Goal: Information Seeking & Learning: Learn about a topic

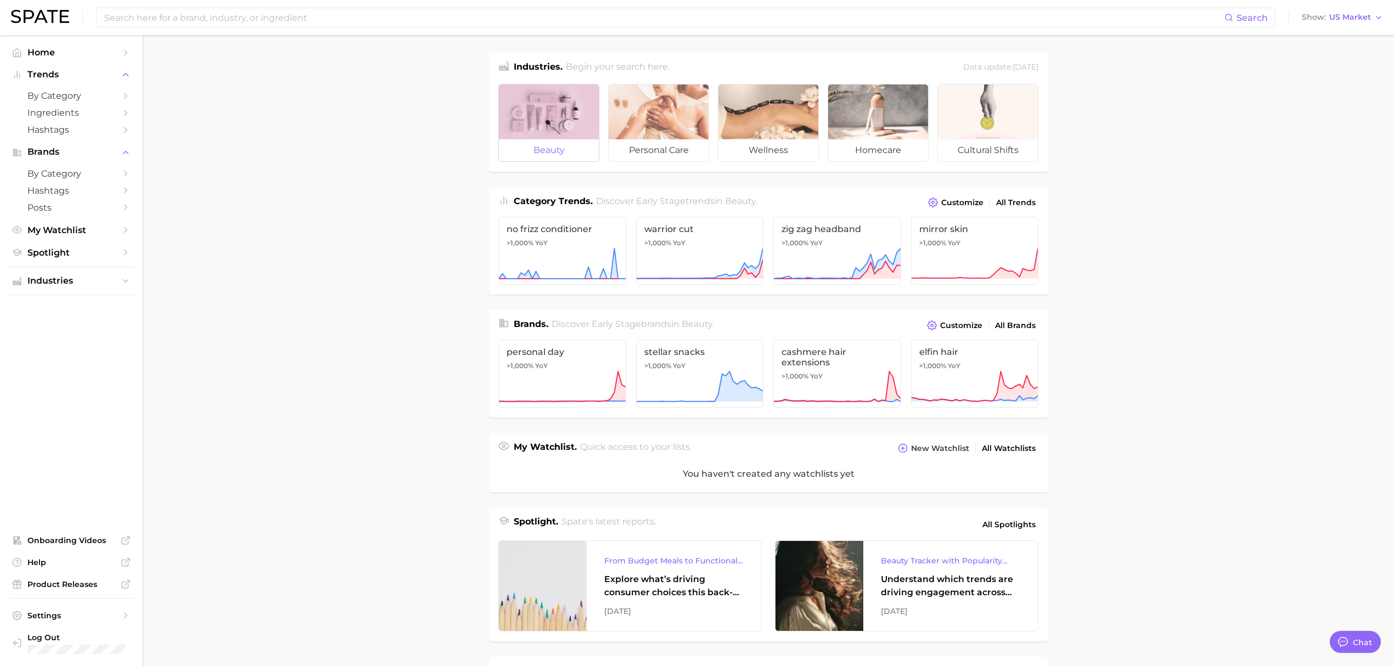
click at [569, 134] on div at bounding box center [549, 112] width 100 height 55
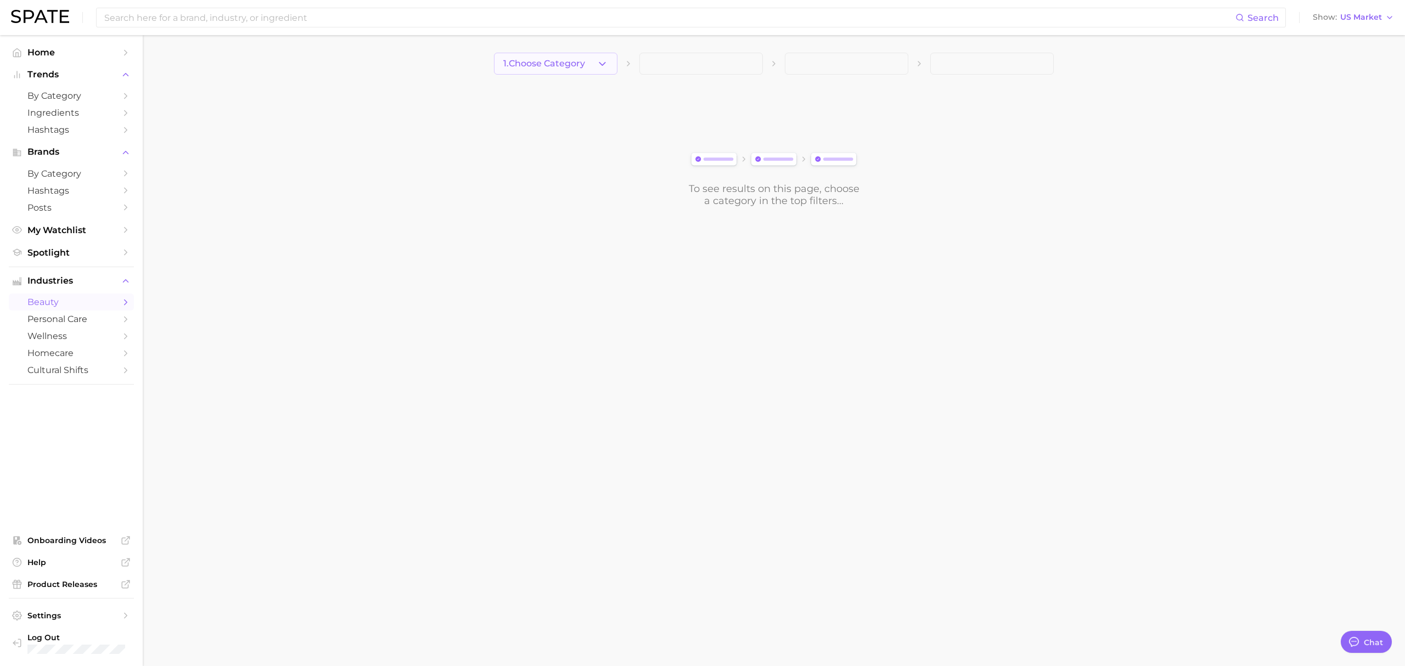
click at [577, 58] on button "1. Choose Category" at bounding box center [555, 64] width 123 height 22
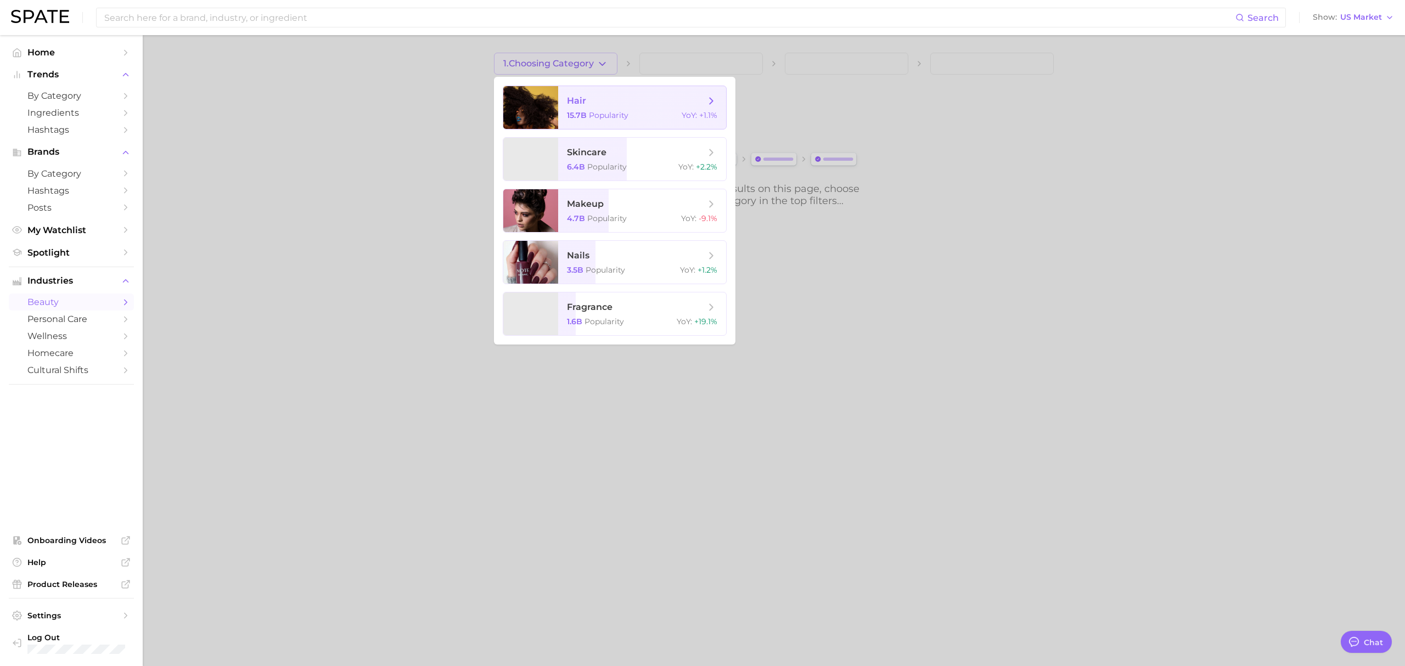
click at [563, 93] on span "hair 15.7b Popularity YoY : +1.1%" at bounding box center [642, 107] width 168 height 43
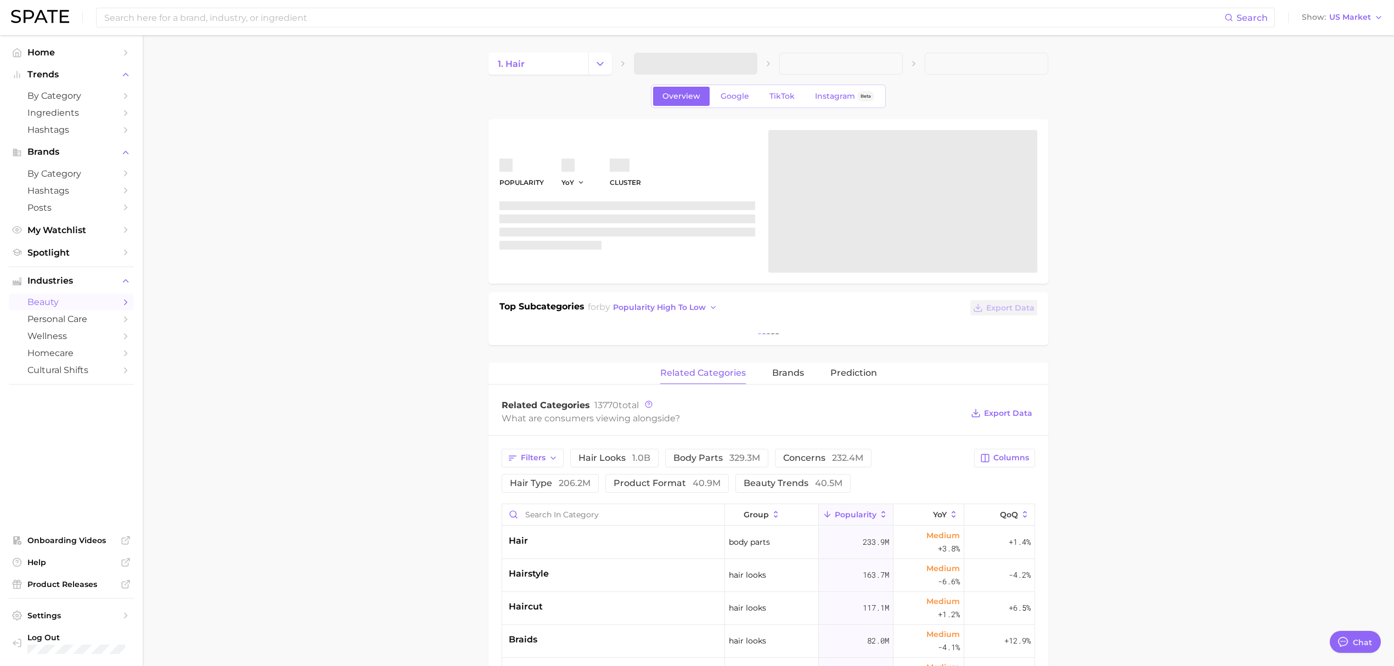
type textarea "x"
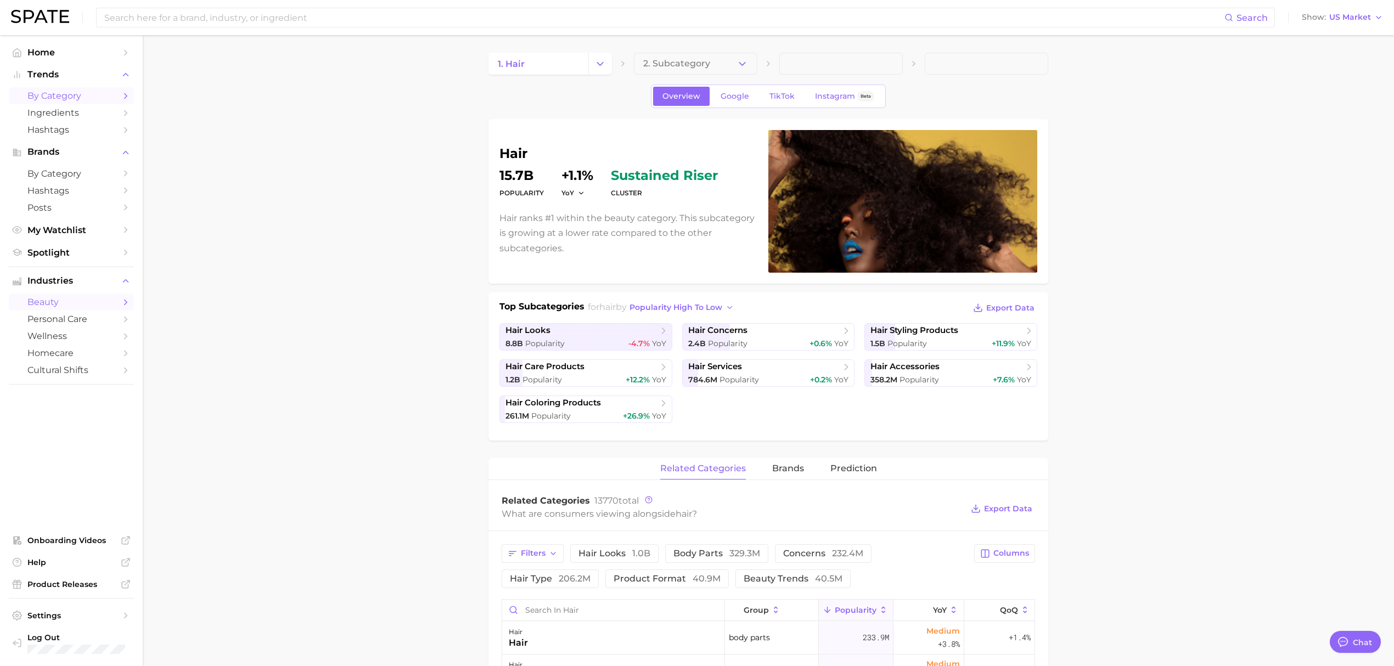
click at [77, 92] on span "by Category" at bounding box center [71, 96] width 88 height 10
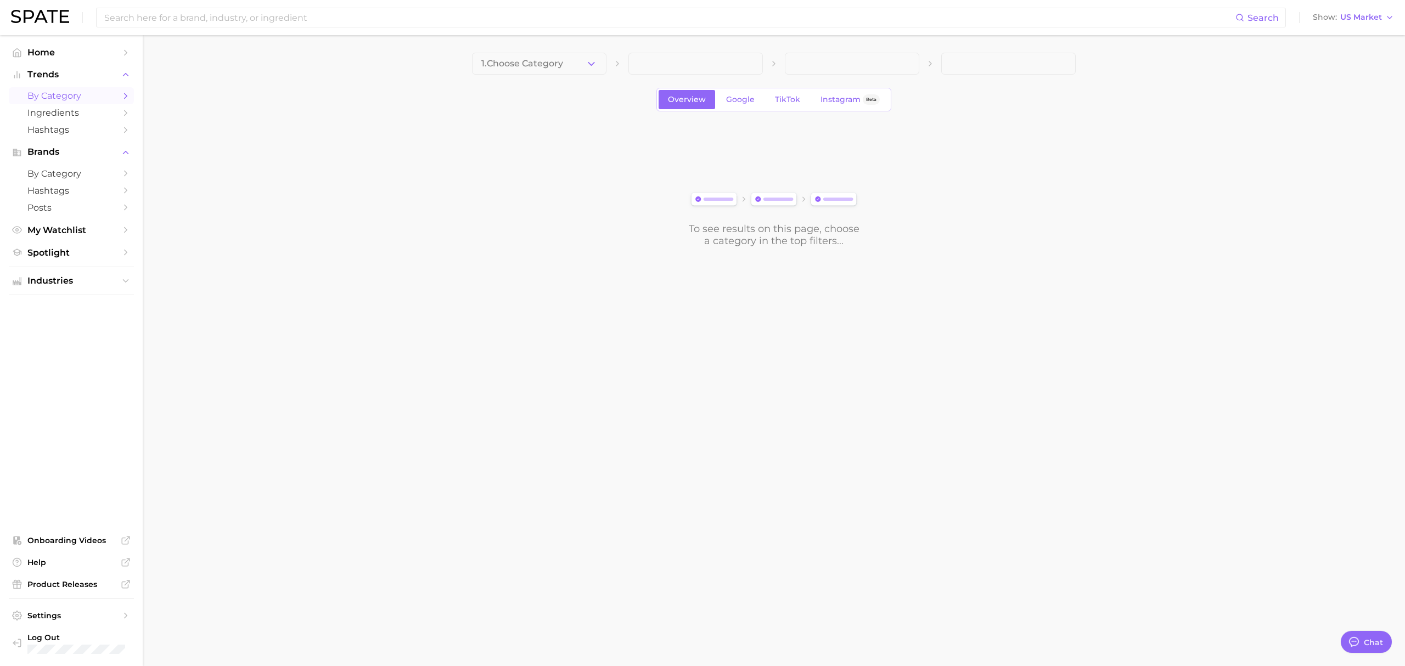
click at [537, 62] on span "1. Choose Category" at bounding box center [522, 64] width 82 height 10
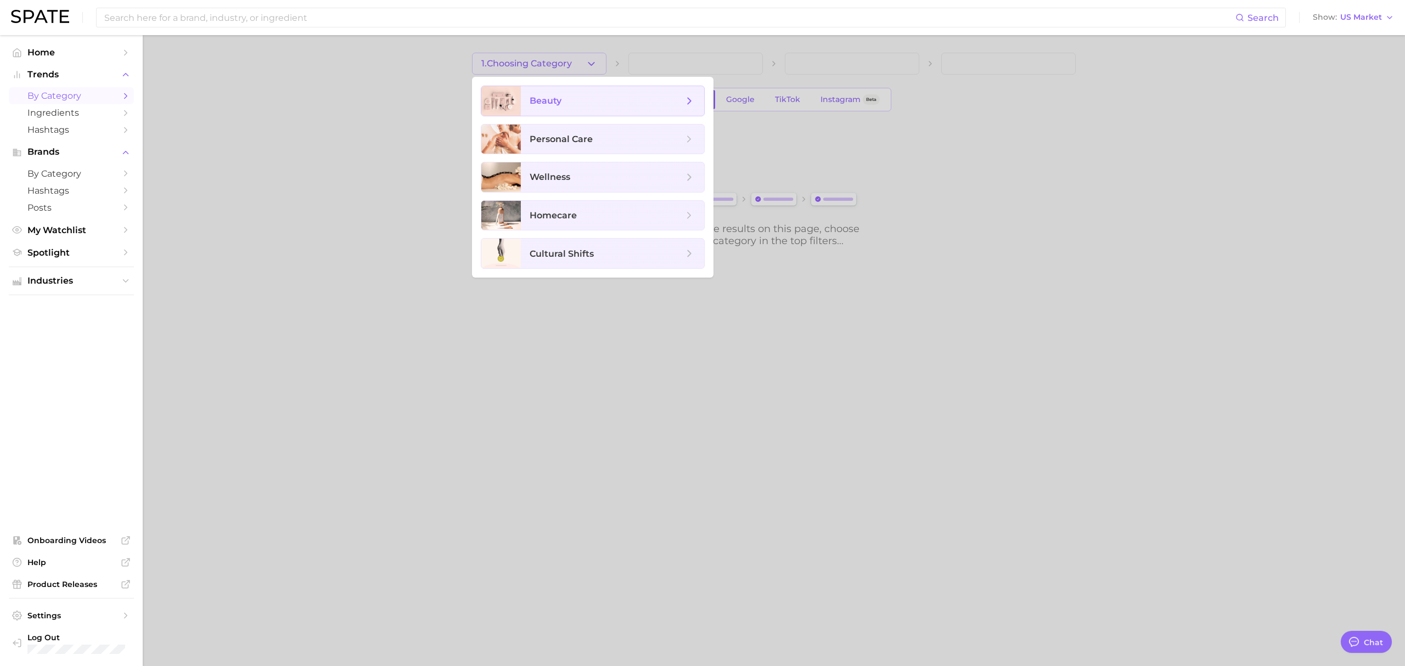
click at [543, 101] on span "beauty" at bounding box center [546, 100] width 32 height 10
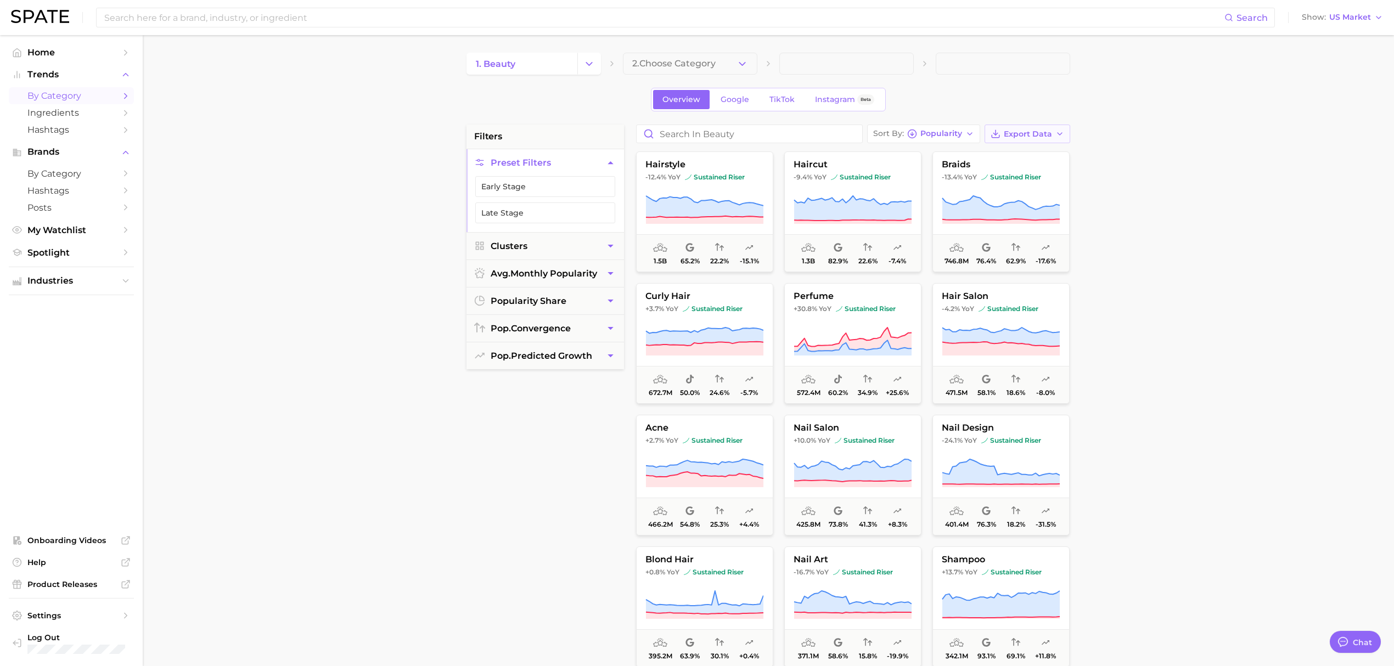
click at [1048, 137] on span "Export Data" at bounding box center [1028, 134] width 48 height 9
click at [1025, 159] on button "Card Data CSV" at bounding box center [1009, 154] width 121 height 20
drag, startPoint x: 58, startPoint y: 378, endPoint x: 858, endPoint y: 255, distance: 810.0
click at [58, 378] on ul "Home Trends by Category Ingredients Hashtags Brands by Category Hashtags Posts …" at bounding box center [71, 351] width 125 height 614
click at [717, 137] on input "Search in beauty" at bounding box center [750, 134] width 226 height 18
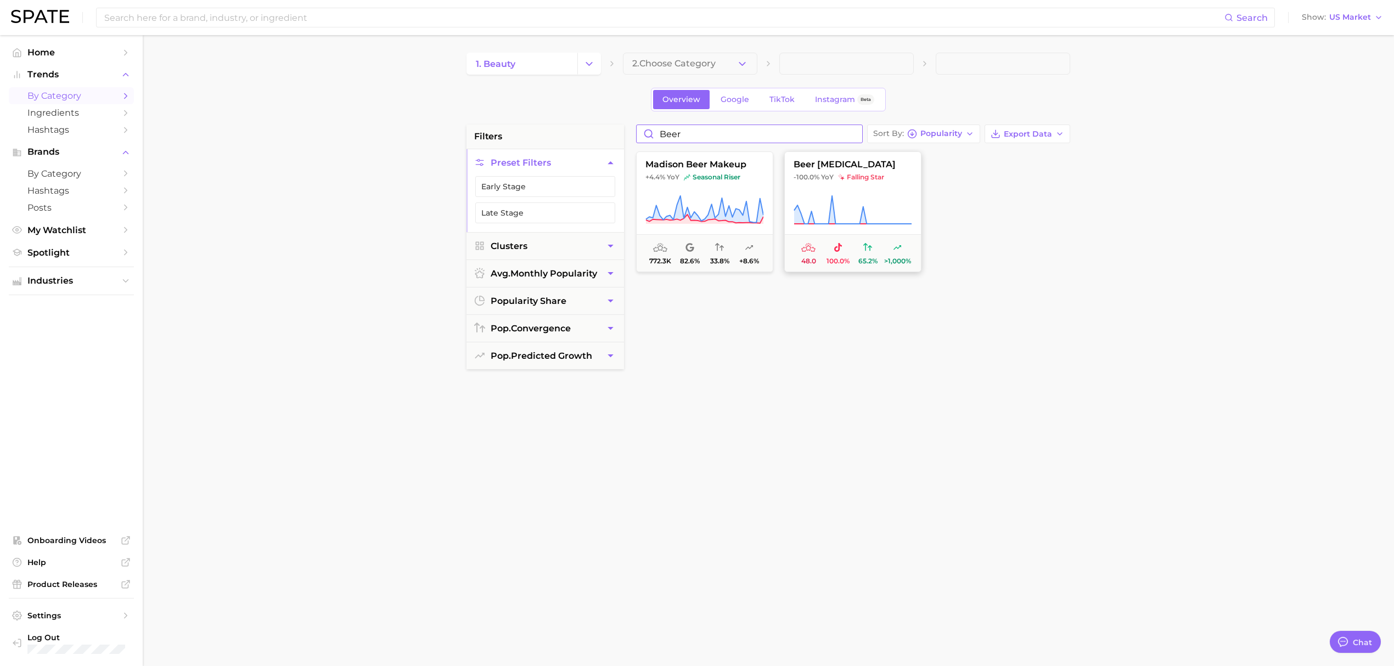
type input "beer"
click at [854, 196] on icon at bounding box center [853, 210] width 118 height 31
type textarea "x"
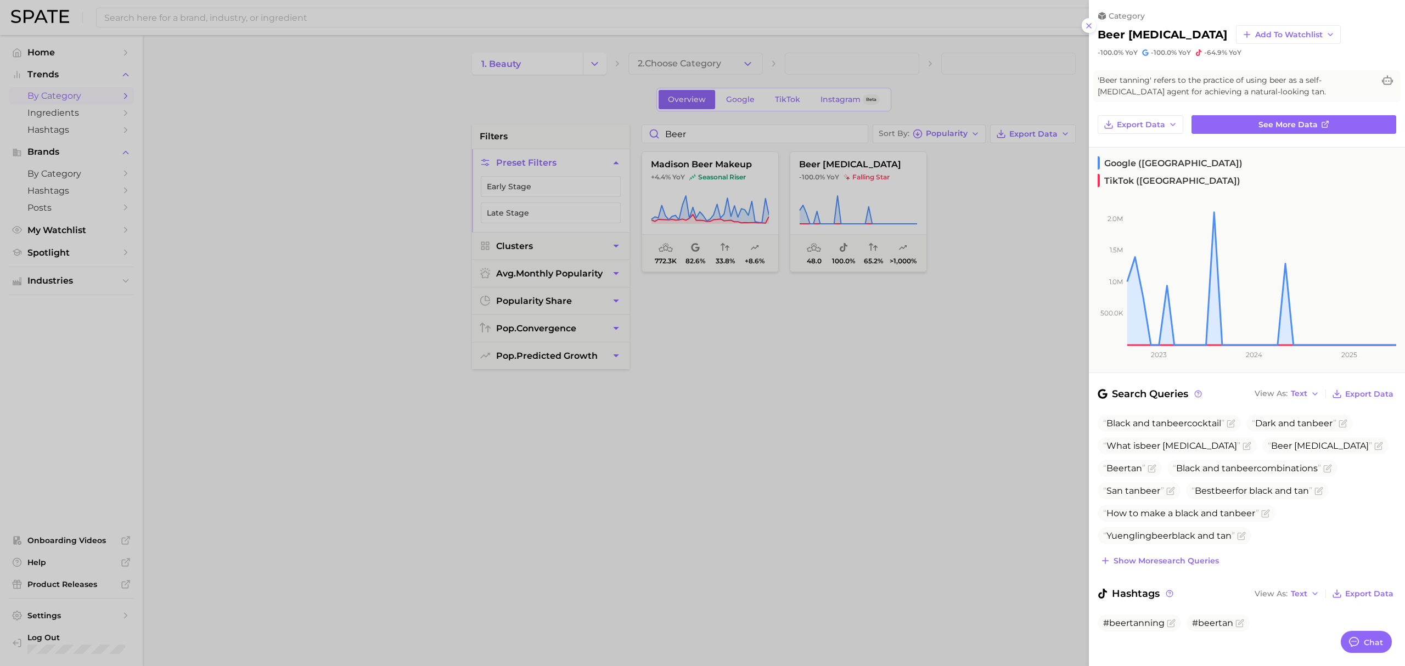
click at [912, 481] on div at bounding box center [702, 333] width 1405 height 666
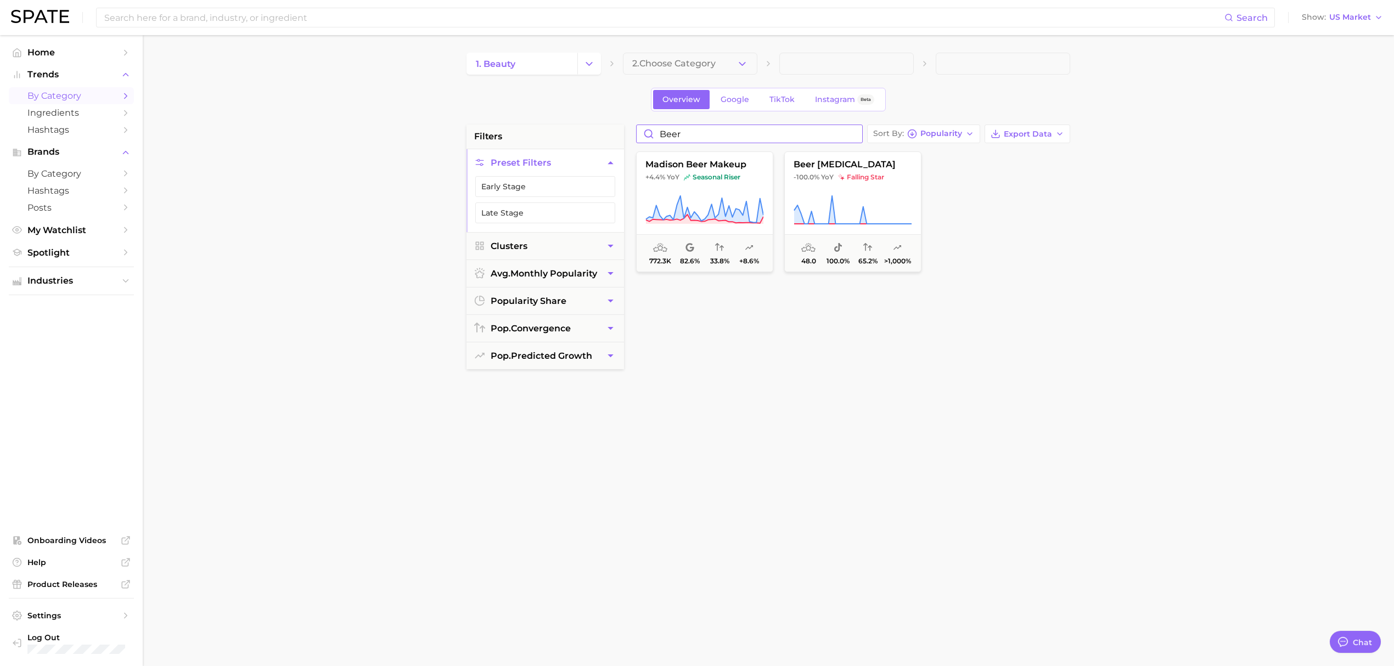
click at [852, 133] on input "beer" at bounding box center [750, 134] width 226 height 18
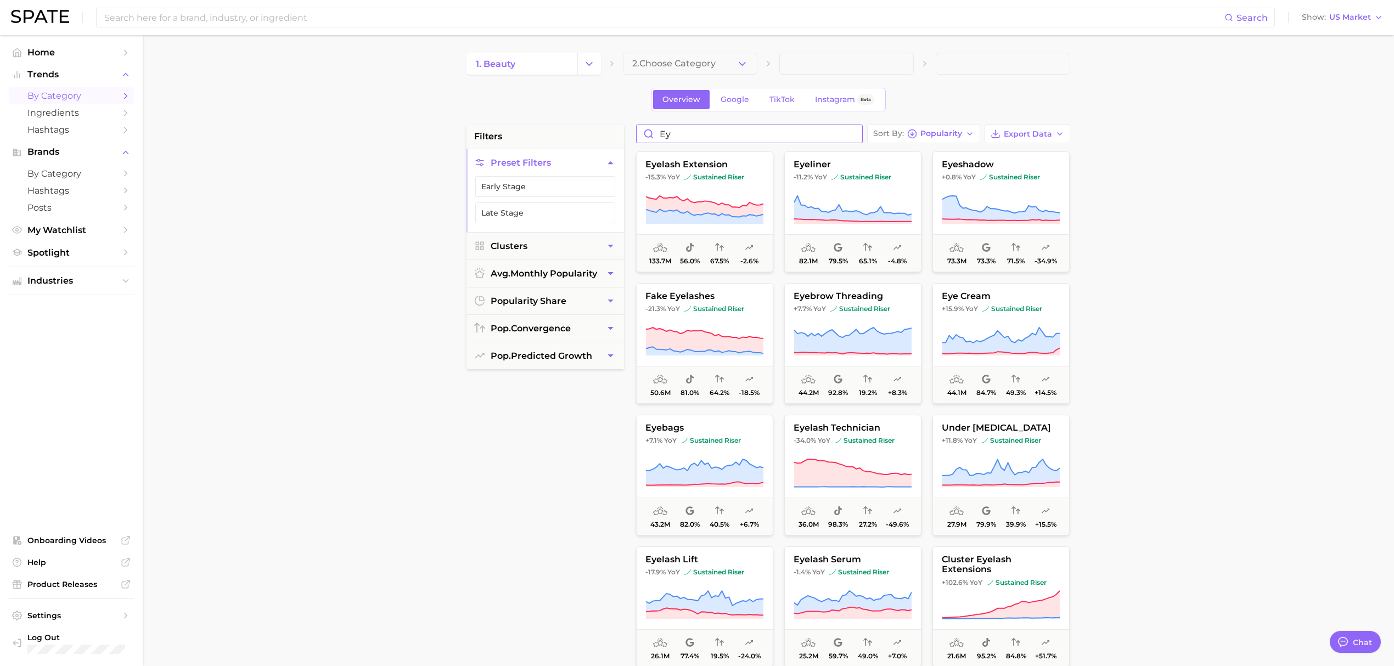
type input "e"
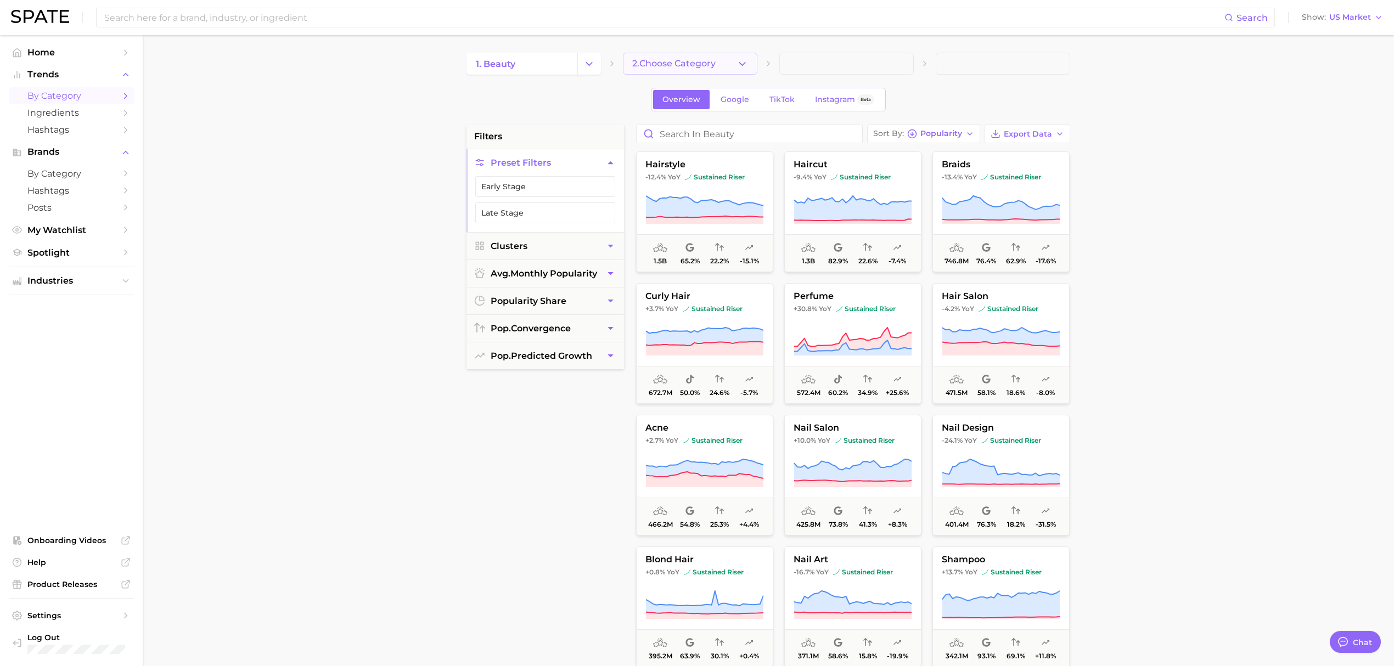
click at [640, 66] on span "2. Choose Category" at bounding box center [673, 64] width 83 height 10
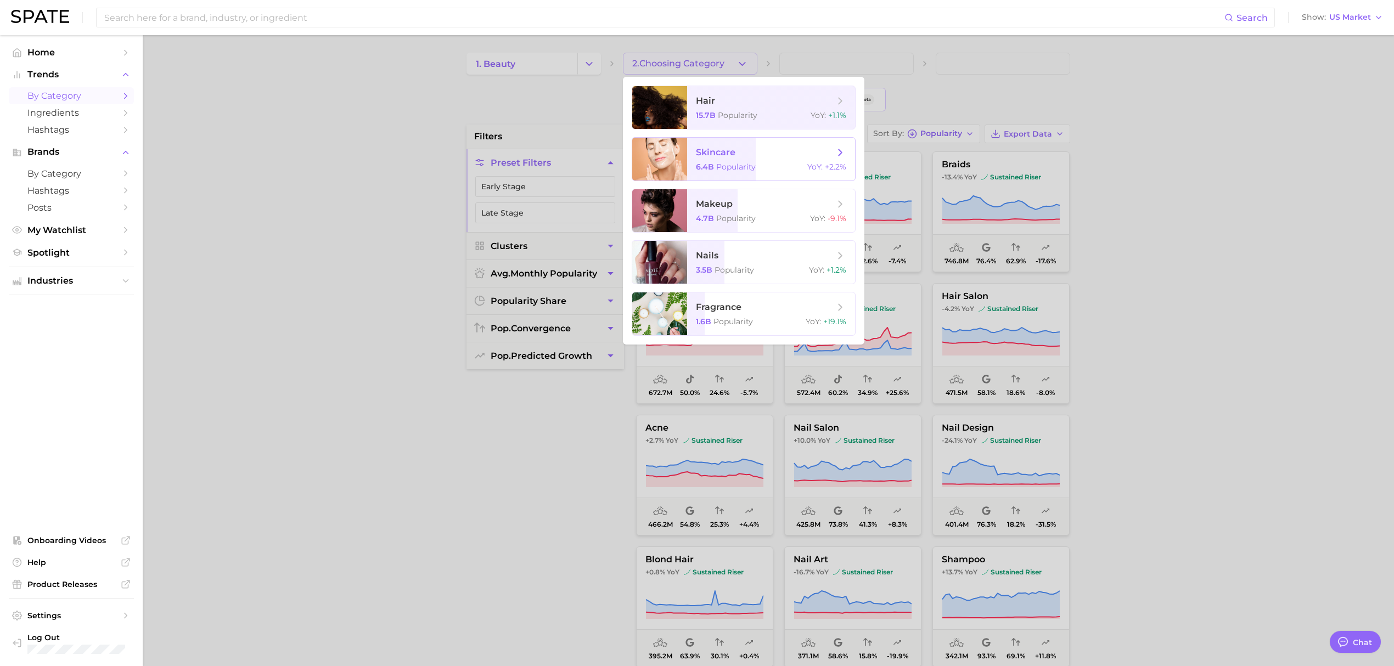
click at [724, 170] on span "Popularity" at bounding box center [736, 167] width 40 height 10
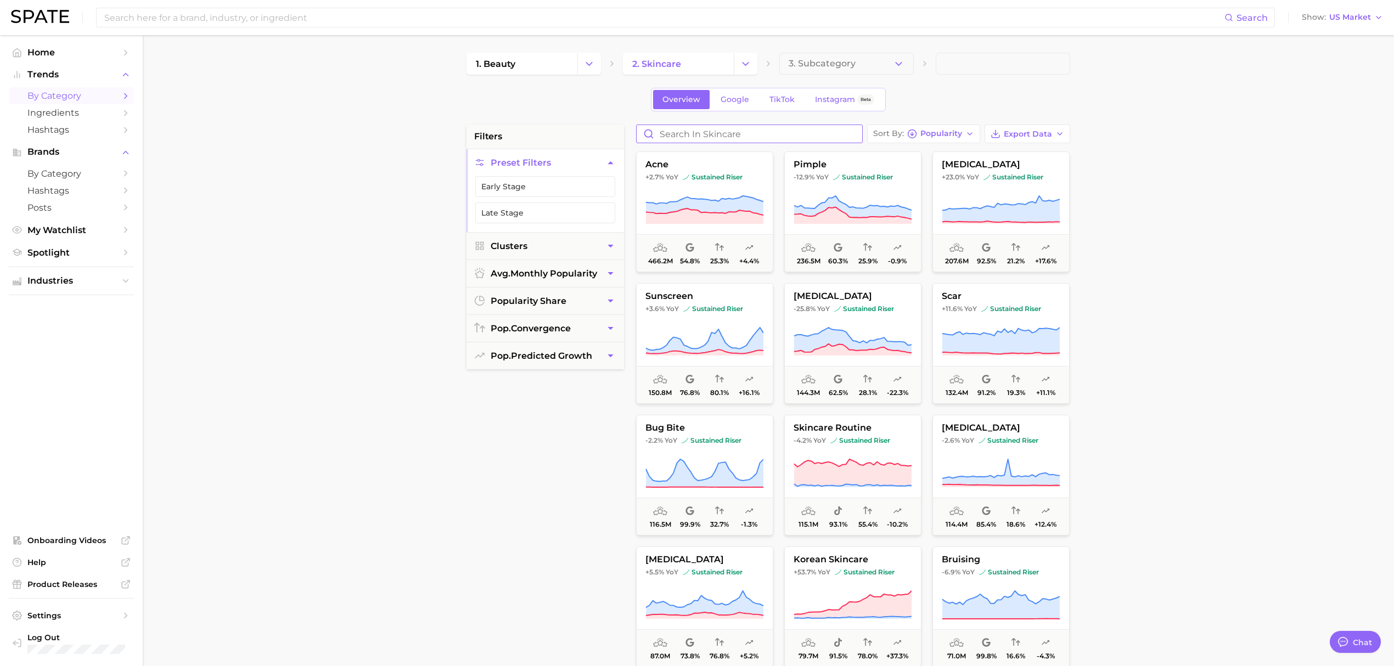
click at [701, 130] on input "Search in skincare" at bounding box center [750, 134] width 226 height 18
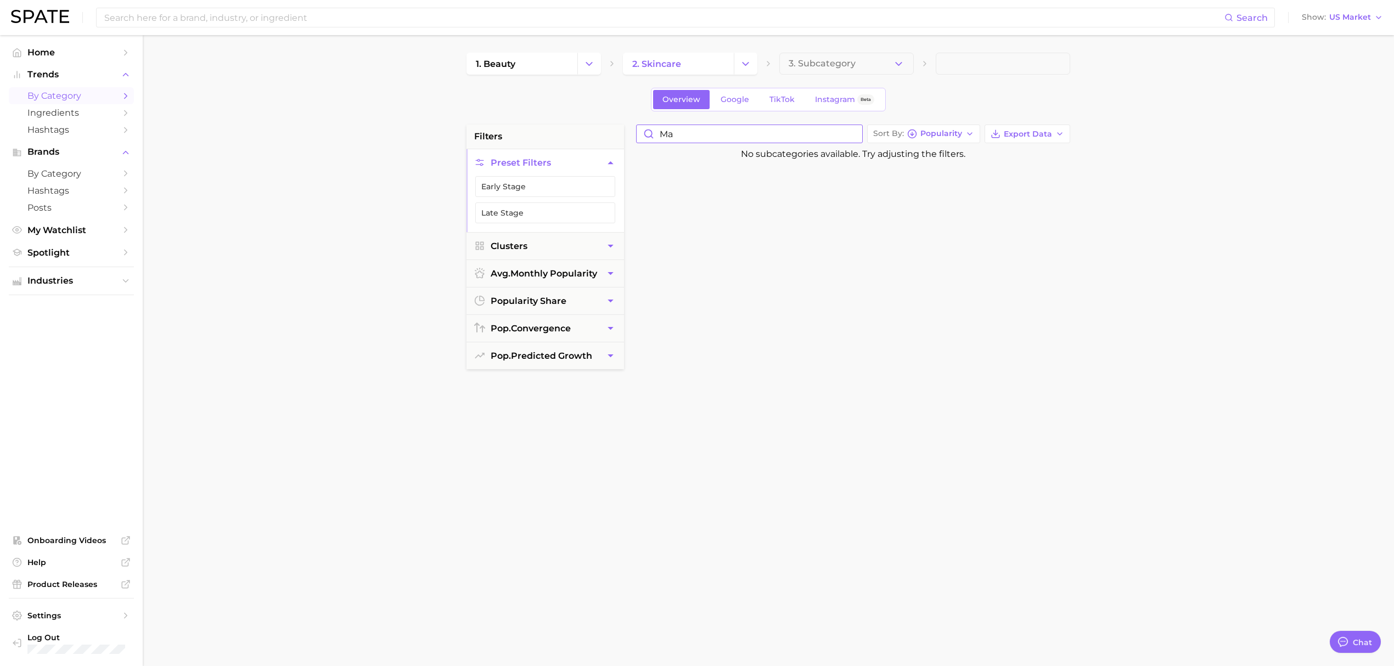
type input "m"
type input "hair marbling"
drag, startPoint x: 740, startPoint y: 137, endPoint x: 653, endPoint y: 138, distance: 86.7
click at [653, 138] on input "hair marbling" at bounding box center [750, 134] width 226 height 18
type input "m"
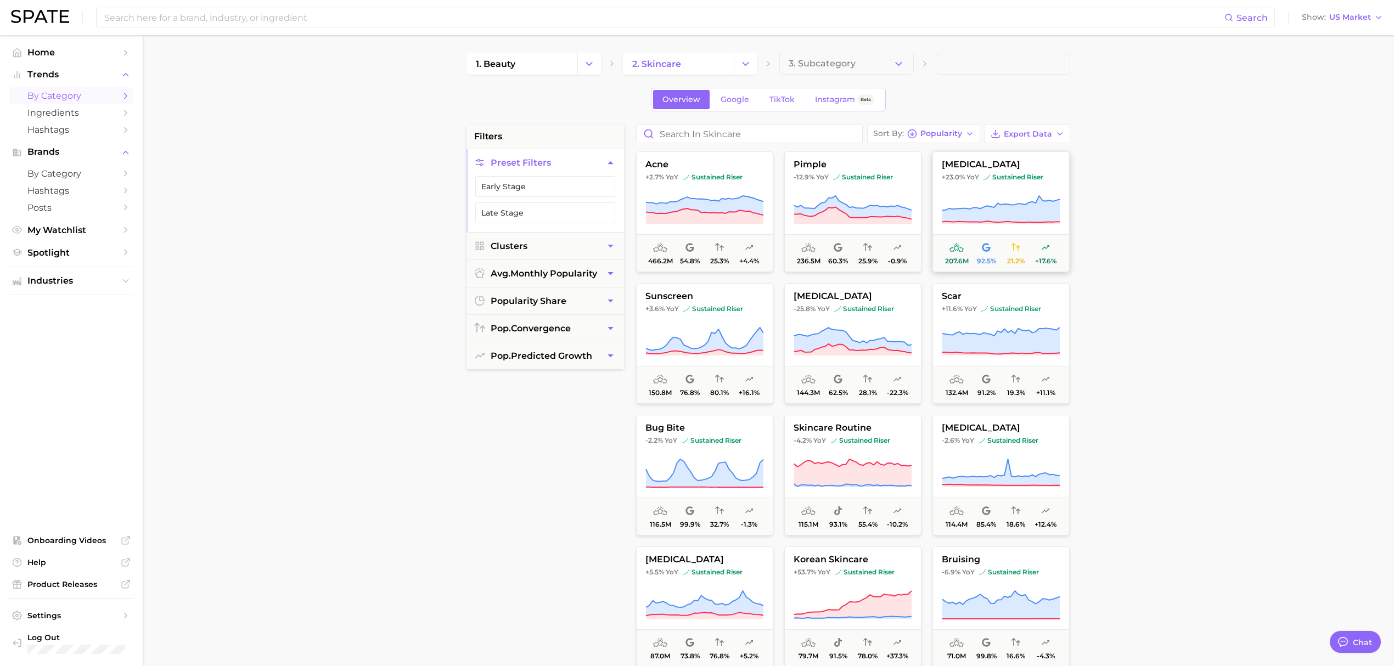
click at [1291, 362] on main "1. beauty 2. skincare 3. Subcategory Overview Google TikTok Instagram Beta filt…" at bounding box center [768, 451] width 1251 height 832
click at [751, 137] on input "Search in skincare" at bounding box center [750, 134] width 226 height 18
click at [532, 63] on link "1. beauty" at bounding box center [521, 64] width 111 height 22
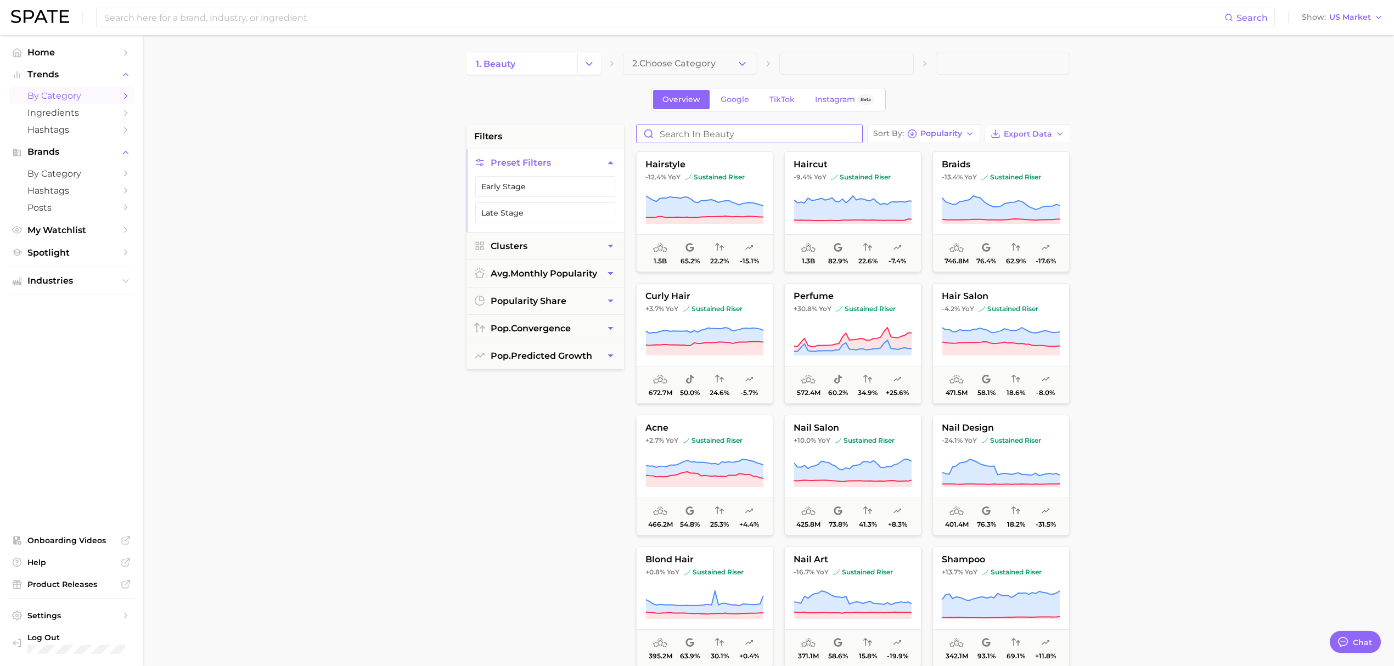
click at [707, 130] on input "Search in beauty" at bounding box center [750, 134] width 226 height 18
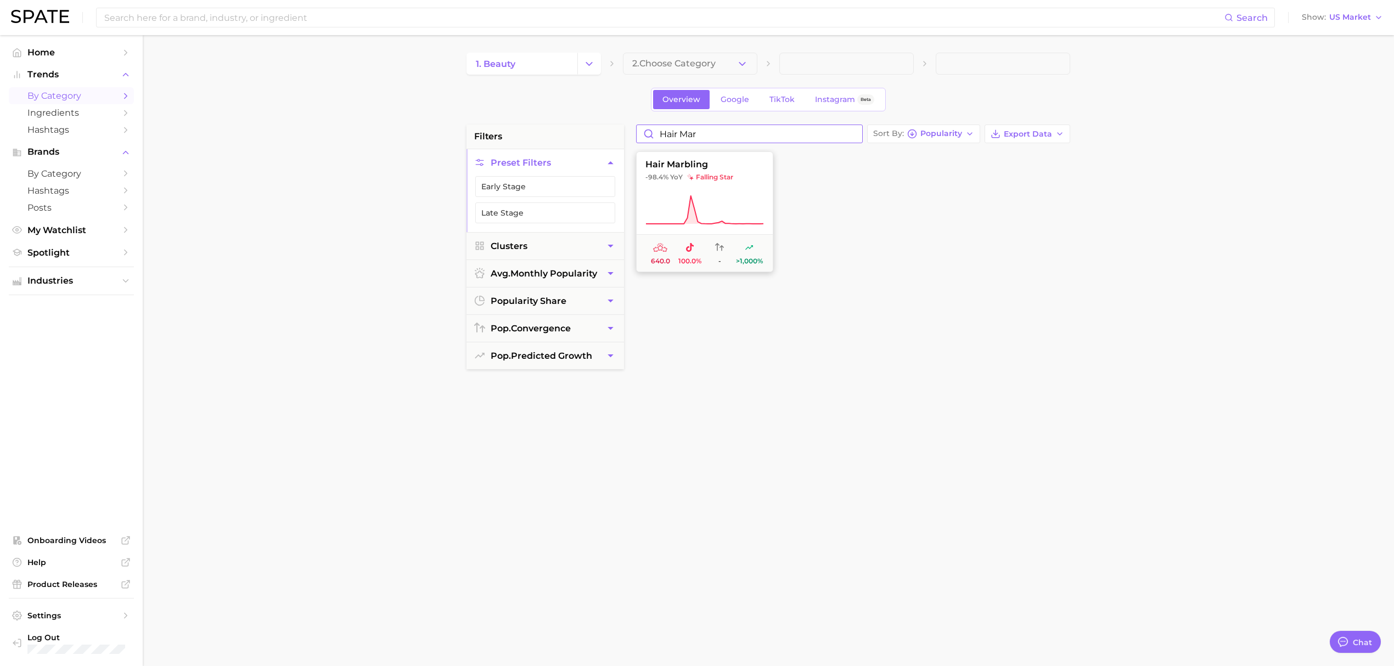
type input "hair mar"
click at [751, 195] on icon at bounding box center [704, 210] width 118 height 31
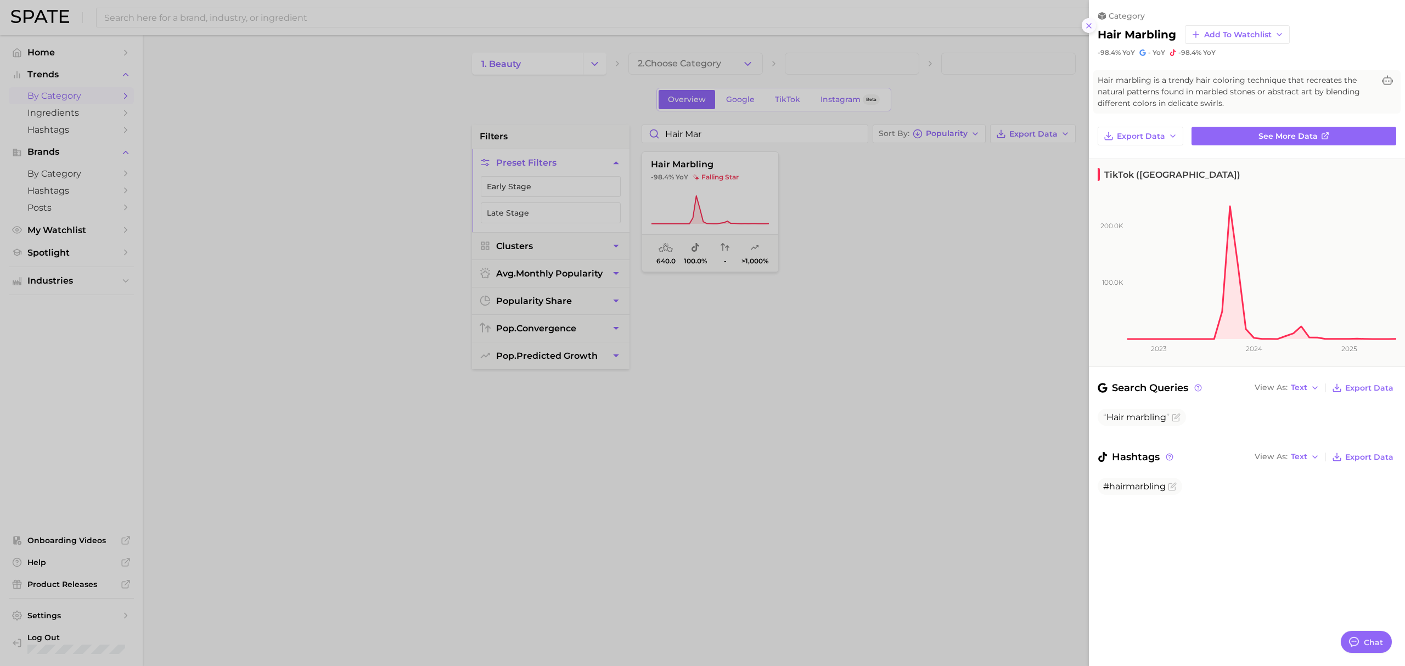
click at [1085, 25] on icon at bounding box center [1088, 25] width 9 height 9
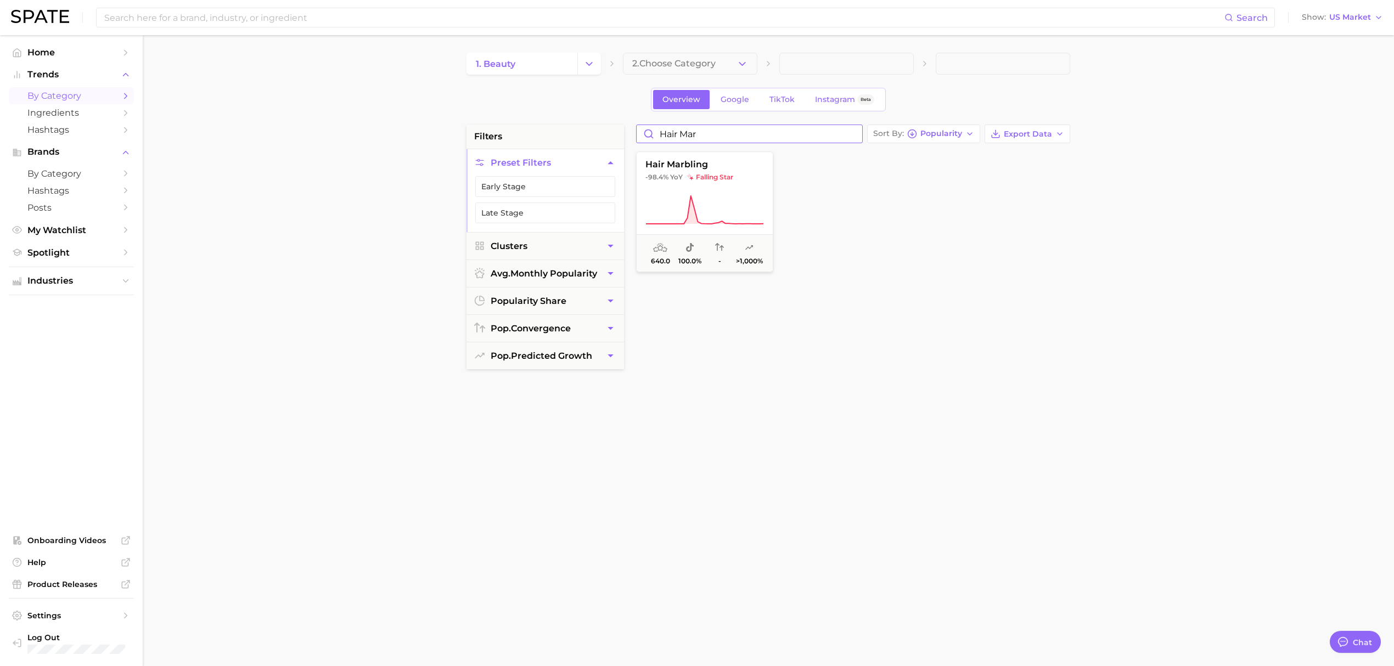
click at [852, 134] on input "hair mar" at bounding box center [750, 134] width 226 height 18
type input "gelatin"
click at [730, 181] on span "falling star" at bounding box center [710, 177] width 46 height 9
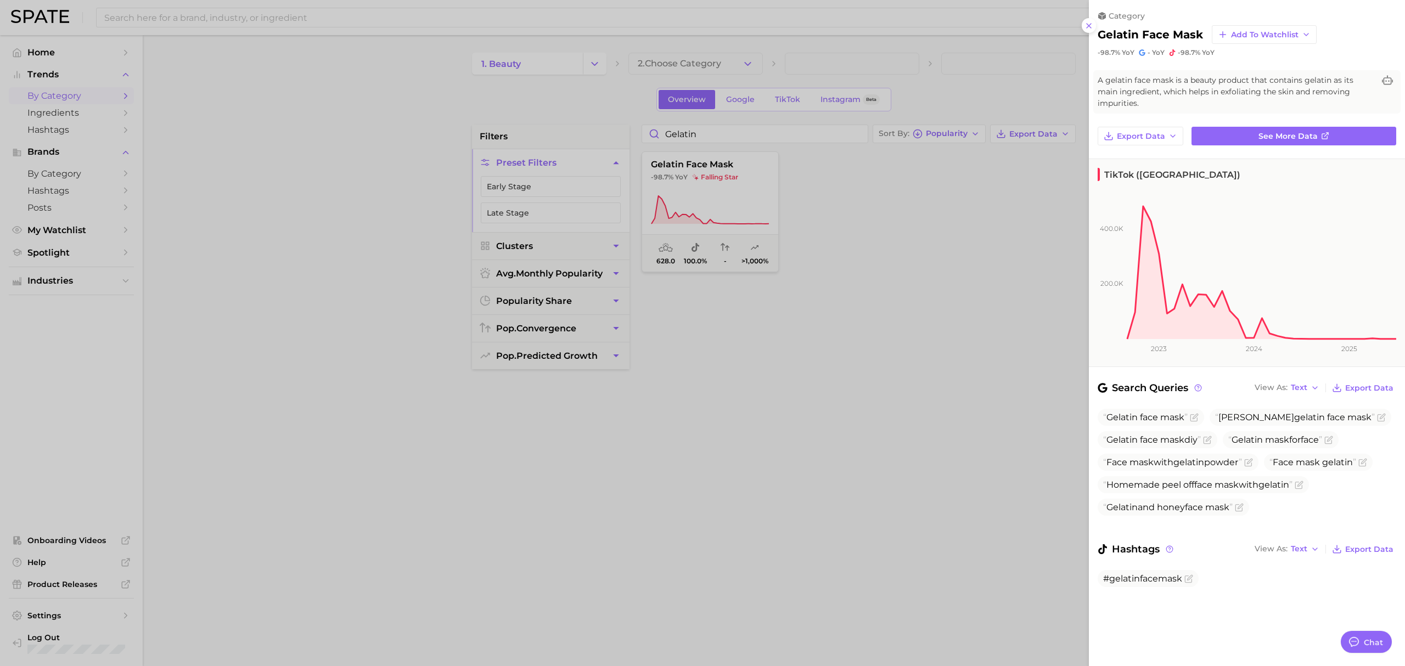
click at [971, 286] on div at bounding box center [702, 333] width 1405 height 666
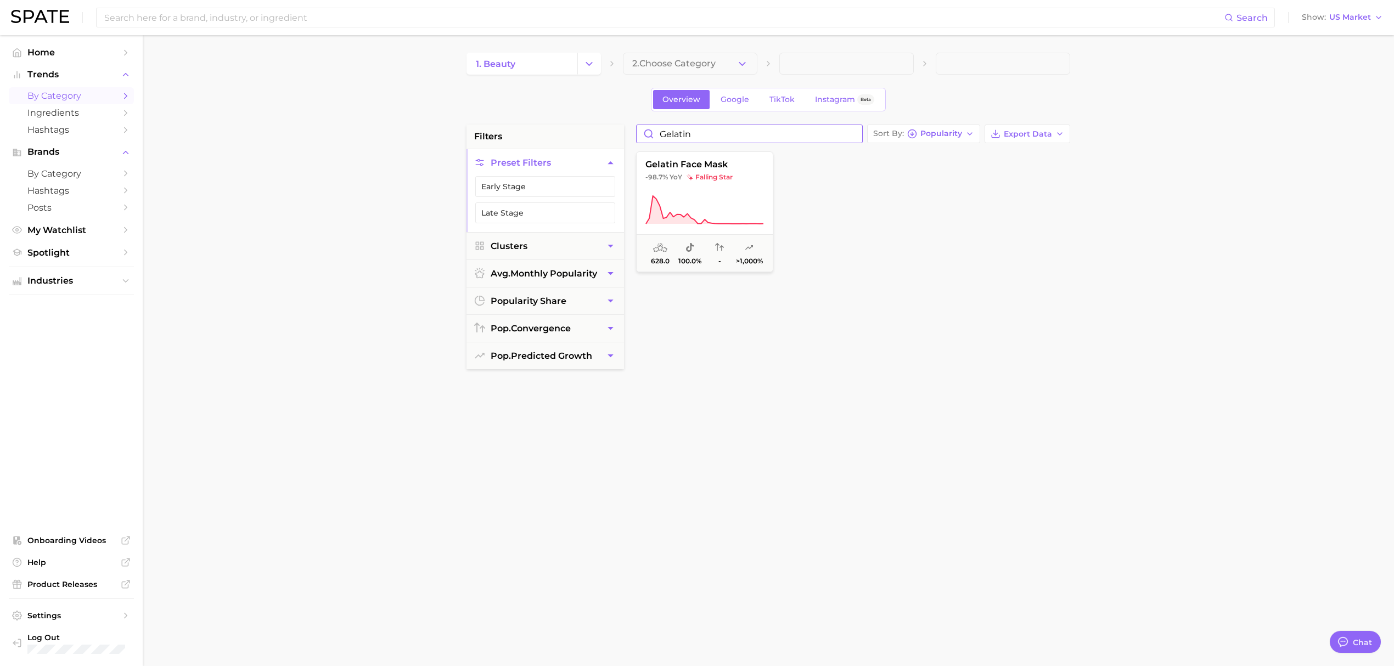
click at [853, 135] on input "gelatin" at bounding box center [750, 134] width 226 height 18
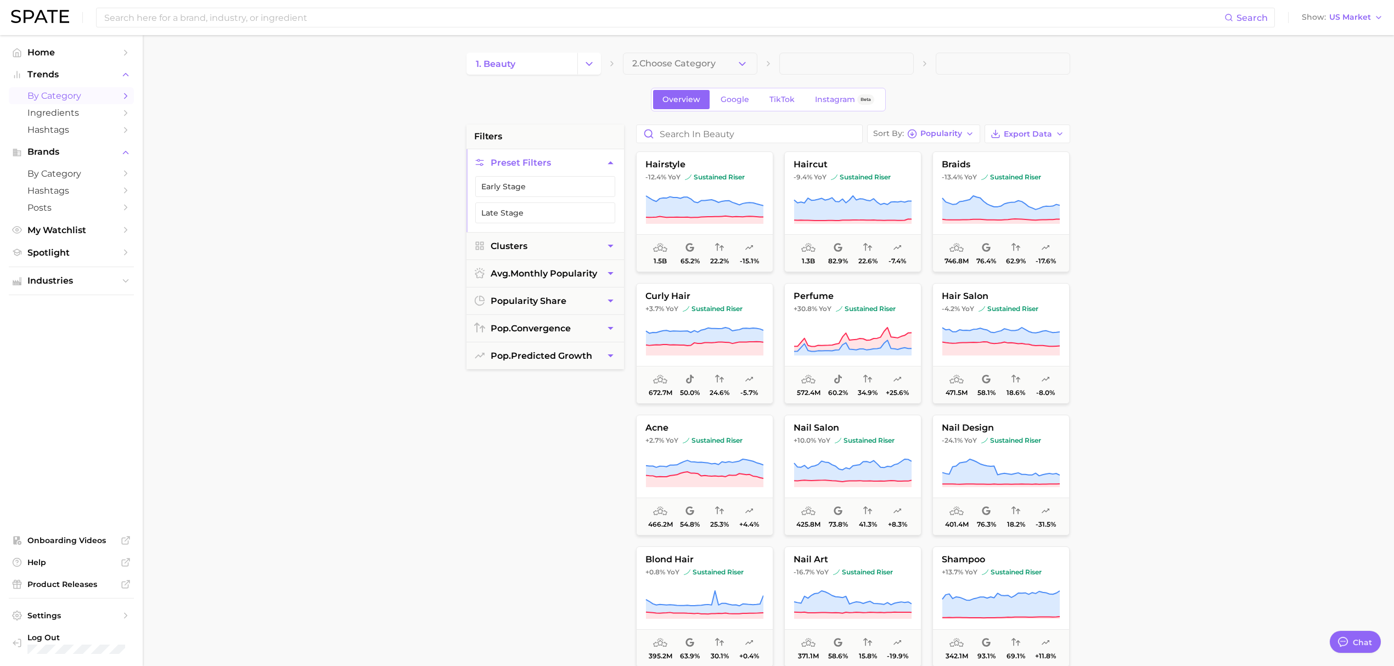
drag, startPoint x: 74, startPoint y: 430, endPoint x: 657, endPoint y: 137, distance: 653.1
click at [74, 430] on ul "Home Trends by Category Ingredients Hashtags Brands by Category Hashtags Posts …" at bounding box center [71, 351] width 125 height 614
click at [710, 140] on input "Search in beauty" at bounding box center [750, 134] width 226 height 18
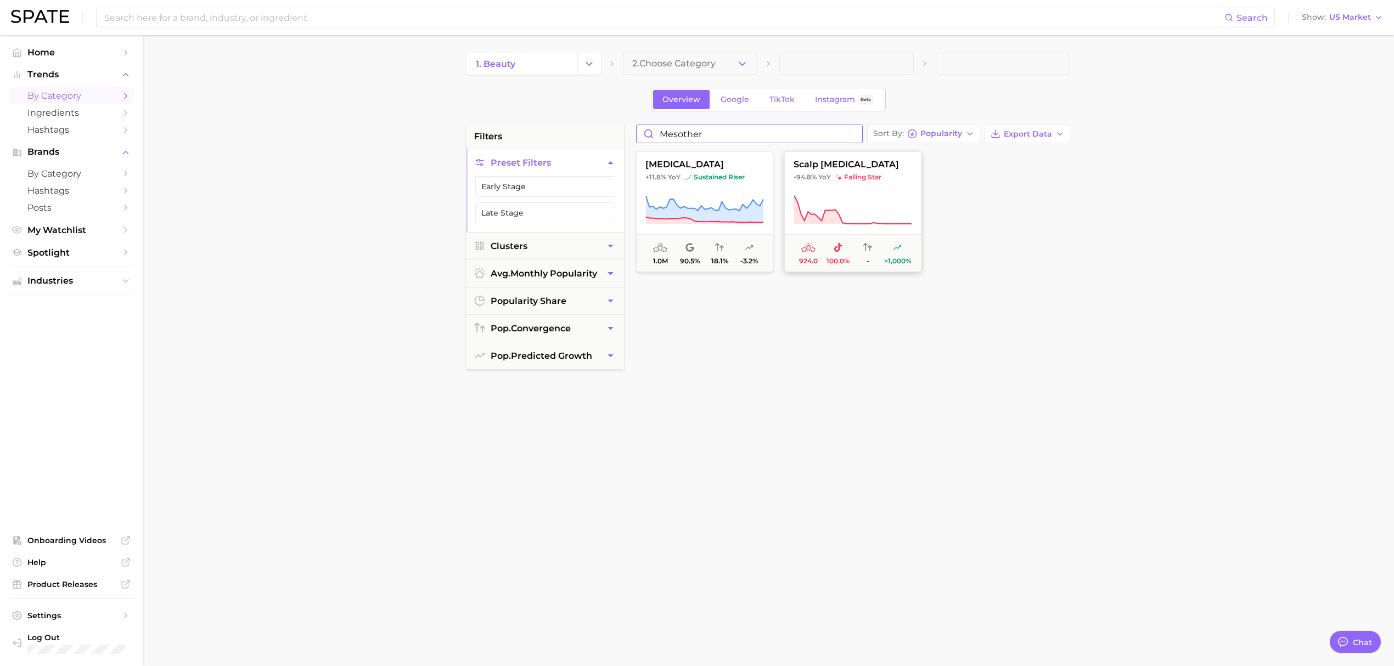
type input "mesother"
click at [890, 196] on icon at bounding box center [853, 210] width 118 height 31
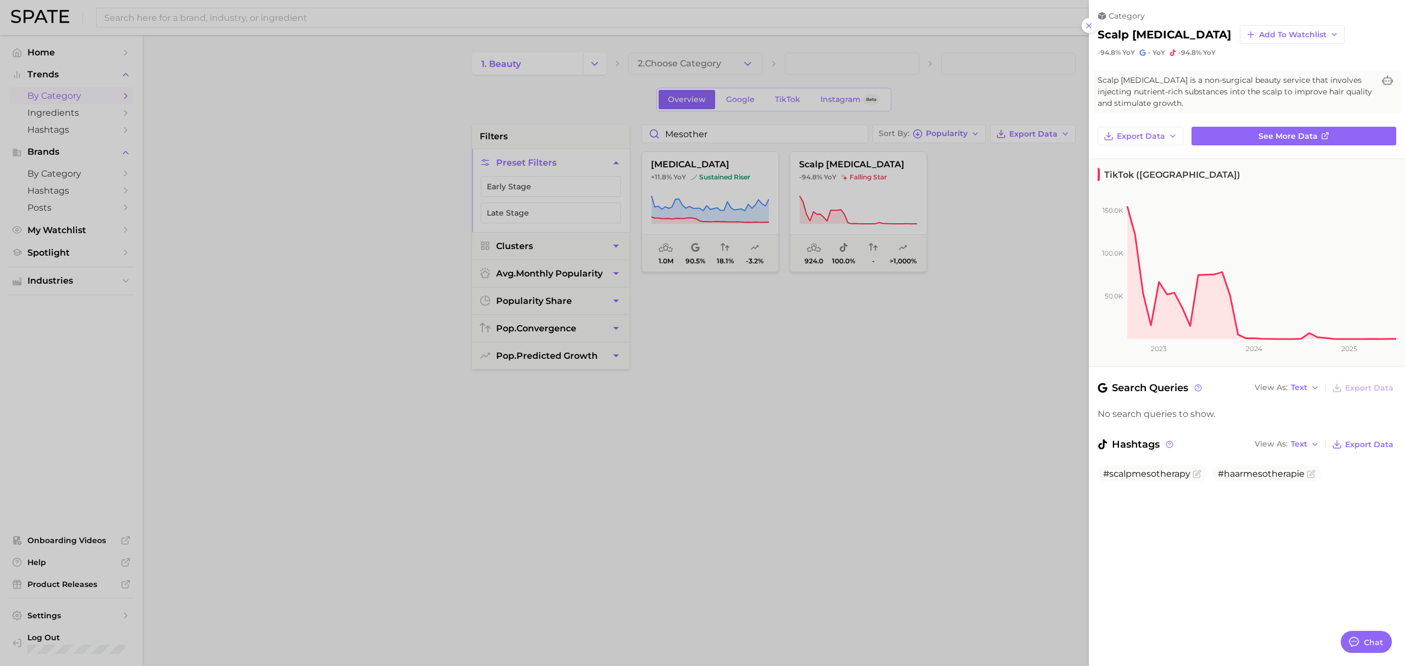
click at [925, 374] on div at bounding box center [702, 333] width 1405 height 666
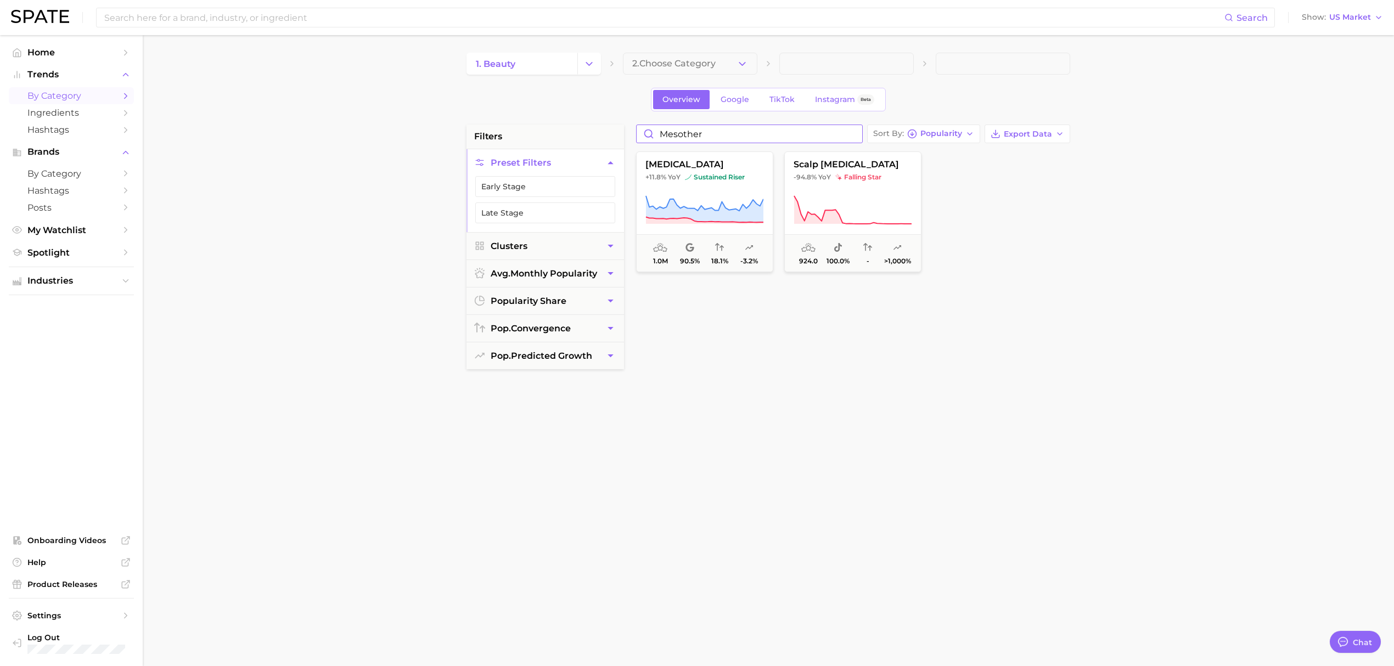
click at [852, 134] on input "mesother" at bounding box center [750, 134] width 226 height 18
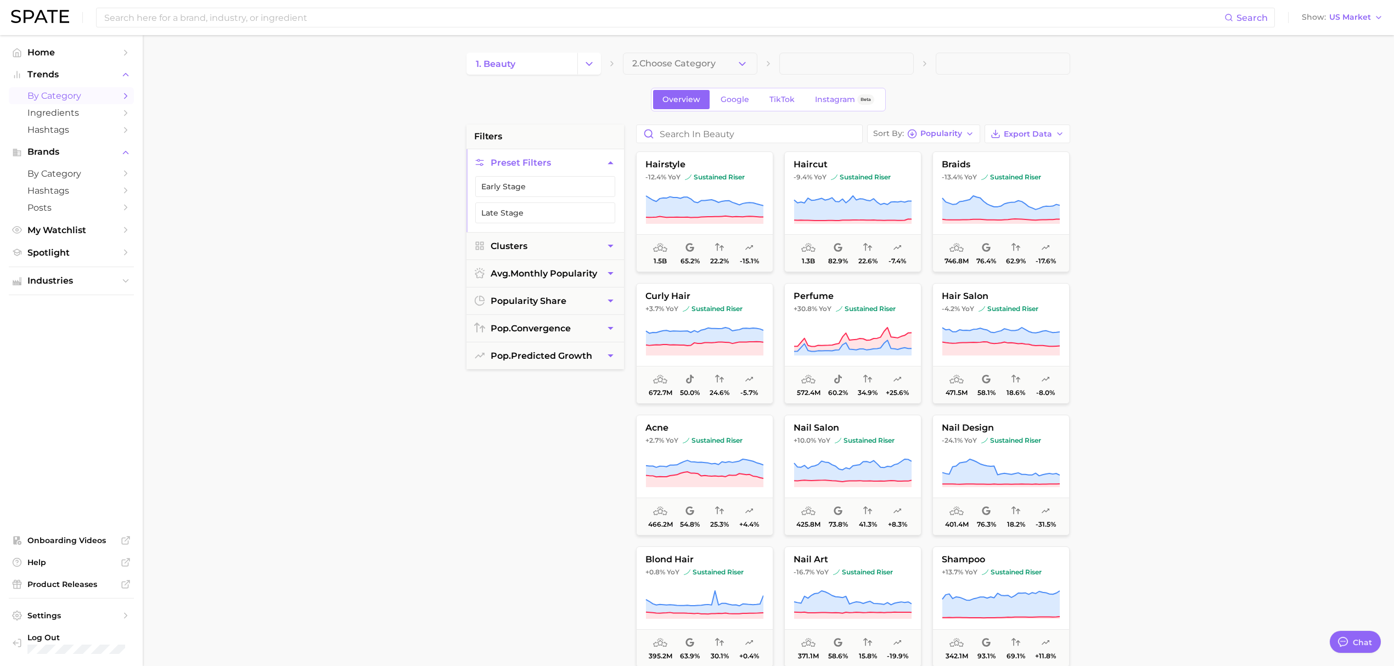
drag, startPoint x: 1274, startPoint y: 324, endPoint x: 656, endPoint y: 200, distance: 629.6
click at [1274, 324] on main "1. beauty 2. Choose Category Overview Google TikTok Instagram Beta filters Pres…" at bounding box center [768, 451] width 1251 height 832
click at [693, 132] on input "Search in beauty" at bounding box center [750, 134] width 226 height 18
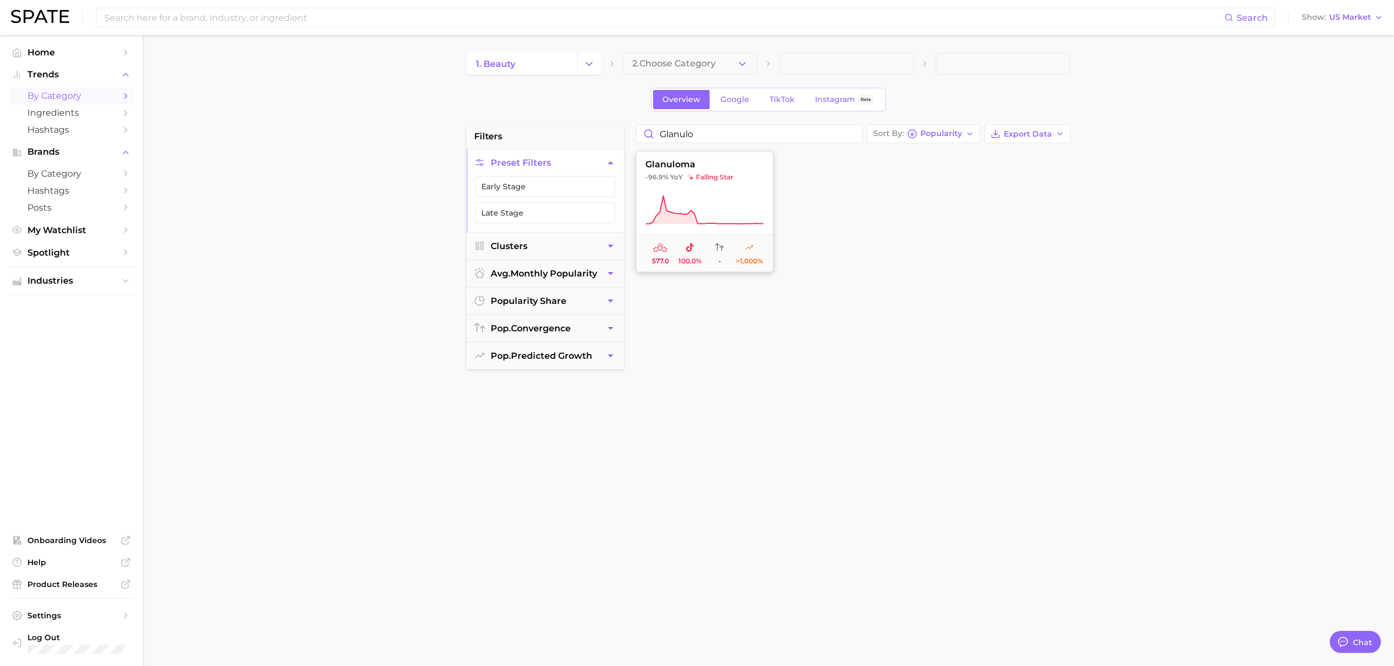
click at [736, 202] on icon at bounding box center [704, 210] width 118 height 31
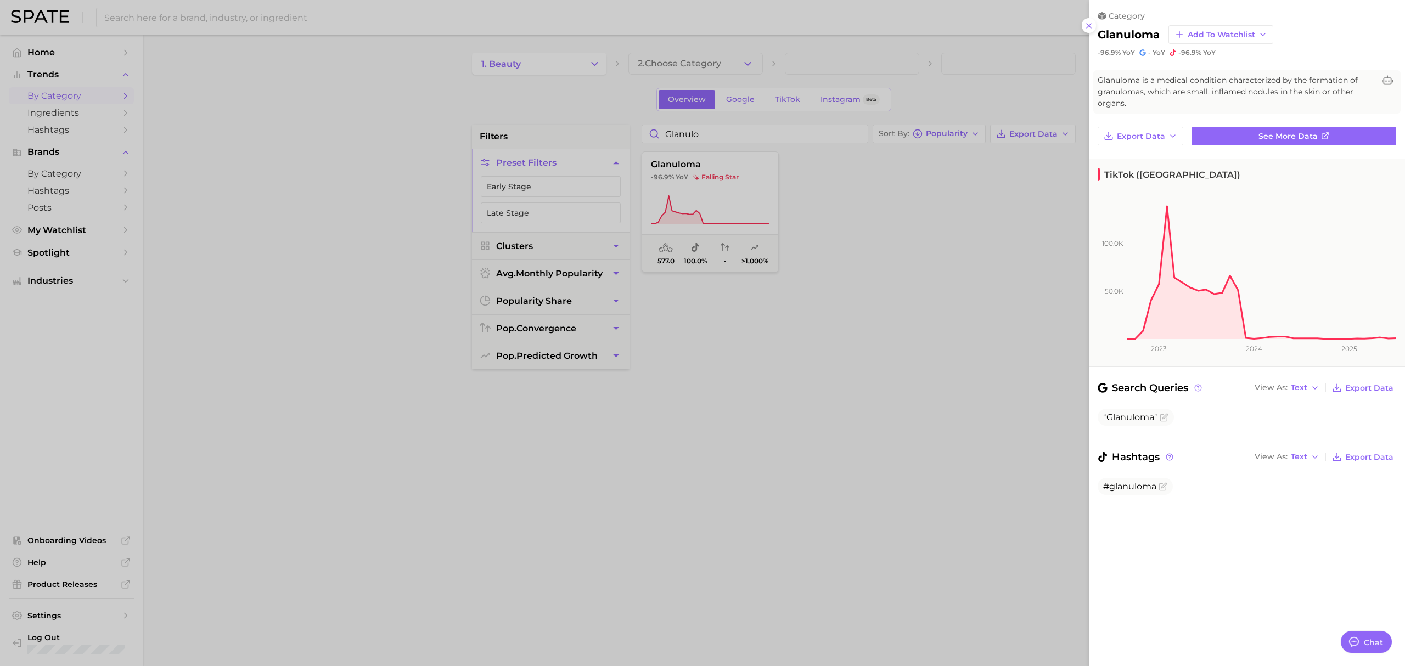
drag, startPoint x: 65, startPoint y: 428, endPoint x: 560, endPoint y: 95, distance: 596.8
click at [65, 428] on div at bounding box center [702, 333] width 1405 height 666
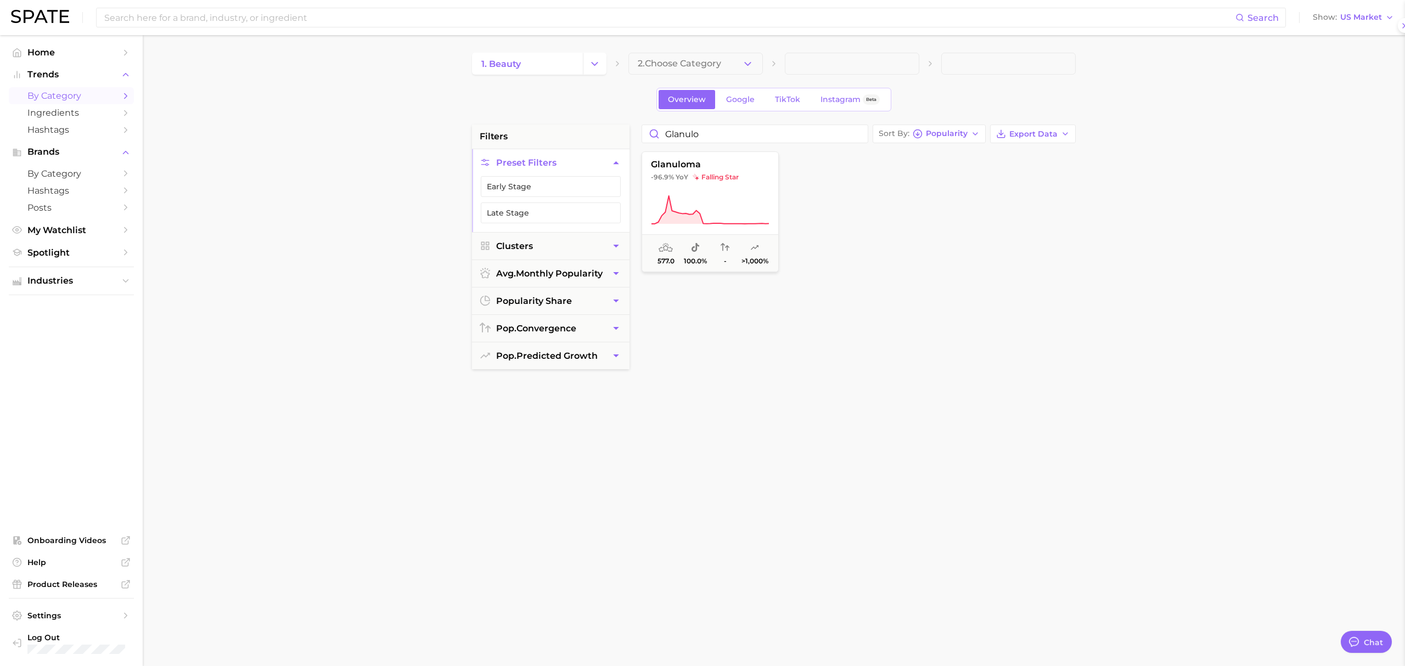
click at [560, 95] on div at bounding box center [702, 333] width 1405 height 666
click at [671, 130] on input "glanulo" at bounding box center [750, 134] width 226 height 18
click at [716, 211] on icon at bounding box center [704, 210] width 118 height 31
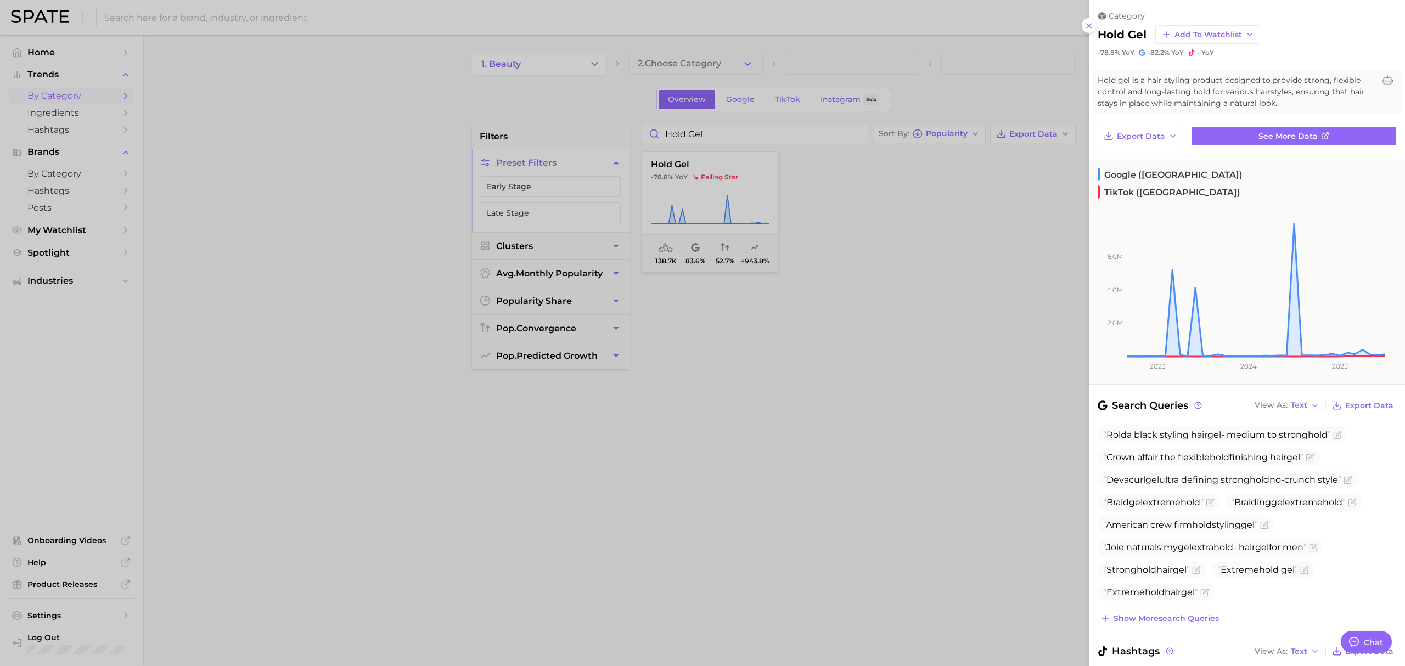
click at [785, 417] on div at bounding box center [702, 333] width 1405 height 666
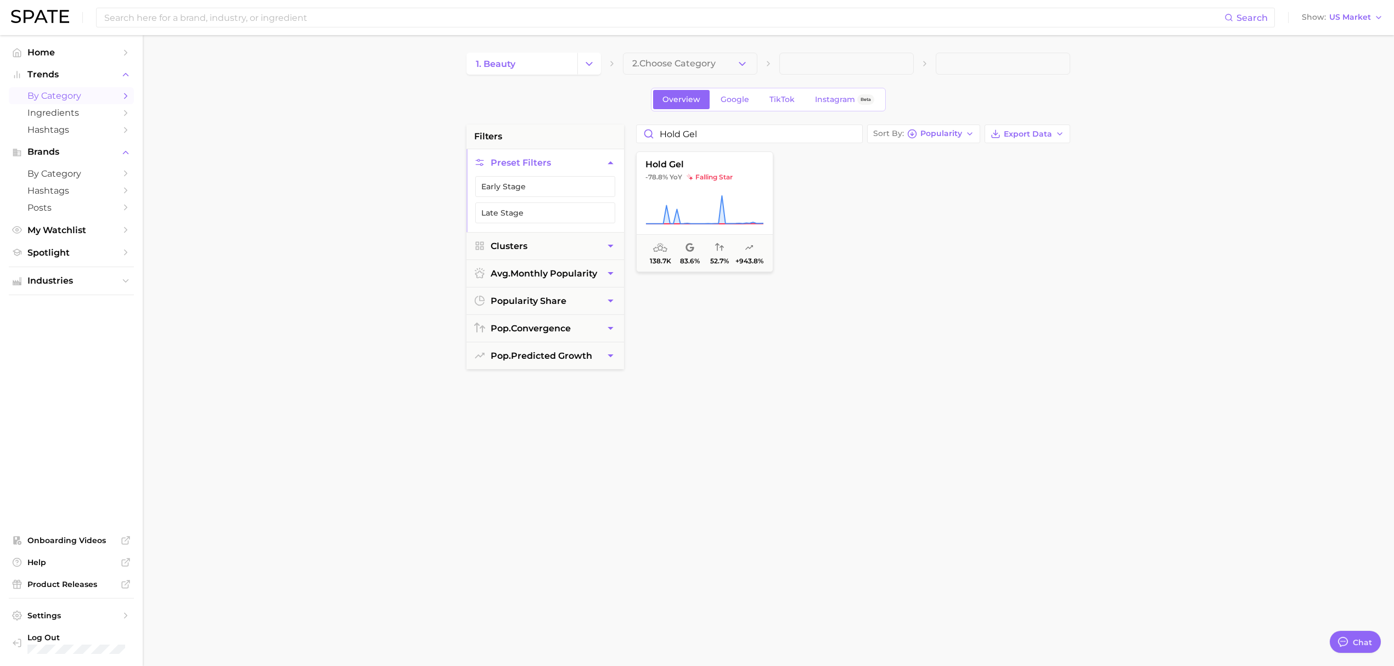
drag, startPoint x: 94, startPoint y: 398, endPoint x: 389, endPoint y: 374, distance: 295.2
click at [94, 398] on ul "Home Trends by Category Ingredients Hashtags Brands by Category Hashtags Posts …" at bounding box center [71, 351] width 125 height 614
click at [706, 126] on input "hold gel" at bounding box center [750, 134] width 226 height 18
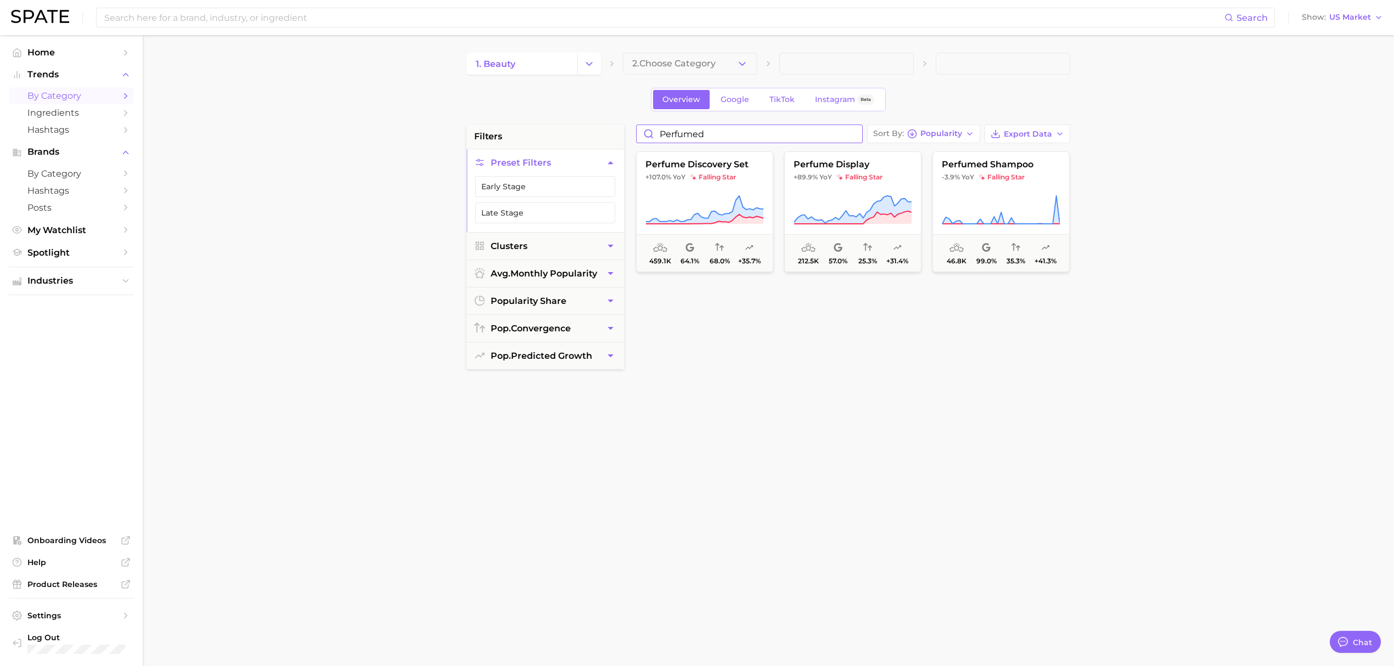
click at [812, 133] on input "perfumed" at bounding box center [750, 134] width 226 height 18
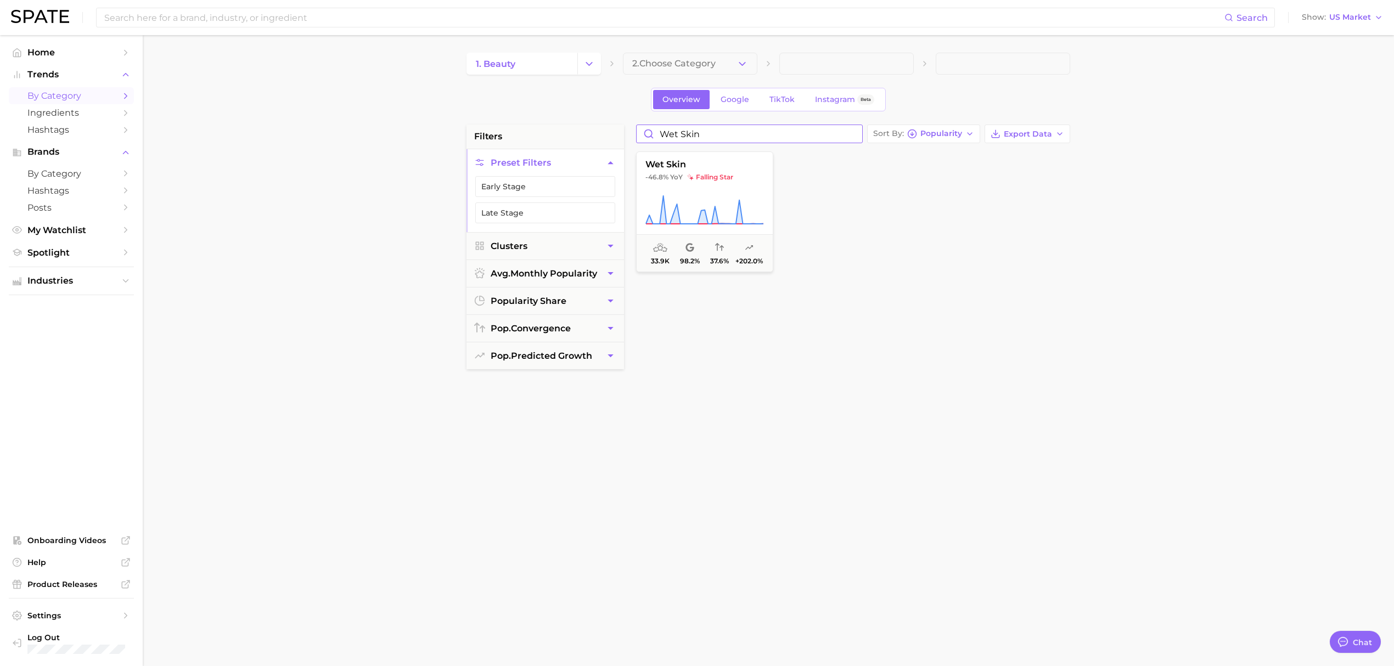
click at [736, 138] on input "wet skin" at bounding box center [750, 134] width 226 height 18
type input "anti-ag"
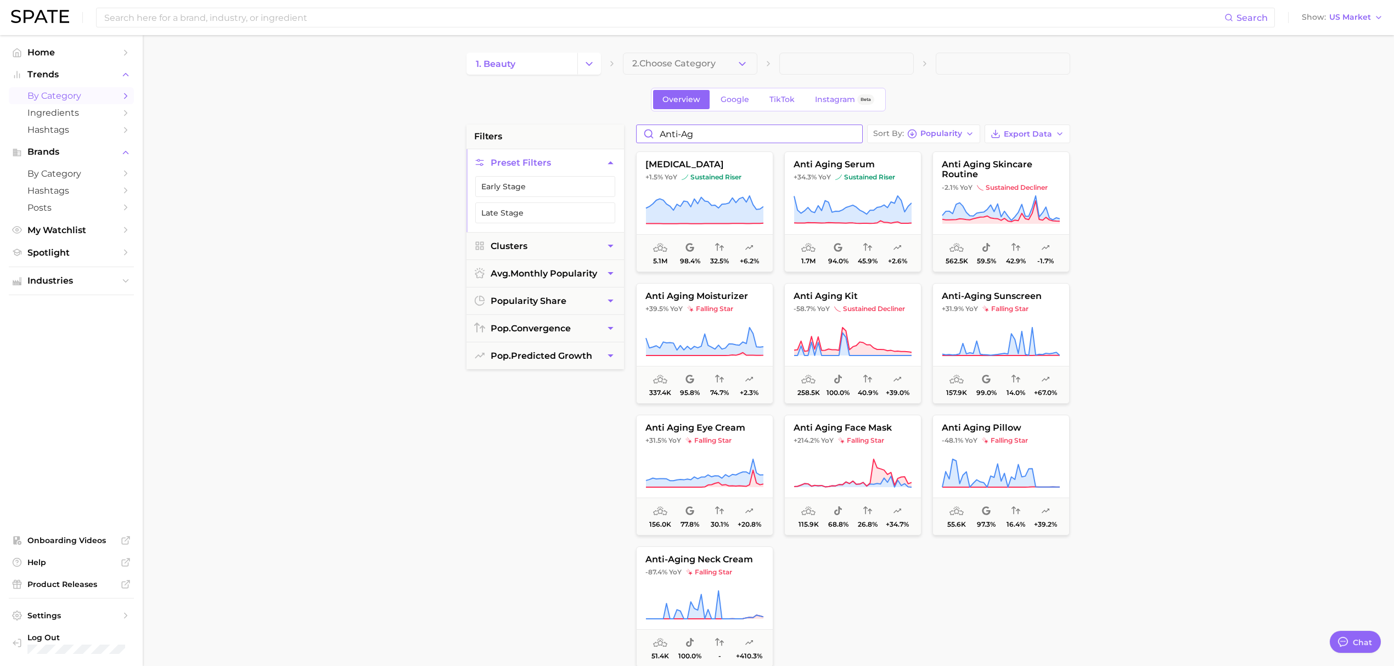
click at [853, 137] on input "anti-ag" at bounding box center [750, 134] width 226 height 18
click at [853, 133] on input "anti-ag" at bounding box center [750, 134] width 226 height 18
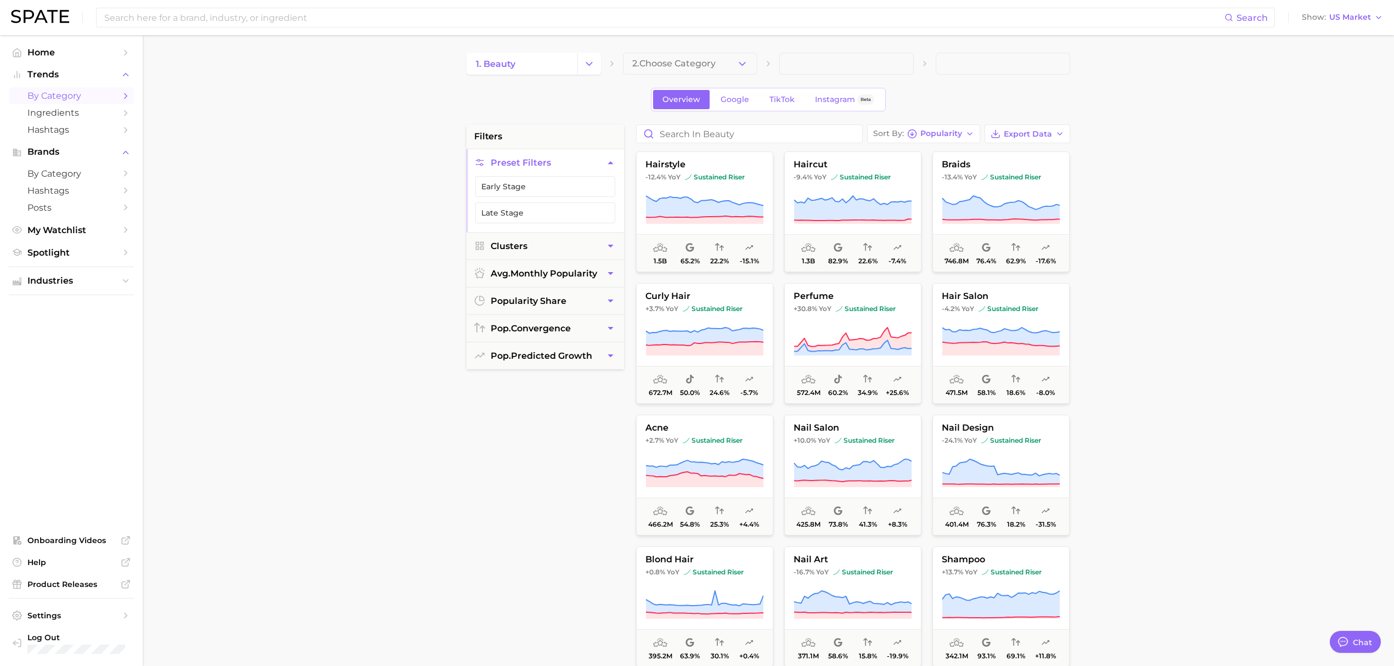
drag, startPoint x: 49, startPoint y: 423, endPoint x: 696, endPoint y: 156, distance: 699.6
click at [49, 423] on ul "Home Trends by Category Ingredients Hashtags Brands by Category Hashtags Posts …" at bounding box center [71, 351] width 125 height 614
click at [701, 133] on input "Search in beauty" at bounding box center [750, 134] width 226 height 18
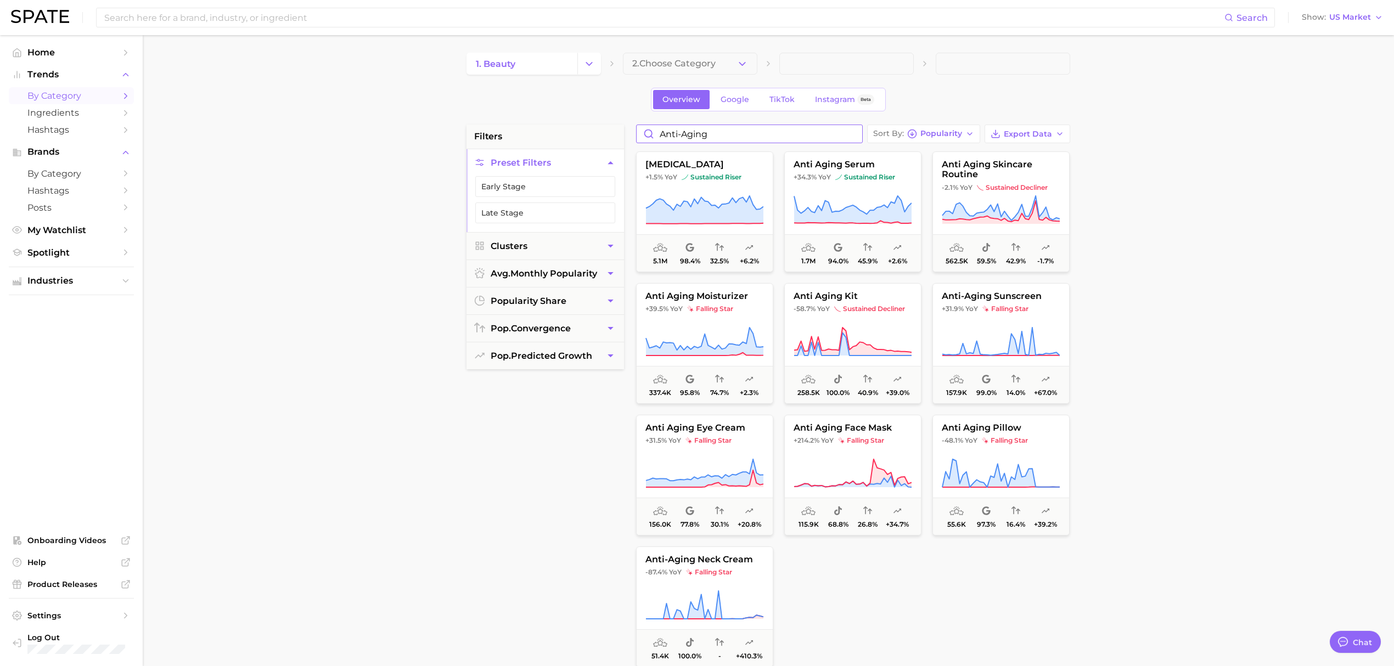
type input "anti-aging"
click at [1308, 291] on main "1. beauty 2. Choose Category Overview Google TikTok Instagram Beta filters Pres…" at bounding box center [768, 451] width 1251 height 832
click at [678, 64] on span "2. Choose Category" at bounding box center [673, 64] width 83 height 10
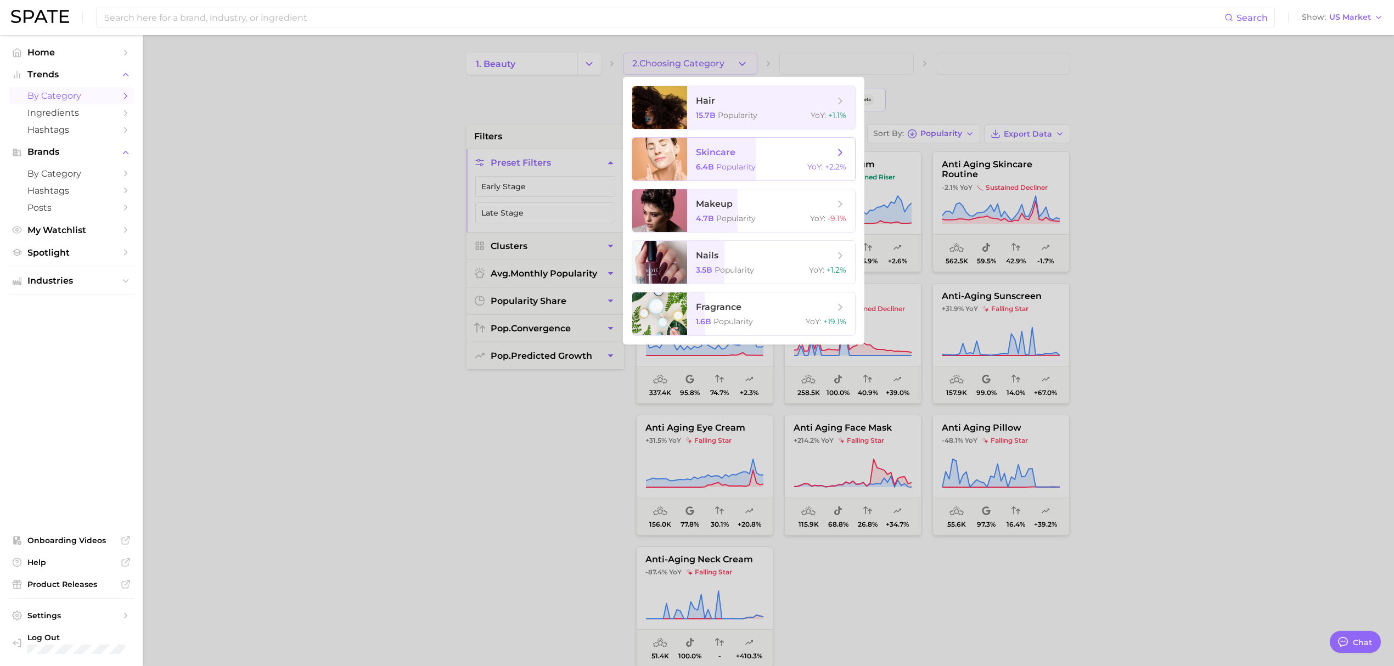
click at [758, 159] on span "skincare 6.4b Popularity YoY : +2.2%" at bounding box center [771, 159] width 168 height 43
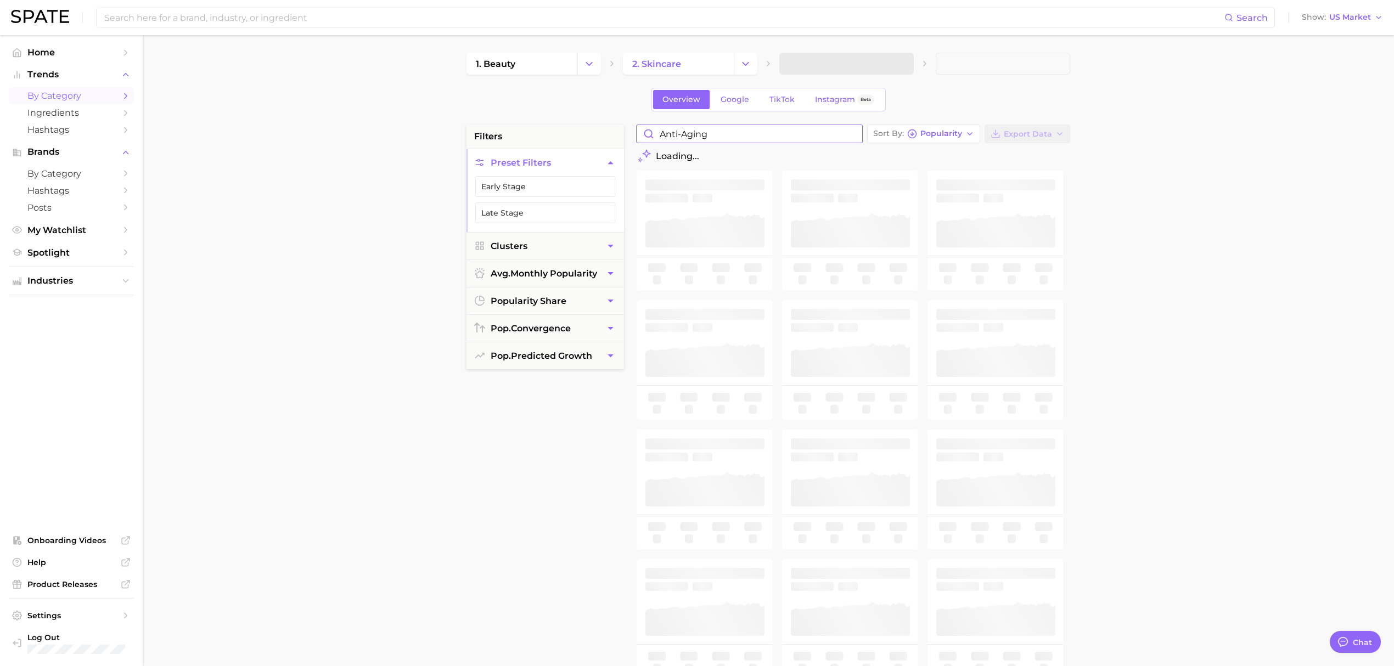
click at [850, 134] on input "anti-aging" at bounding box center [750, 134] width 226 height 18
click at [604, 106] on div "Overview Google TikTok Instagram Beta" at bounding box center [768, 100] width 604 height 24
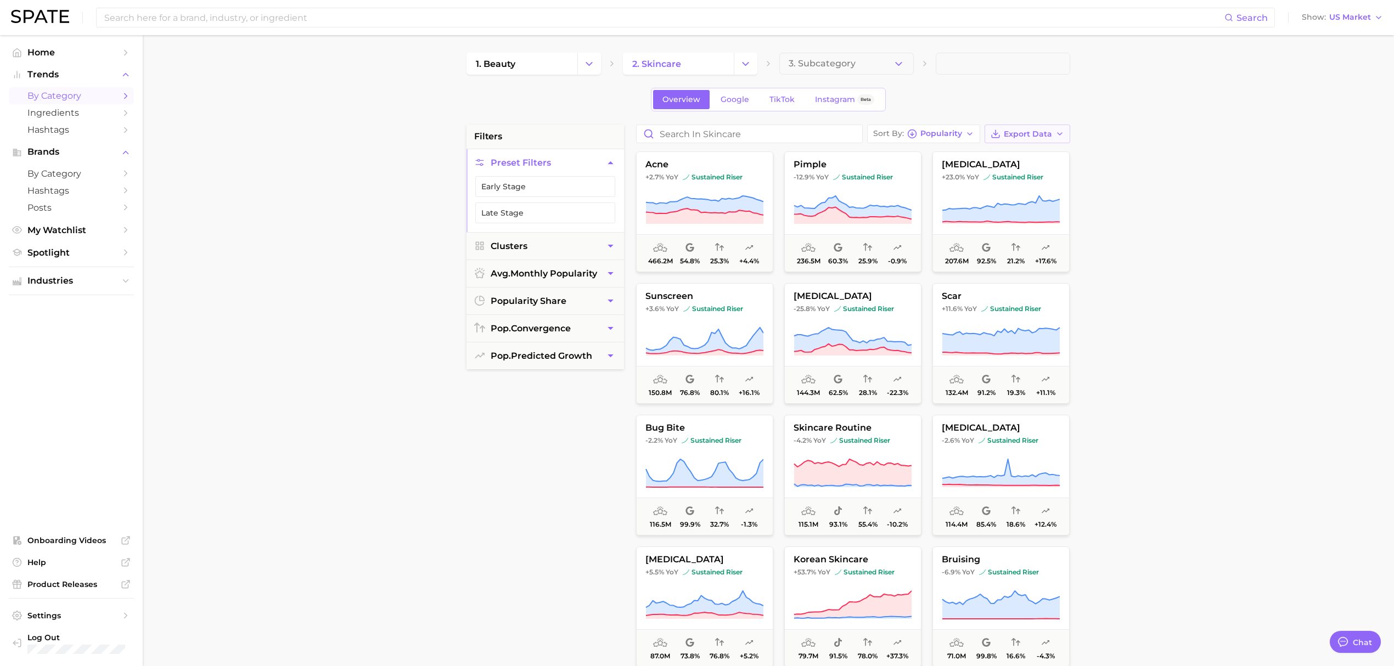
click at [1038, 128] on button "Export Data" at bounding box center [1027, 134] width 86 height 19
click at [1024, 156] on span "Card Data CSV" at bounding box center [997, 154] width 58 height 9
click at [1219, 185] on main "1. beauty 2. skincare 3. Subcategory Overview Google TikTok Instagram Beta filt…" at bounding box center [768, 451] width 1251 height 832
click at [754, 65] on button "Change Category" at bounding box center [746, 64] width 24 height 22
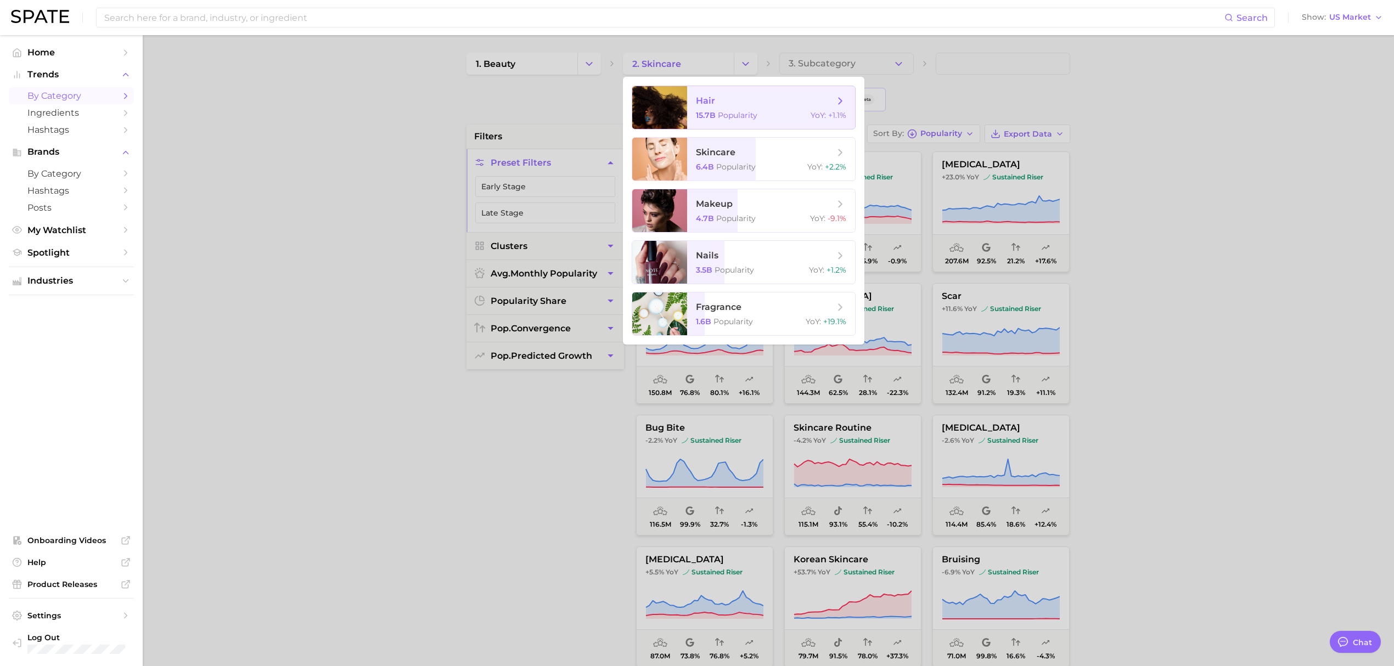
click at [757, 112] on div "15.7b Popularity YoY : +1.1%" at bounding box center [771, 115] width 150 height 10
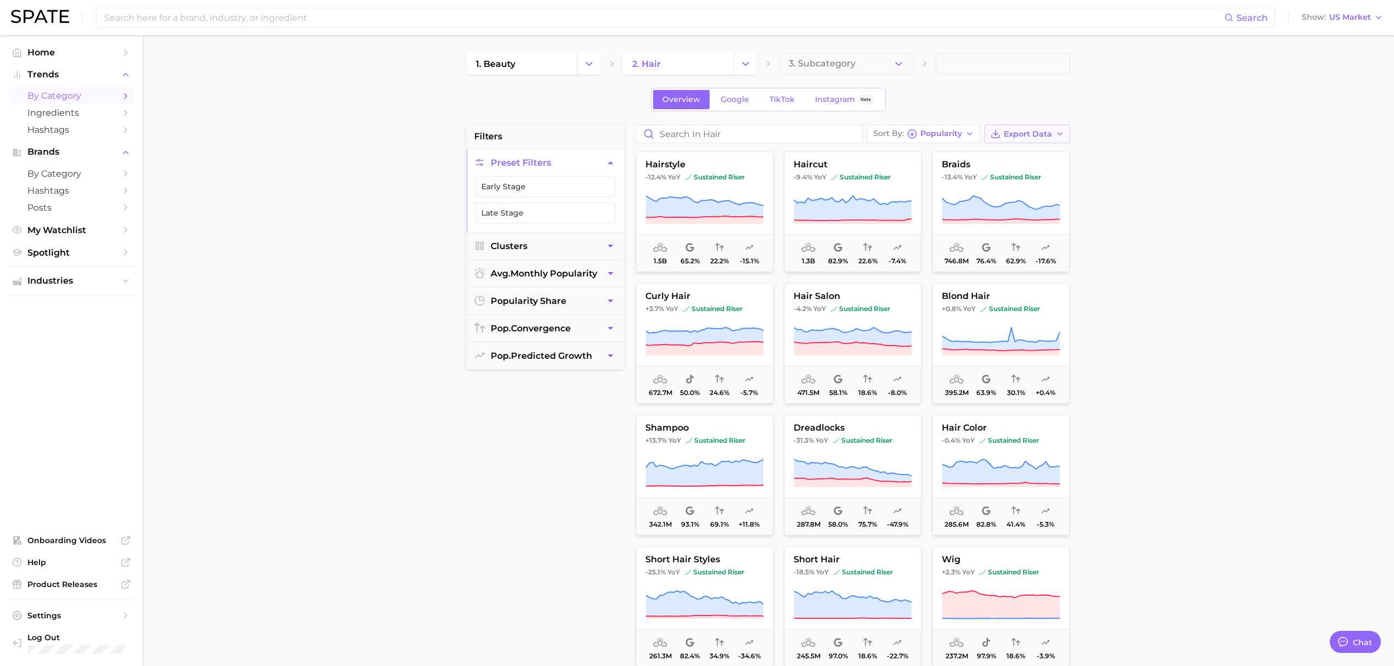
click at [1054, 142] on button "Export Data" at bounding box center [1027, 134] width 86 height 19
click at [1051, 148] on button "Card Data CSV" at bounding box center [1009, 154] width 121 height 20
click at [1268, 233] on main "1. beauty 2. hair 3. Subcategory Overview Google TikTok Instagram Beta filters …" at bounding box center [768, 451] width 1251 height 832
click at [573, 360] on span "pop. predicted growth" at bounding box center [542, 356] width 102 height 10
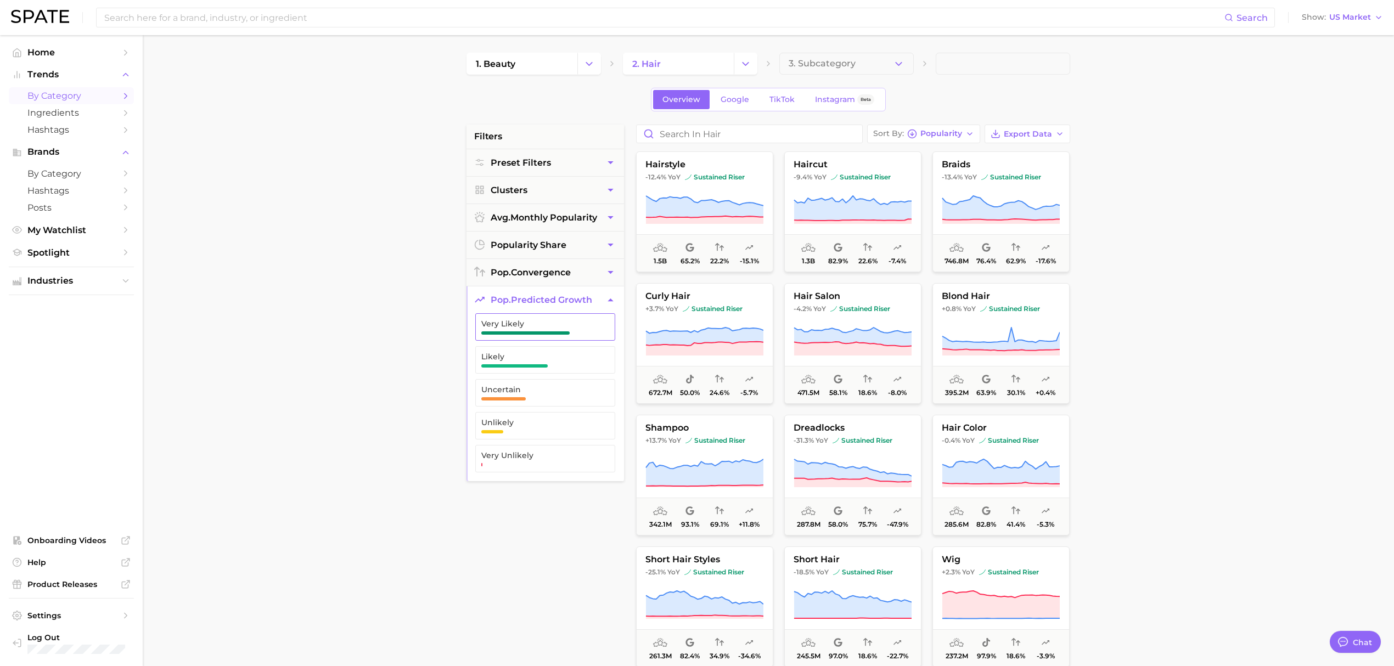
click at [566, 330] on span "Very Likely" at bounding box center [536, 326] width 110 height 15
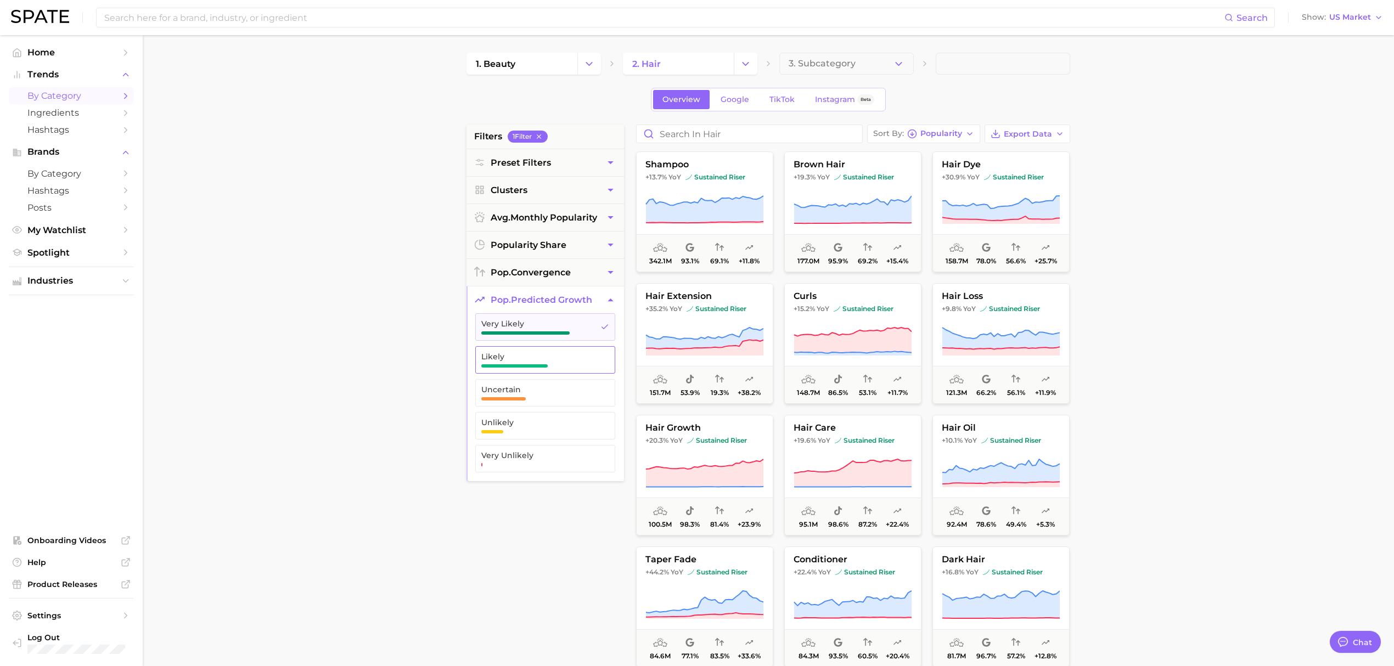
click at [569, 358] on span "Likely" at bounding box center [536, 356] width 110 height 9
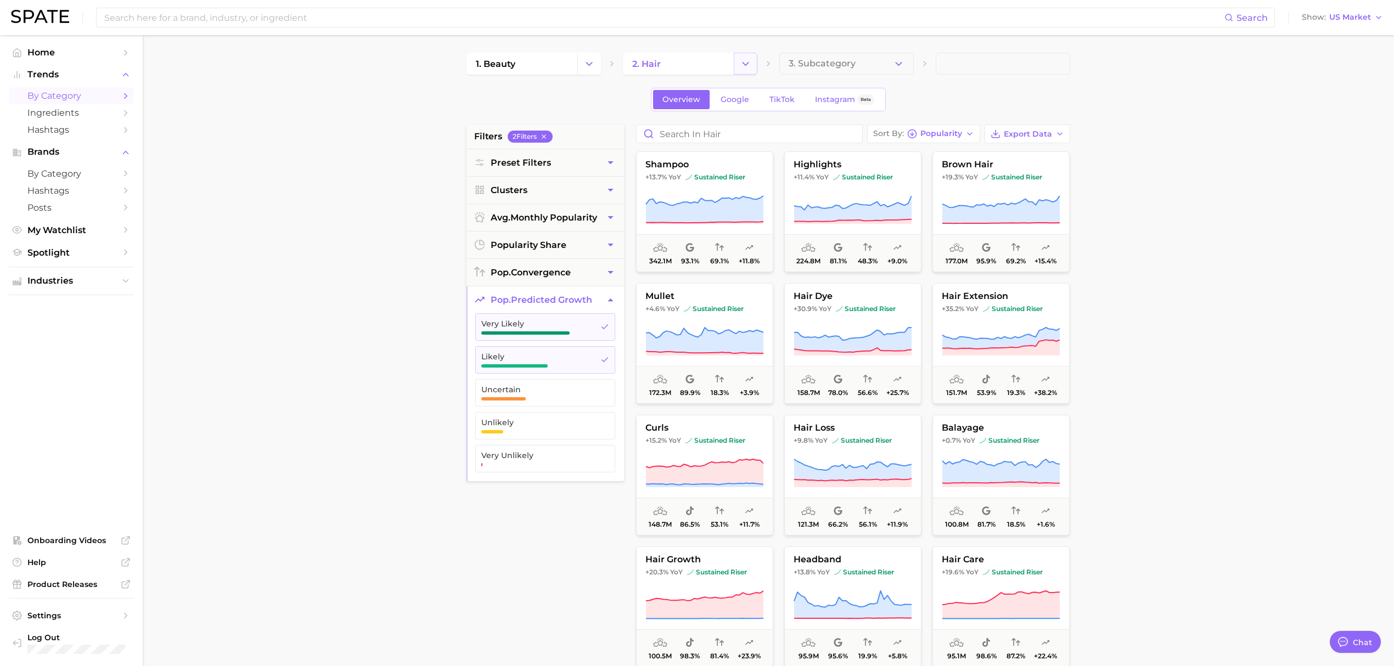
click at [738, 60] on button "Change Category" at bounding box center [746, 64] width 24 height 22
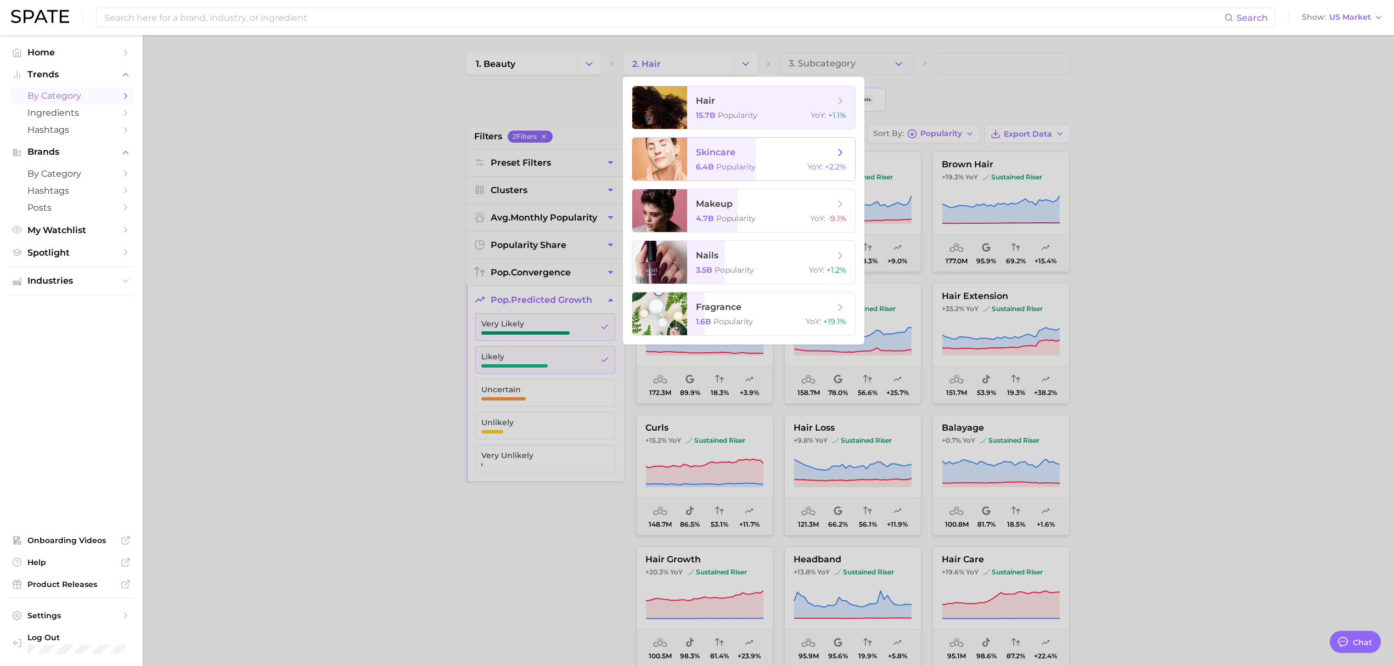
click at [720, 141] on span "skincare 6.4b Popularity YoY : +2.2%" at bounding box center [771, 159] width 168 height 43
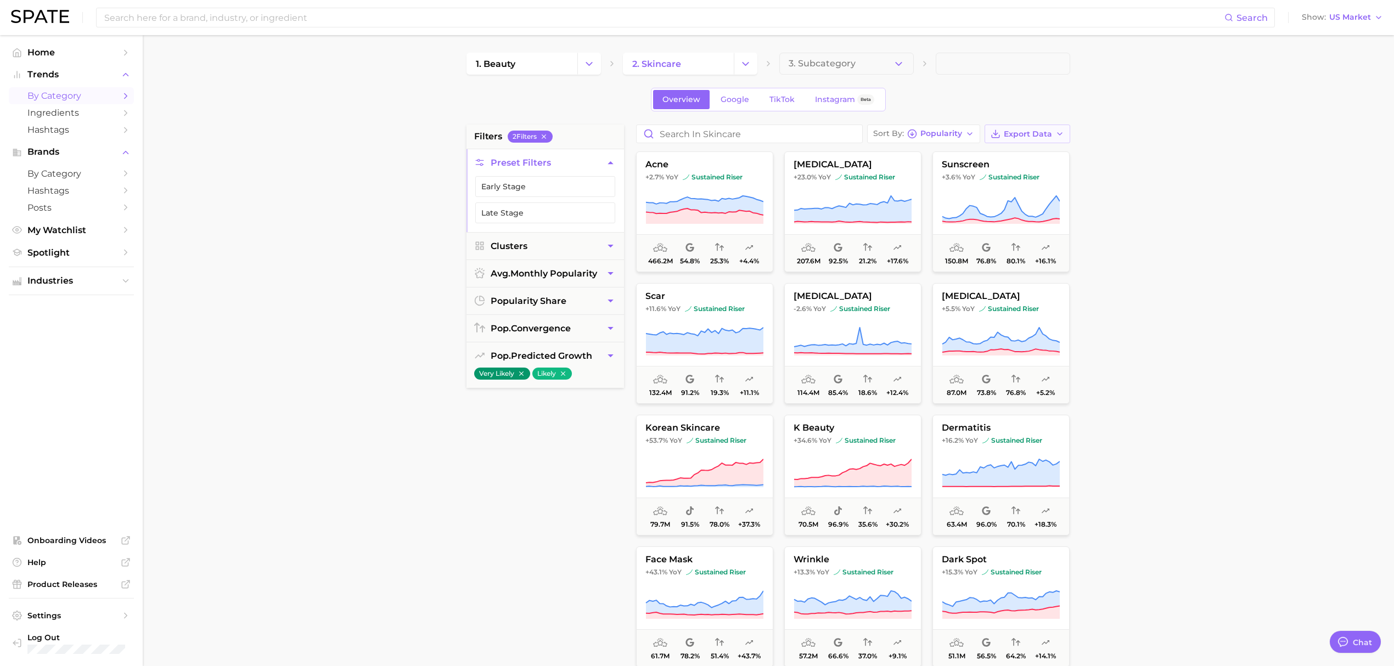
click at [1032, 135] on span "Export Data" at bounding box center [1028, 134] width 48 height 9
click at [1241, 286] on main "1. beauty 2. skincare 3. Subcategory Overview Google TikTok Instagram Beta filt…" at bounding box center [768, 451] width 1251 height 832
click at [592, 358] on span "pop. predicted growth" at bounding box center [542, 356] width 102 height 10
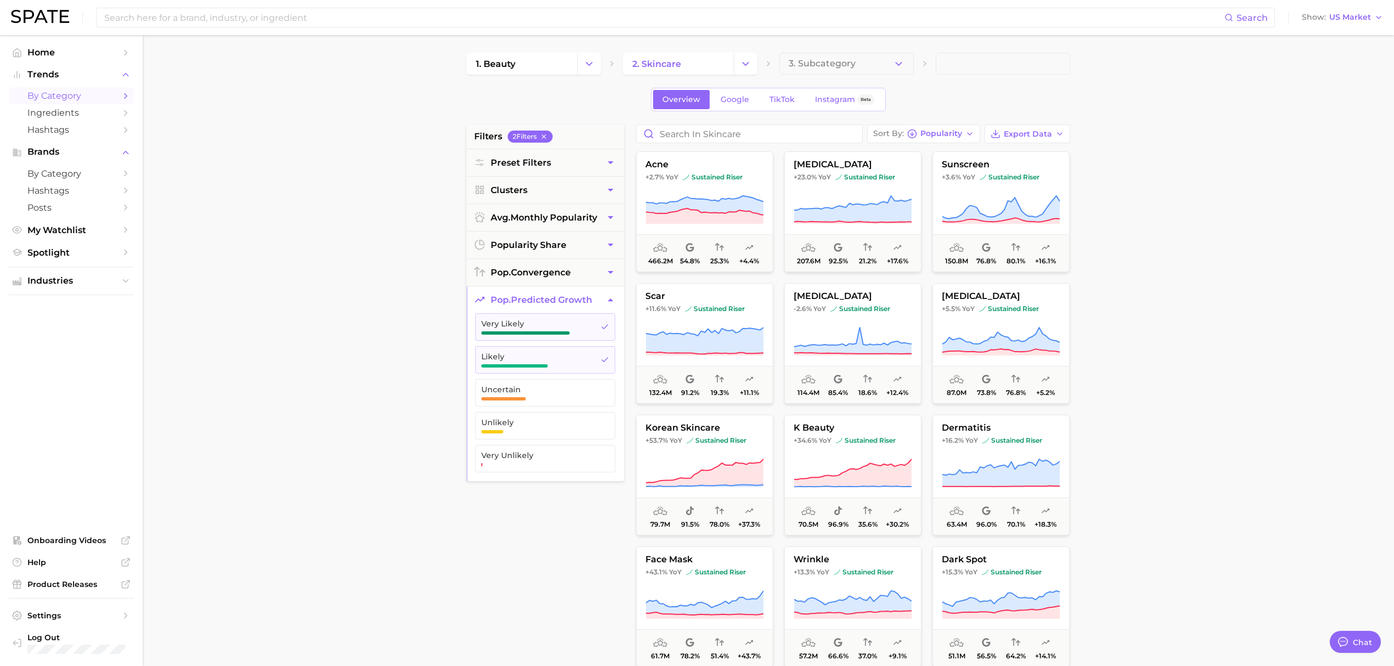
click at [1203, 300] on main "1. beauty 2. skincare 3. Subcategory Overview Google TikTok Instagram Beta filt…" at bounding box center [768, 451] width 1251 height 832
click at [1038, 134] on span "Export Data" at bounding box center [1028, 134] width 48 height 9
click at [1010, 157] on span "Card Data CSV" at bounding box center [997, 154] width 58 height 9
click at [1355, 284] on main "1. beauty 2. skincare 3. Subcategory Overview Google TikTok Instagram Beta filt…" at bounding box center [768, 451] width 1251 height 832
click at [738, 62] on button "Change Category" at bounding box center [746, 64] width 24 height 22
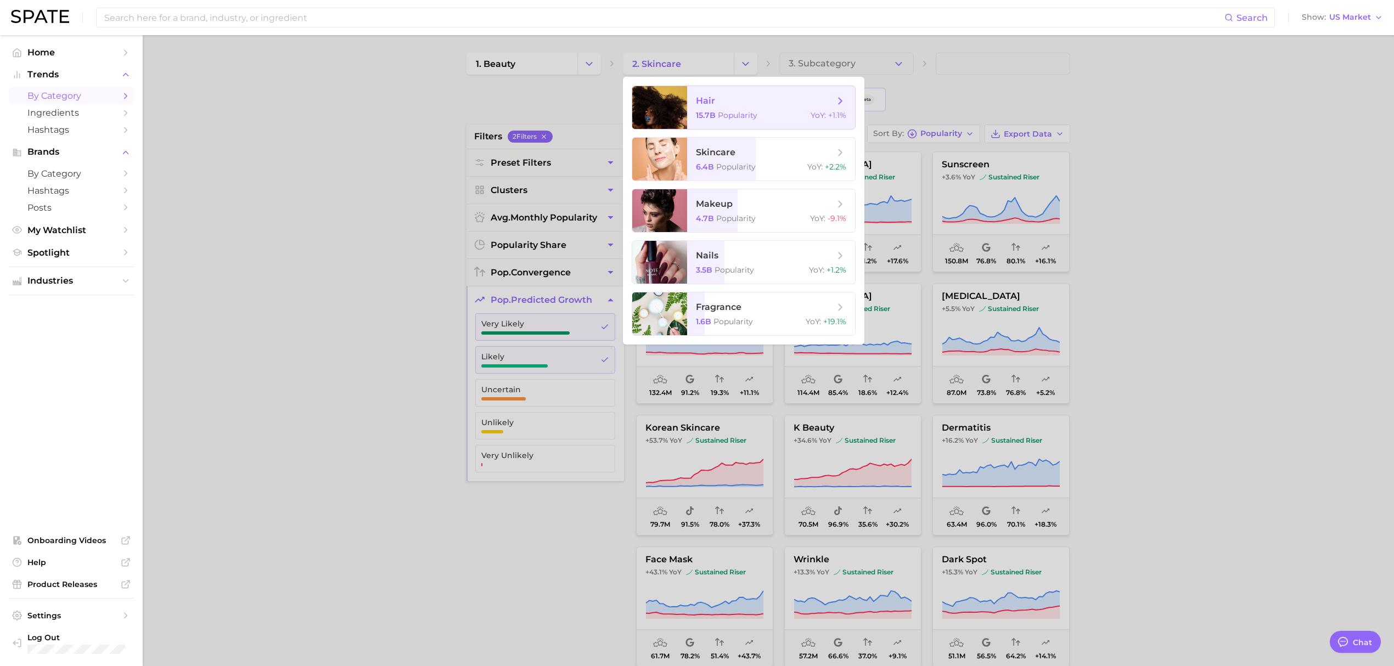
click at [713, 110] on span "hair 15.7b Popularity YoY : +1.1%" at bounding box center [771, 107] width 168 height 43
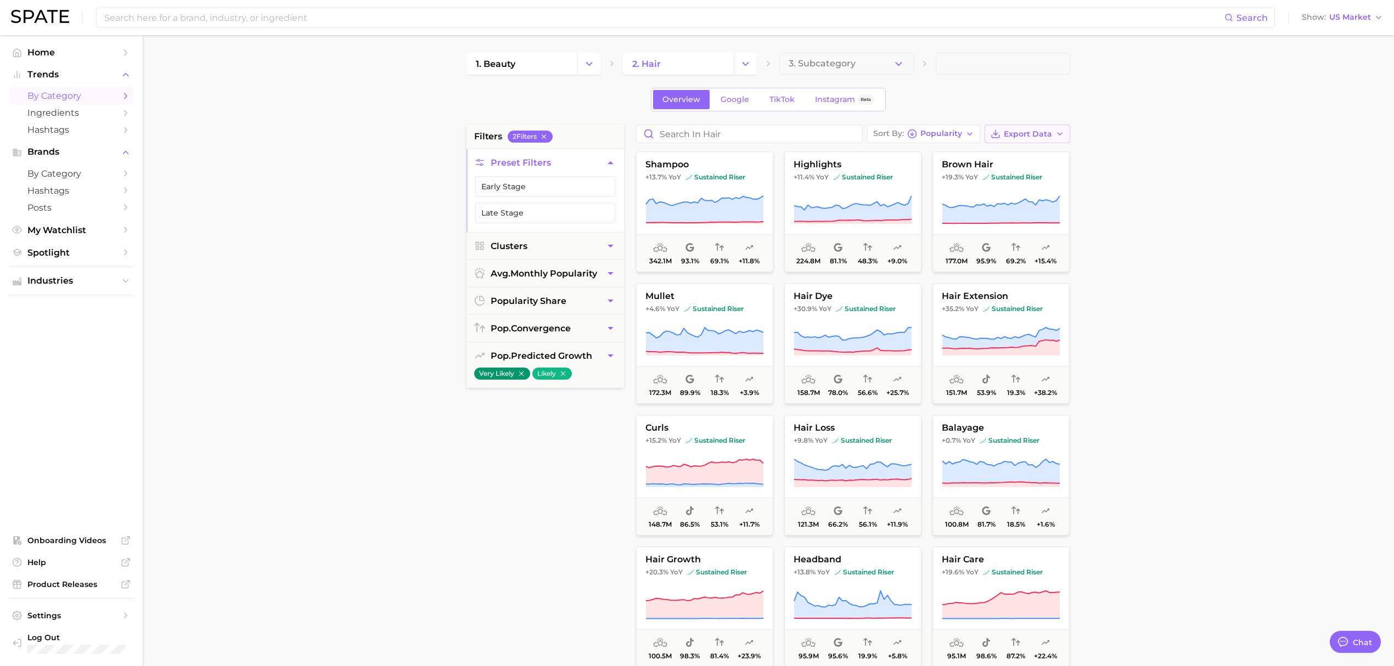
click at [1047, 131] on span "Export Data" at bounding box center [1028, 134] width 48 height 9
click at [1035, 155] on button "Card Data CSV" at bounding box center [1009, 154] width 121 height 20
click at [1260, 288] on main "1. beauty 2. hair 3. Subcategory Overview Google TikTok Instagram Beta filters …" at bounding box center [768, 451] width 1251 height 832
click at [710, 131] on input "Search in hair" at bounding box center [750, 134] width 226 height 18
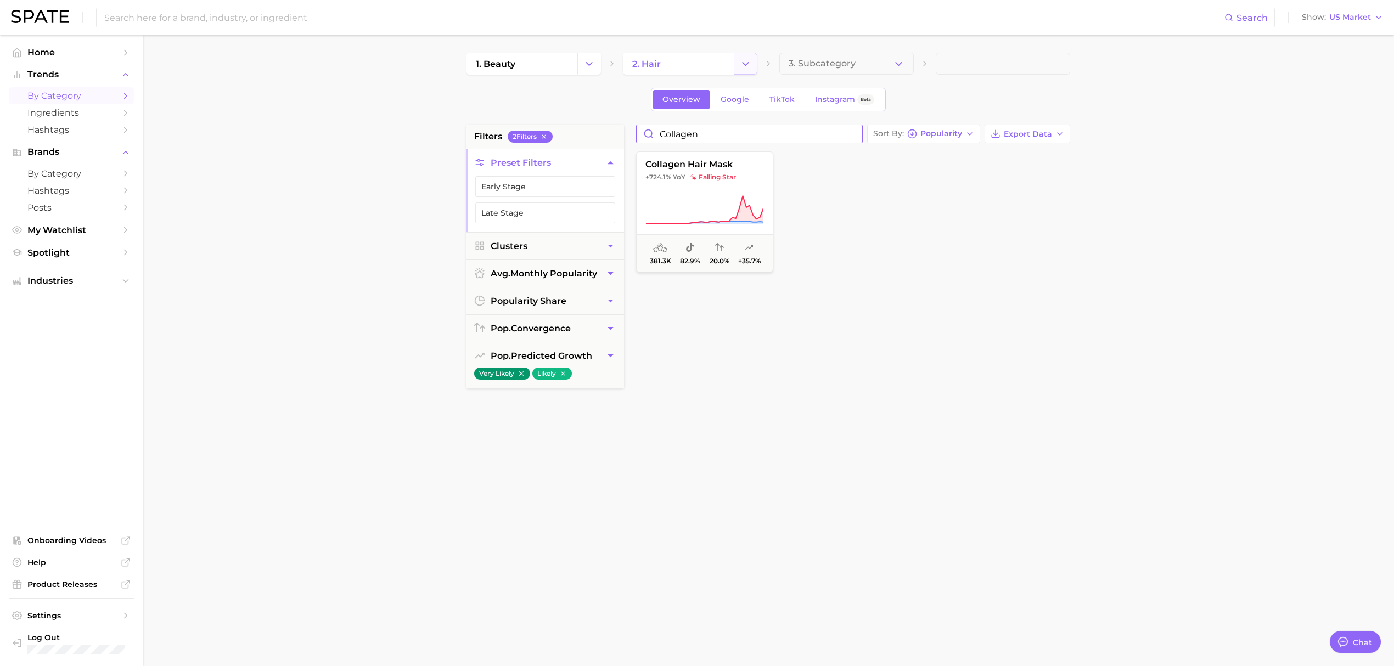
type input "collagen"
click at [740, 60] on icon "Change Category" at bounding box center [746, 64] width 12 height 12
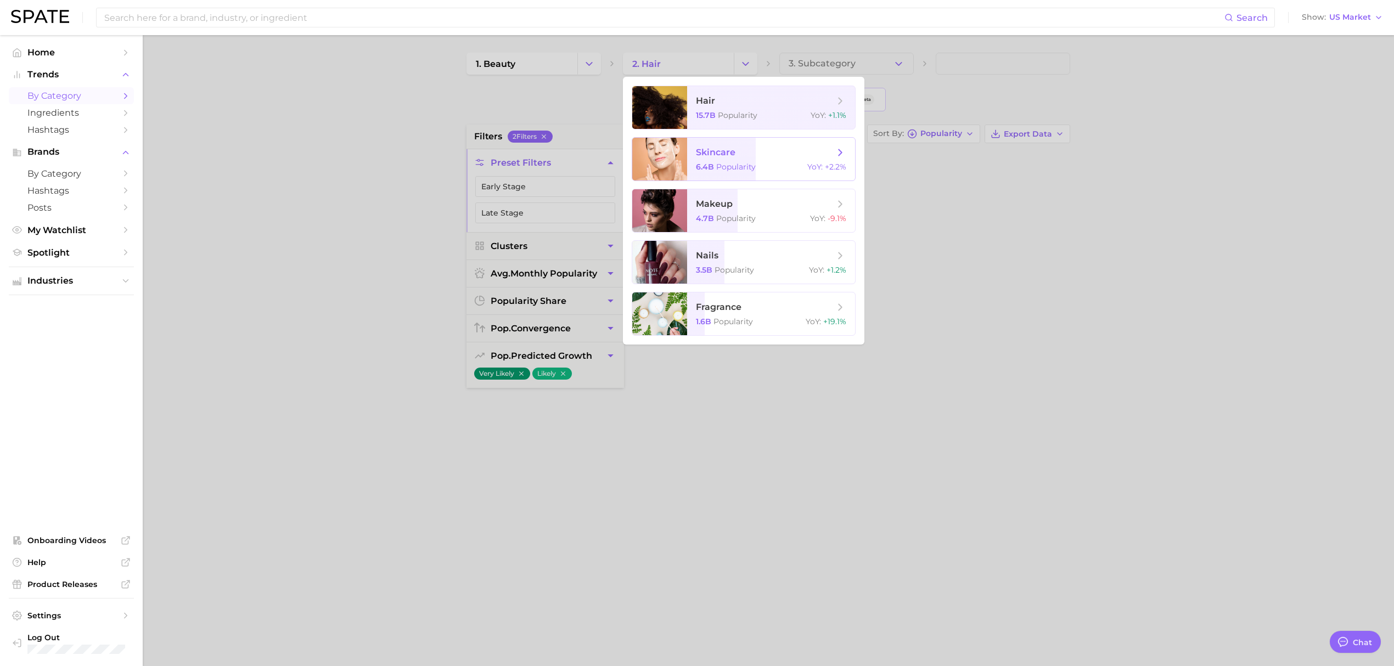
click at [747, 150] on span "skincare" at bounding box center [765, 153] width 138 height 12
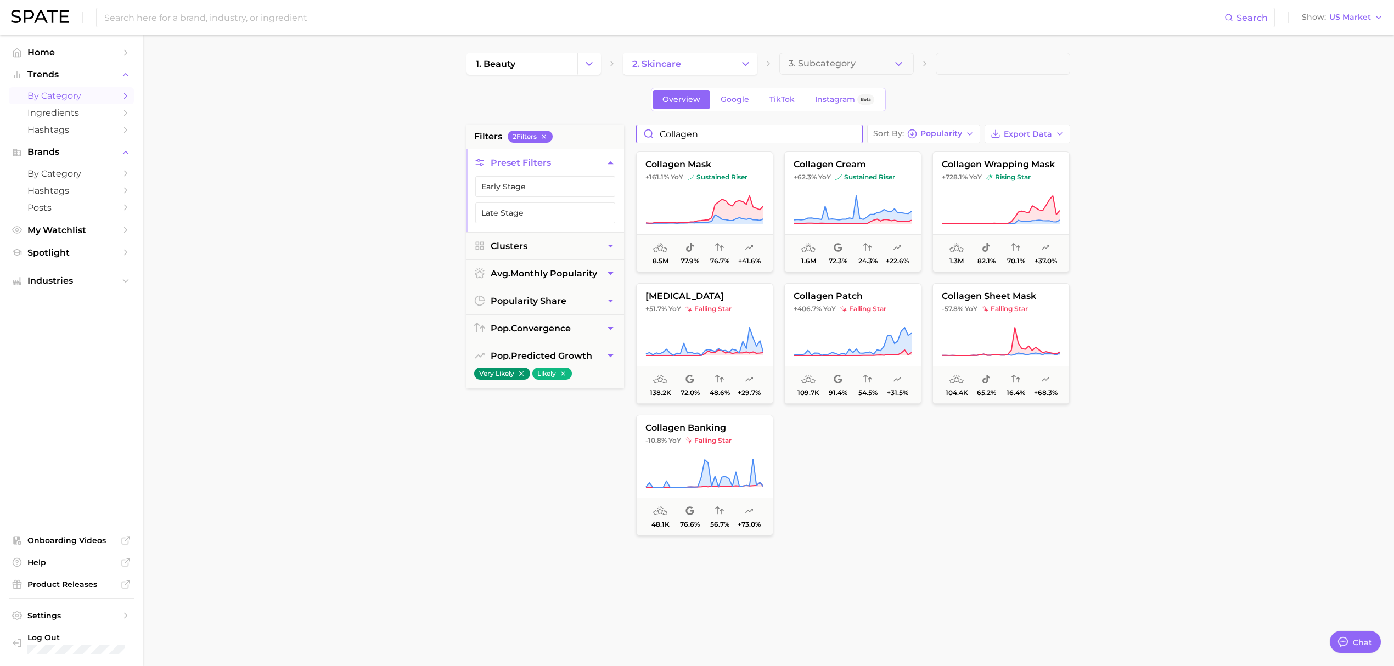
click at [696, 130] on input "collagen" at bounding box center [750, 134] width 226 height 18
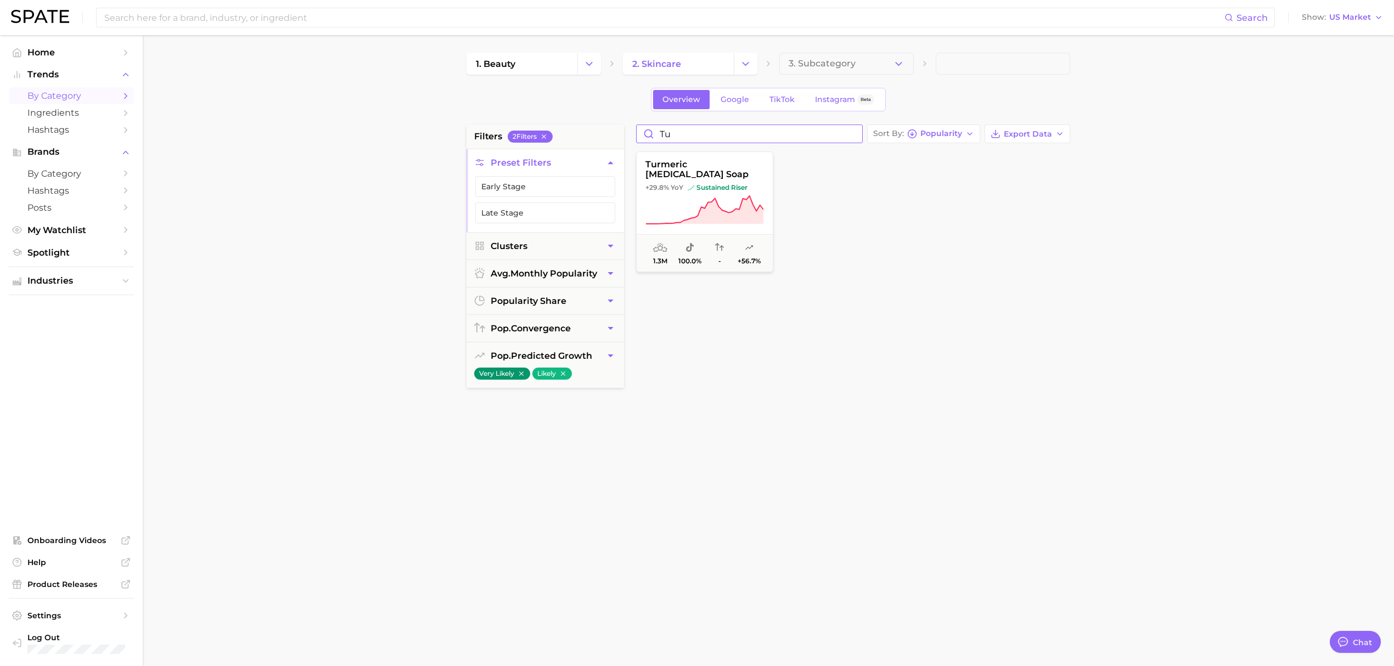
type input "t"
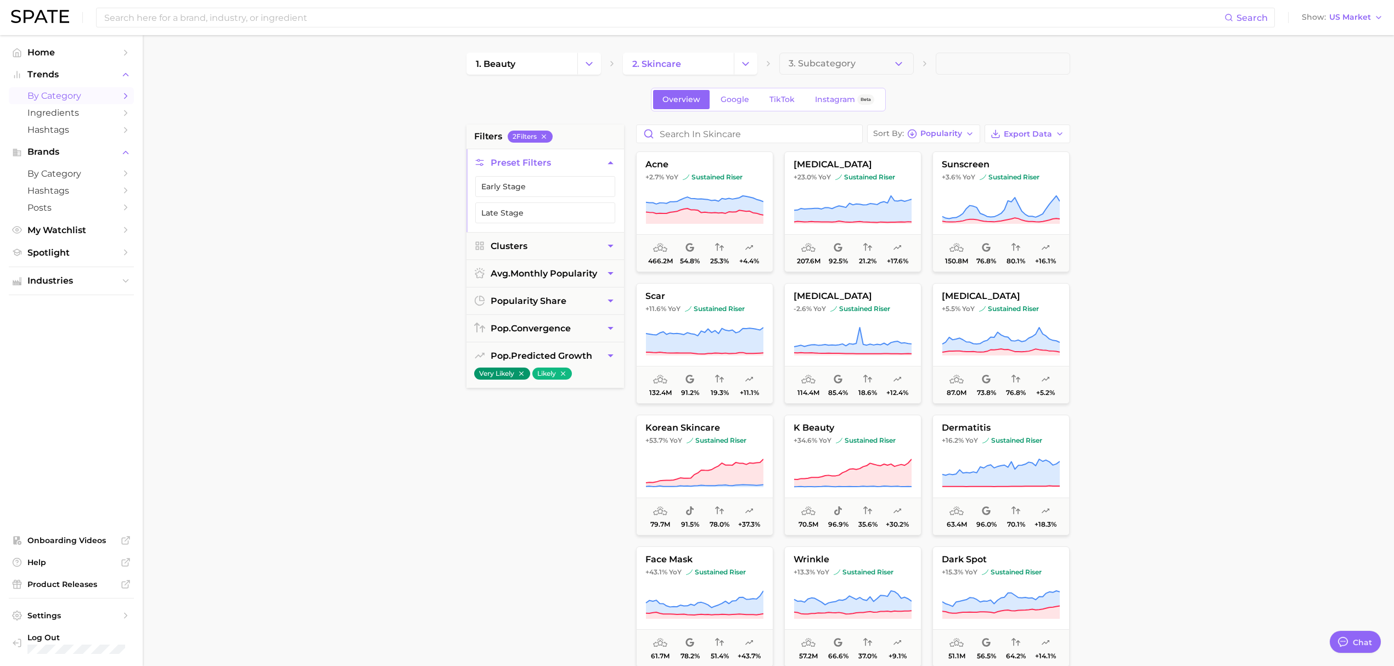
drag, startPoint x: 420, startPoint y: 472, endPoint x: 442, endPoint y: 479, distance: 22.6
click at [420, 472] on main "1. beauty 2. skincare 3. Subcategory Overview Google TikTok Instagram Beta filt…" at bounding box center [768, 451] width 1251 height 832
click at [89, 128] on span "Hashtags" at bounding box center [71, 130] width 88 height 10
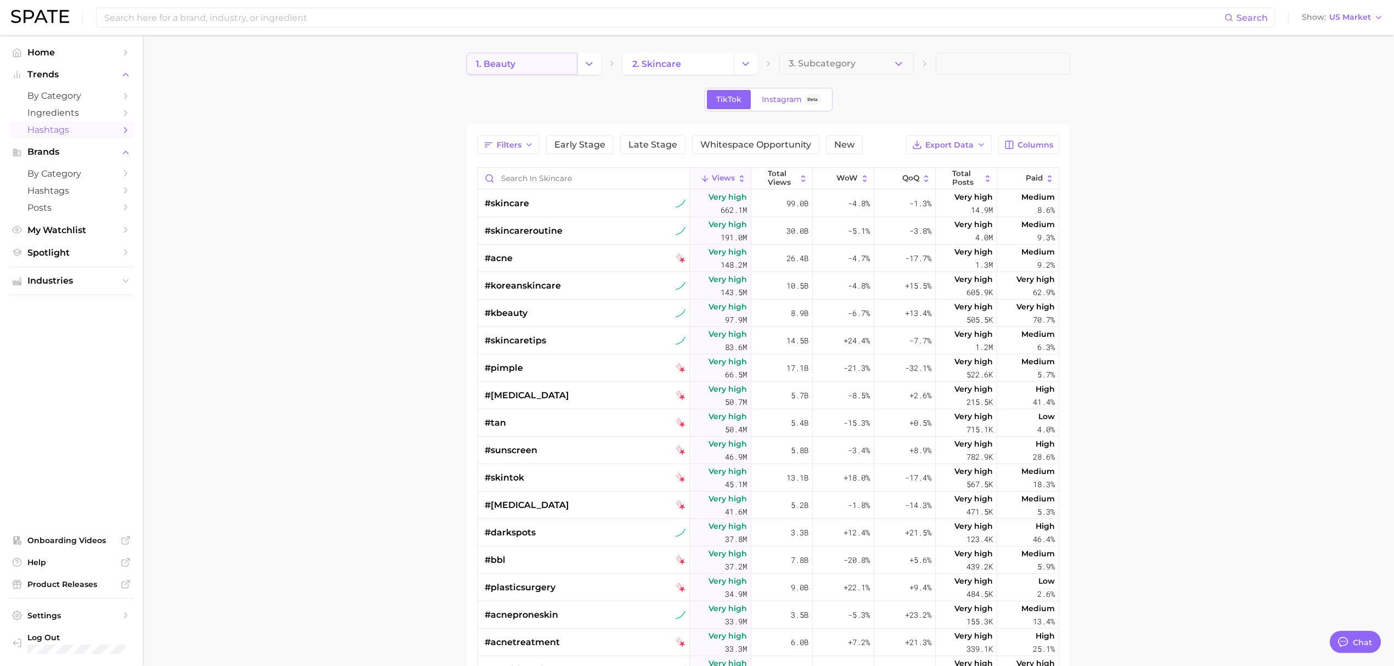
click at [497, 63] on span "1. beauty" at bounding box center [496, 64] width 40 height 10
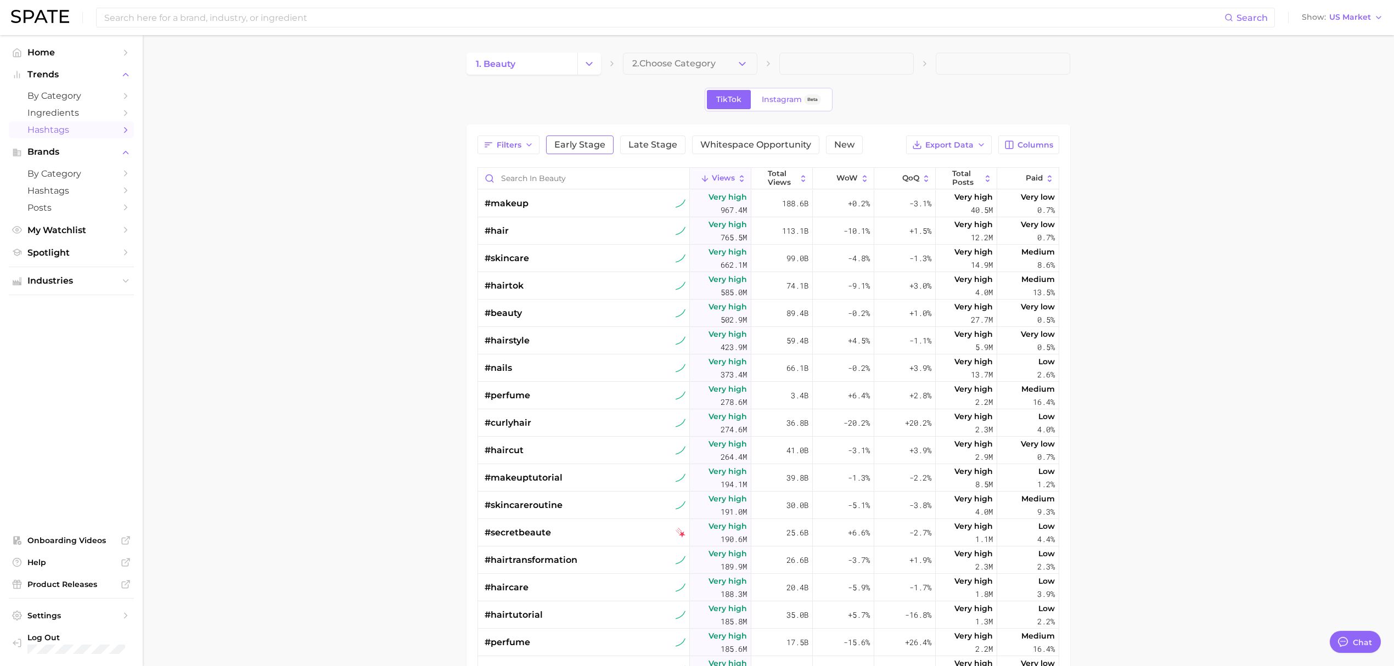
click at [578, 142] on span "Early Stage" at bounding box center [579, 144] width 51 height 9
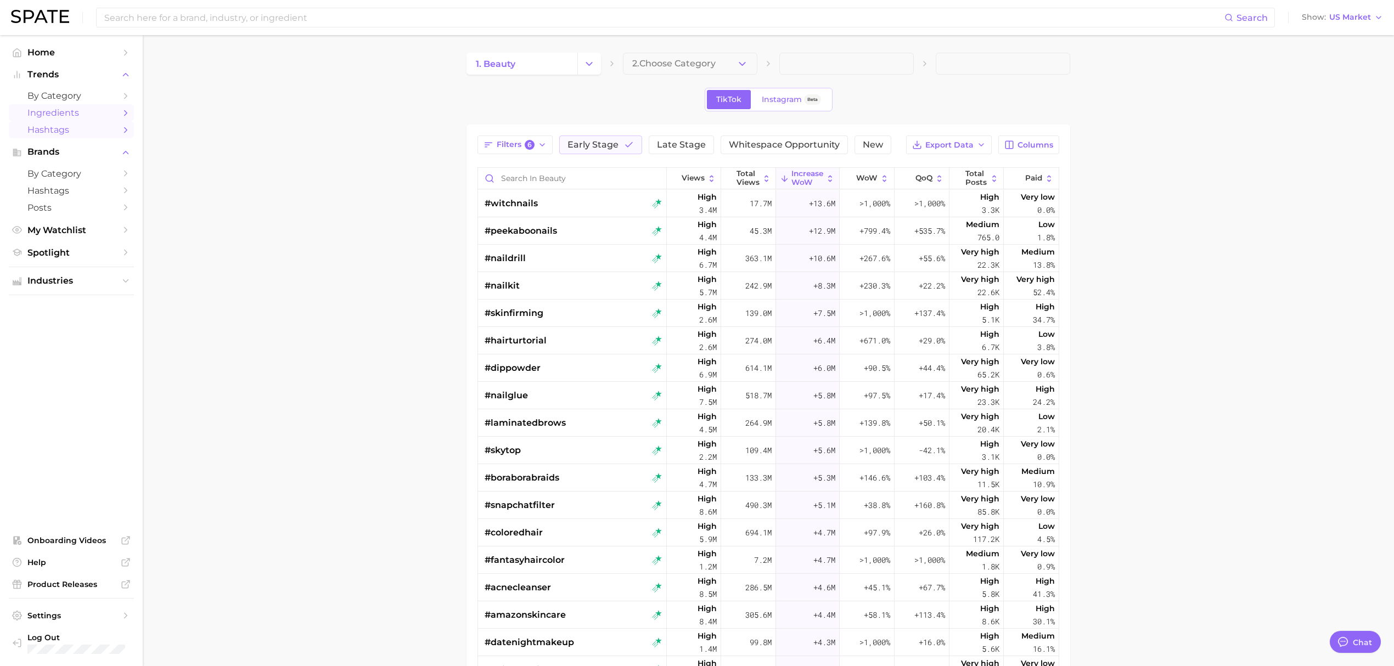
click at [104, 108] on link "Ingredients" at bounding box center [71, 112] width 125 height 17
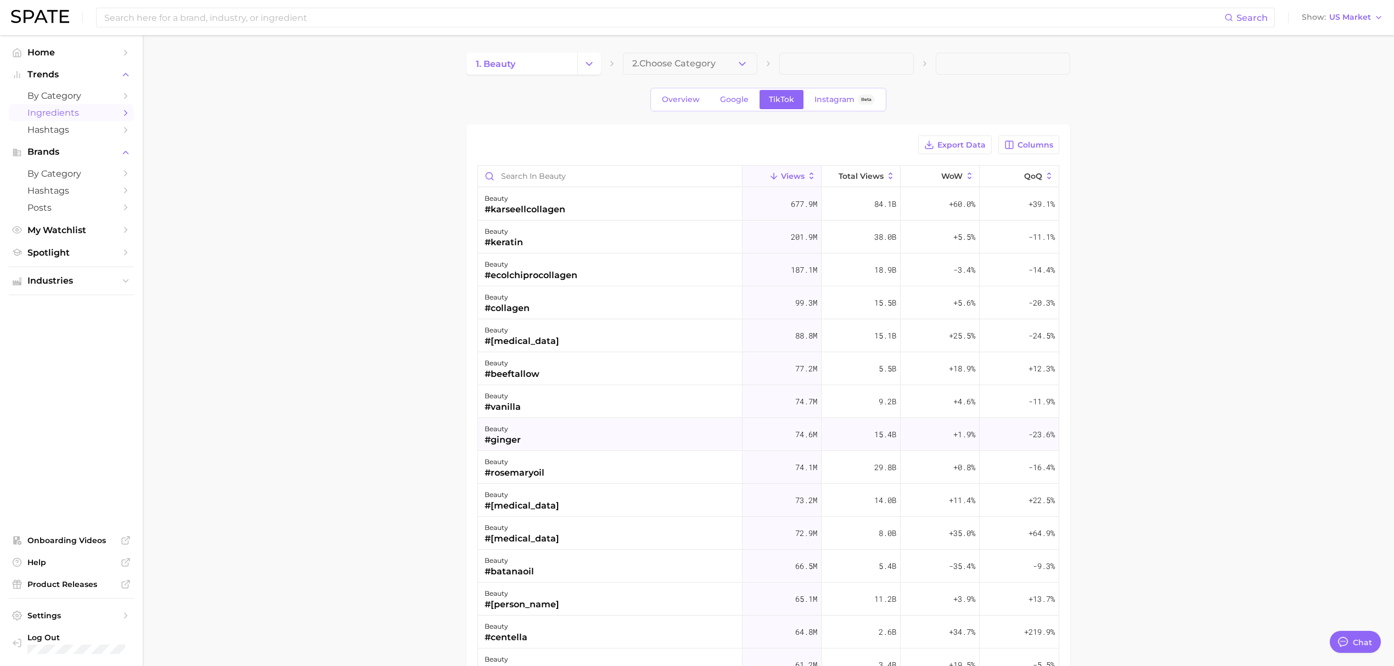
click at [649, 433] on div "beauty #ginger" at bounding box center [610, 434] width 265 height 33
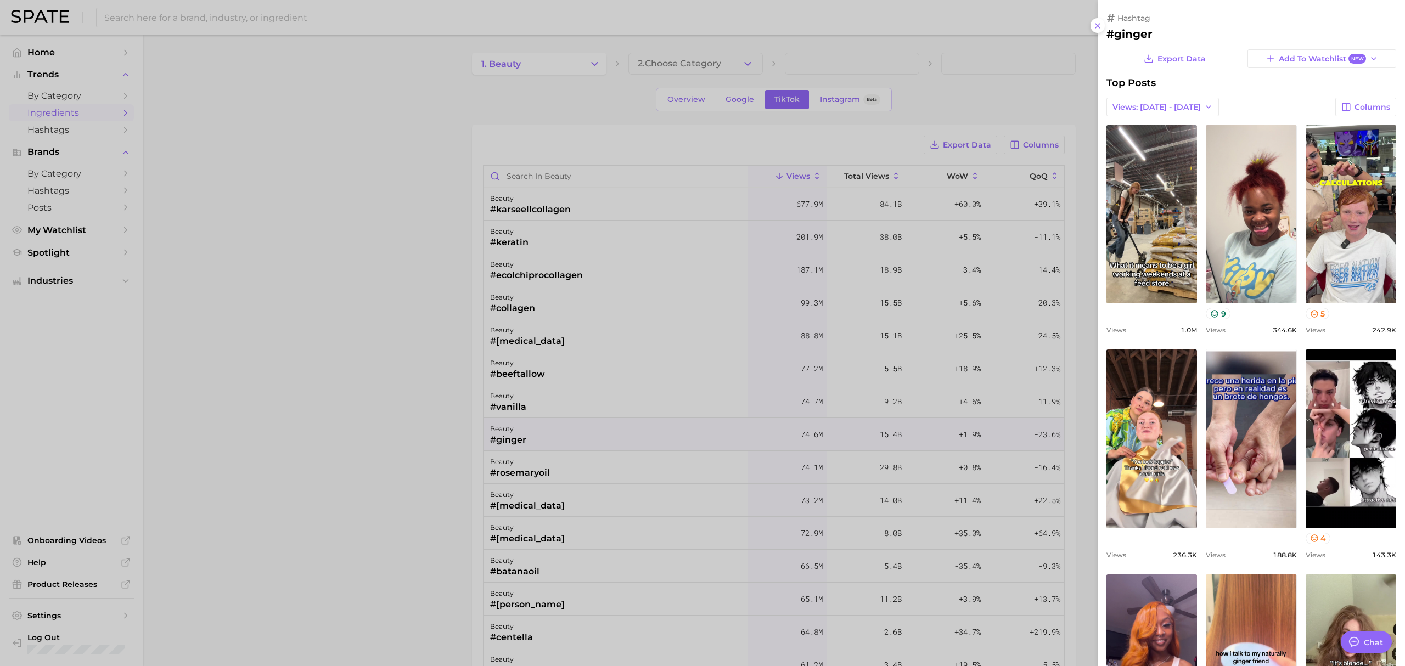
click at [424, 410] on div at bounding box center [702, 333] width 1405 height 666
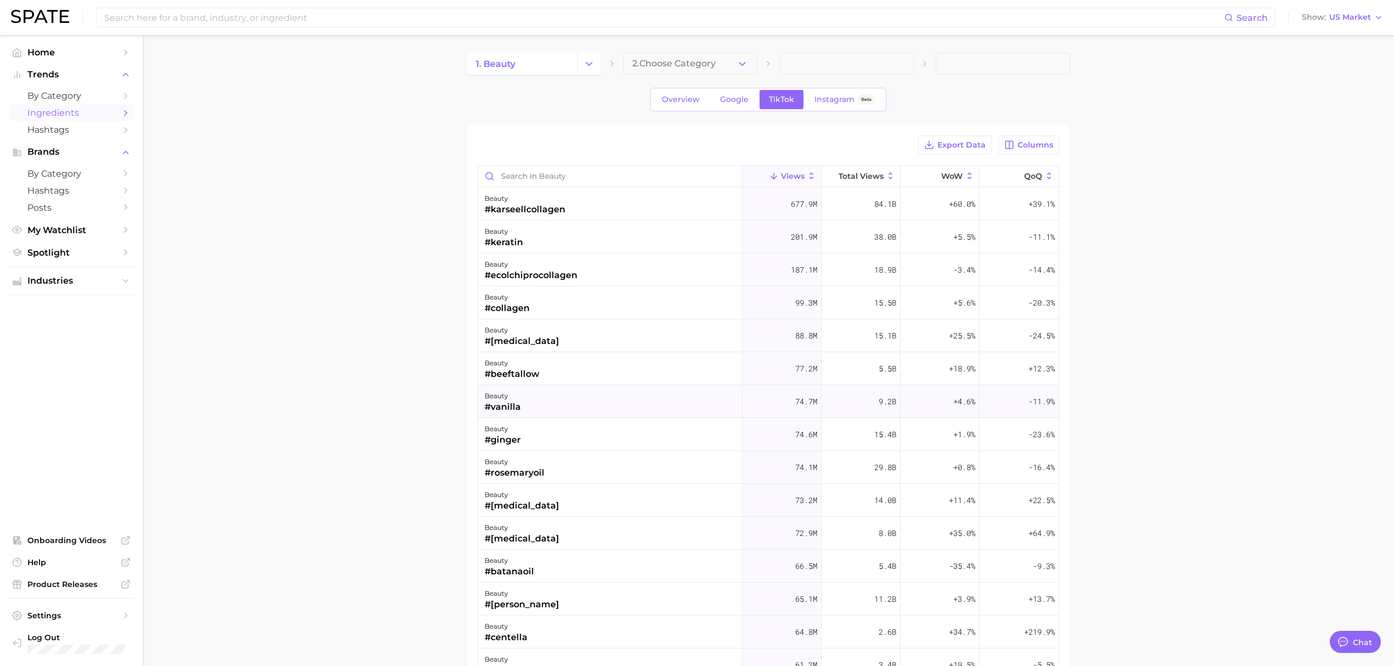
click at [549, 407] on div "beauty #vanilla" at bounding box center [610, 401] width 265 height 33
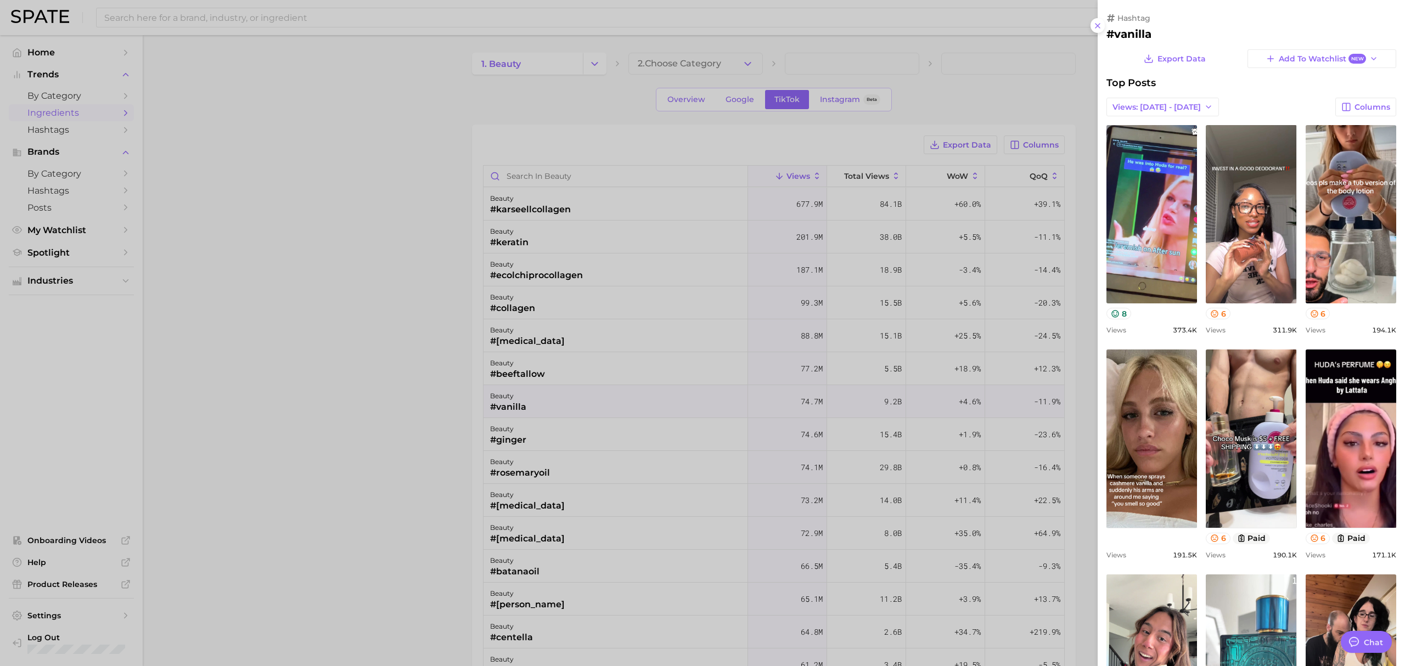
click at [341, 414] on div at bounding box center [702, 333] width 1405 height 666
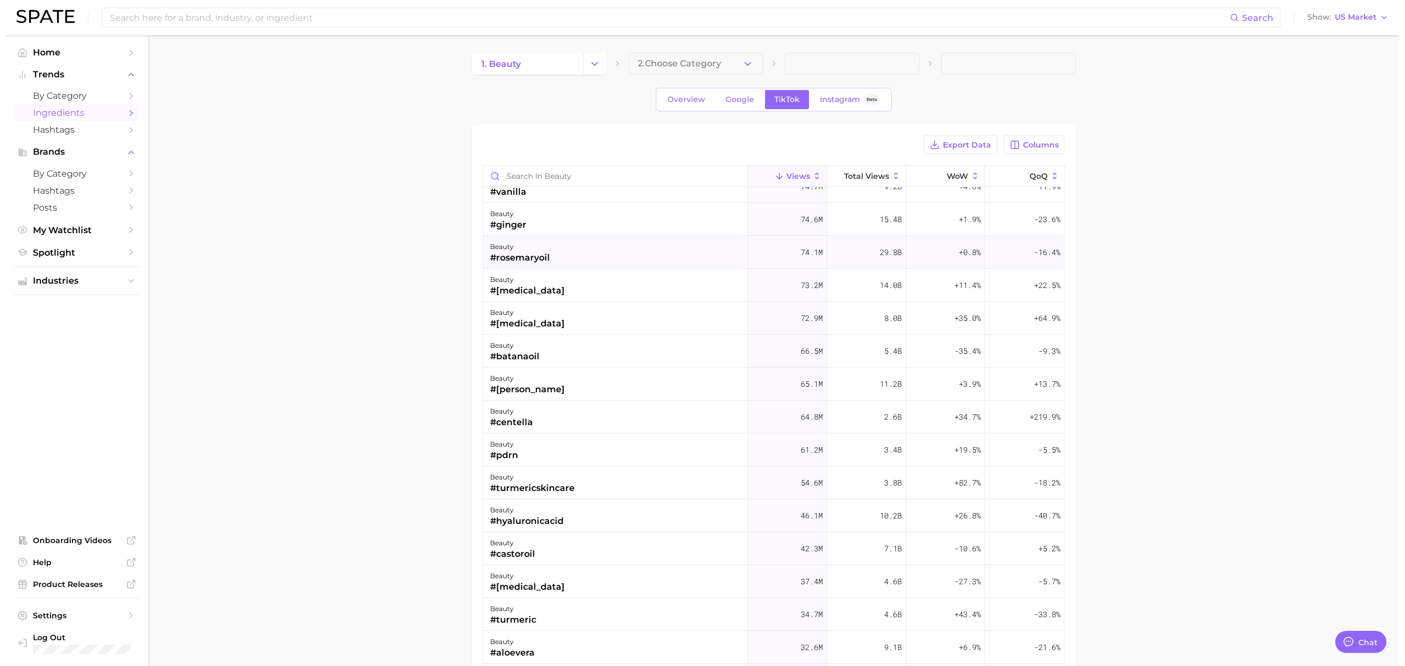
scroll to position [220, 0]
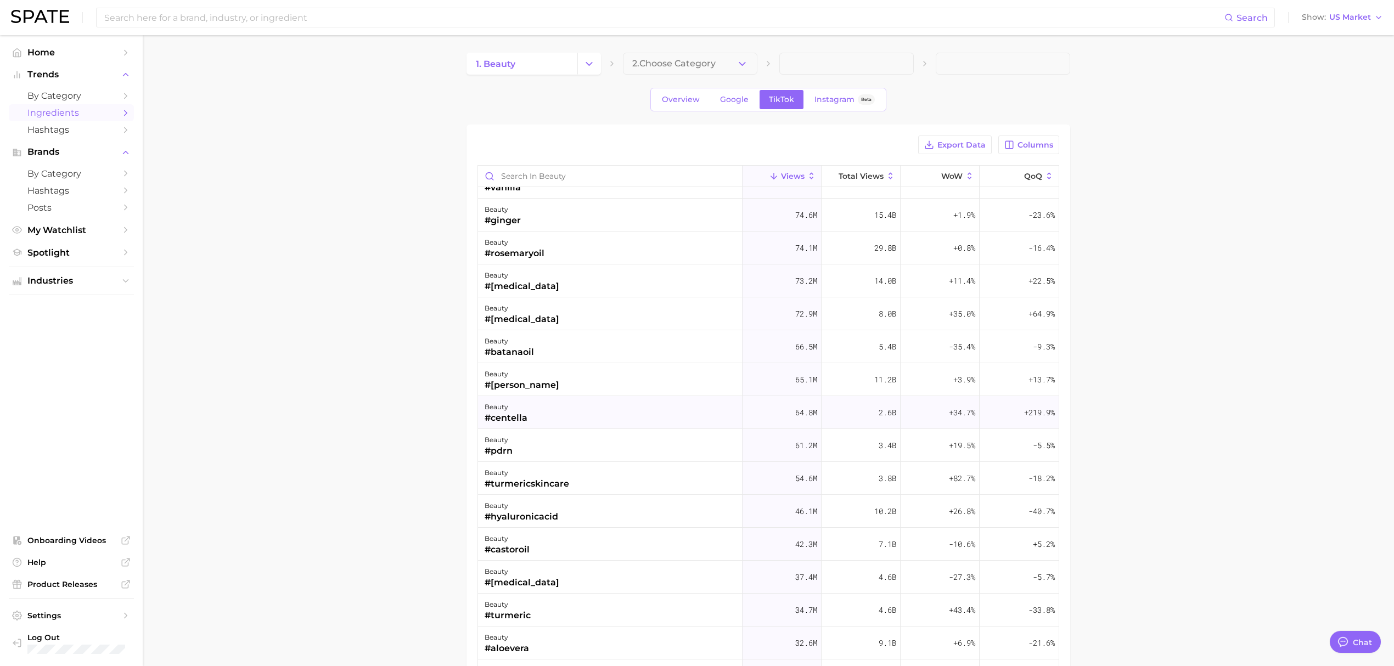
click at [560, 414] on div "beauty #centella" at bounding box center [610, 412] width 265 height 33
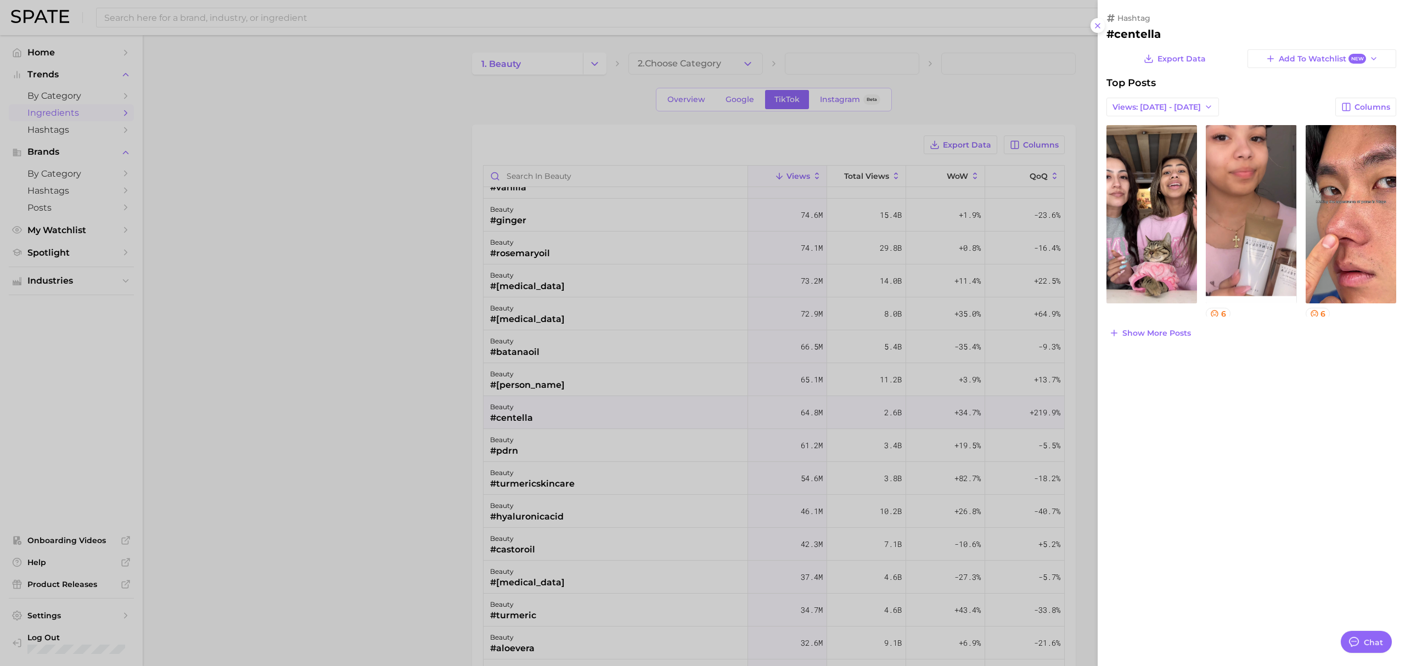
scroll to position [0, 0]
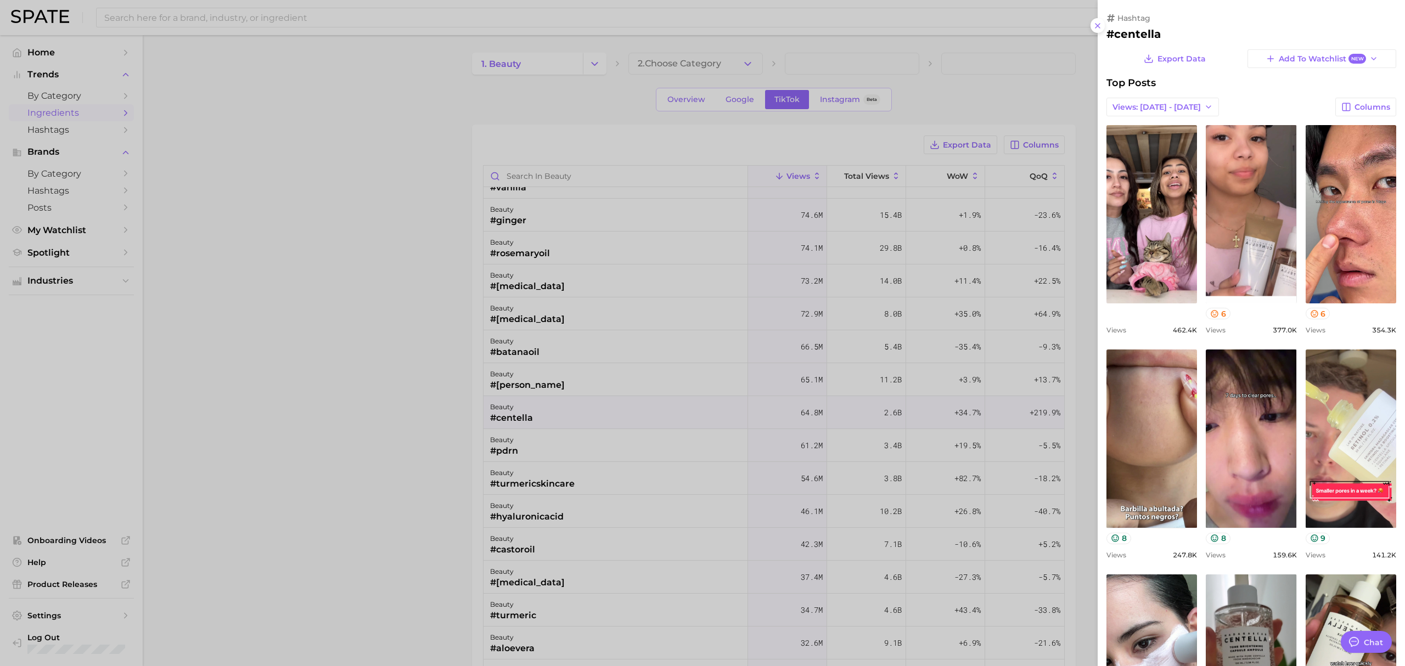
click at [400, 433] on div at bounding box center [702, 333] width 1405 height 666
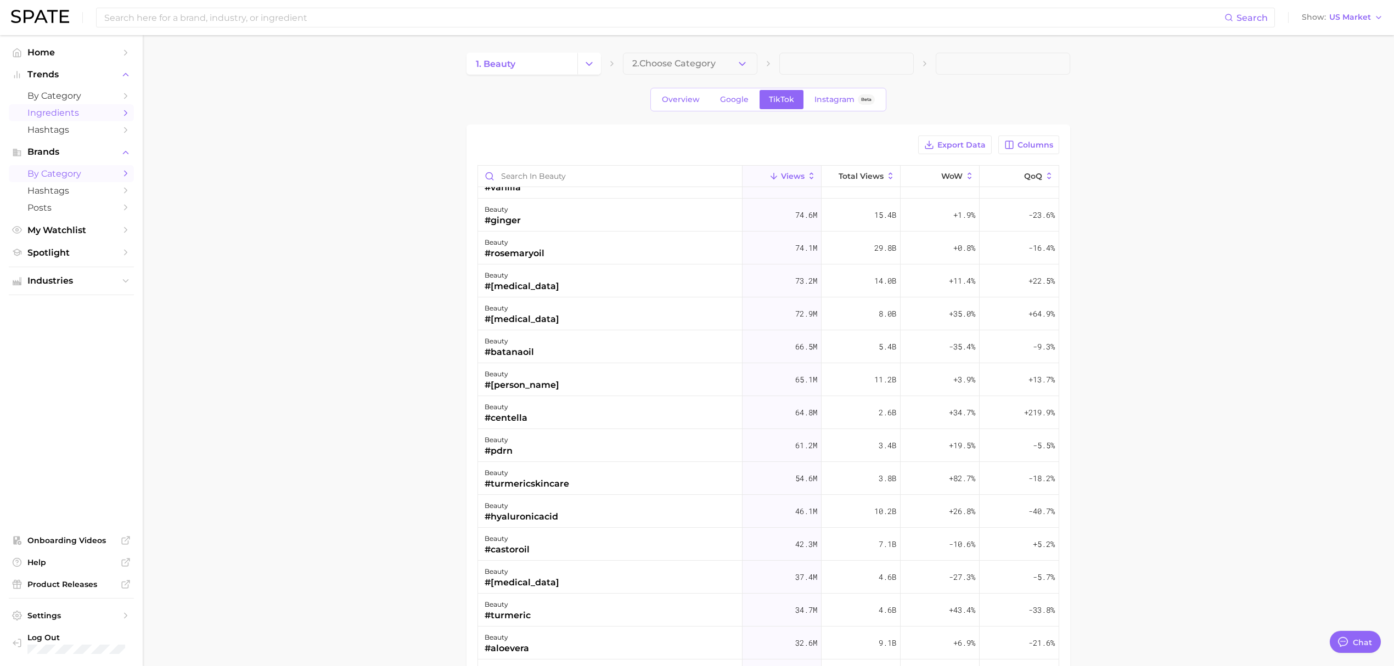
click at [86, 170] on link "by Category" at bounding box center [71, 173] width 125 height 17
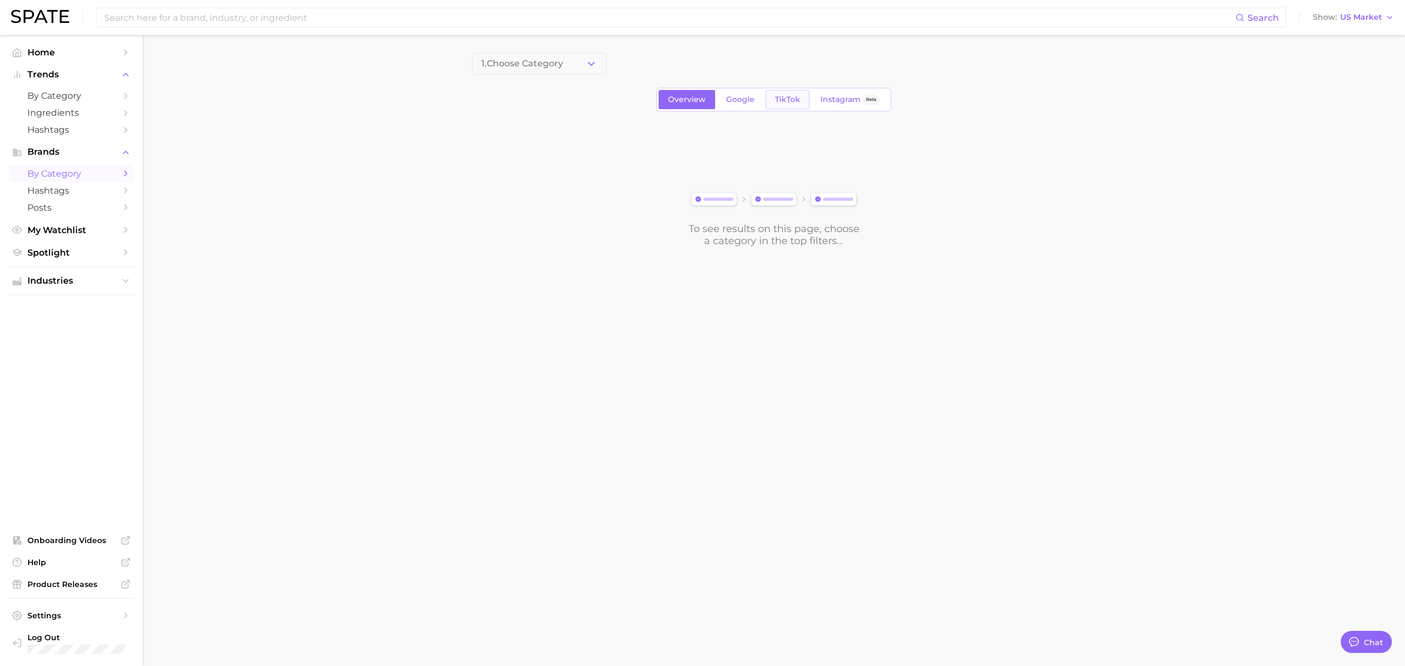
click at [794, 100] on span "TikTok" at bounding box center [787, 99] width 25 height 9
click at [538, 60] on span "Choose Category" at bounding box center [519, 64] width 76 height 10
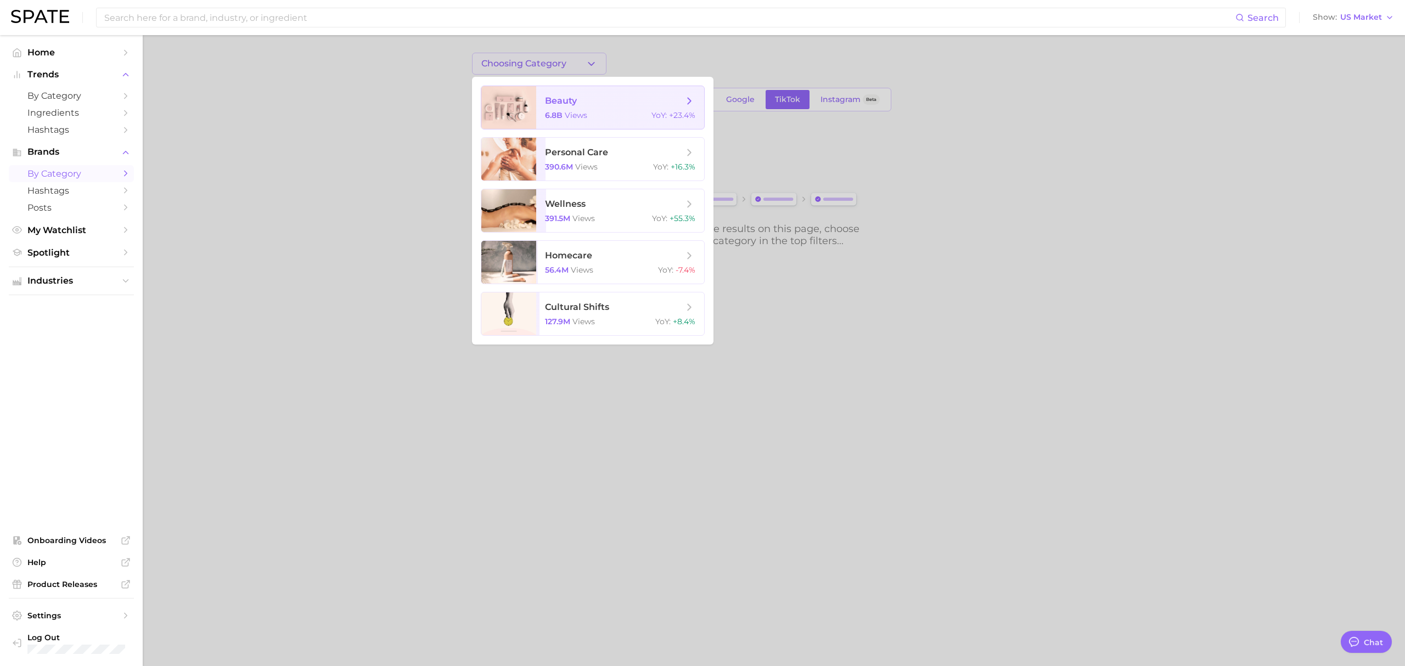
click at [556, 108] on span "beauty 6.8b views YoY : +23.4%" at bounding box center [620, 107] width 168 height 43
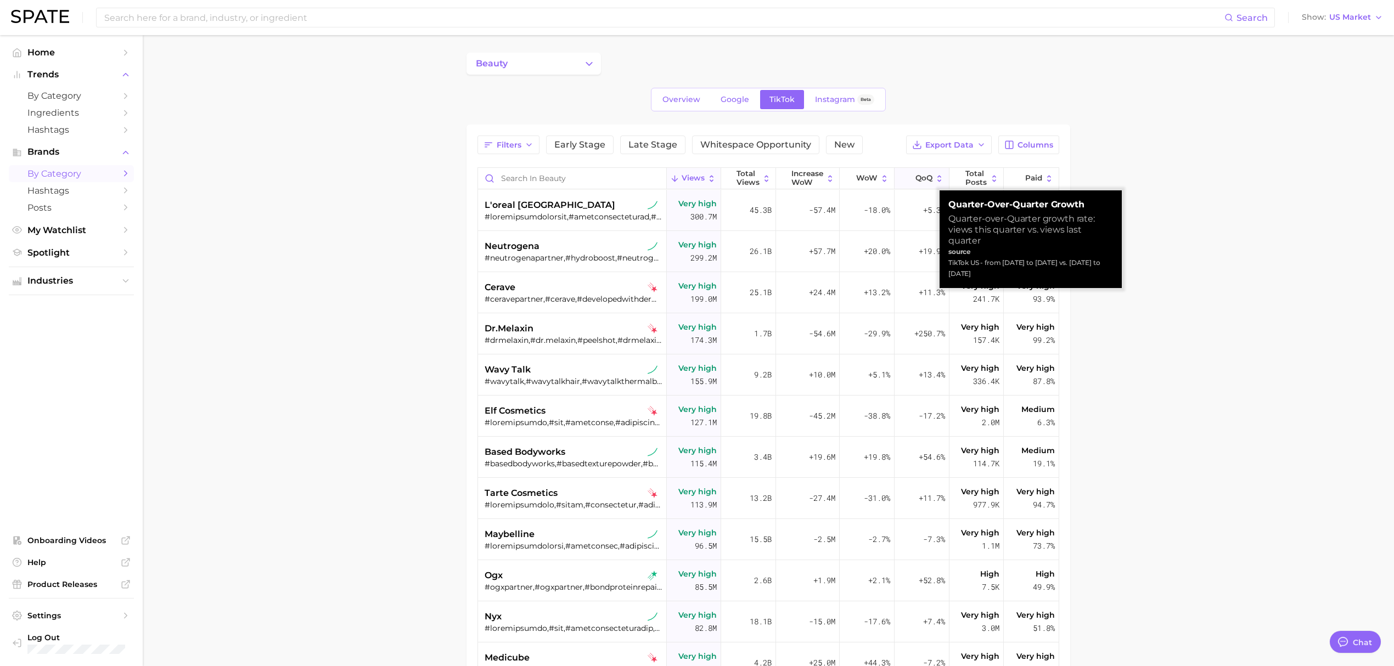
click at [904, 176] on icon at bounding box center [908, 178] width 9 height 9
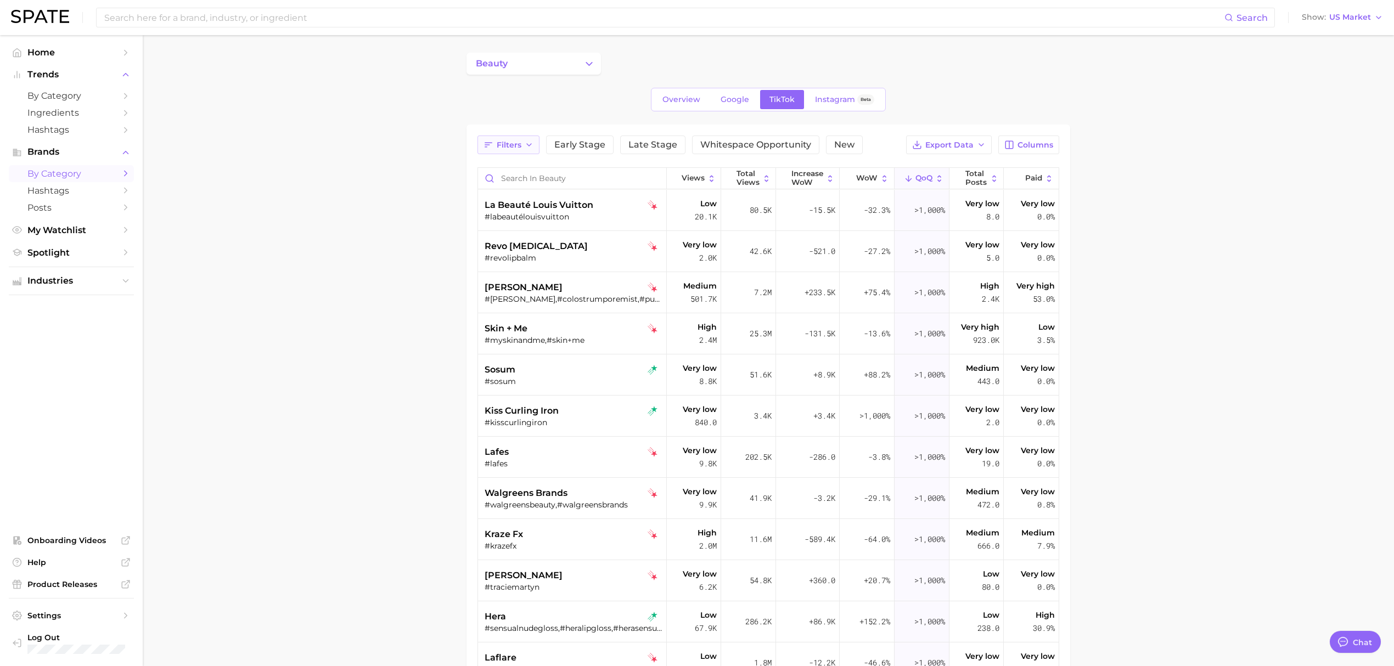
click at [508, 148] on span "Filters" at bounding box center [509, 144] width 25 height 9
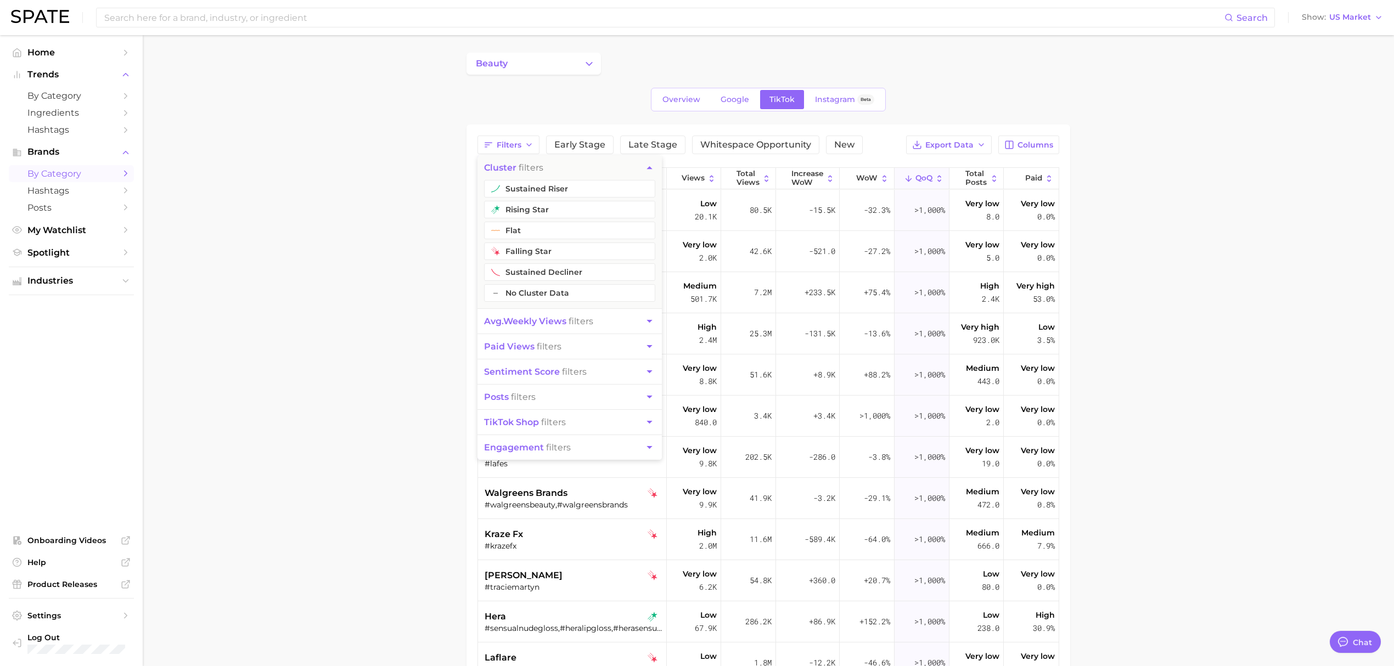
click at [569, 328] on button "avg. weekly views filters" at bounding box center [569, 321] width 184 height 25
click at [558, 215] on button "Very High Views" at bounding box center [569, 214] width 171 height 18
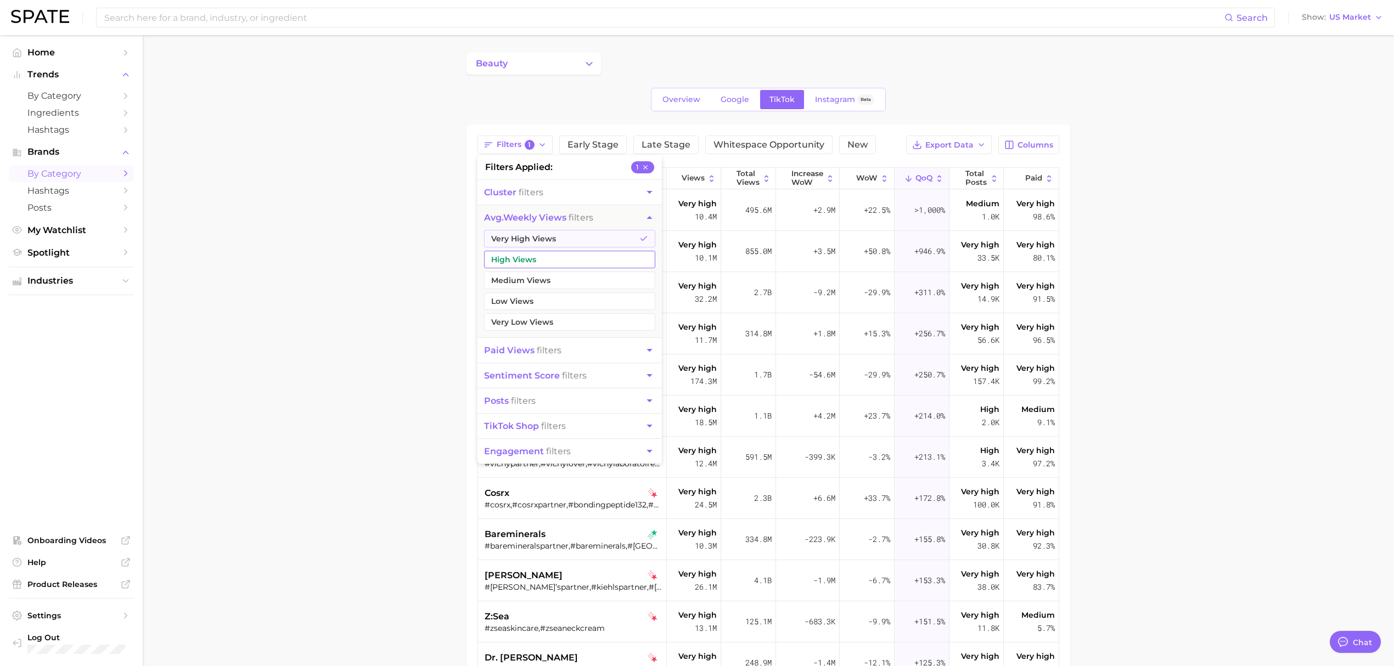
click at [551, 257] on button "High Views" at bounding box center [569, 260] width 171 height 18
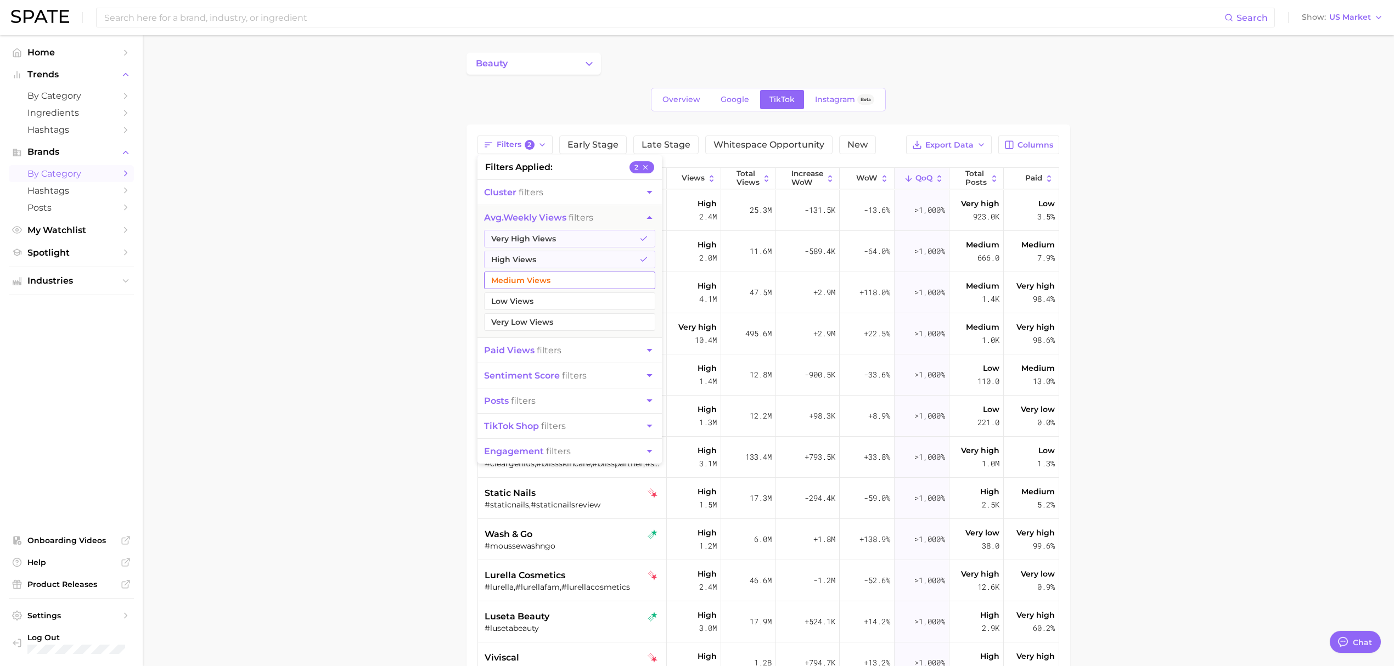
click at [549, 277] on button "Medium Views" at bounding box center [569, 281] width 171 height 18
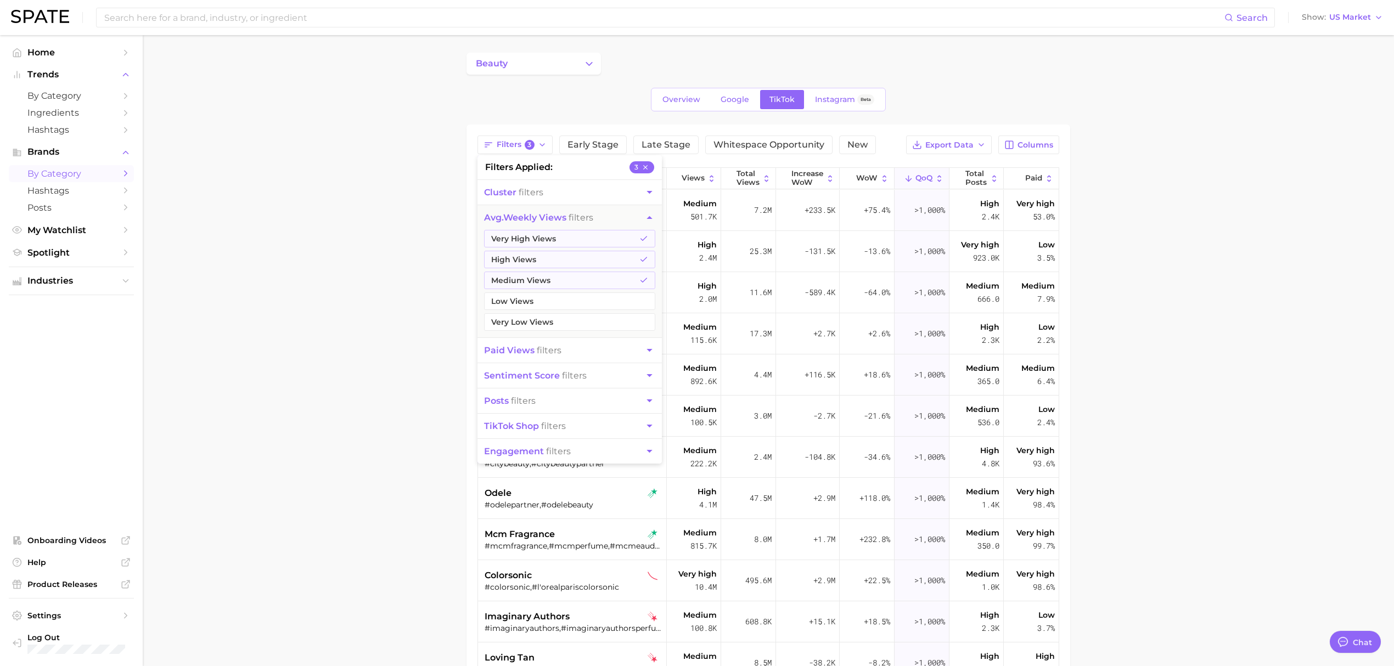
click at [389, 268] on main "beauty Overview Google TikTok Instagram Beta Filters 3 filters applied 3 cluste…" at bounding box center [768, 467] width 1251 height 864
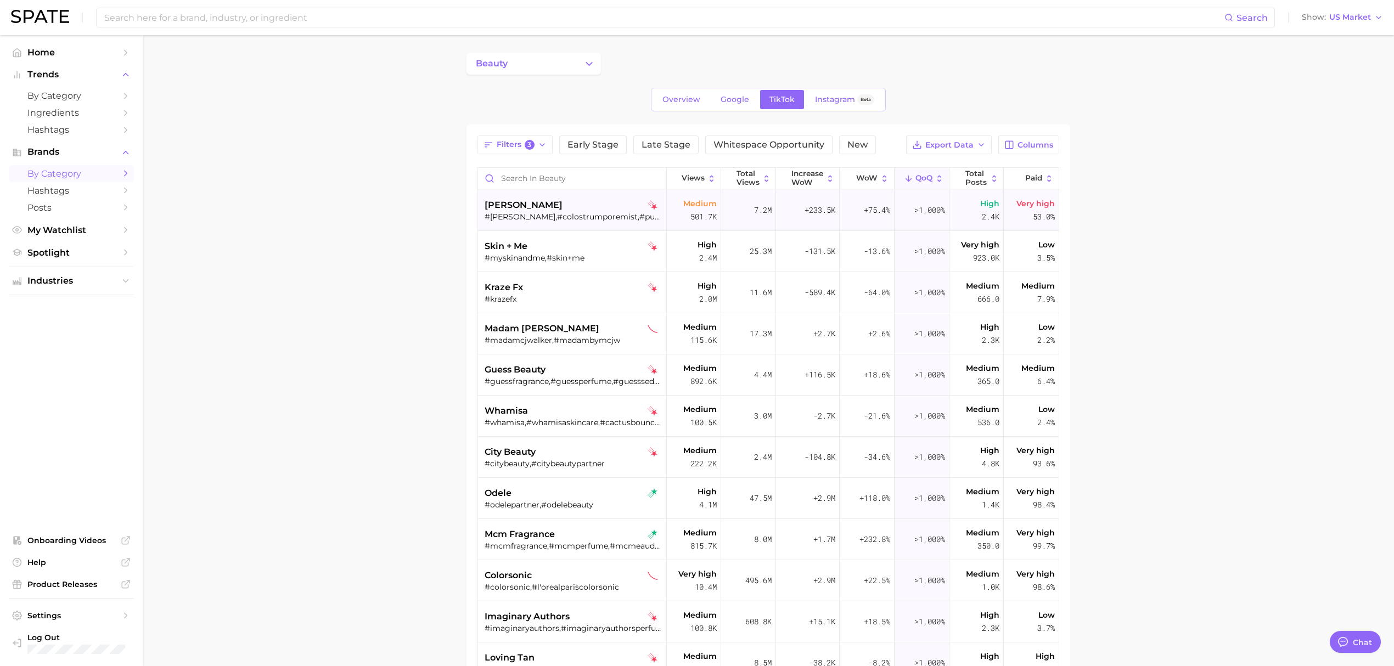
click at [560, 202] on div "purcell" at bounding box center [573, 205] width 177 height 13
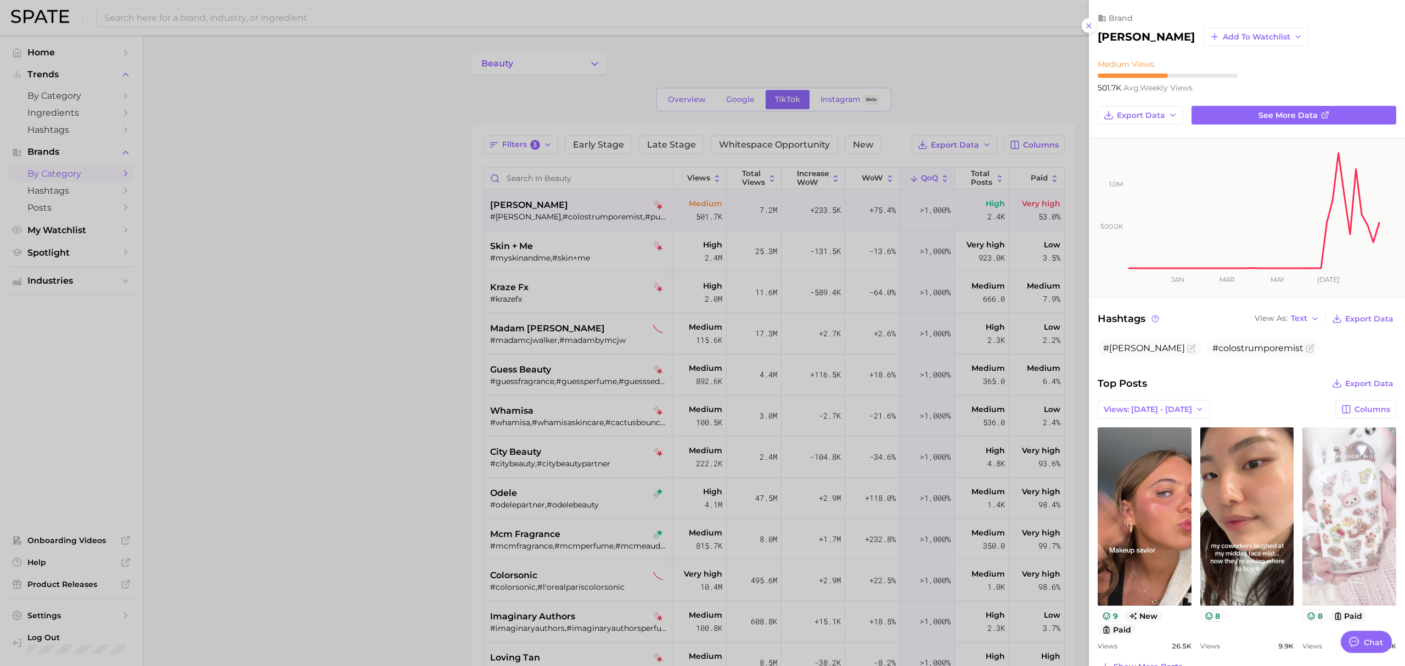
click at [504, 240] on div at bounding box center [702, 333] width 1405 height 666
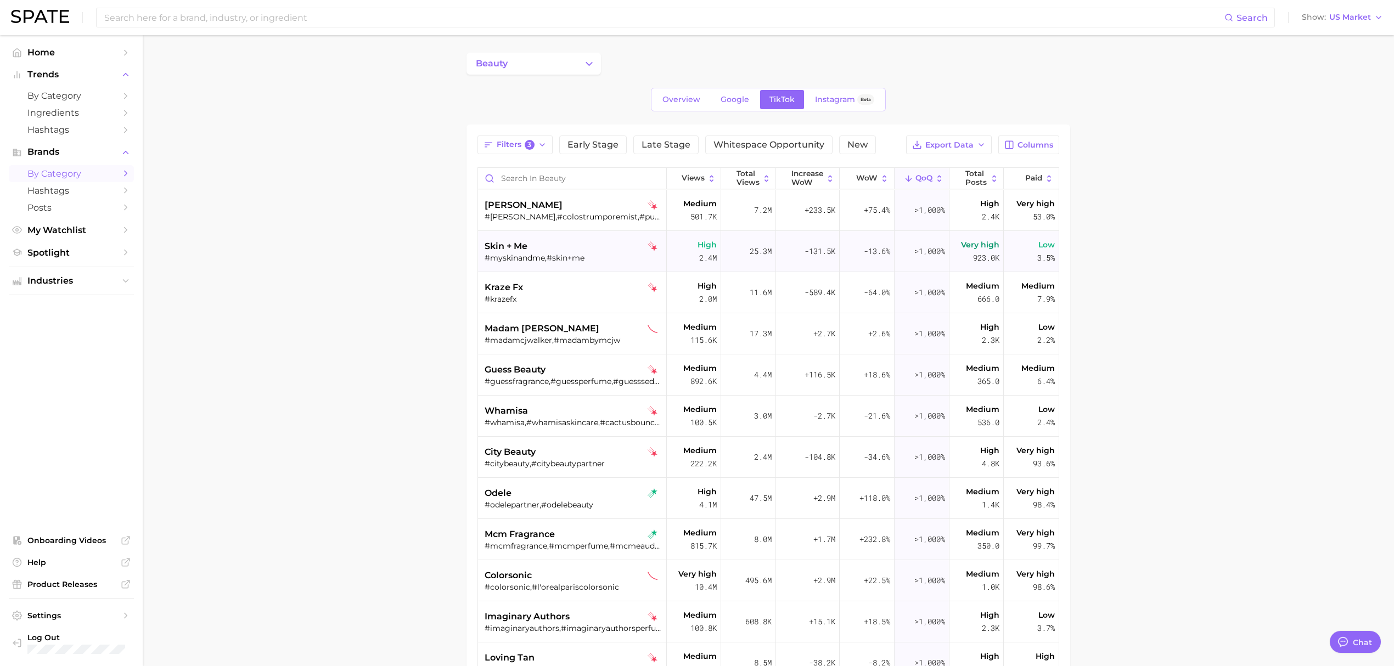
click at [600, 244] on div "skin + me" at bounding box center [573, 246] width 177 height 13
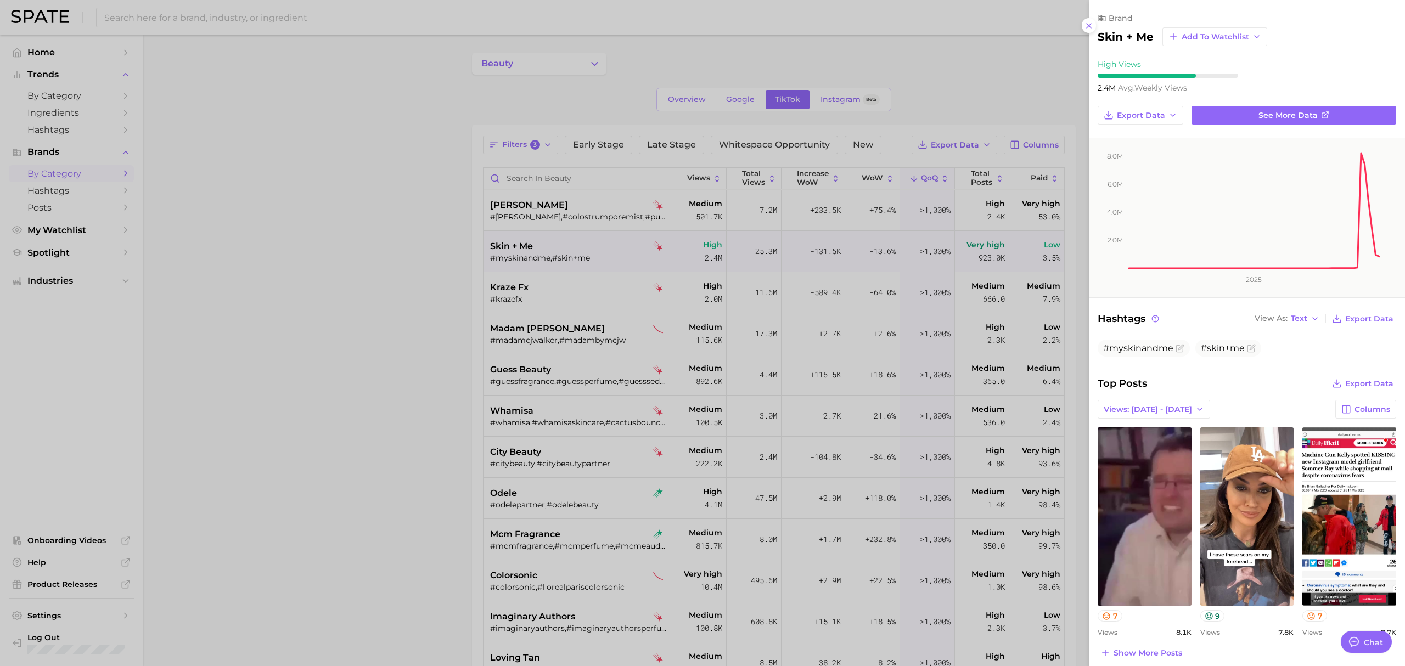
click at [439, 294] on div at bounding box center [702, 333] width 1405 height 666
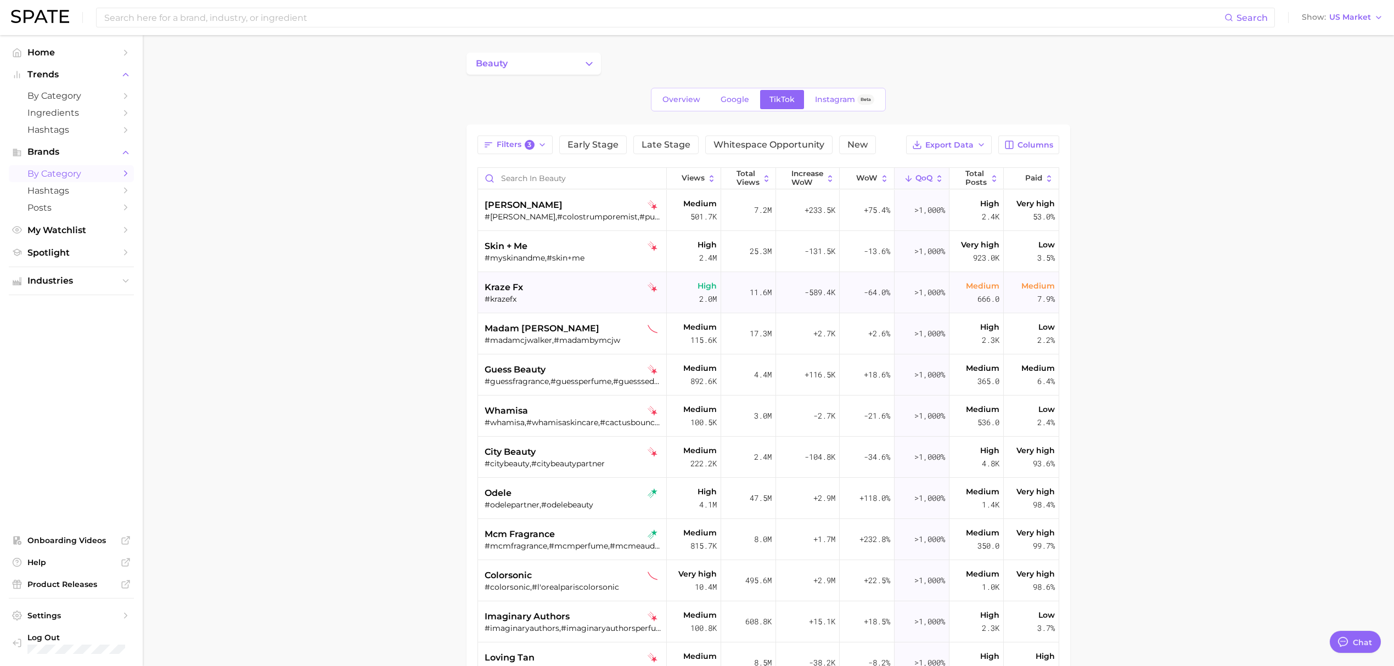
click at [556, 295] on div "#krazefx" at bounding box center [573, 299] width 177 height 10
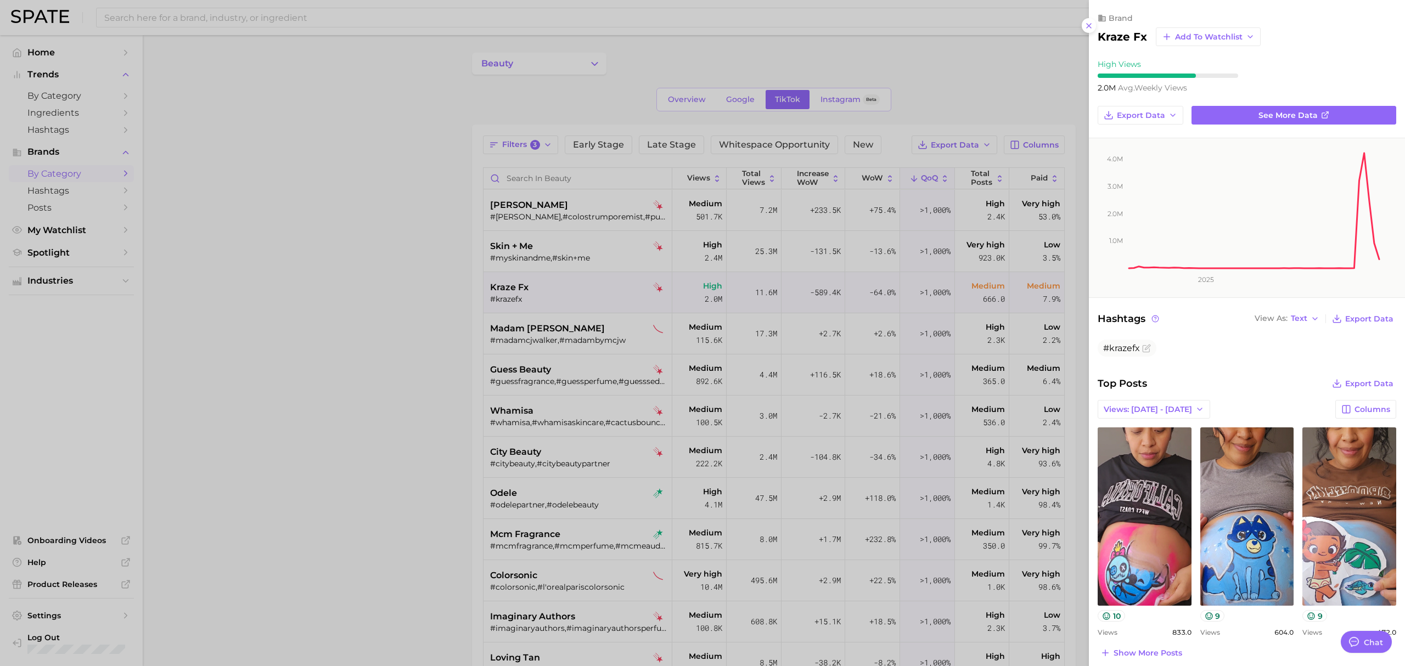
click at [567, 333] on div at bounding box center [702, 333] width 1405 height 666
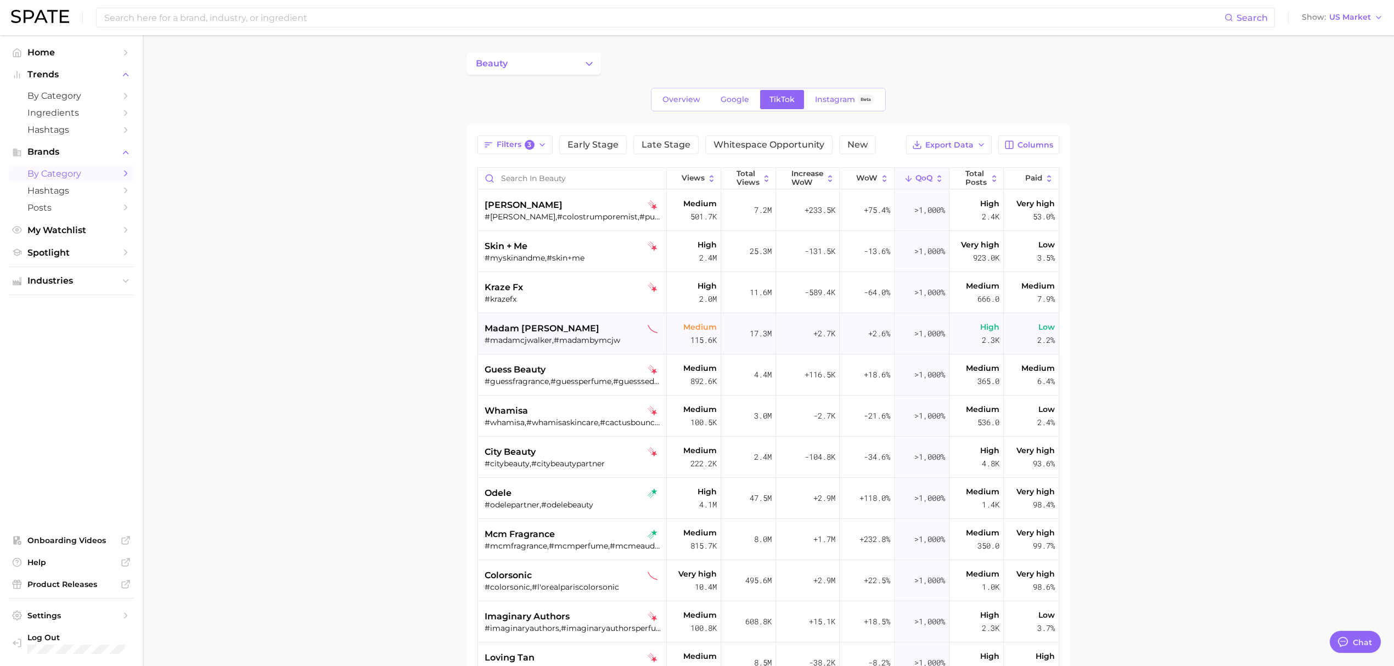
click at [582, 327] on div "madam cj walker" at bounding box center [573, 328] width 177 height 13
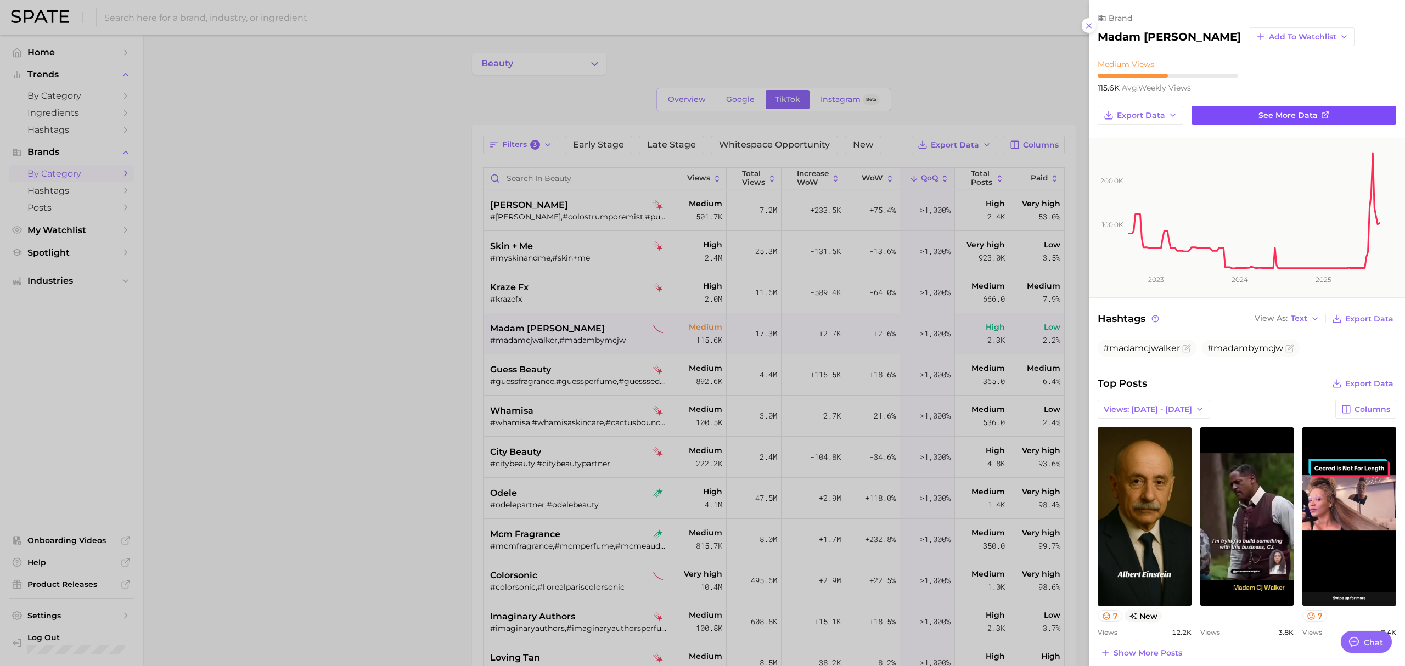
drag, startPoint x: 1265, startPoint y: 126, endPoint x: 1265, endPoint y: 115, distance: 11.0
click at [423, 330] on div at bounding box center [702, 333] width 1405 height 666
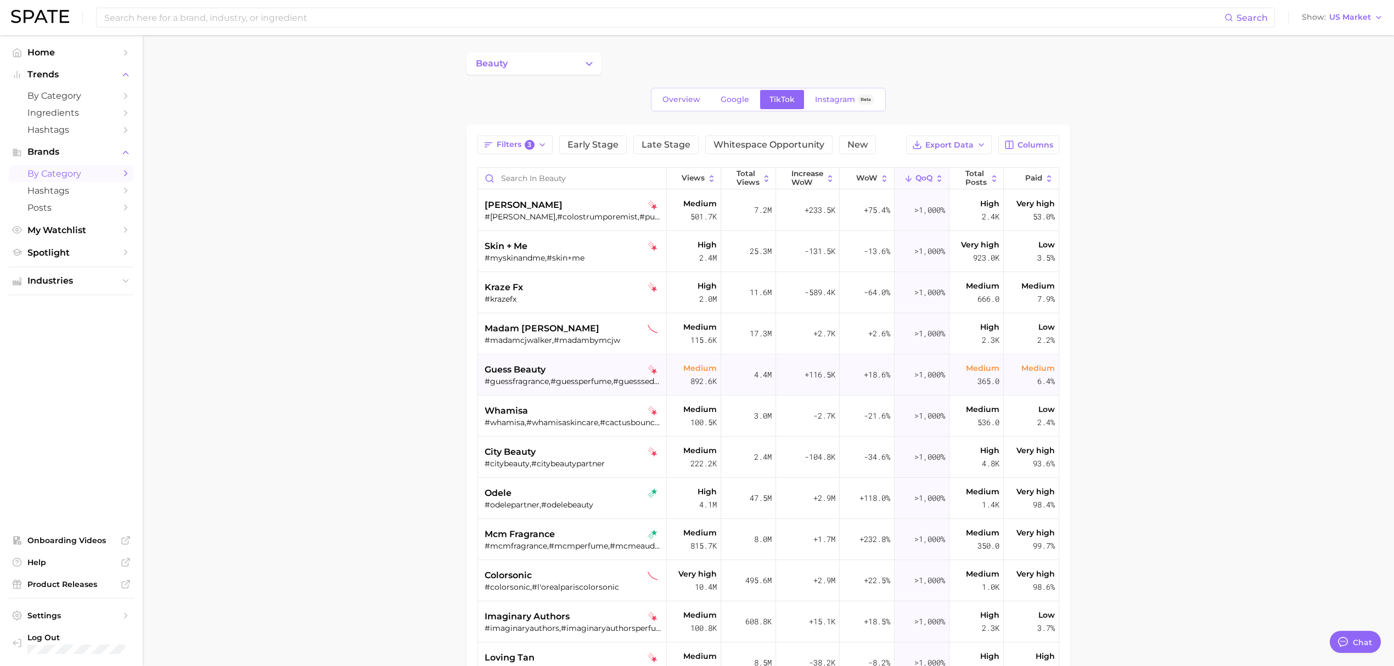
click at [576, 370] on div "guess beauty" at bounding box center [573, 369] width 177 height 13
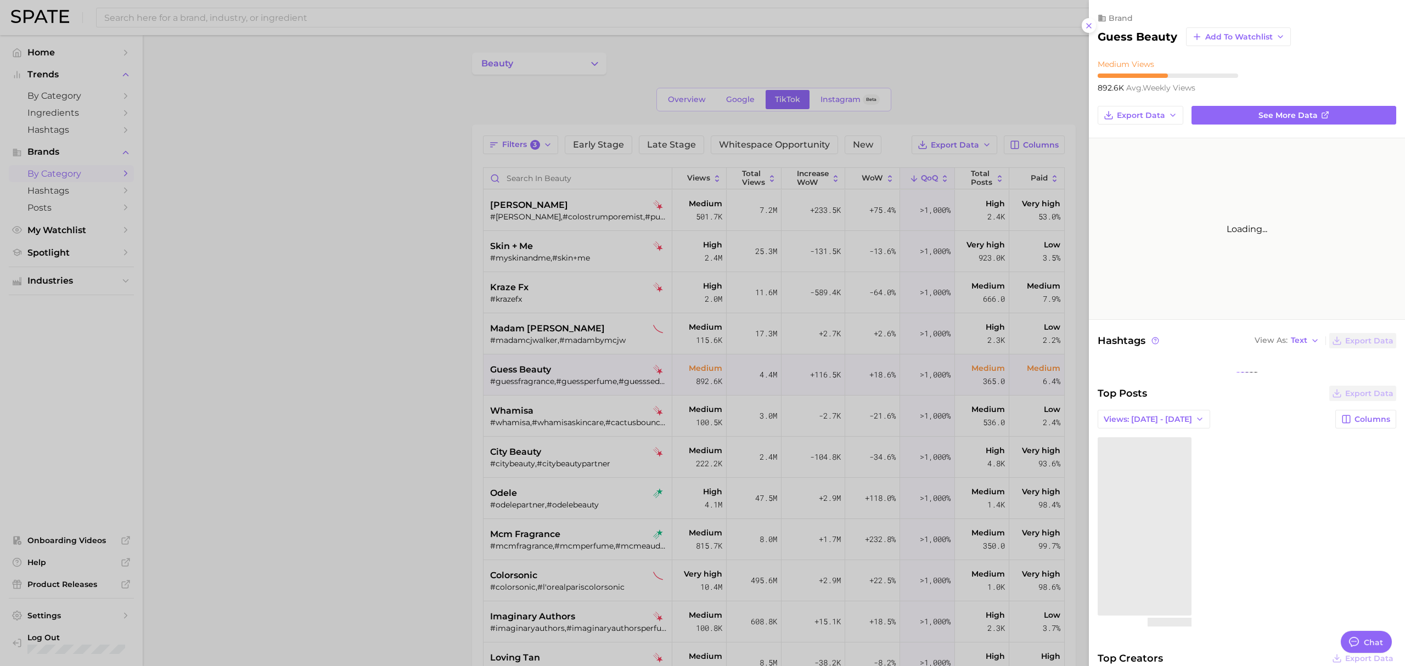
click at [574, 404] on div at bounding box center [702, 333] width 1405 height 666
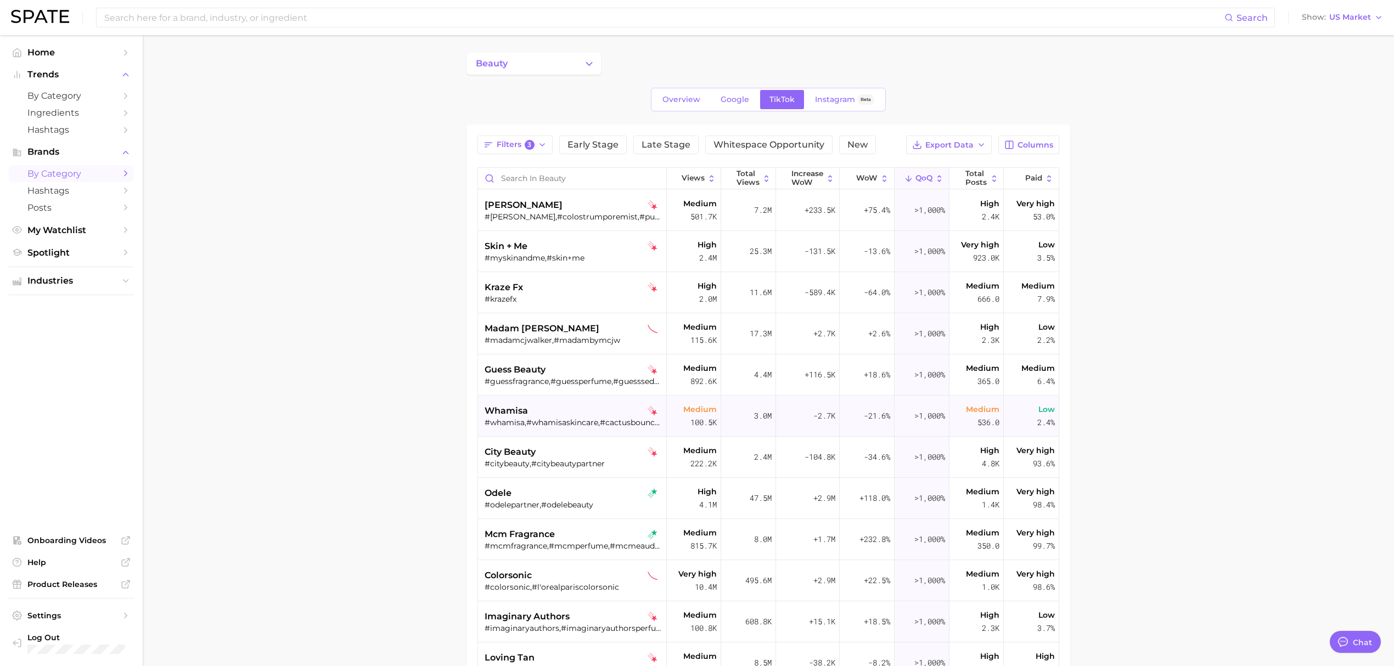
click at [551, 407] on div "whamisa" at bounding box center [573, 410] width 177 height 13
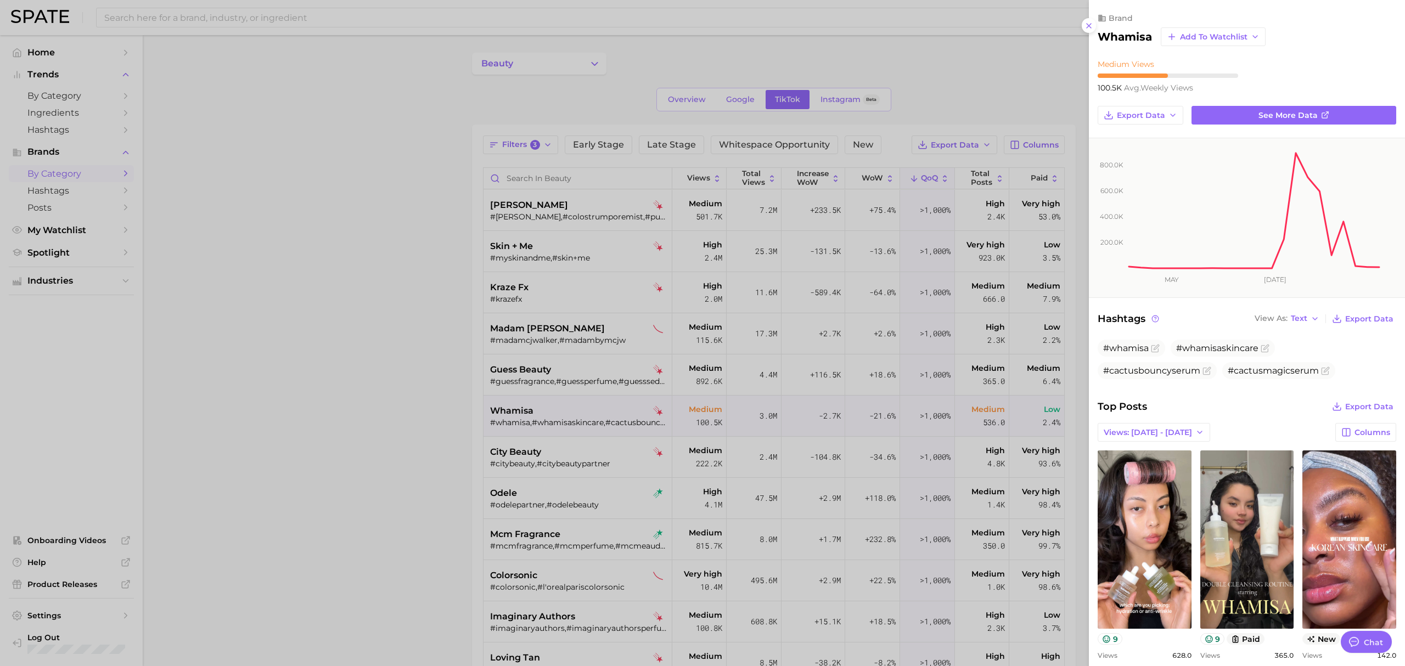
click at [421, 440] on div at bounding box center [702, 333] width 1405 height 666
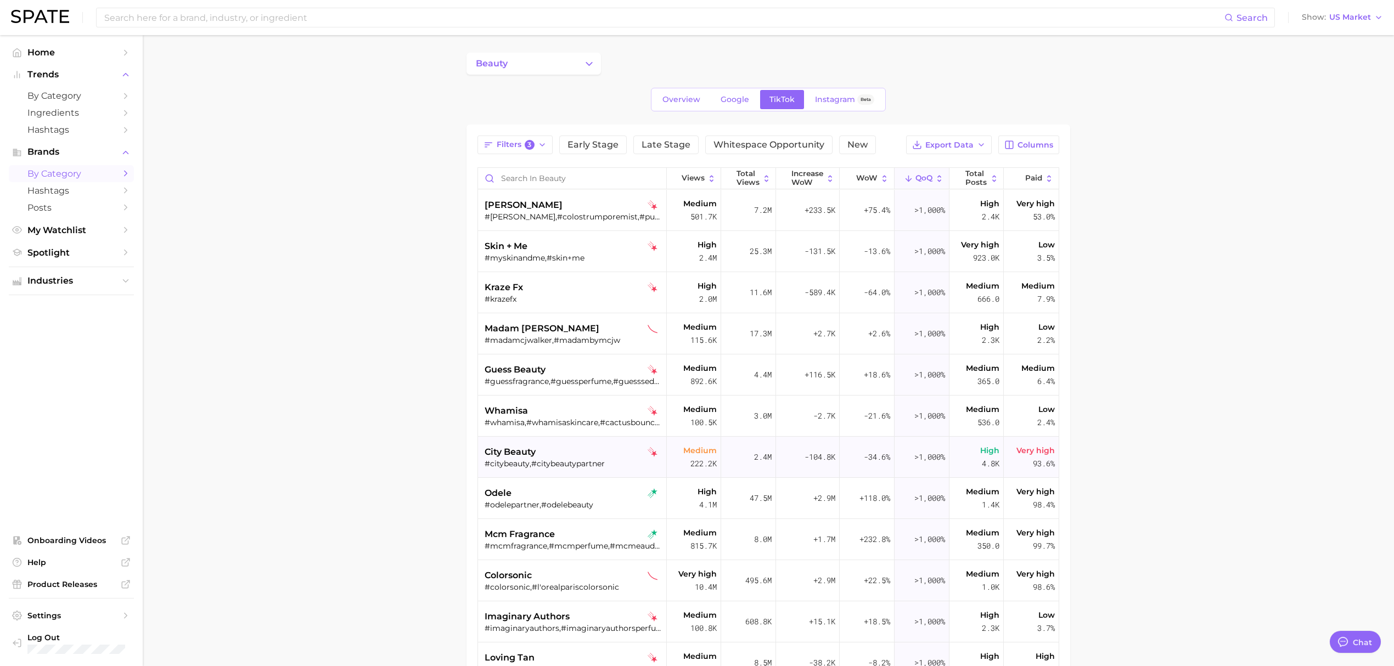
click at [595, 449] on div "city beauty" at bounding box center [573, 452] width 177 height 13
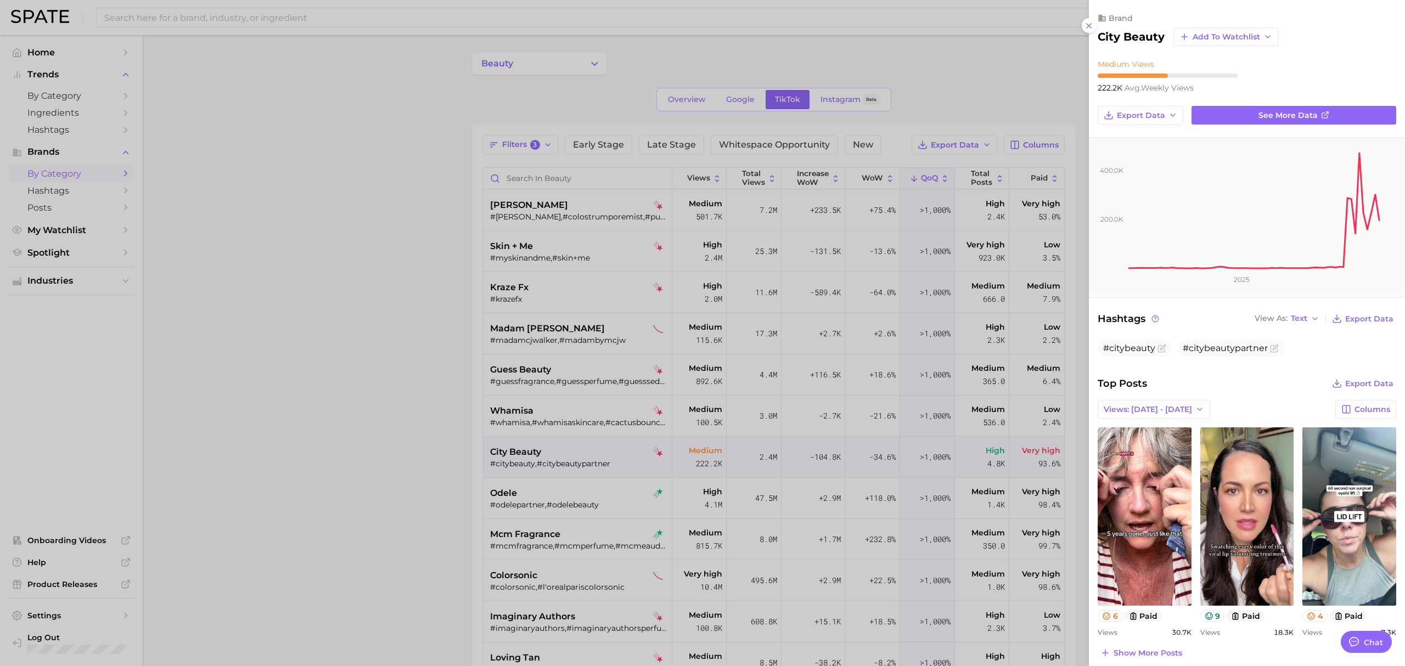
click at [396, 378] on div at bounding box center [702, 333] width 1405 height 666
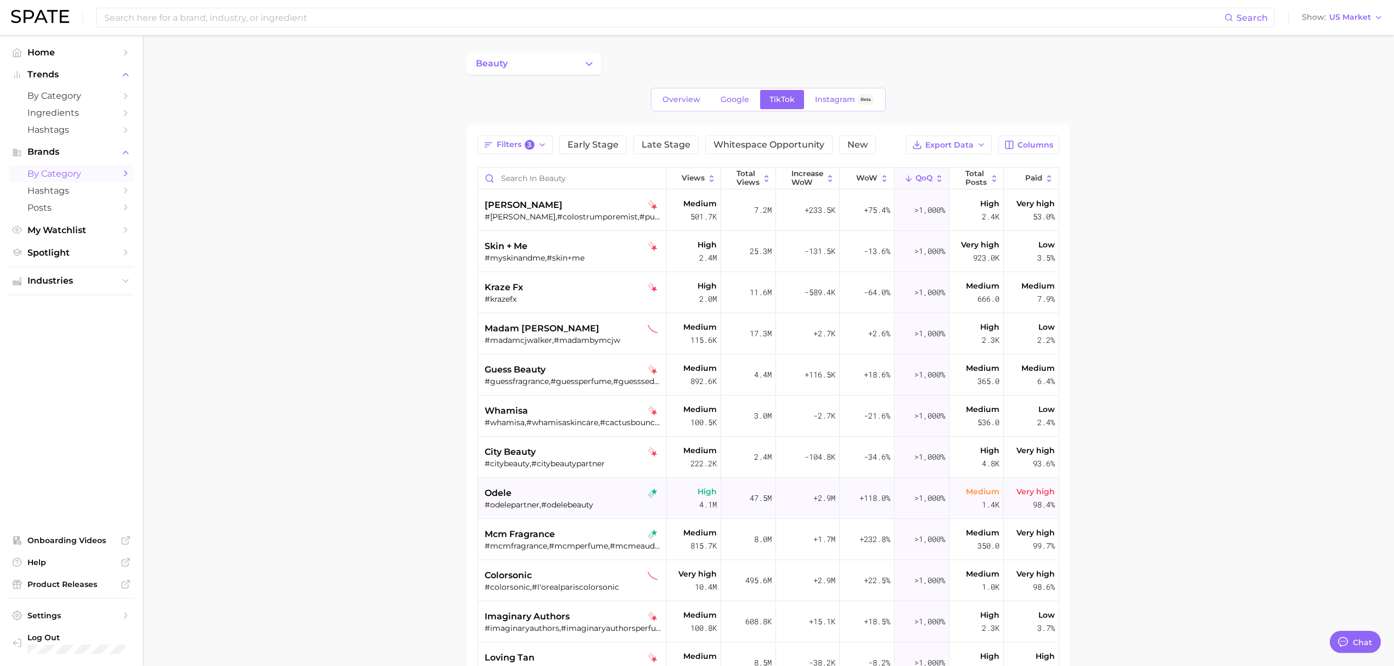
click at [549, 487] on div "odele" at bounding box center [573, 493] width 177 height 13
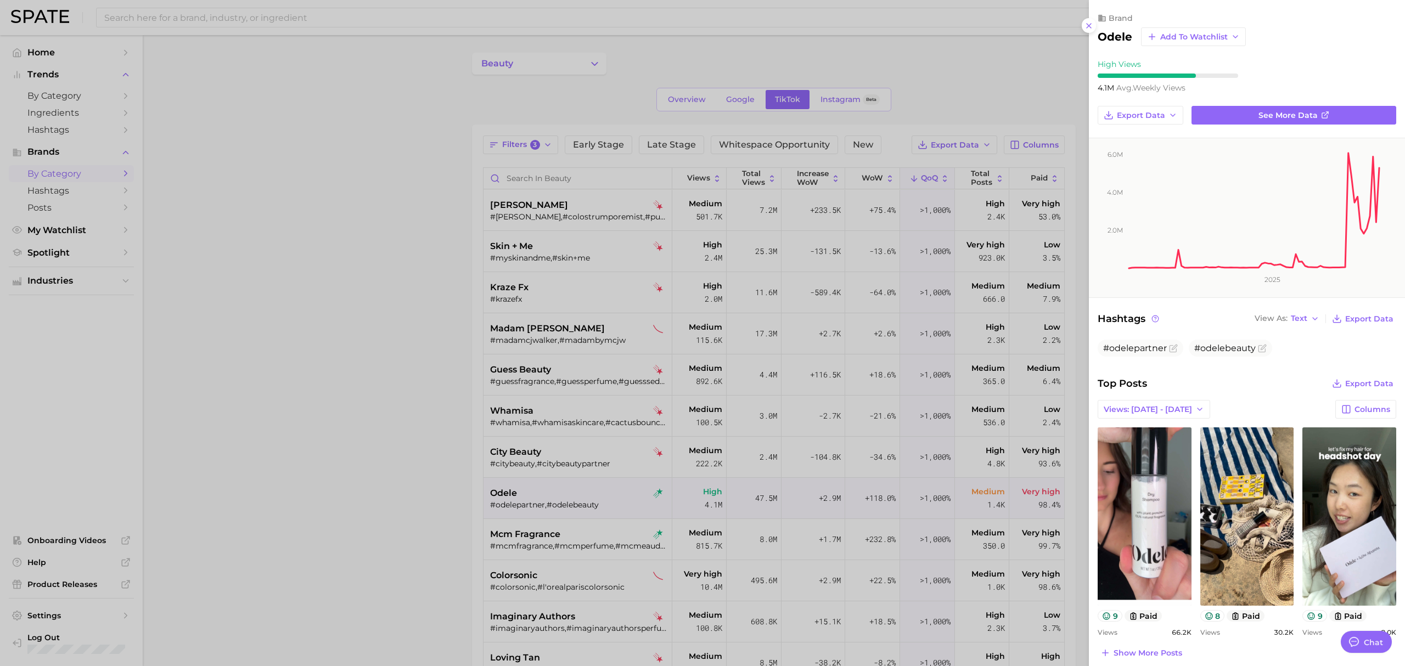
click at [444, 531] on div at bounding box center [702, 333] width 1405 height 666
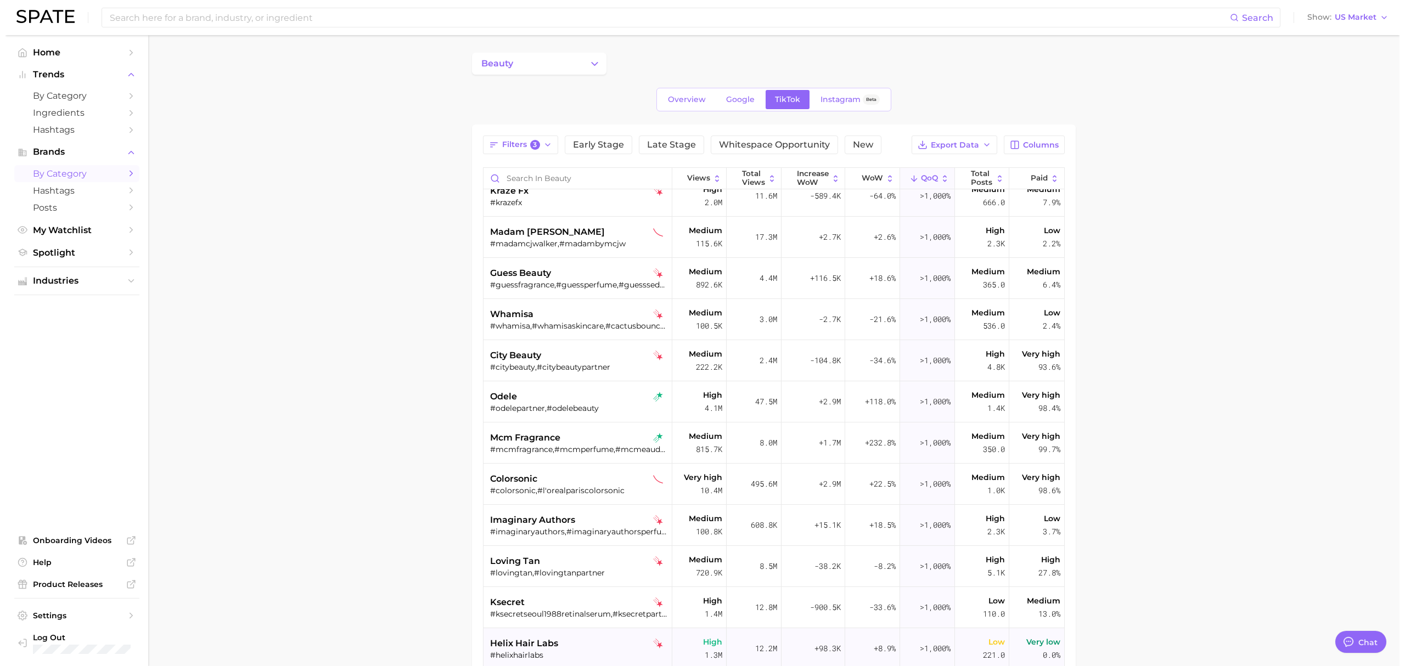
scroll to position [146, 0]
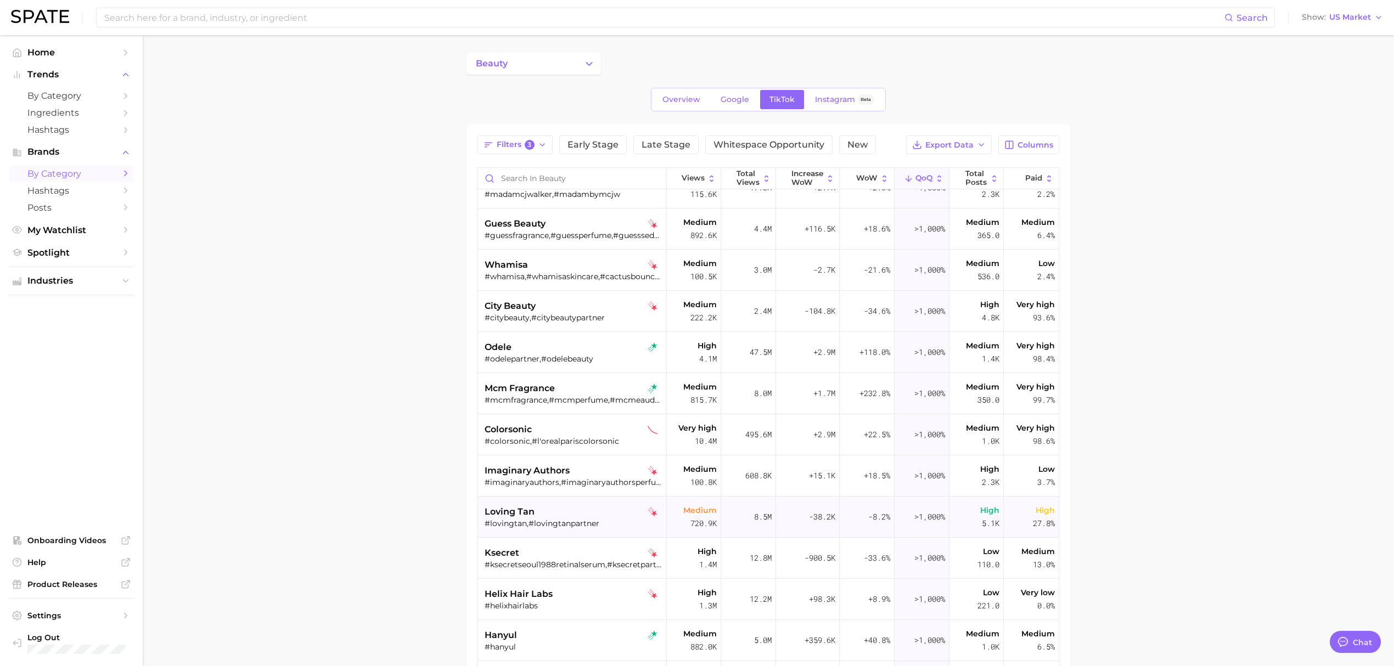
click at [576, 508] on div "loving tan" at bounding box center [573, 511] width 177 height 13
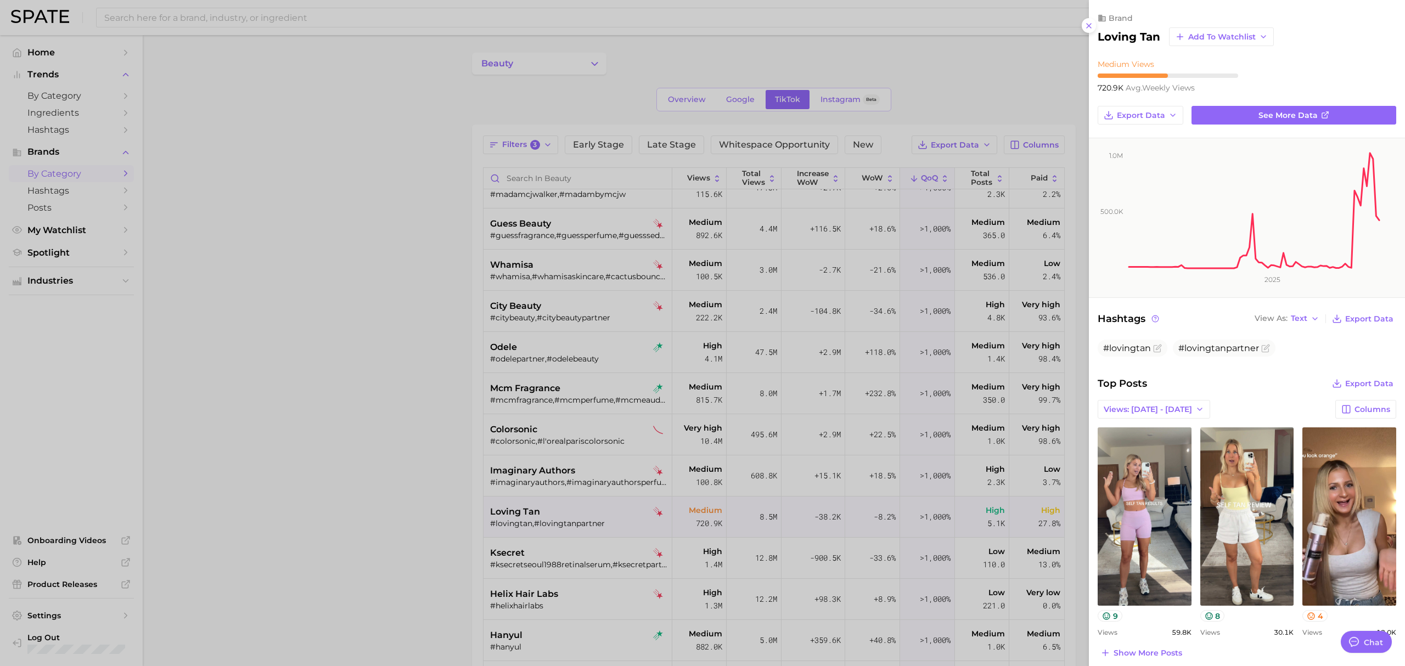
scroll to position [0, 0]
click at [391, 562] on div at bounding box center [702, 333] width 1405 height 666
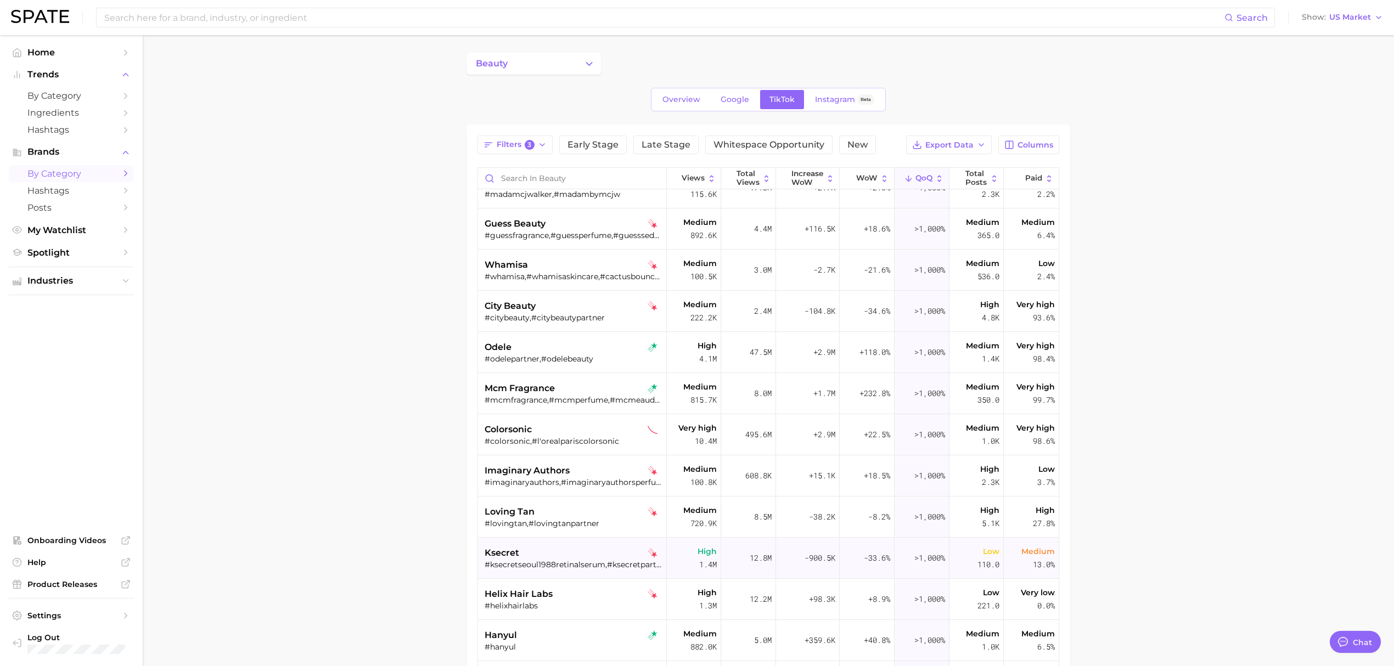
click at [563, 549] on div "ksecret" at bounding box center [573, 553] width 177 height 13
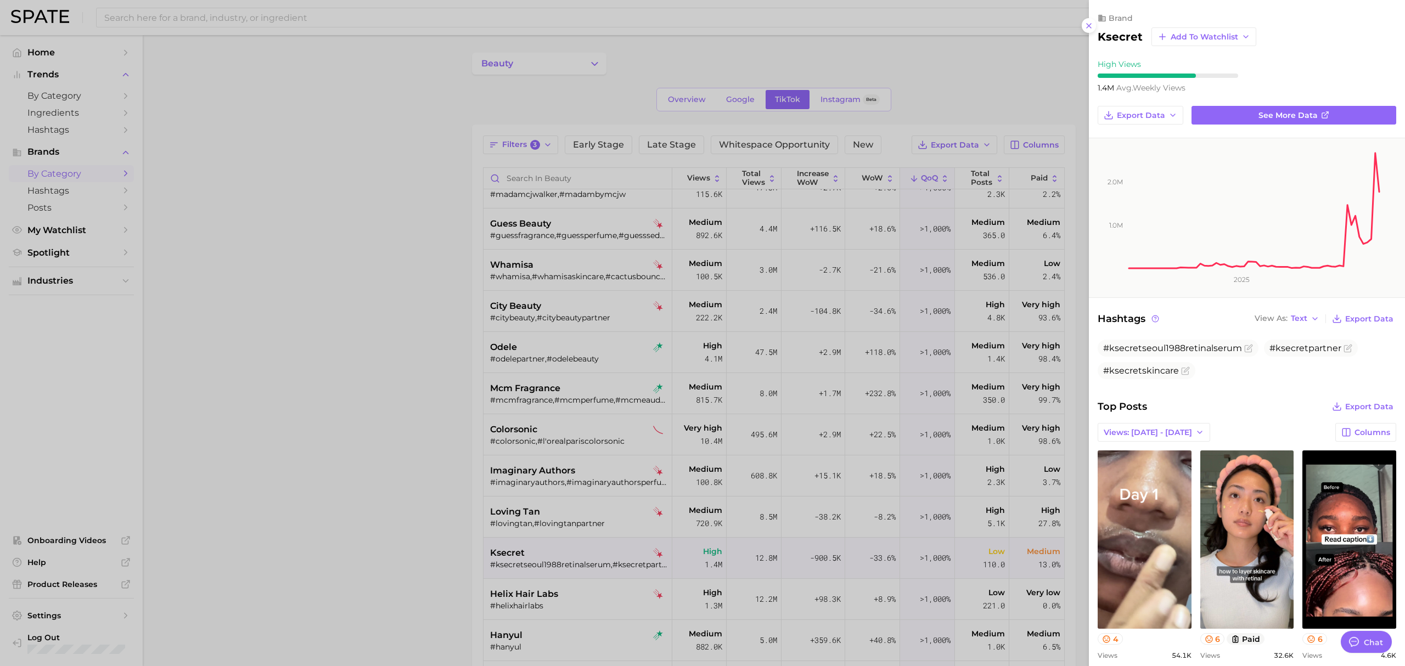
click at [496, 345] on div at bounding box center [702, 333] width 1405 height 666
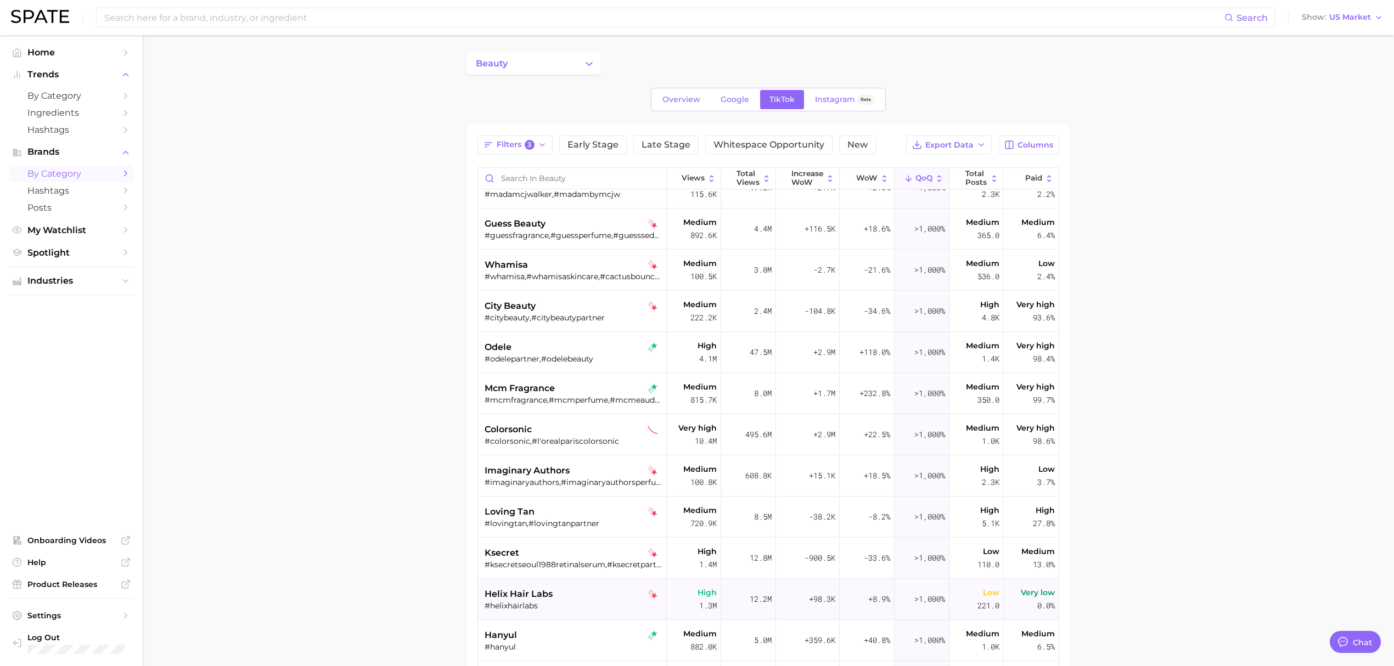
click at [579, 592] on div "helix hair labs" at bounding box center [573, 594] width 177 height 13
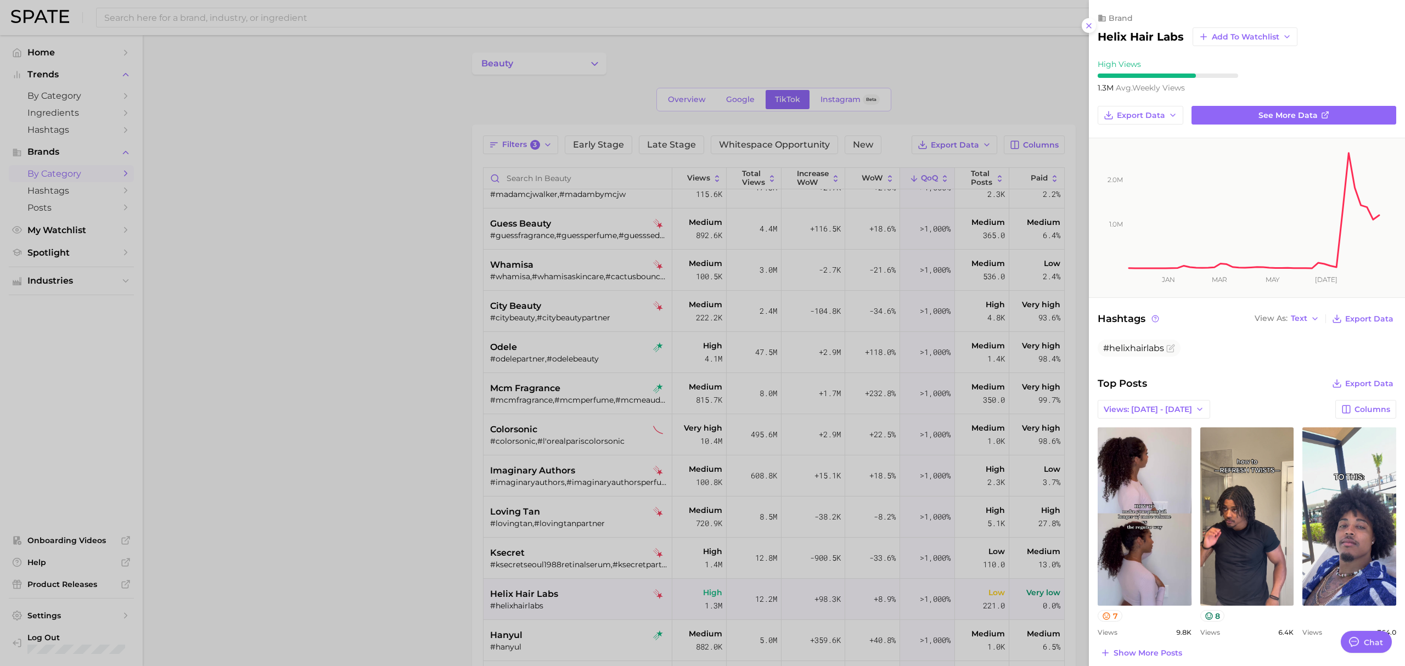
click at [414, 550] on div at bounding box center [702, 333] width 1405 height 666
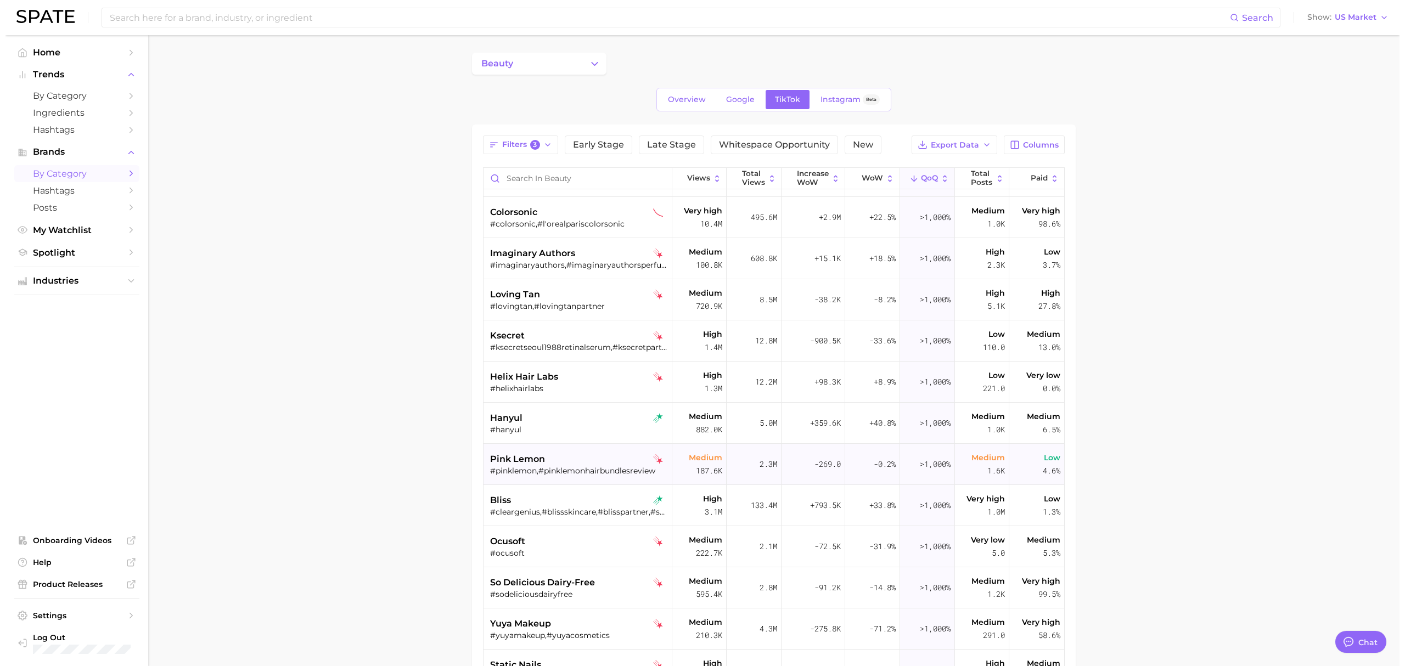
scroll to position [365, 0]
click at [600, 433] on div "hanyul #hanyul" at bounding box center [573, 421] width 177 height 41
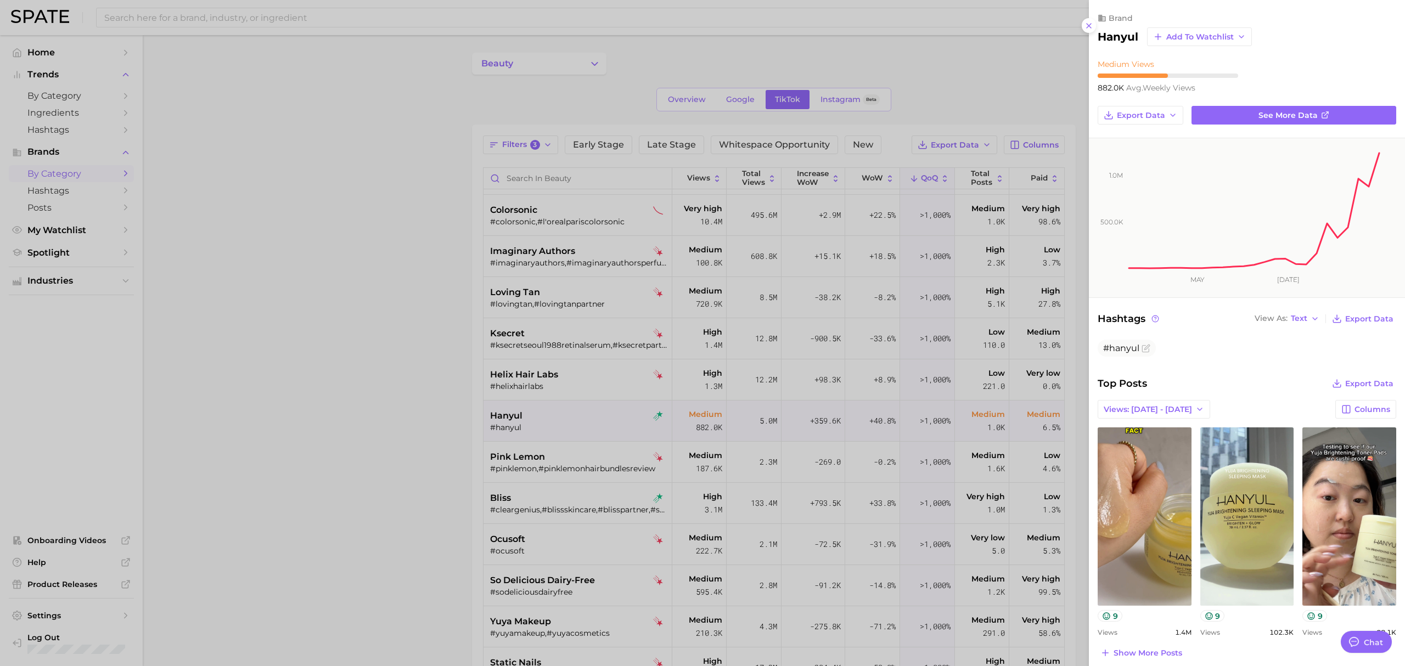
scroll to position [0, 0]
click at [389, 258] on div at bounding box center [702, 333] width 1405 height 666
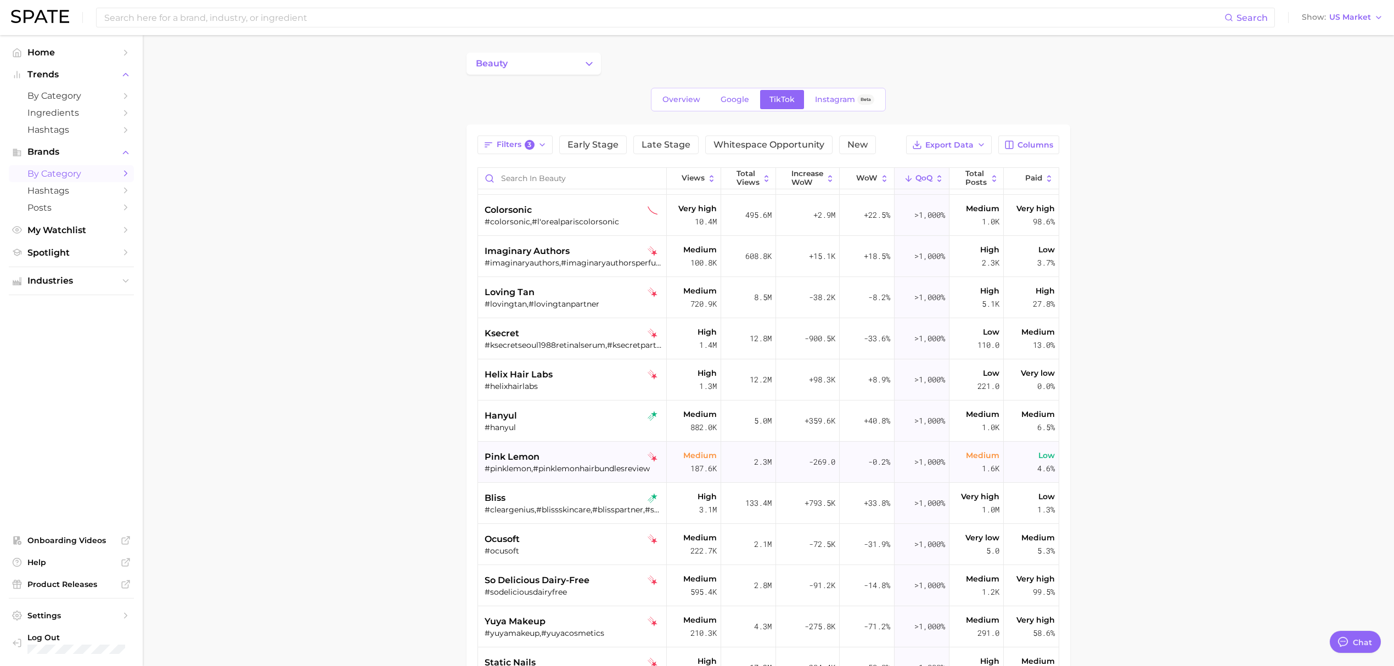
click at [526, 446] on div "pink lemon #pinklemon,#pinklemonhairbundlesreview" at bounding box center [573, 462] width 177 height 41
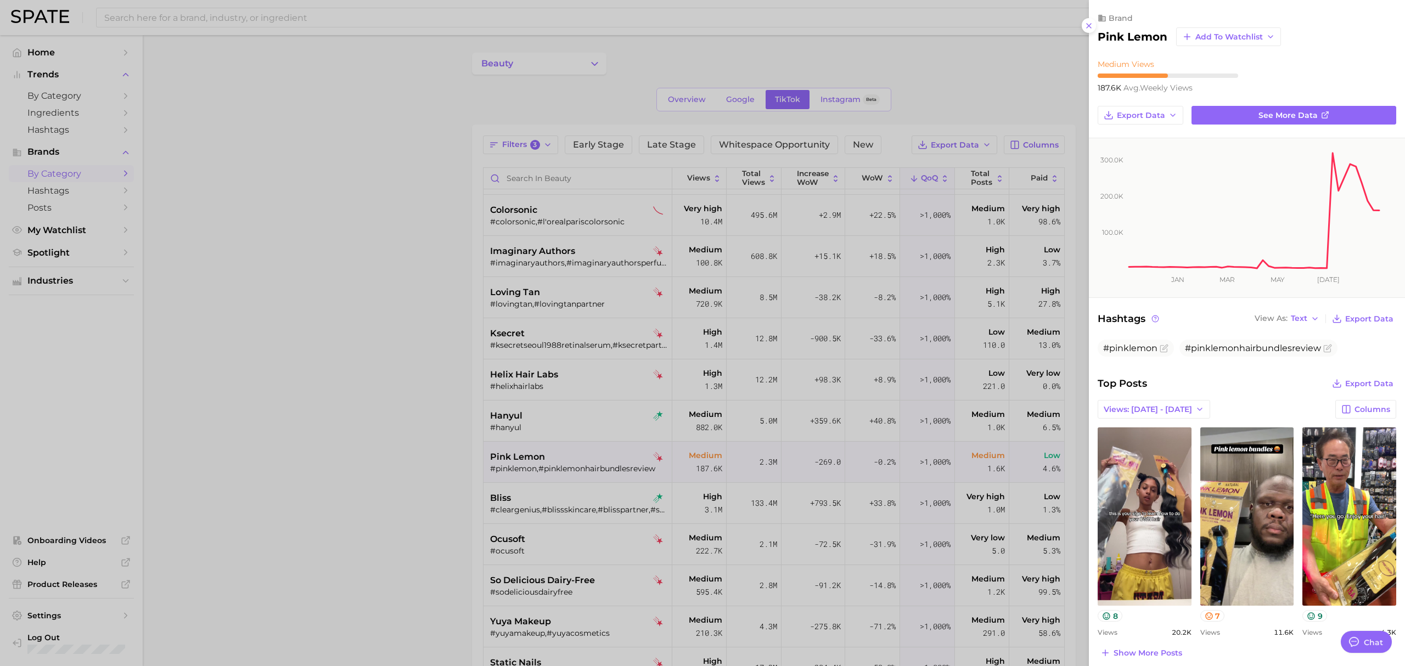
click at [532, 488] on div at bounding box center [702, 333] width 1405 height 666
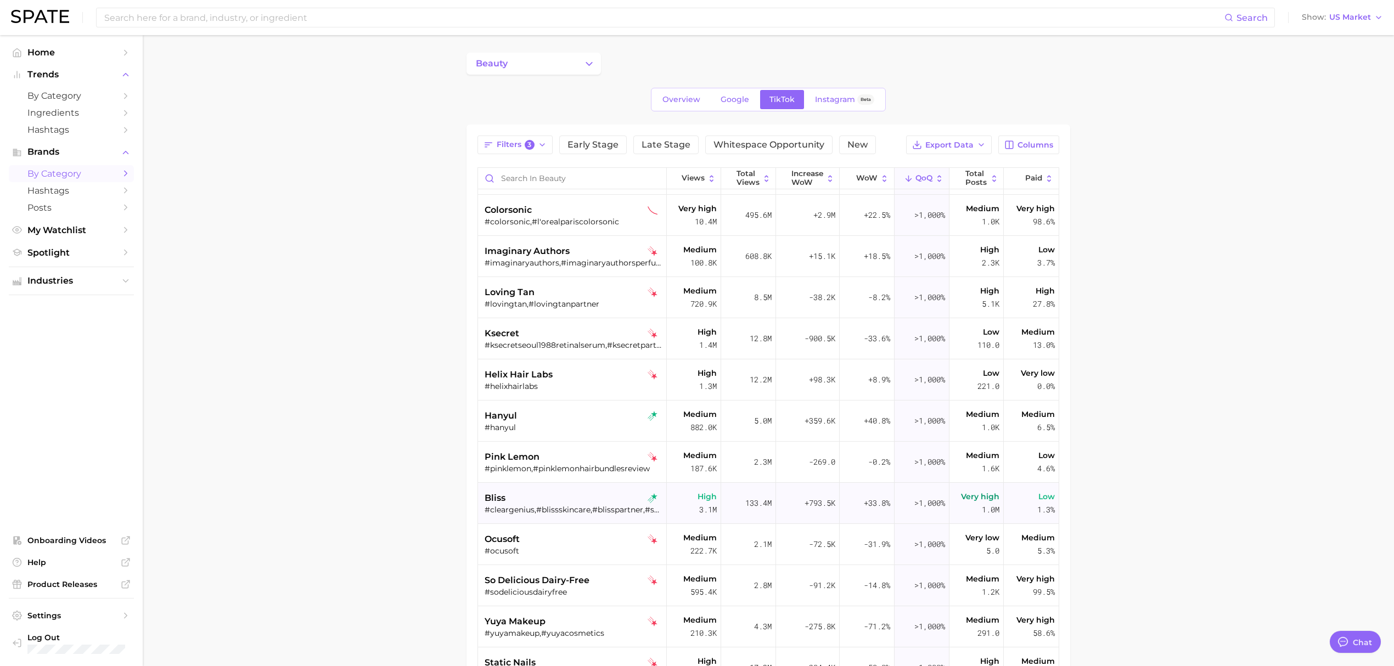
click at [576, 490] on div "bliss #cleargenius,#blissskincare,#blisspartner,#skincarebliss" at bounding box center [573, 503] width 177 height 41
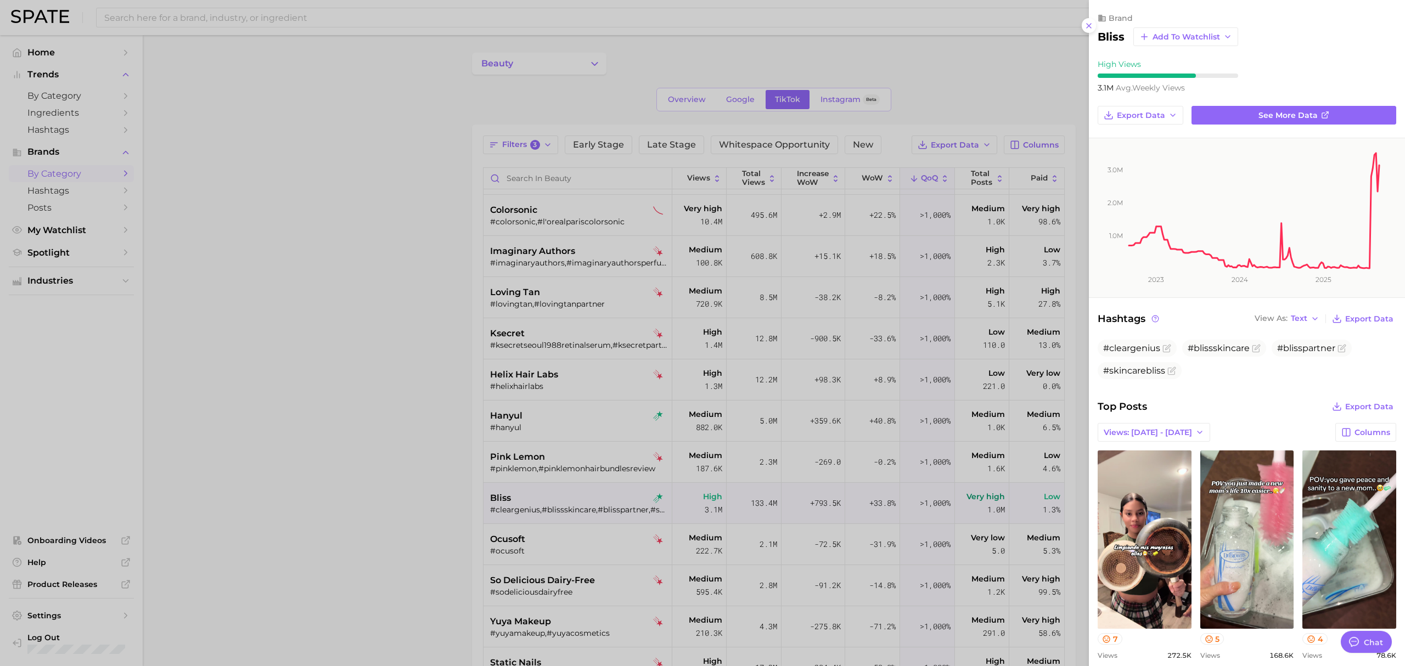
click at [374, 500] on div at bounding box center [702, 333] width 1405 height 666
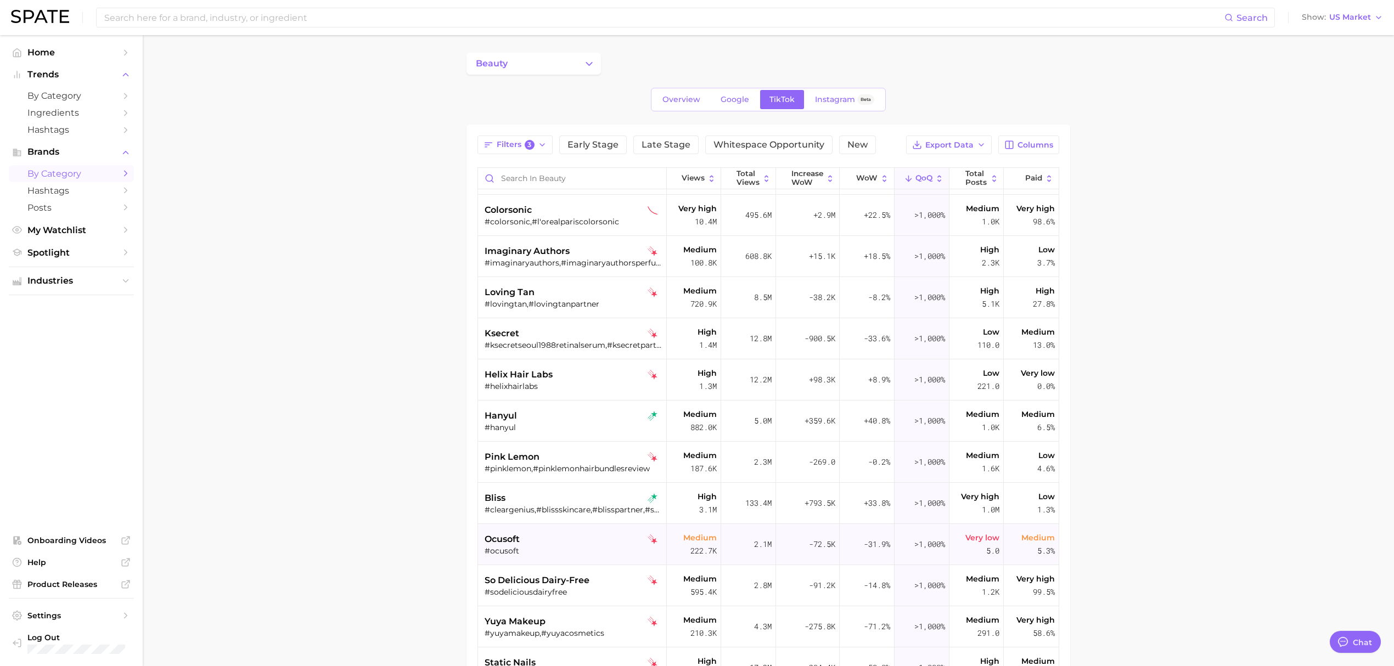
click at [567, 541] on div "ocusoft" at bounding box center [573, 539] width 177 height 13
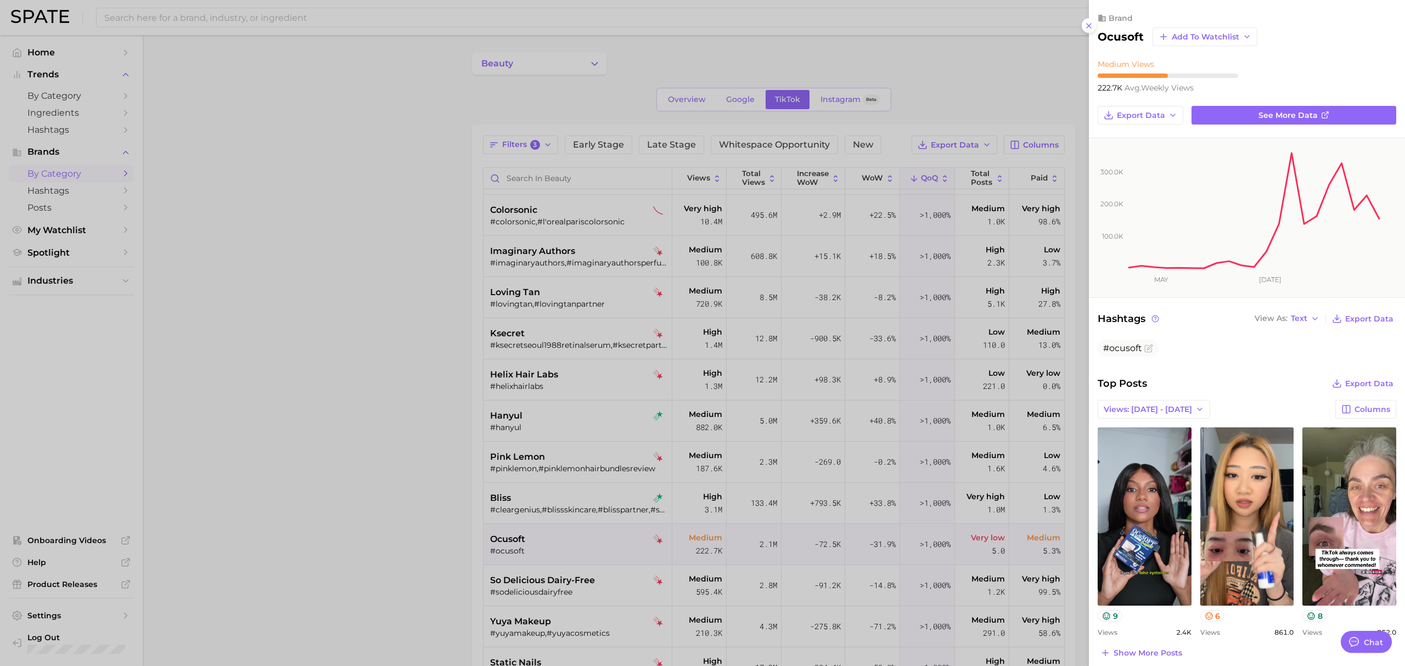
click at [426, 516] on div at bounding box center [702, 333] width 1405 height 666
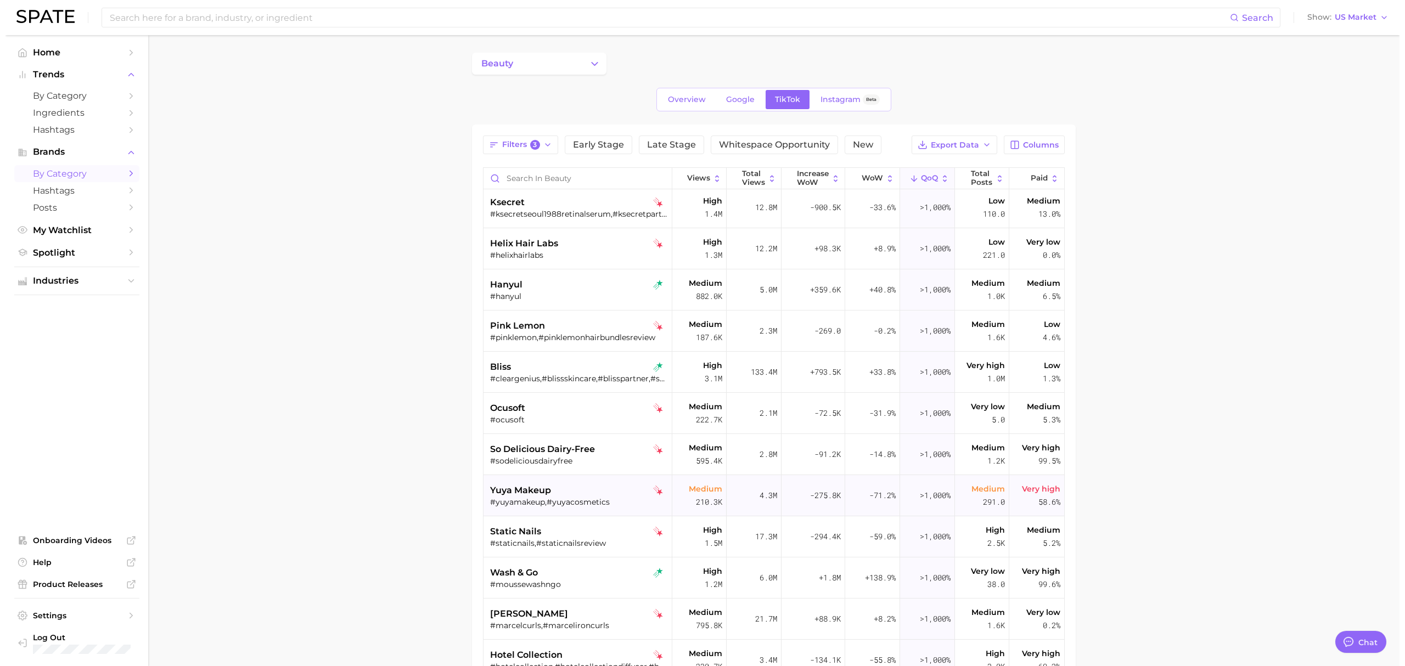
scroll to position [512, 0]
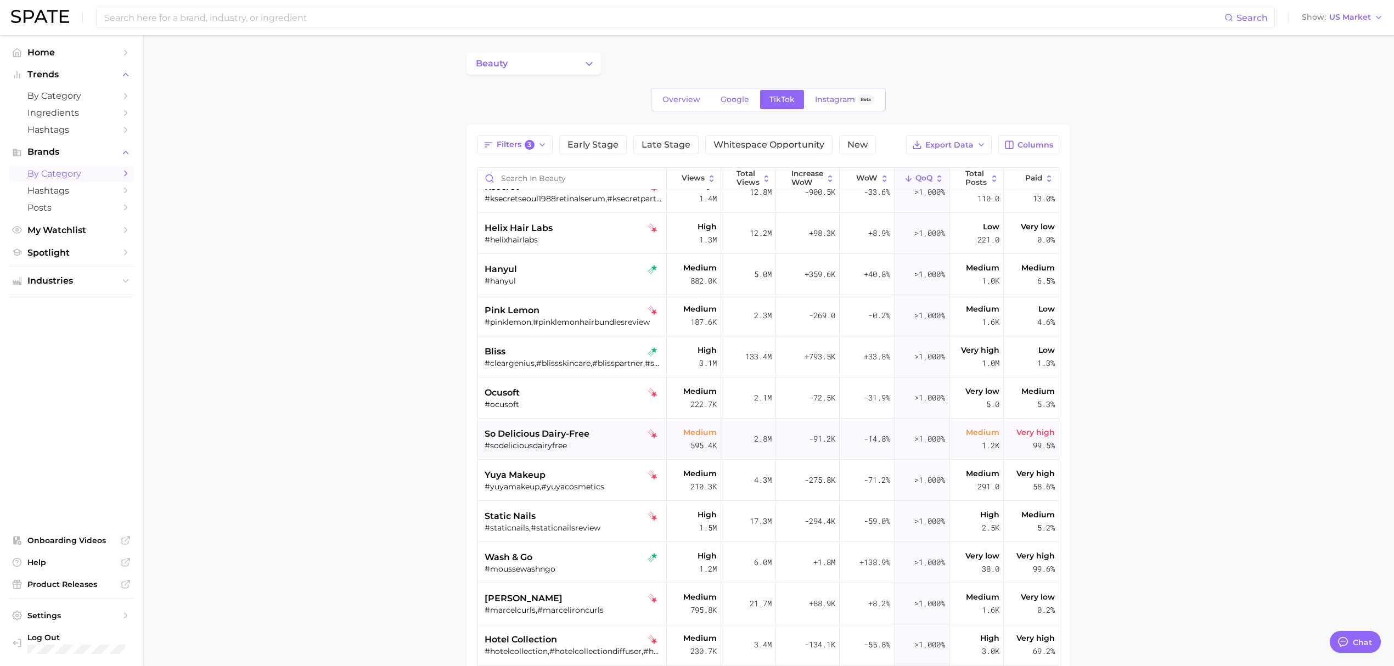
click at [597, 430] on div "so delicious dairy-free" at bounding box center [573, 433] width 177 height 13
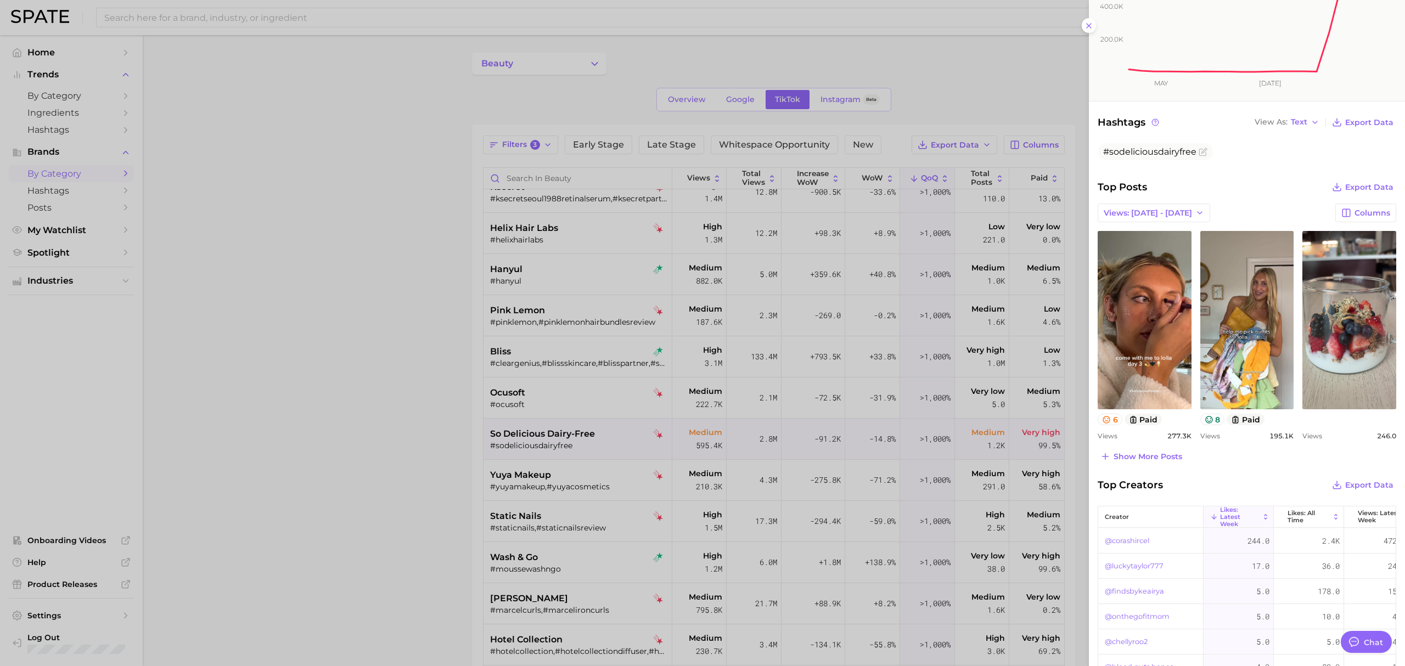
scroll to position [220, 0]
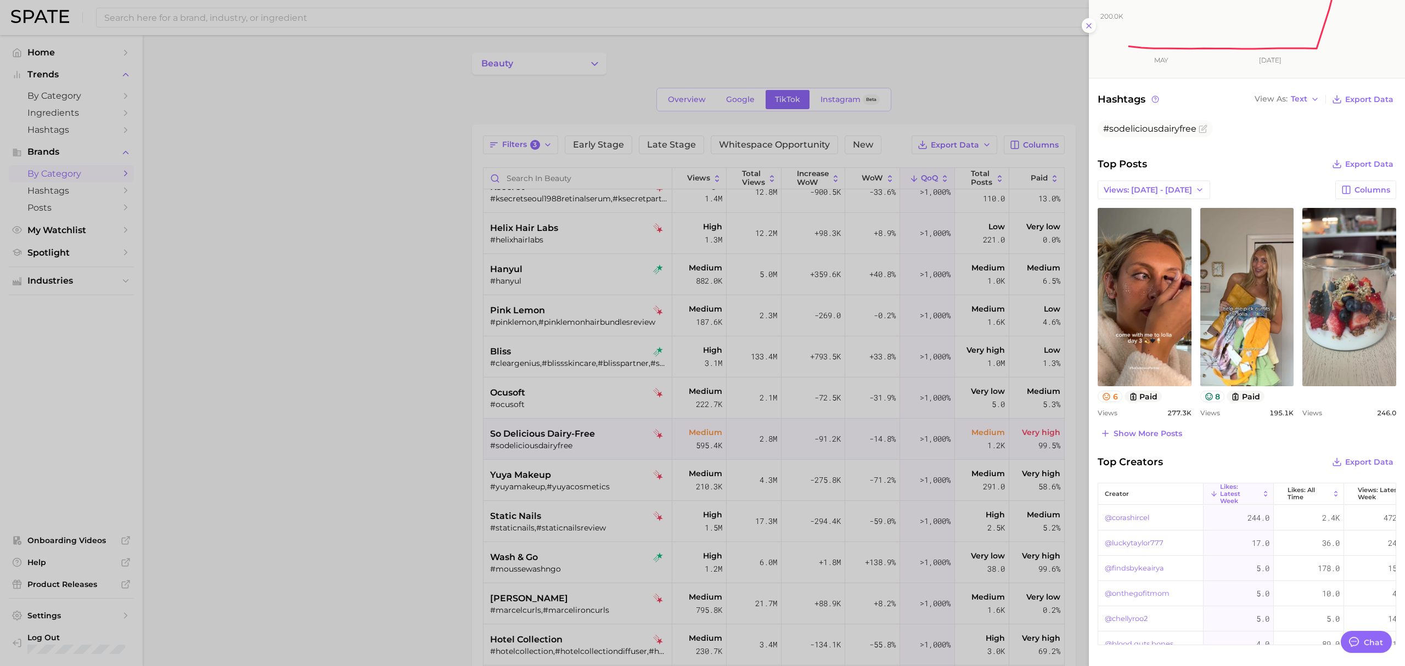
click at [421, 525] on div at bounding box center [702, 333] width 1405 height 666
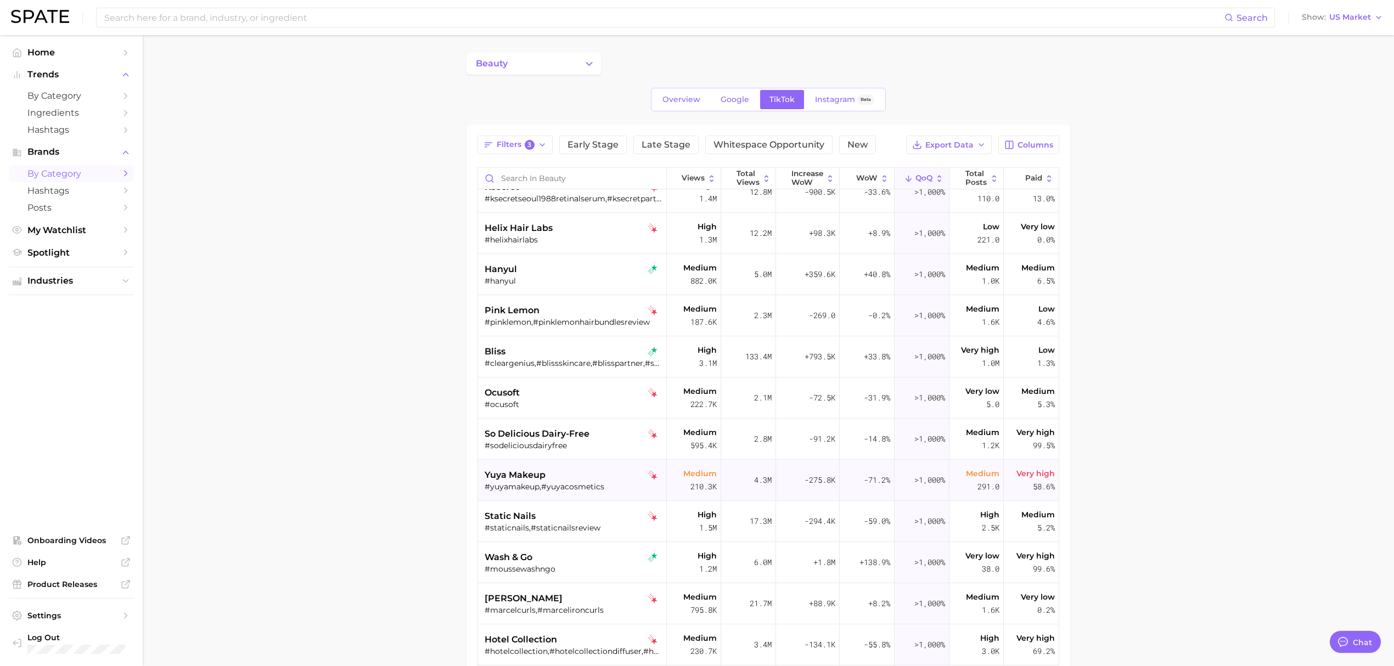
click at [584, 472] on div "yuya makeup" at bounding box center [573, 475] width 177 height 13
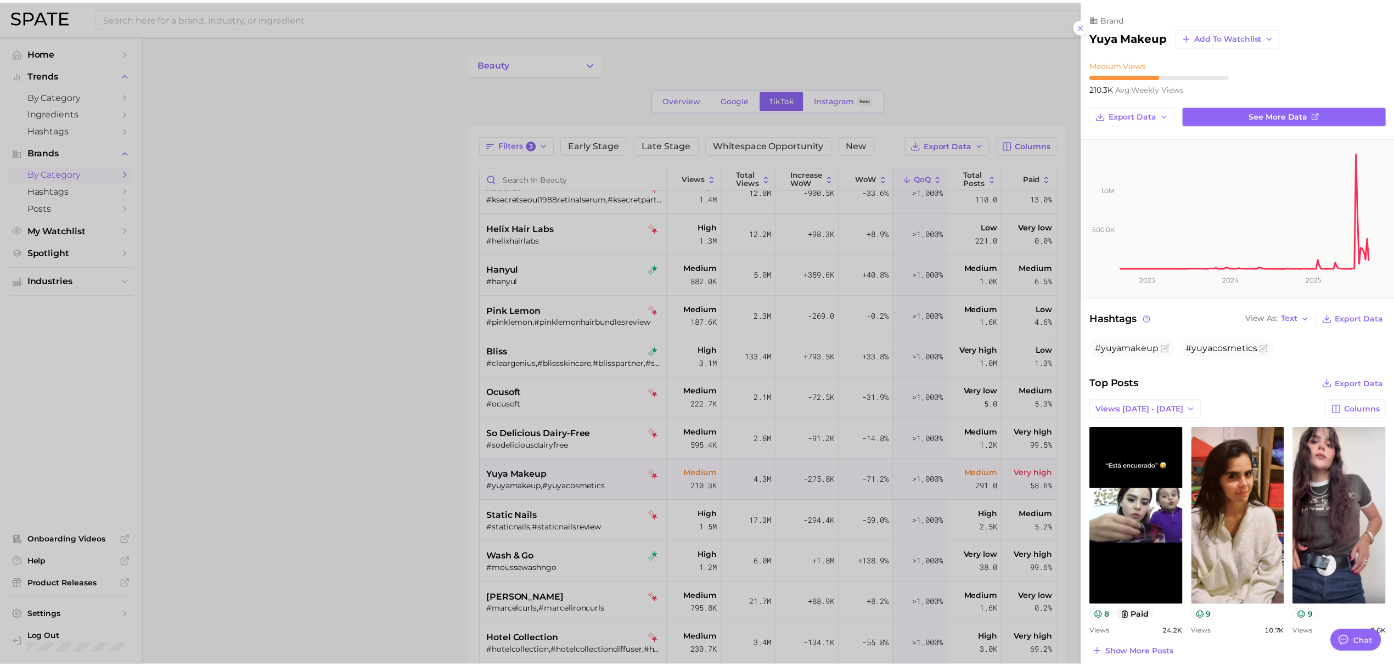
scroll to position [0, 0]
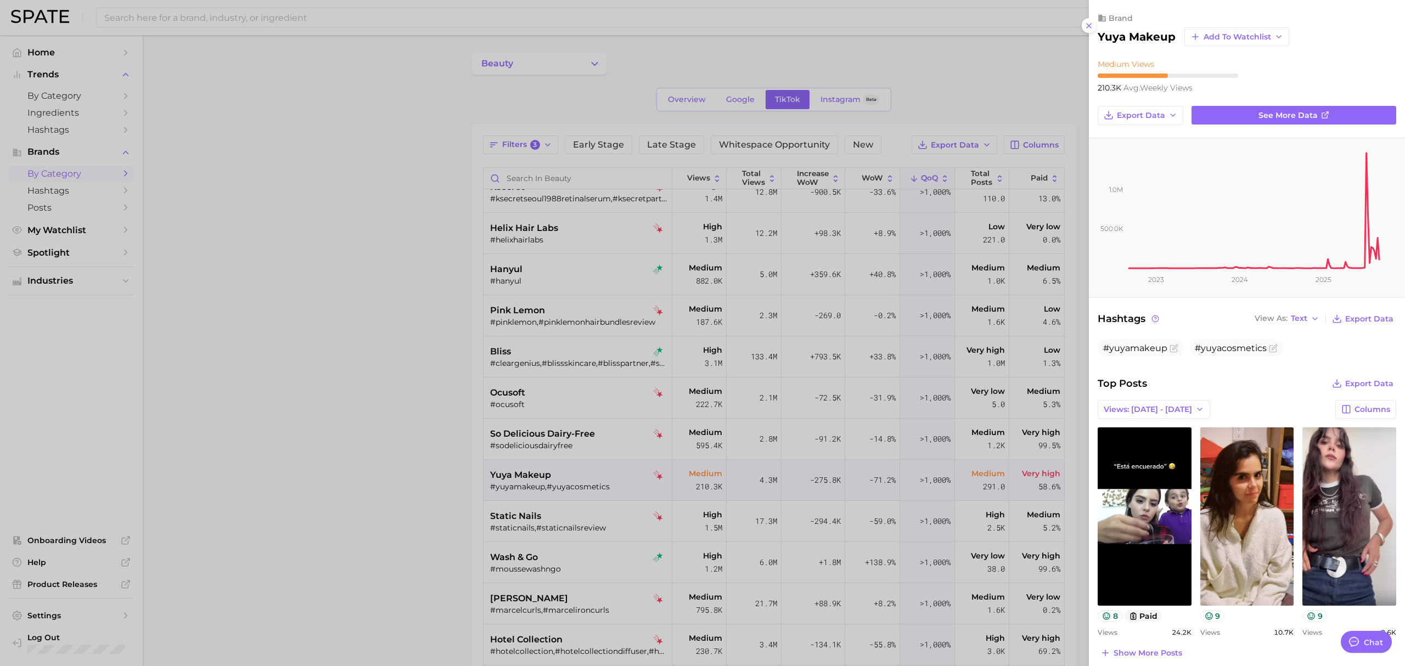
click at [409, 511] on div at bounding box center [702, 333] width 1405 height 666
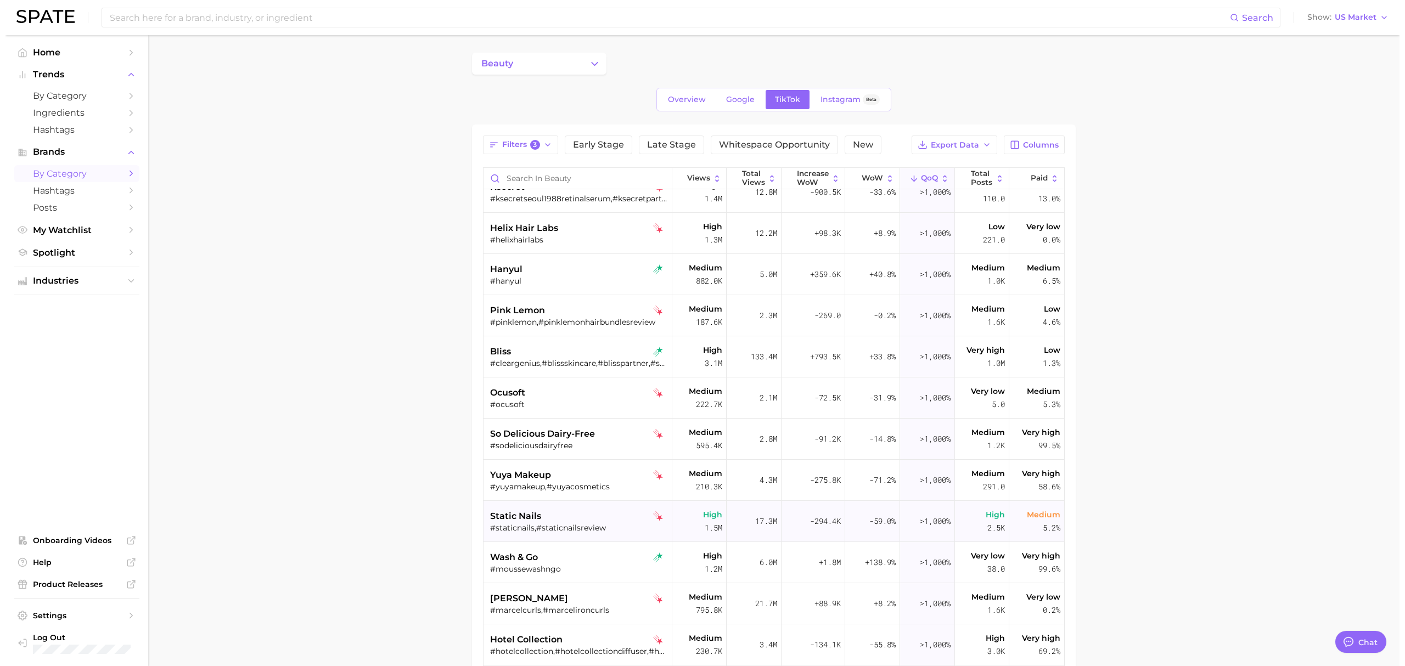
scroll to position [585, 0]
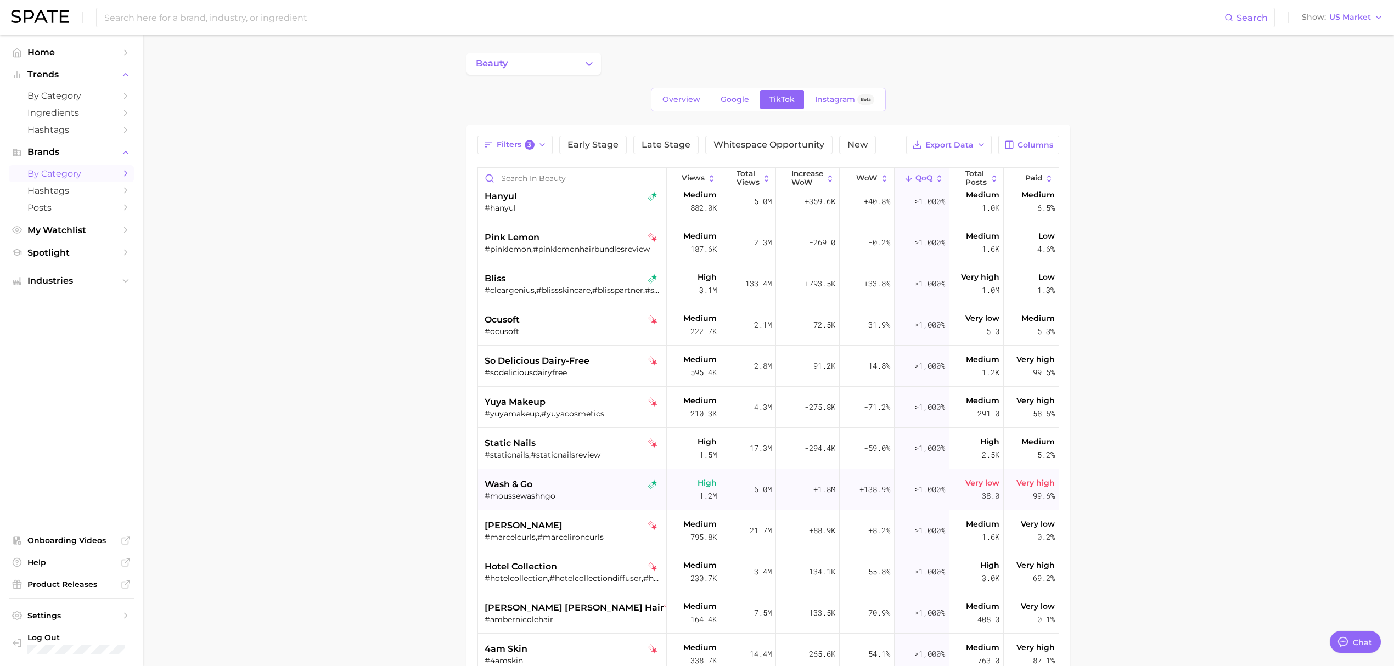
click at [583, 487] on div "wash & go" at bounding box center [573, 484] width 177 height 13
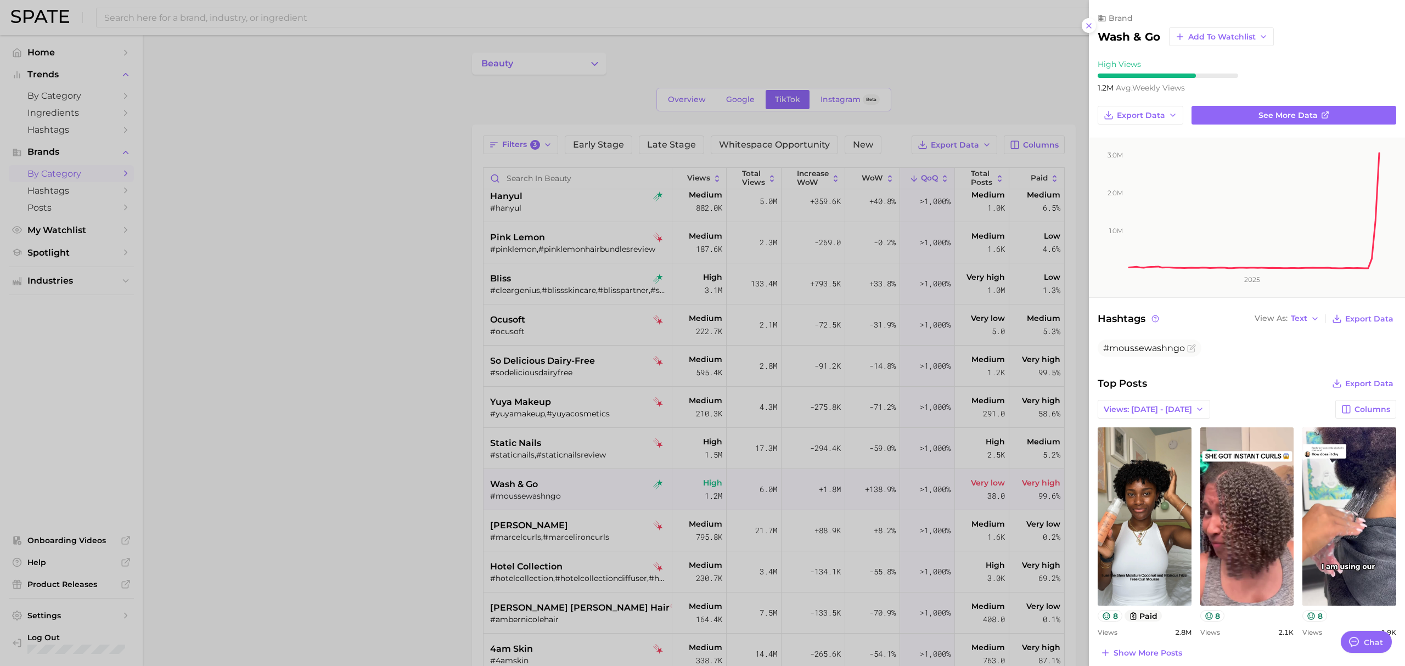
scroll to position [0, 0]
click at [402, 543] on div at bounding box center [702, 333] width 1405 height 666
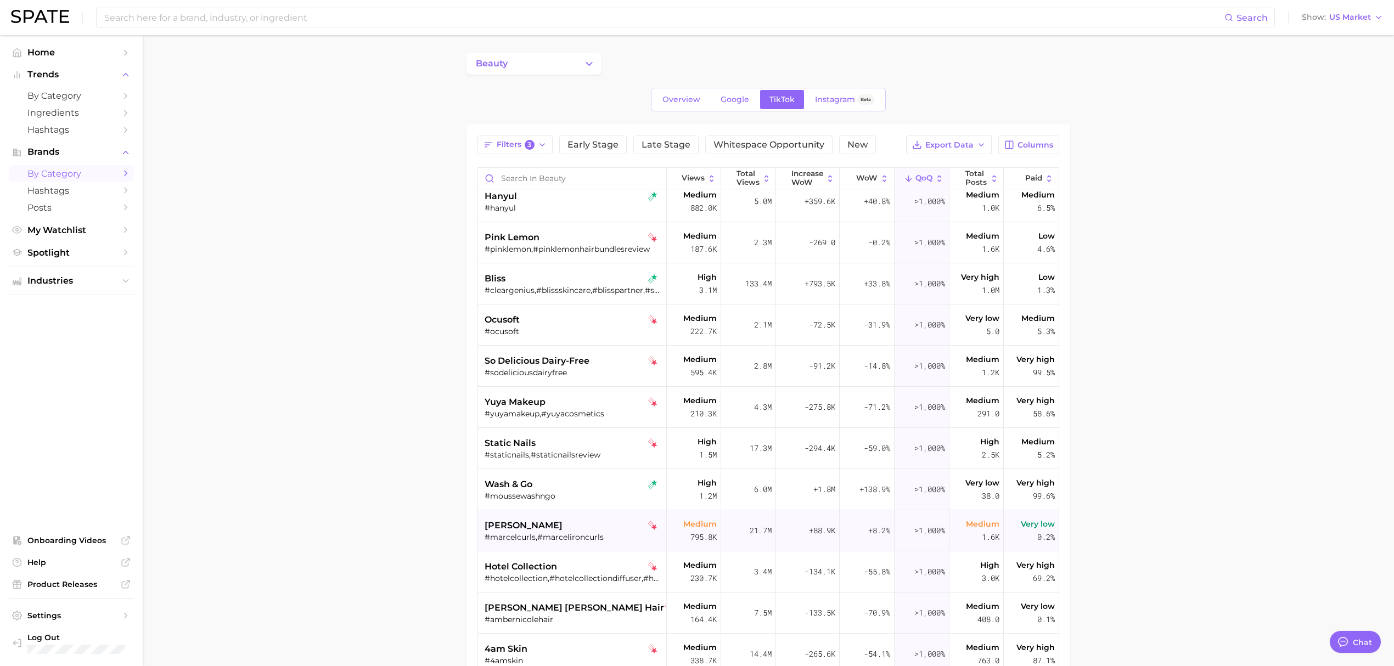
click at [581, 524] on div "marcel" at bounding box center [573, 525] width 177 height 13
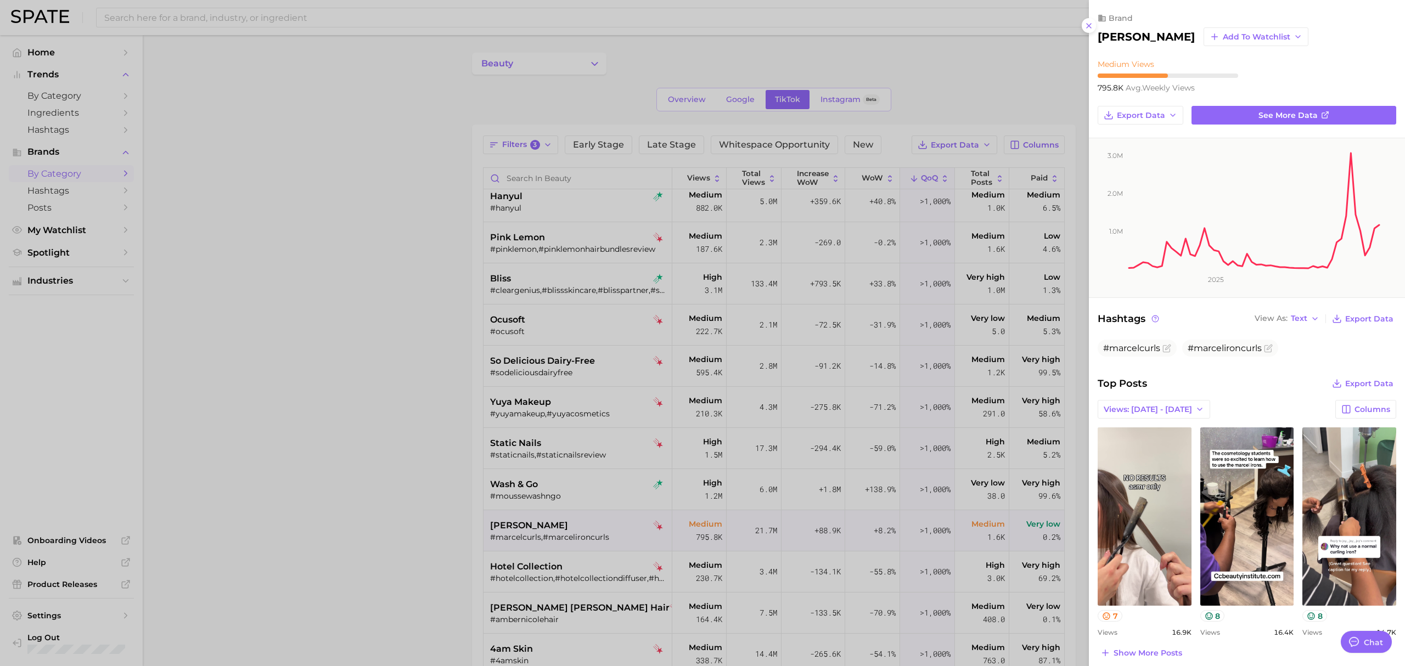
click at [626, 543] on div at bounding box center [702, 333] width 1405 height 666
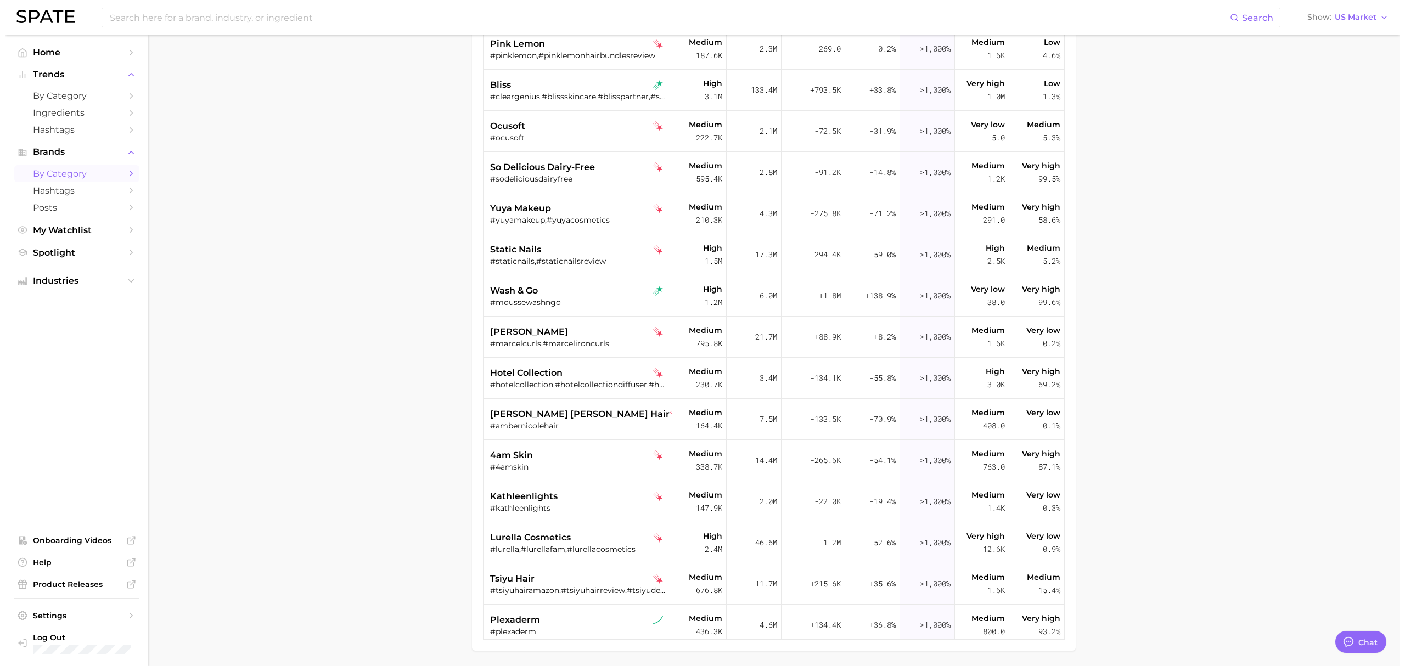
scroll to position [220, 0]
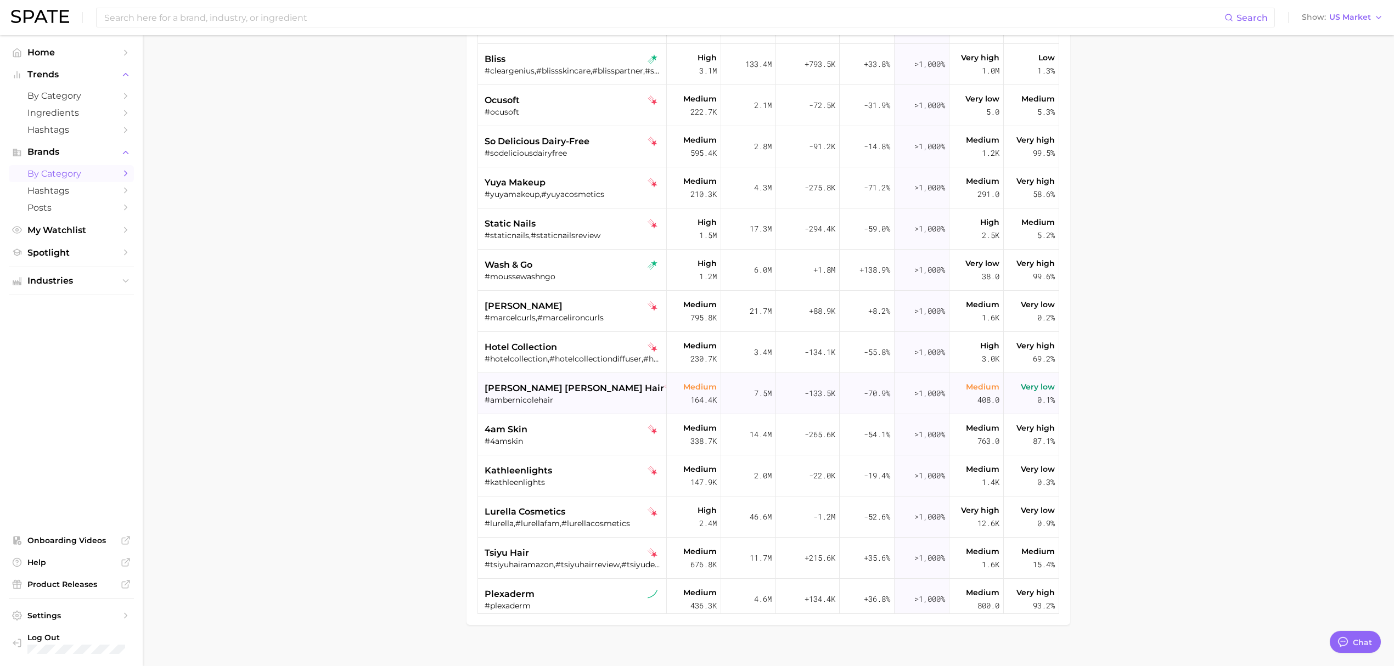
click at [598, 404] on div "#ambernicolehair" at bounding box center [573, 400] width 177 height 10
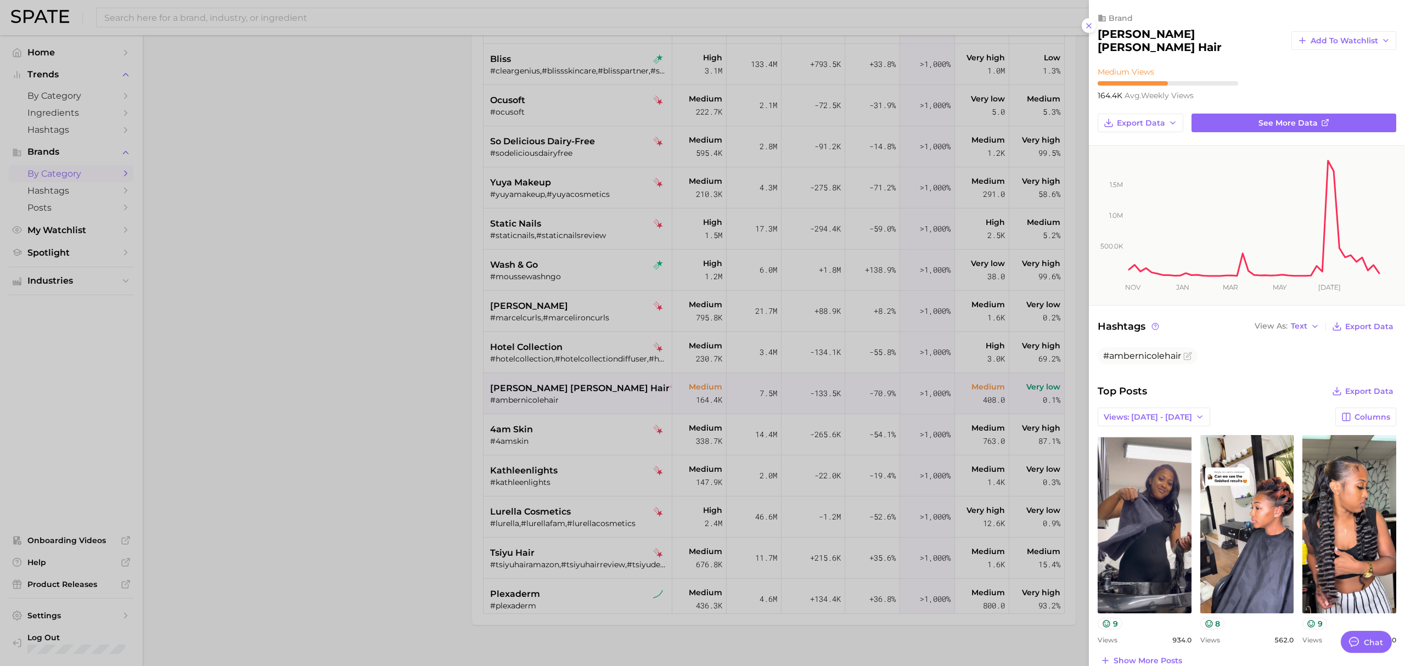
scroll to position [0, 0]
click at [598, 429] on div at bounding box center [702, 333] width 1405 height 666
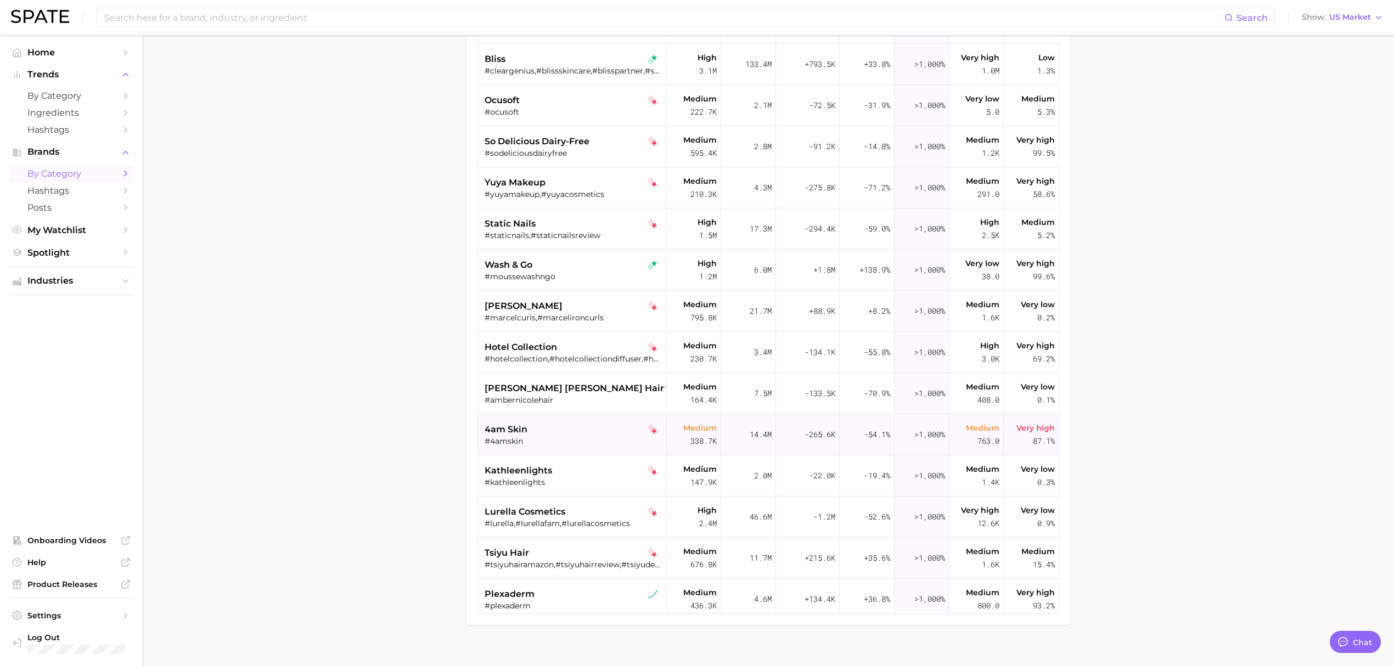
click at [579, 431] on div "4am skin" at bounding box center [573, 429] width 177 height 13
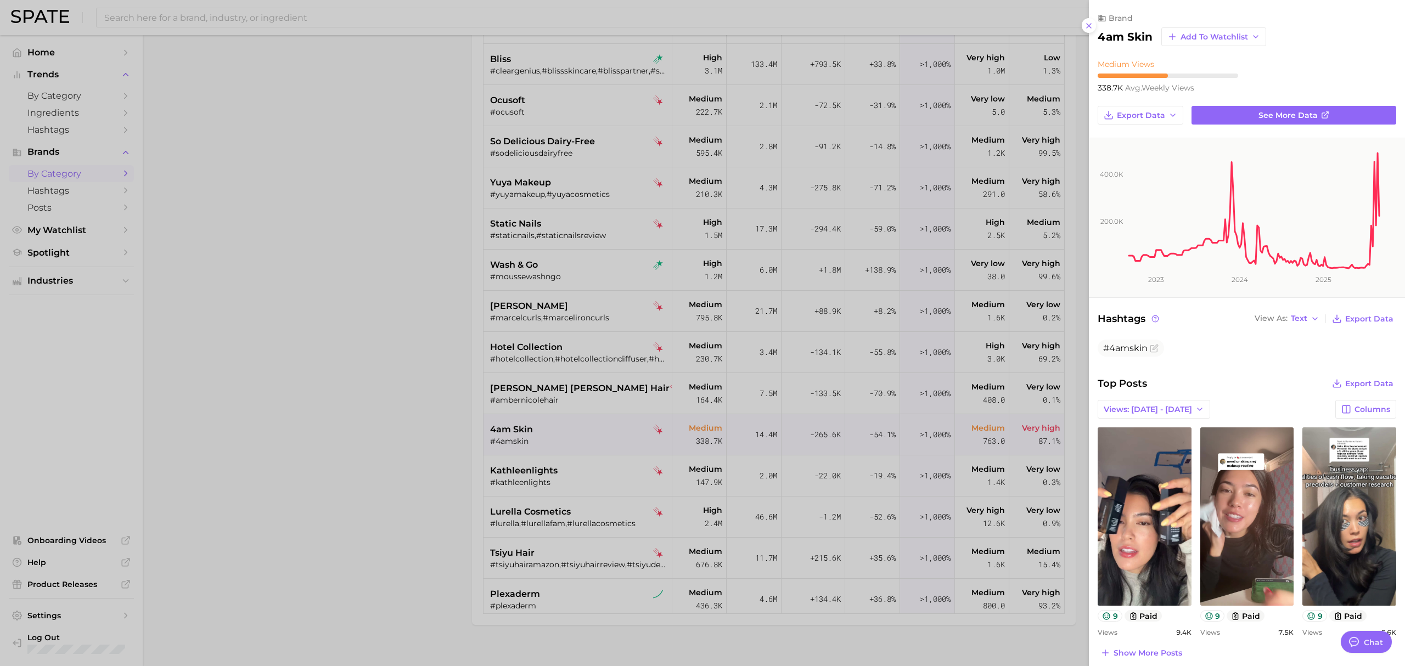
click at [493, 499] on div at bounding box center [702, 333] width 1405 height 666
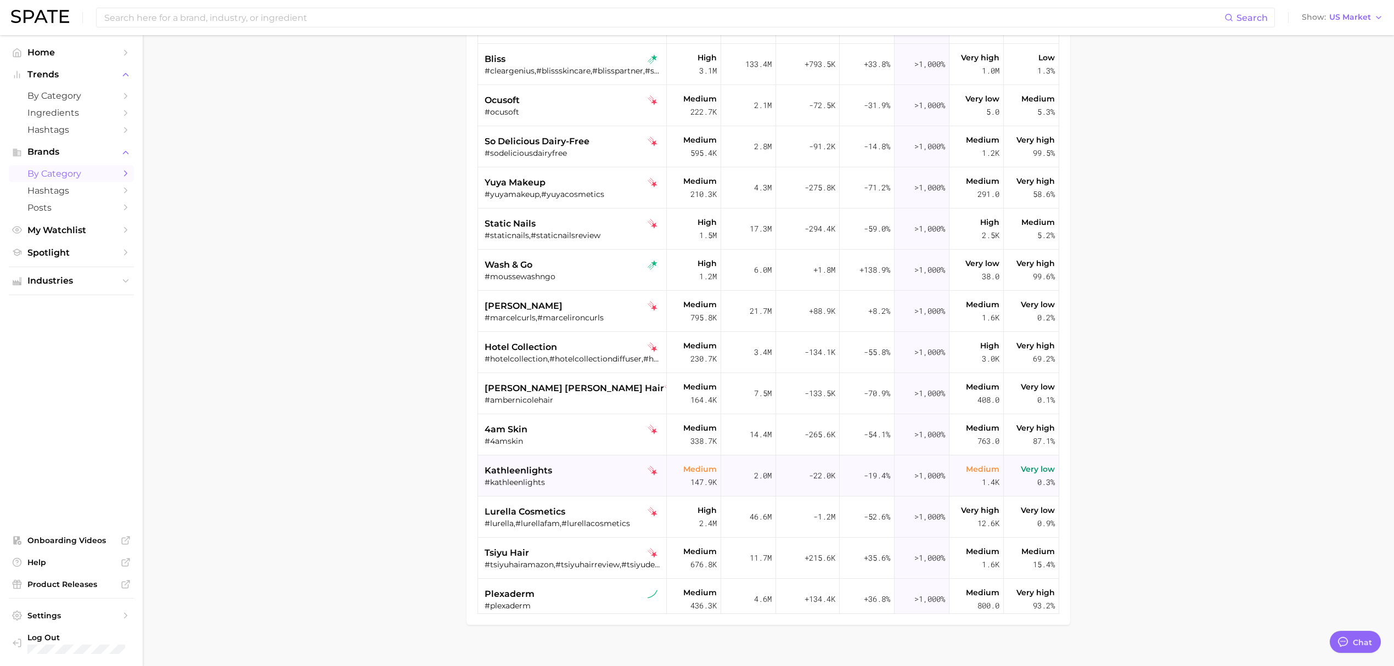
click at [589, 470] on div "kathleenlights" at bounding box center [573, 470] width 177 height 13
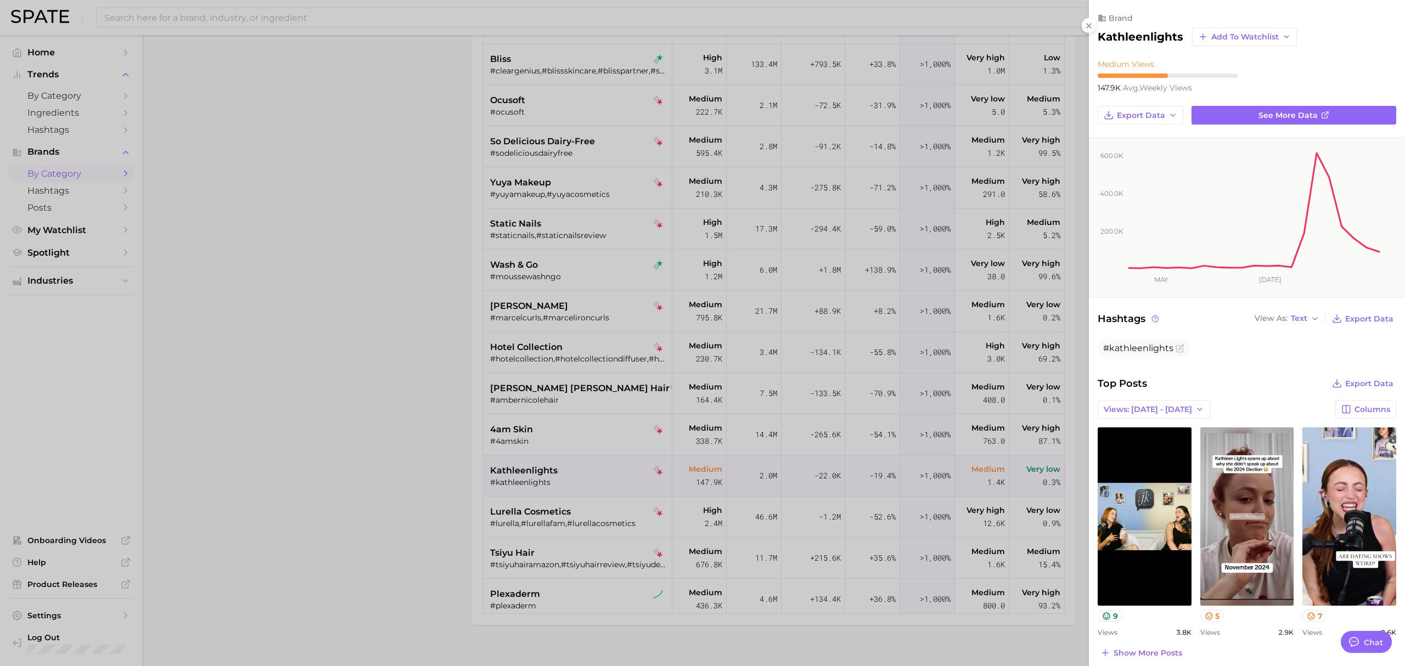
click at [587, 521] on div at bounding box center [702, 333] width 1405 height 666
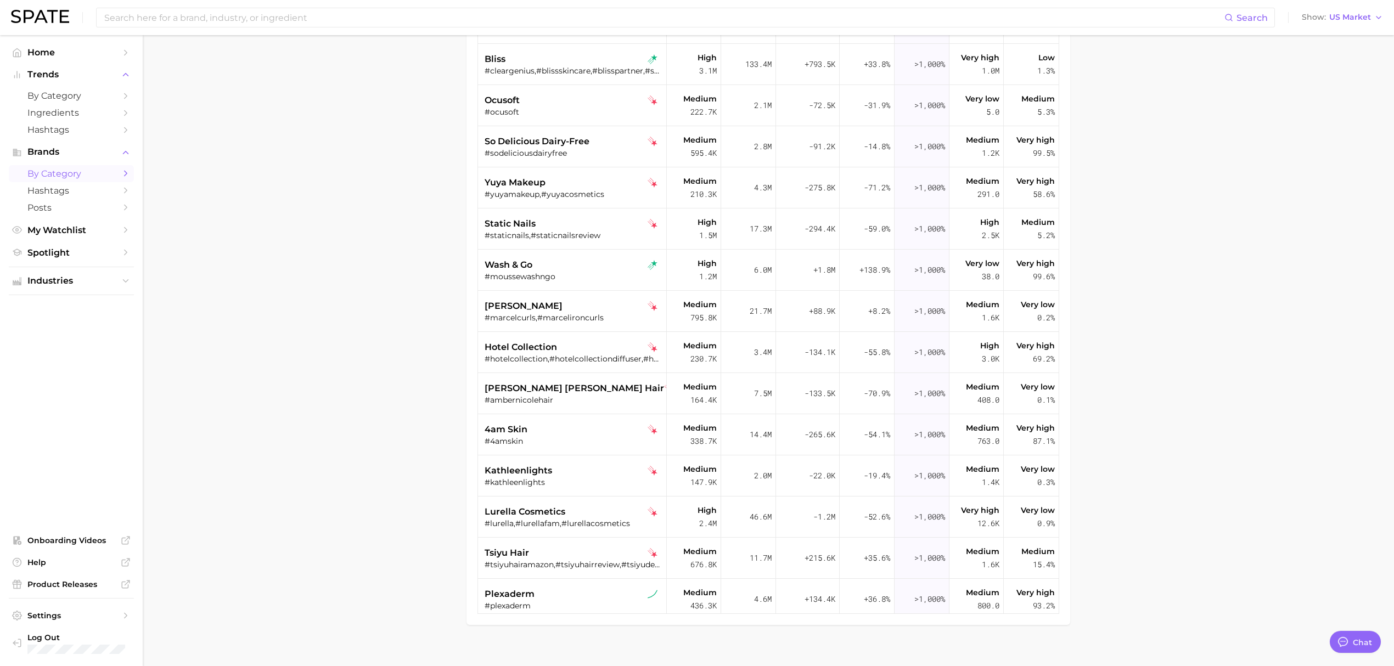
click at [585, 508] on div "lurella cosmetics" at bounding box center [573, 511] width 177 height 13
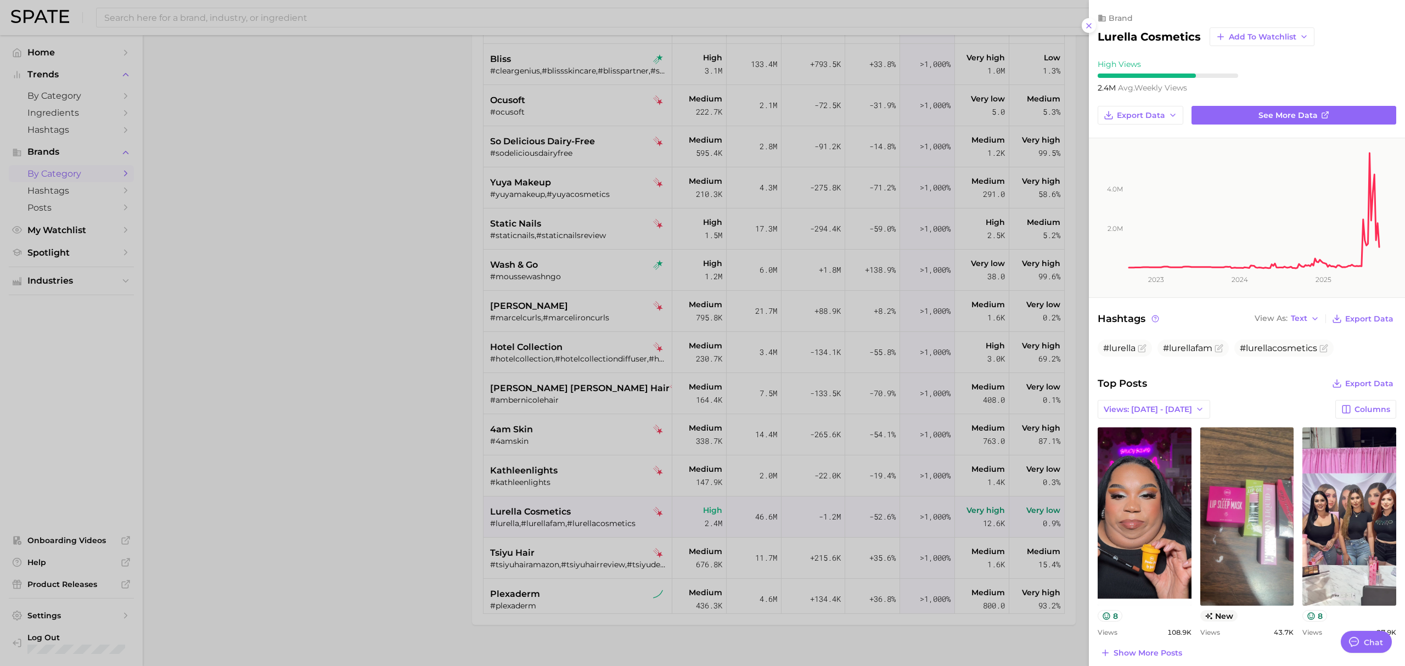
click at [498, 521] on div at bounding box center [702, 333] width 1405 height 666
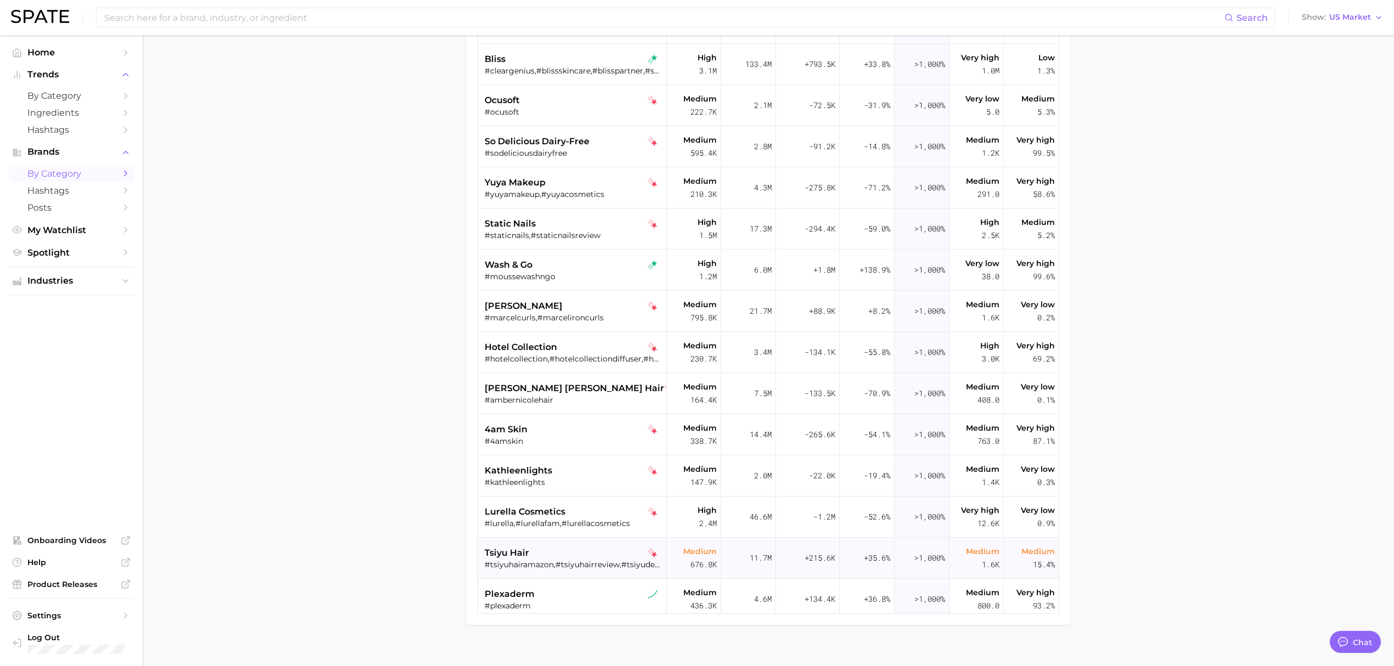
click at [560, 551] on div "tsiyu hair" at bounding box center [573, 553] width 177 height 13
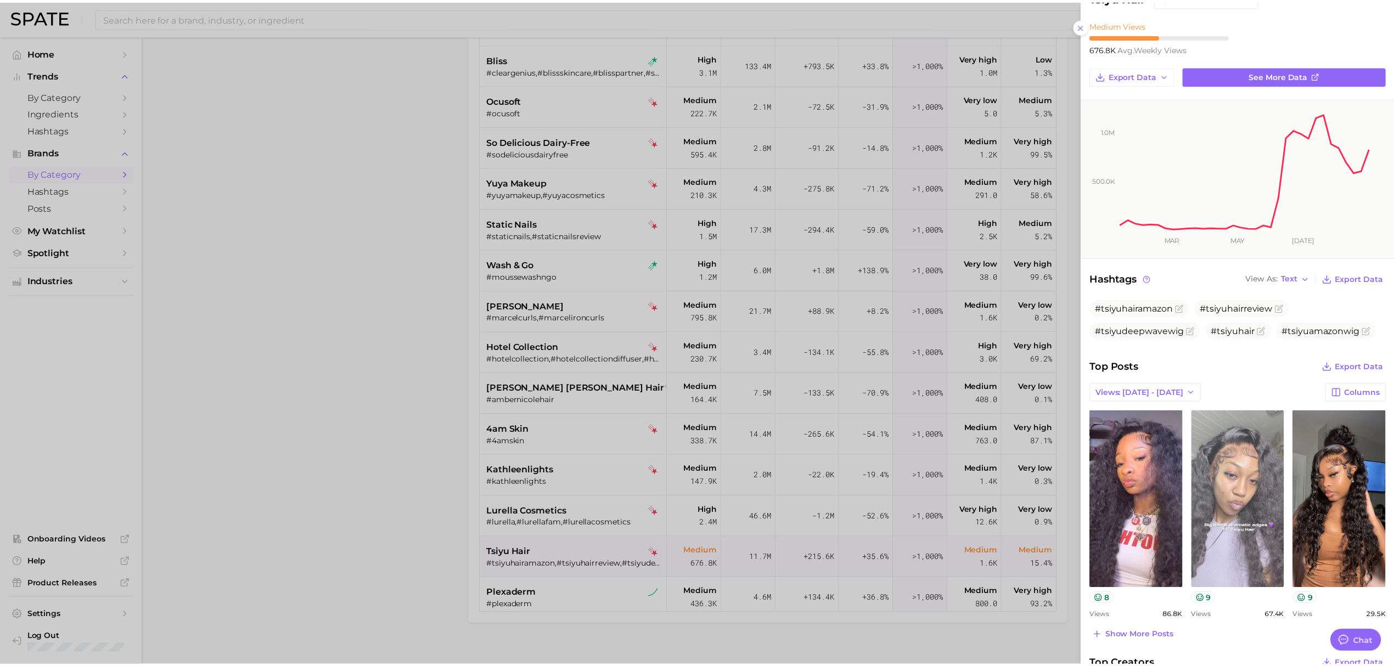
scroll to position [73, 0]
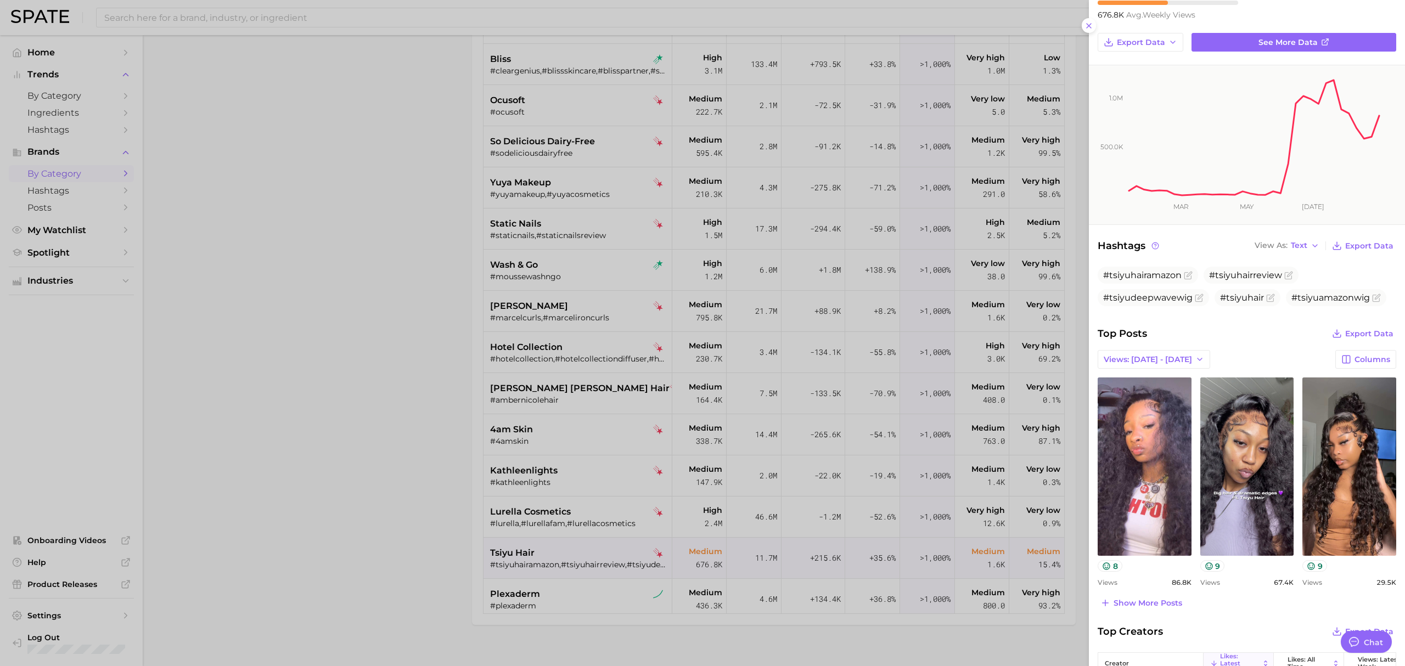
click at [385, 473] on div at bounding box center [702, 333] width 1405 height 666
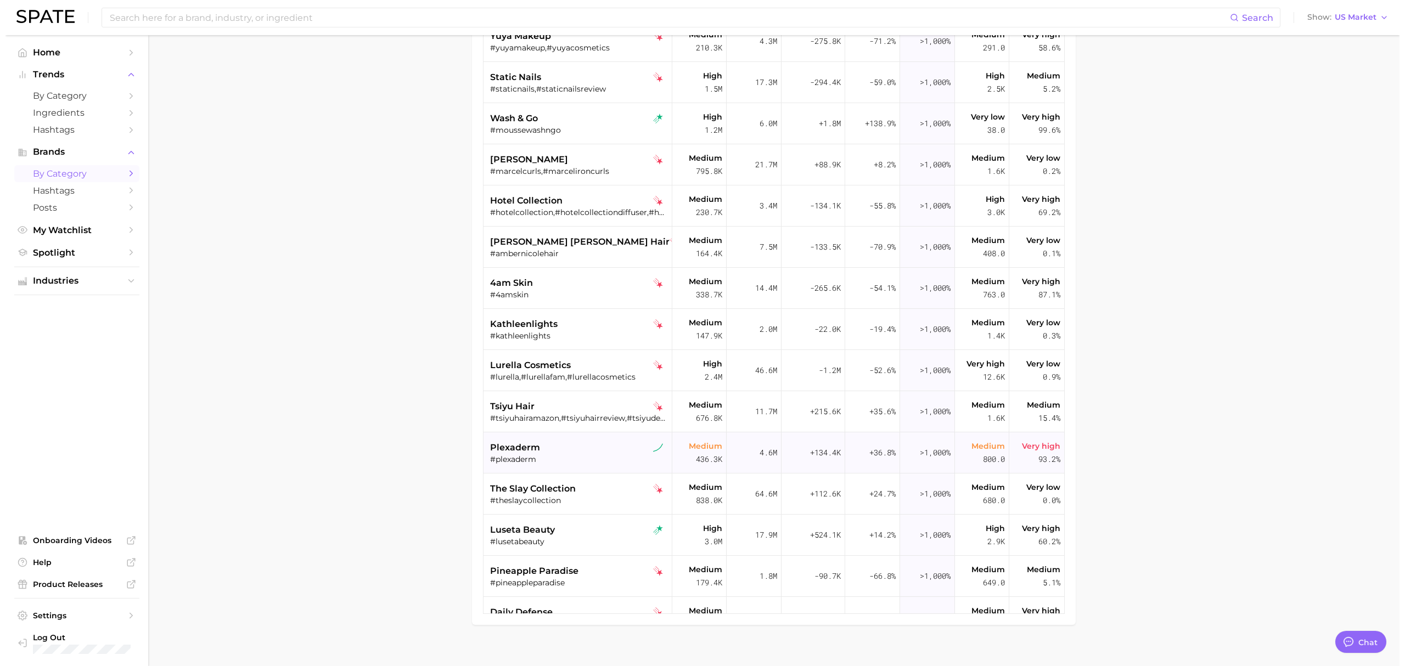
scroll to position [804, 0]
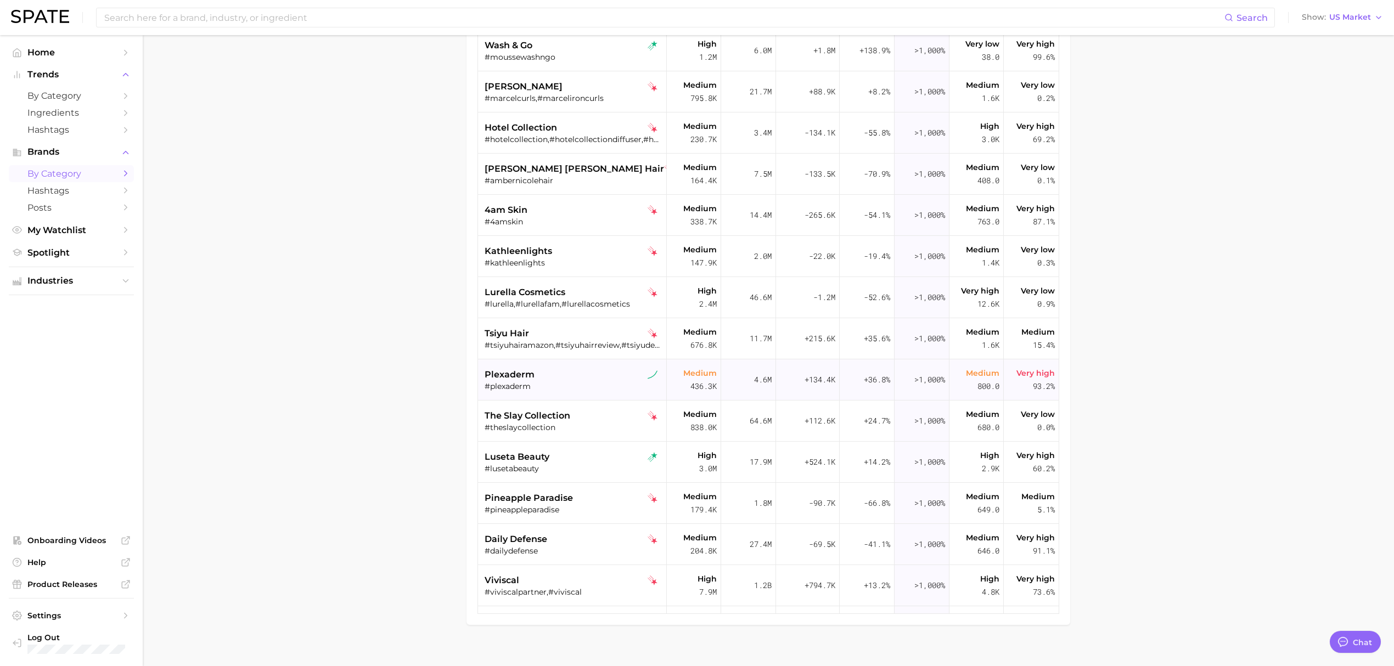
click at [584, 381] on div "plexaderm" at bounding box center [573, 374] width 177 height 13
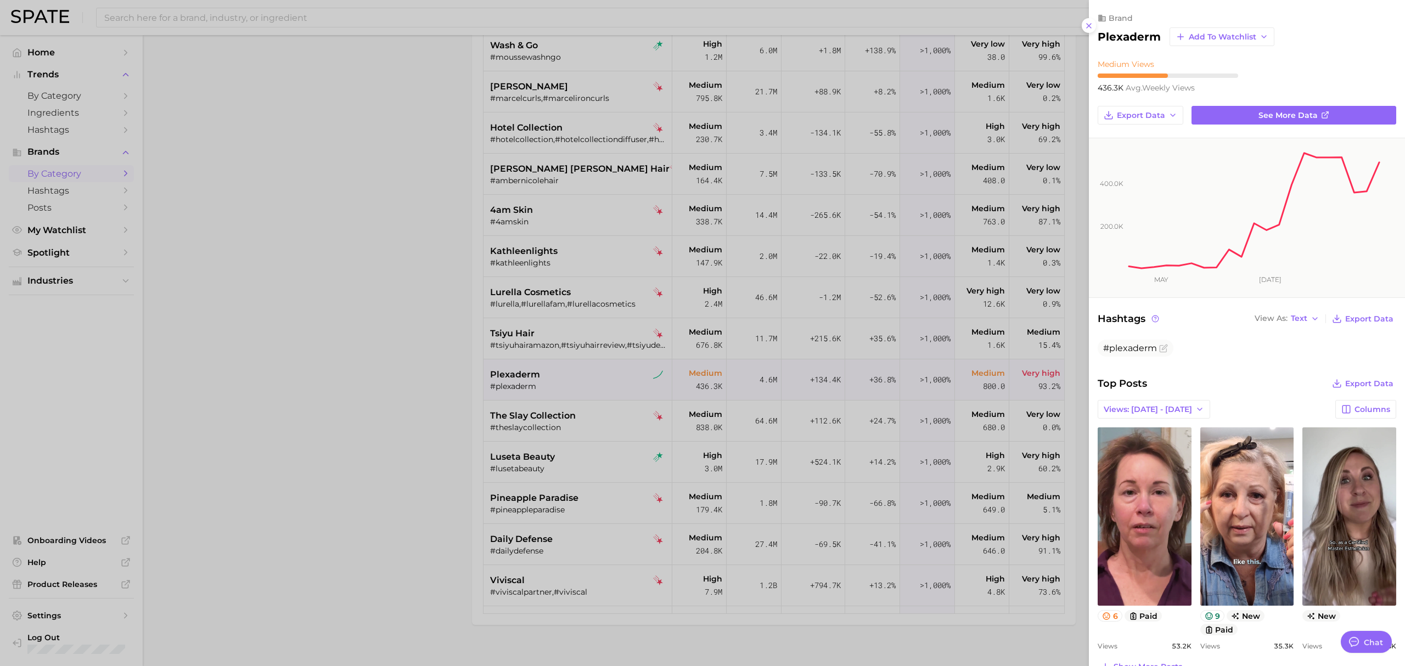
scroll to position [0, 0]
click at [582, 415] on div at bounding box center [702, 333] width 1405 height 666
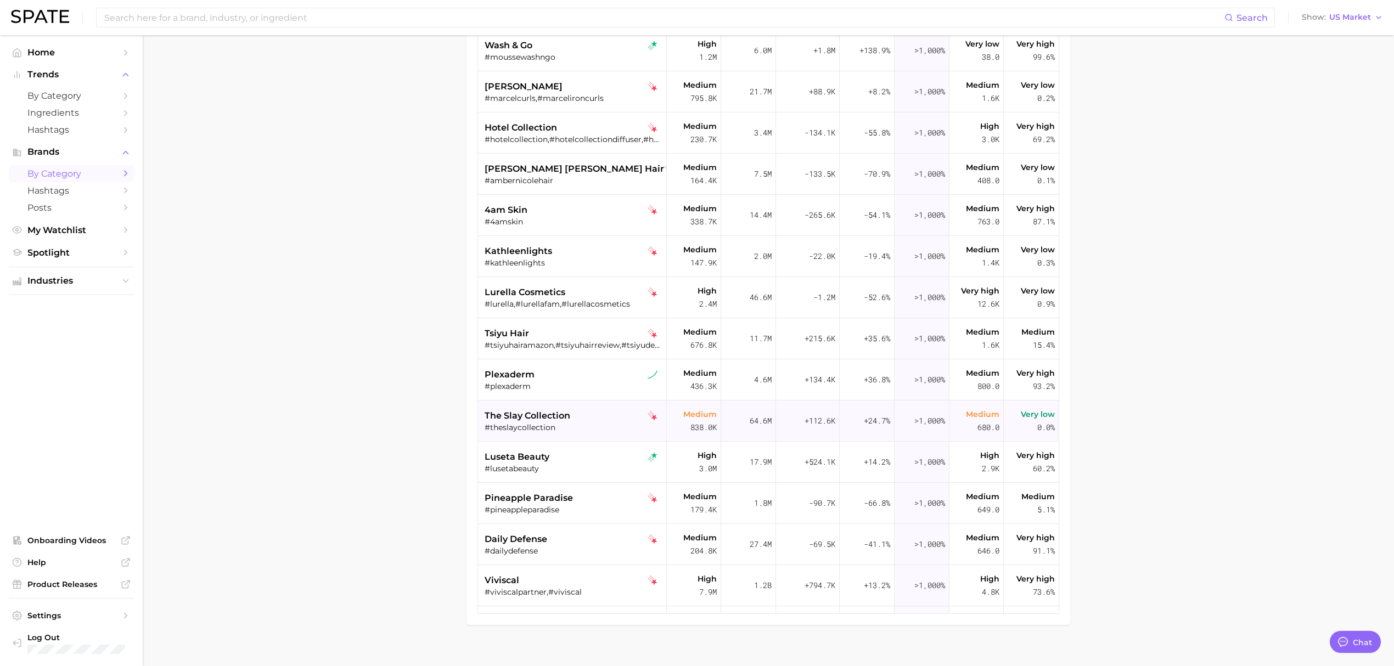
click at [607, 418] on div "the slay collection" at bounding box center [573, 415] width 177 height 13
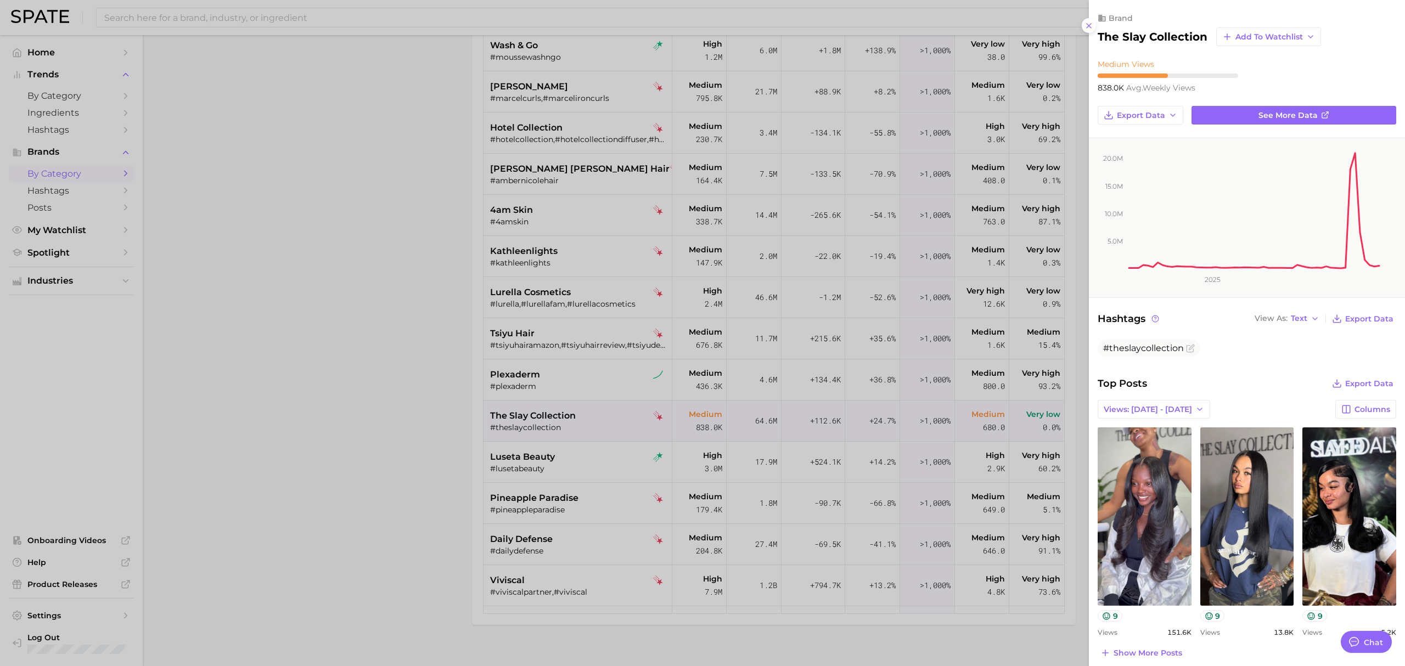
click at [612, 439] on div at bounding box center [702, 333] width 1405 height 666
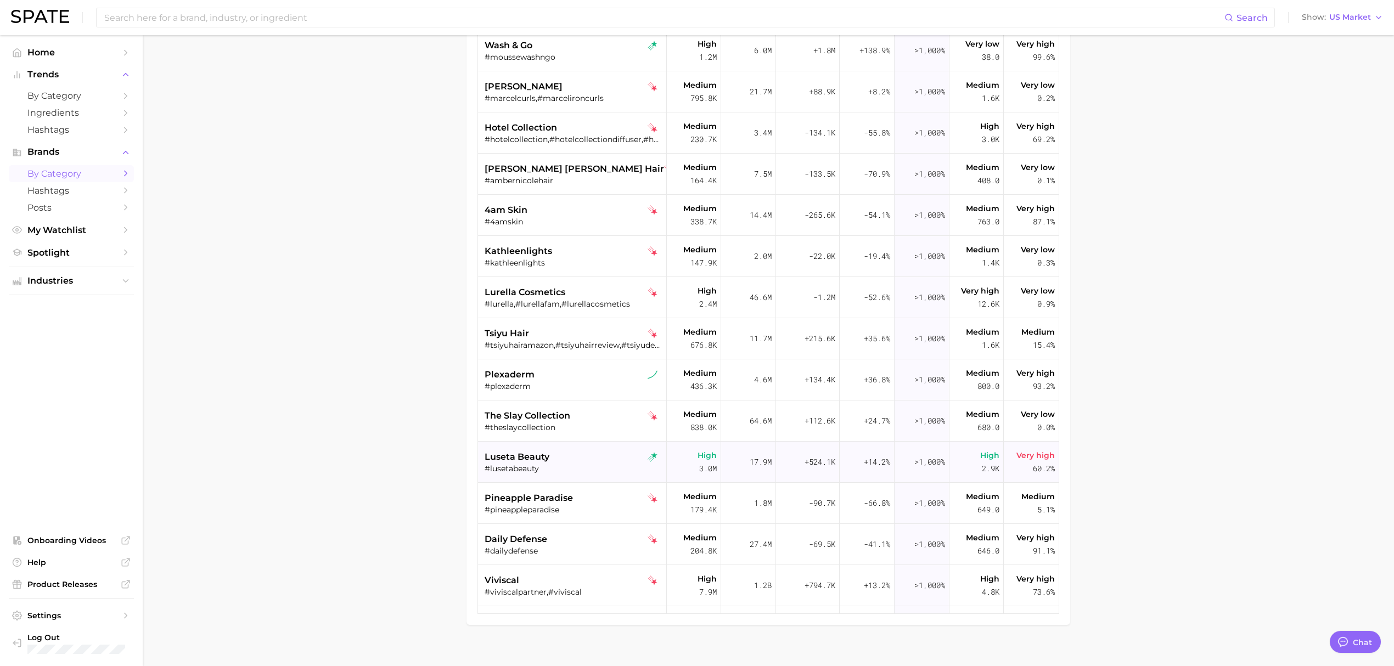
click at [599, 446] on div "luseta beauty #lusetabeauty" at bounding box center [573, 462] width 177 height 41
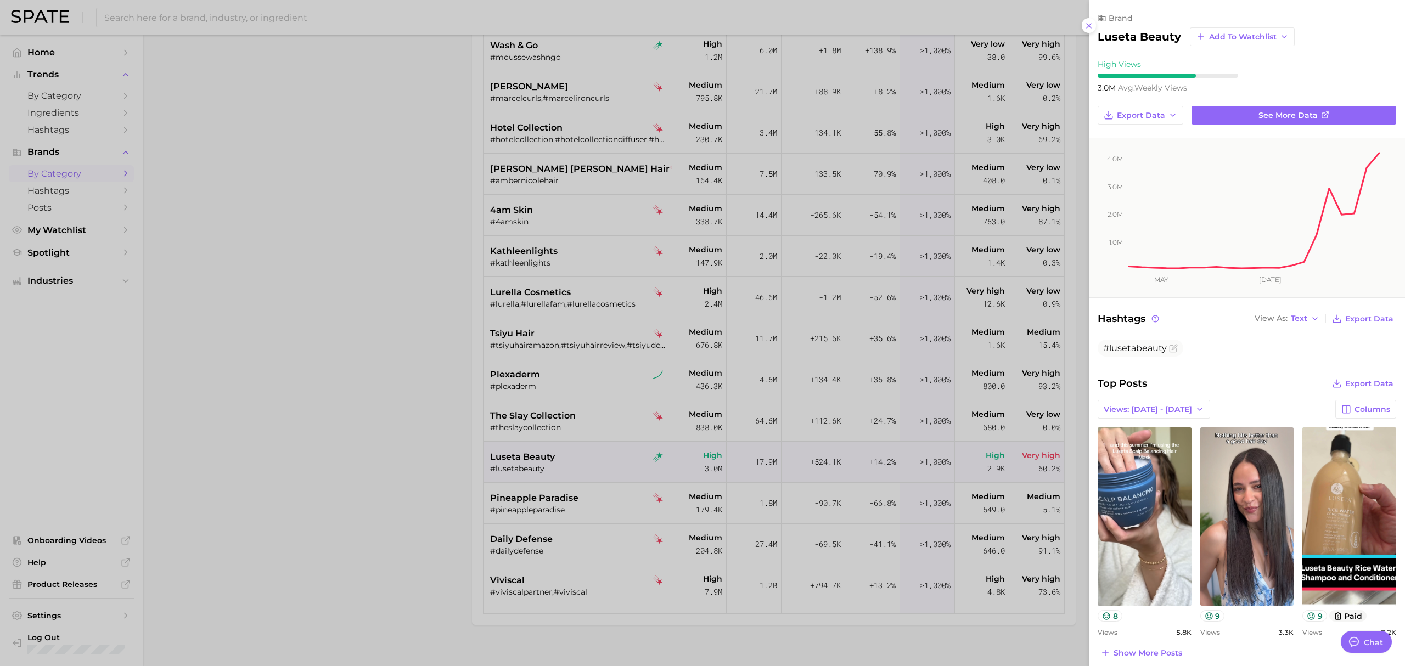
click at [425, 451] on div at bounding box center [702, 333] width 1405 height 666
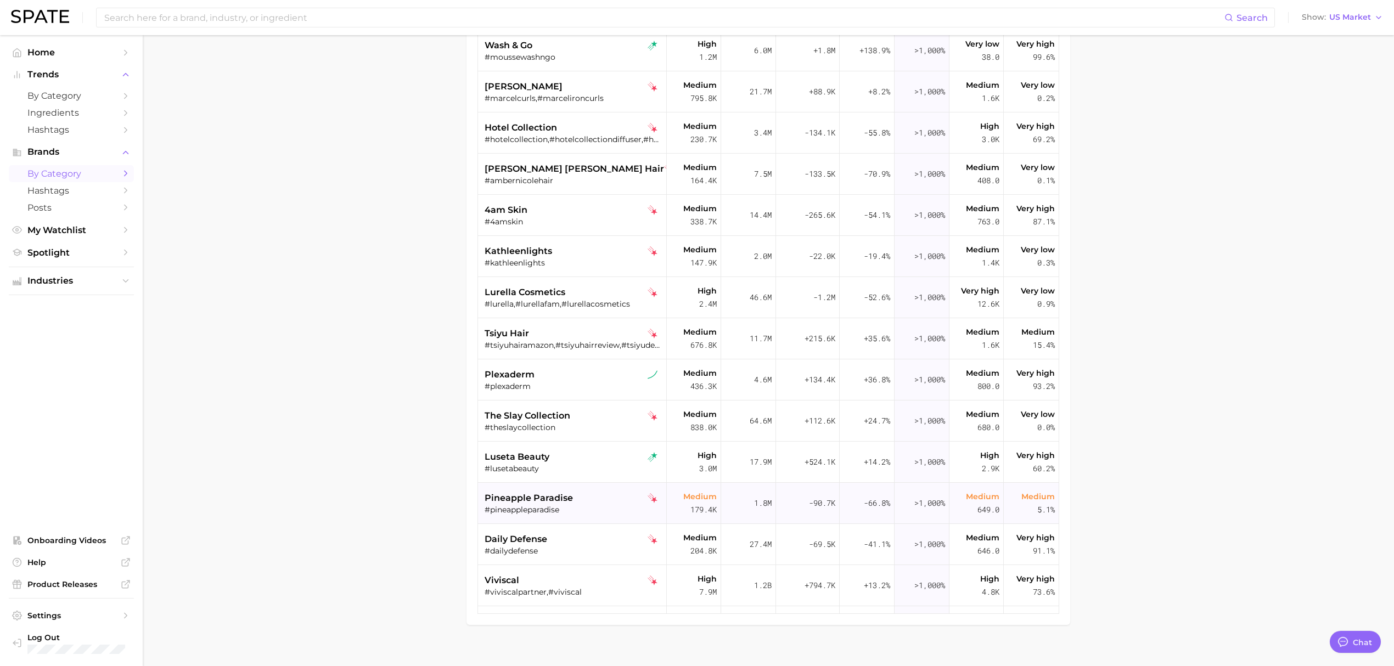
click at [620, 503] on div "pineapple paradise" at bounding box center [573, 498] width 177 height 13
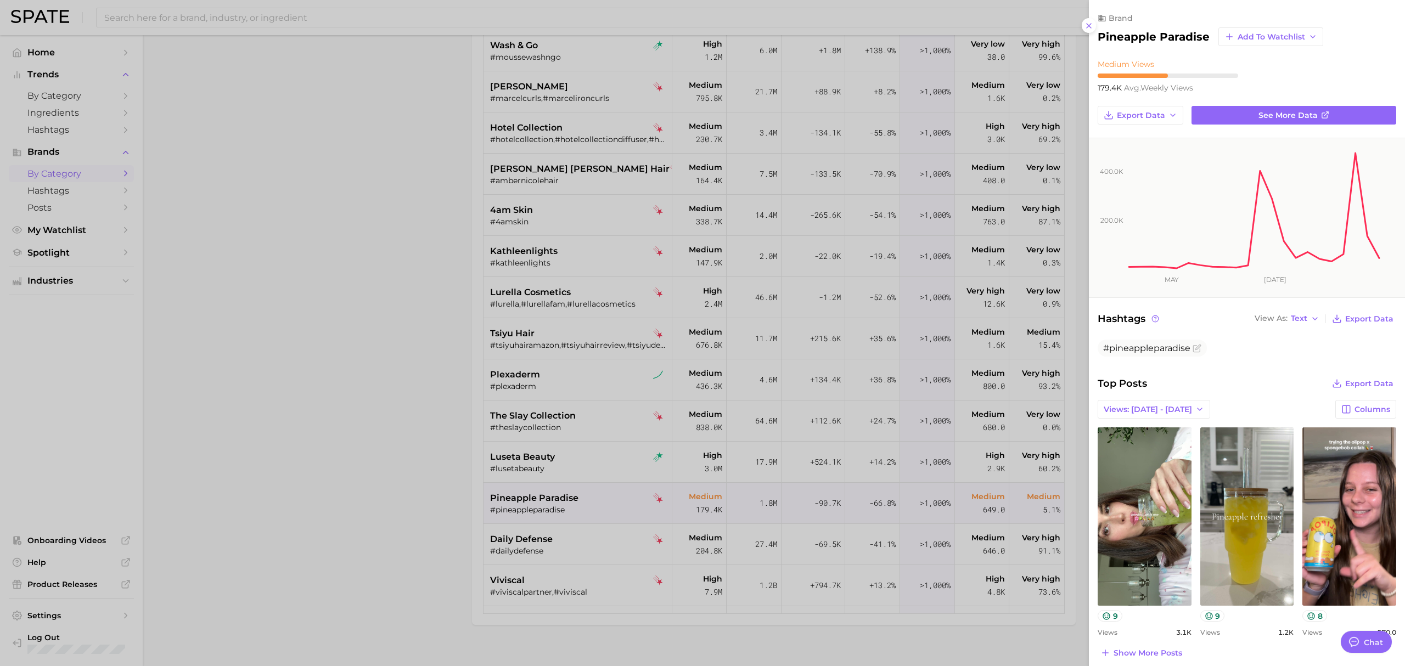
click at [428, 468] on div at bounding box center [702, 333] width 1405 height 666
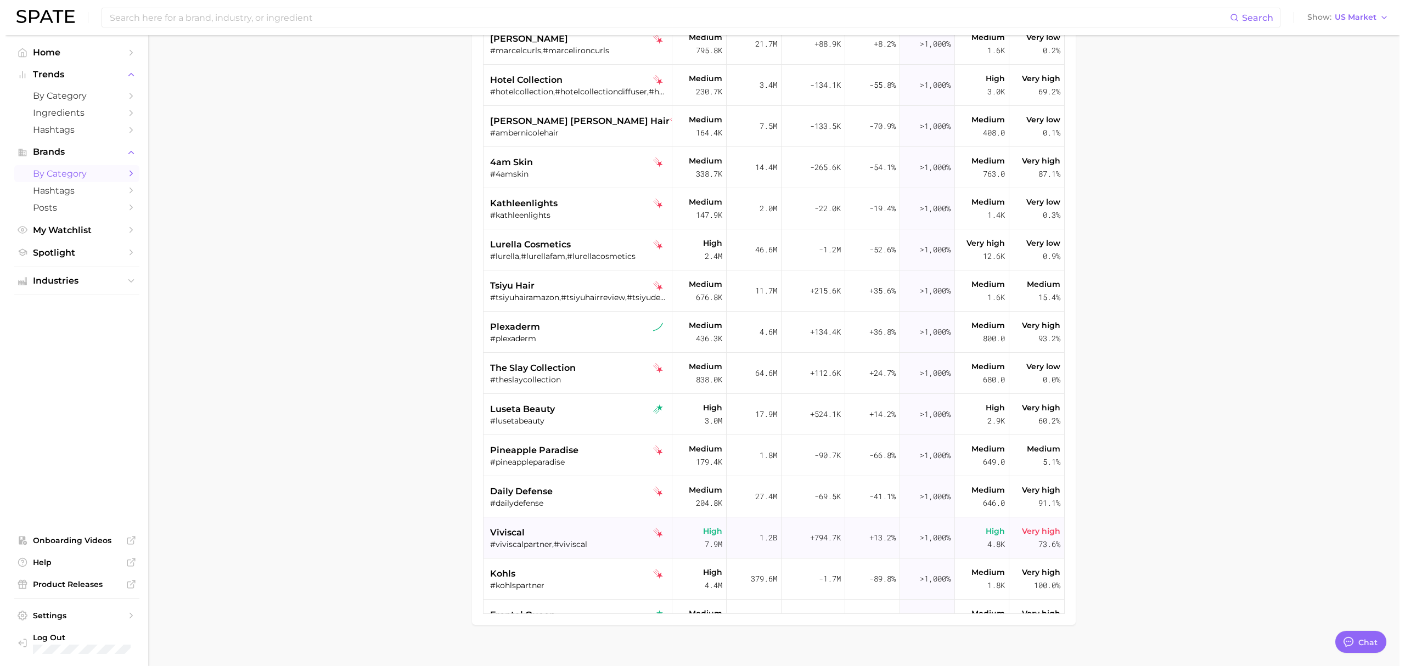
scroll to position [878, 0]
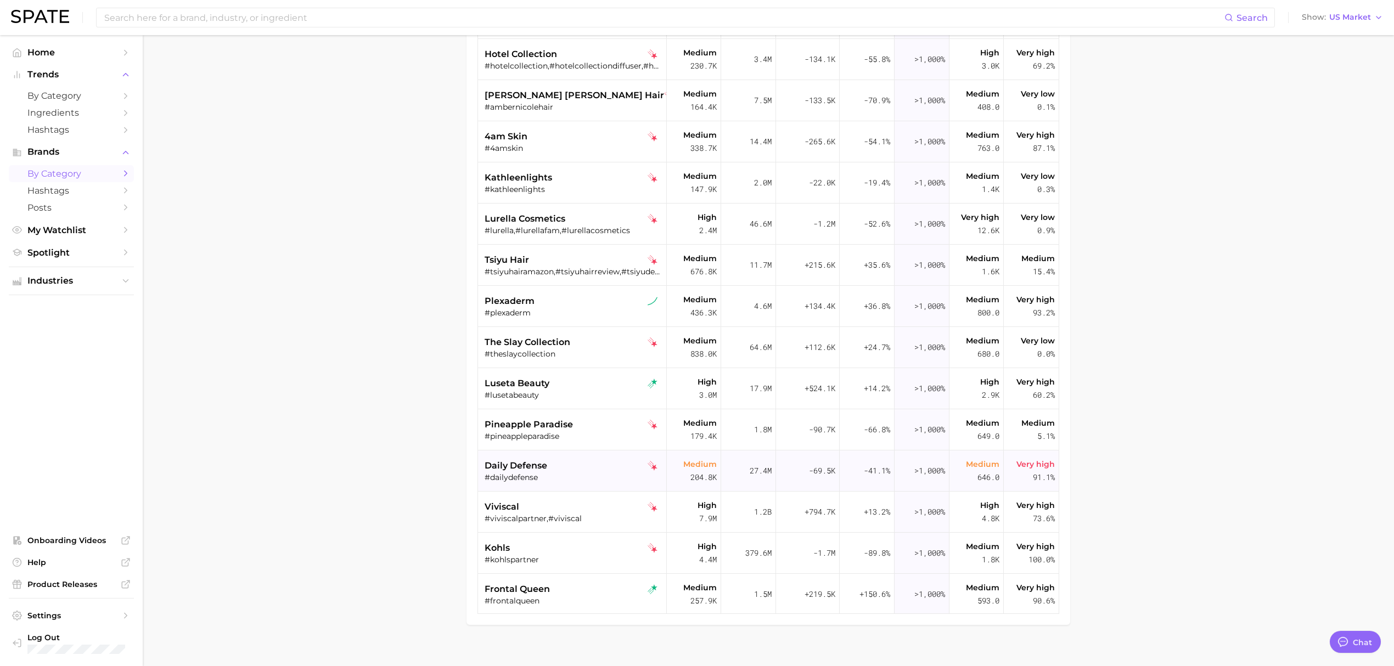
click at [587, 462] on div "daily defense" at bounding box center [573, 465] width 177 height 13
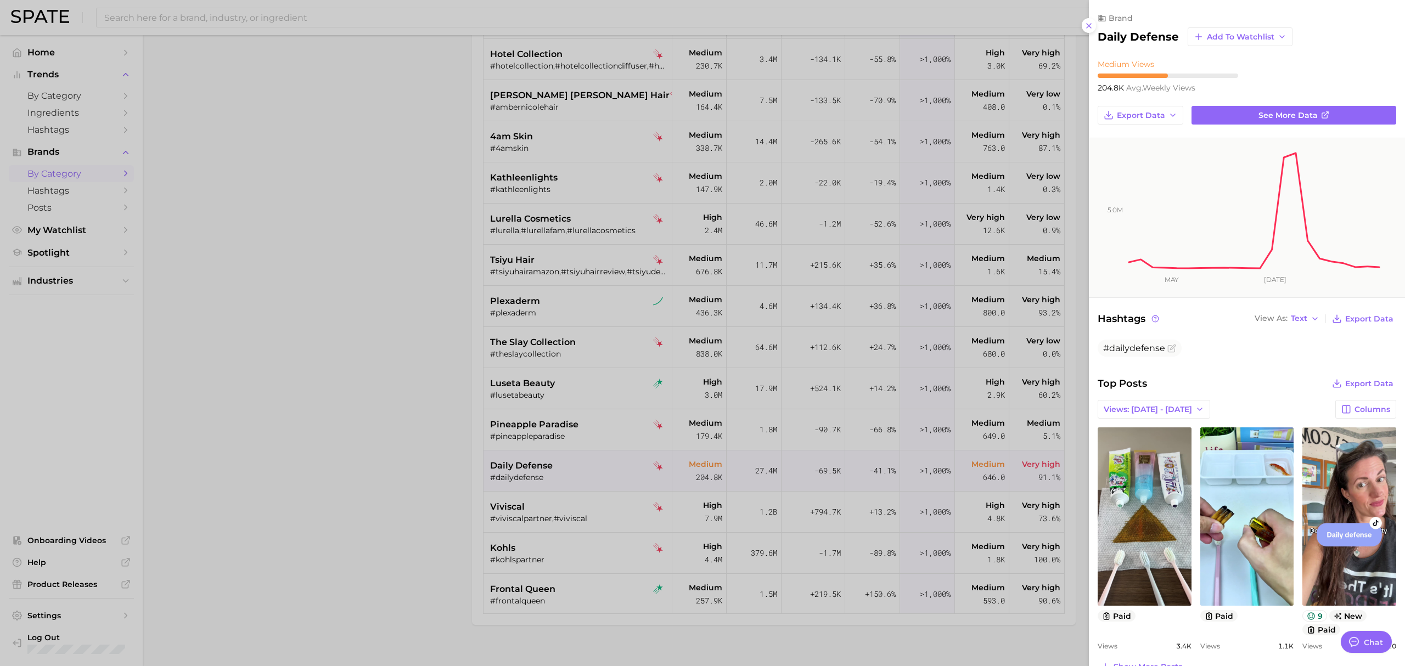
scroll to position [0, 0]
click at [431, 457] on div at bounding box center [702, 333] width 1405 height 666
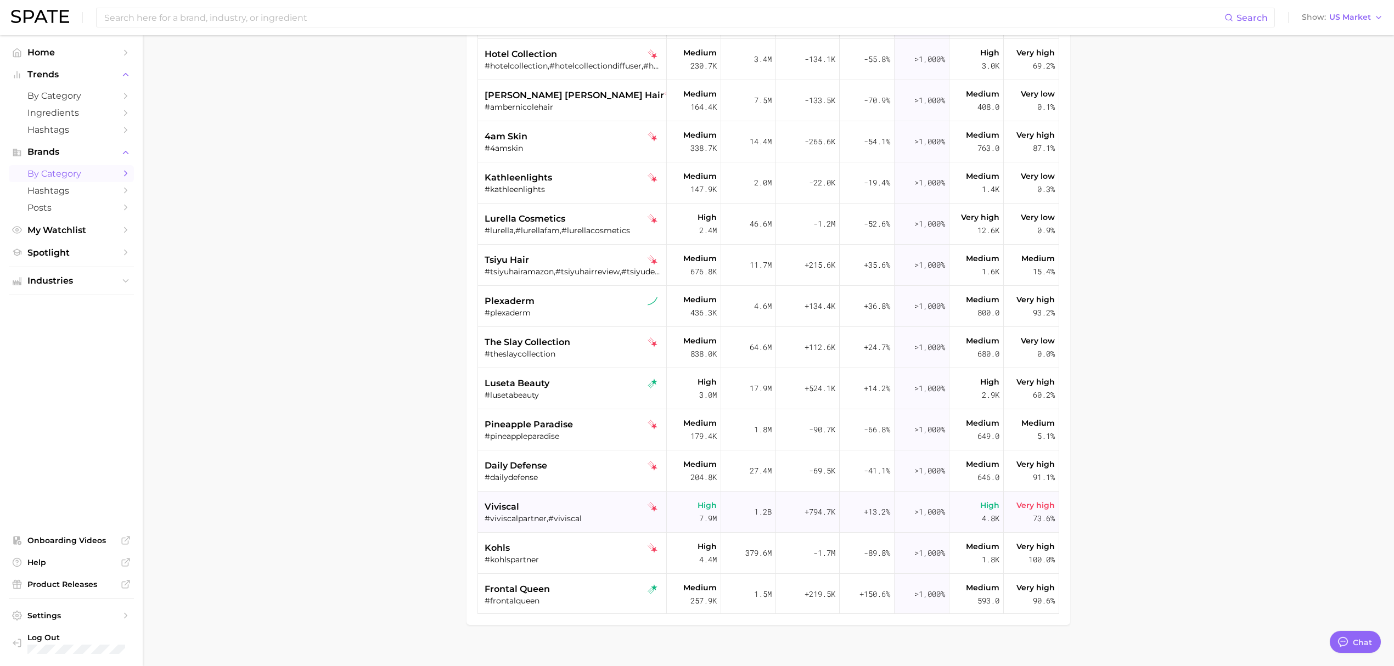
click at [562, 504] on div "viviscal" at bounding box center [573, 506] width 177 height 13
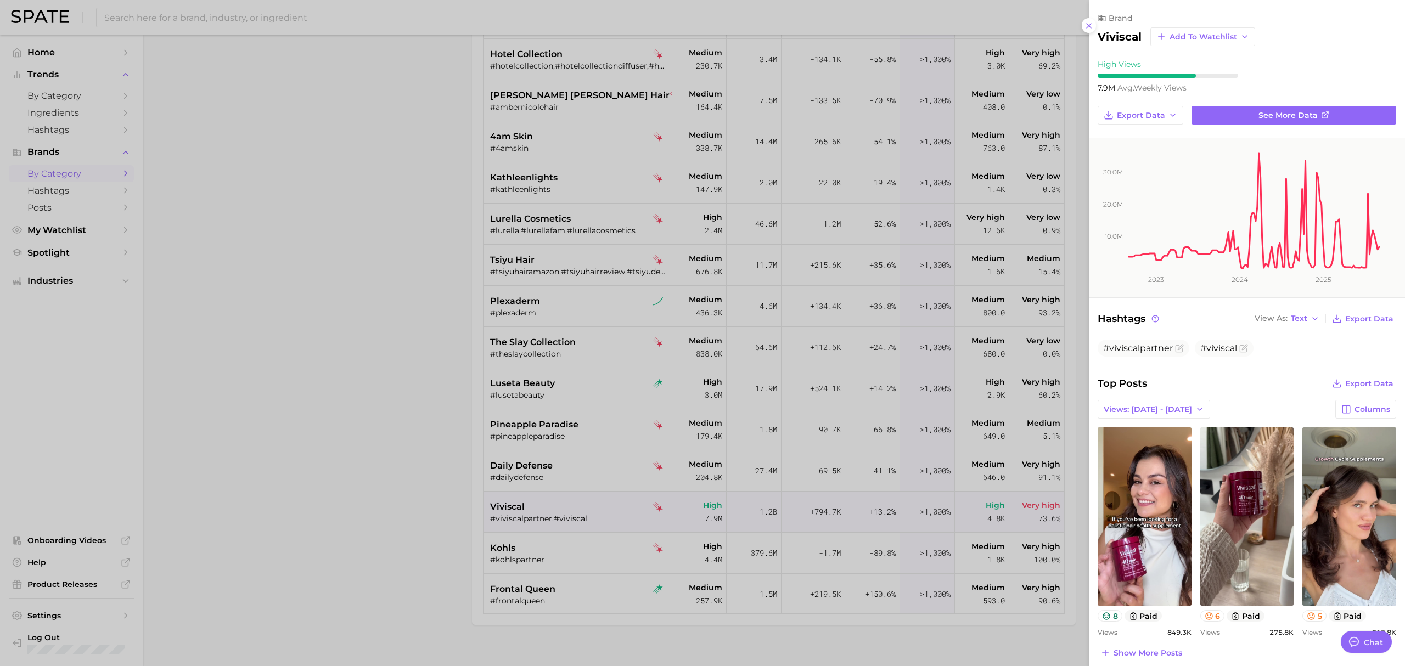
click at [536, 558] on div at bounding box center [702, 333] width 1405 height 666
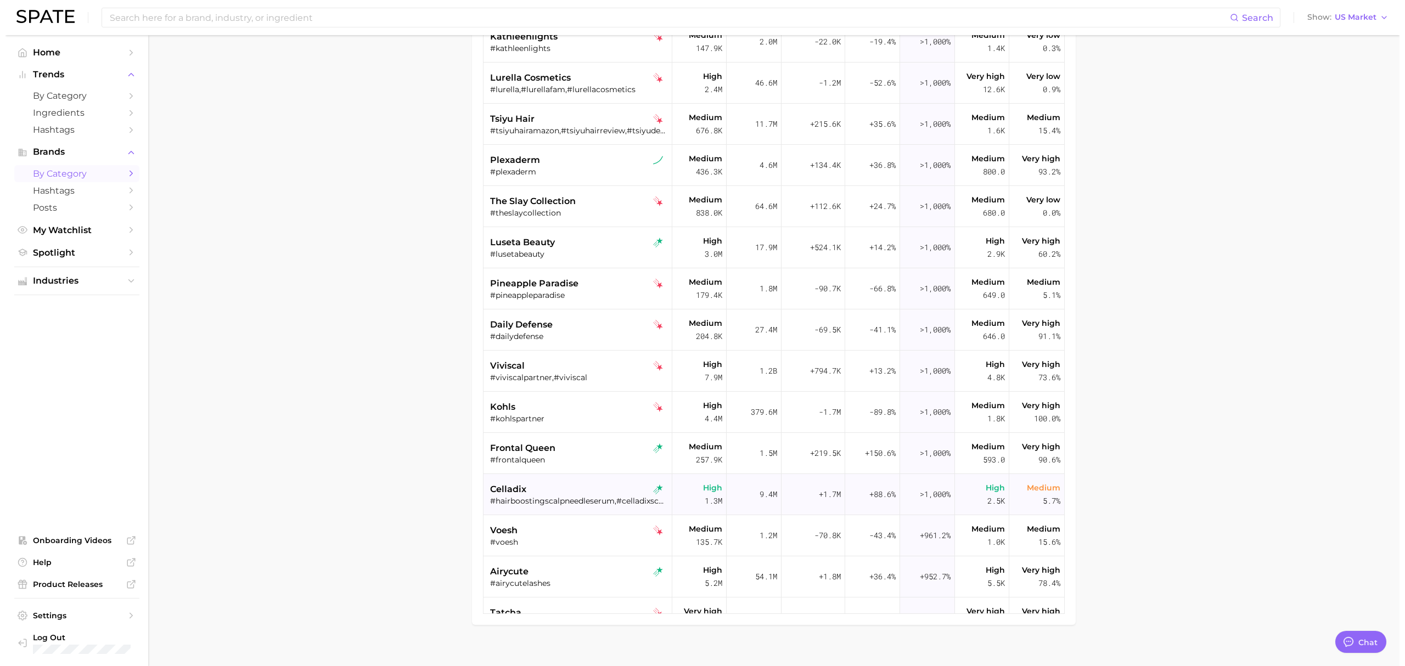
scroll to position [1024, 0]
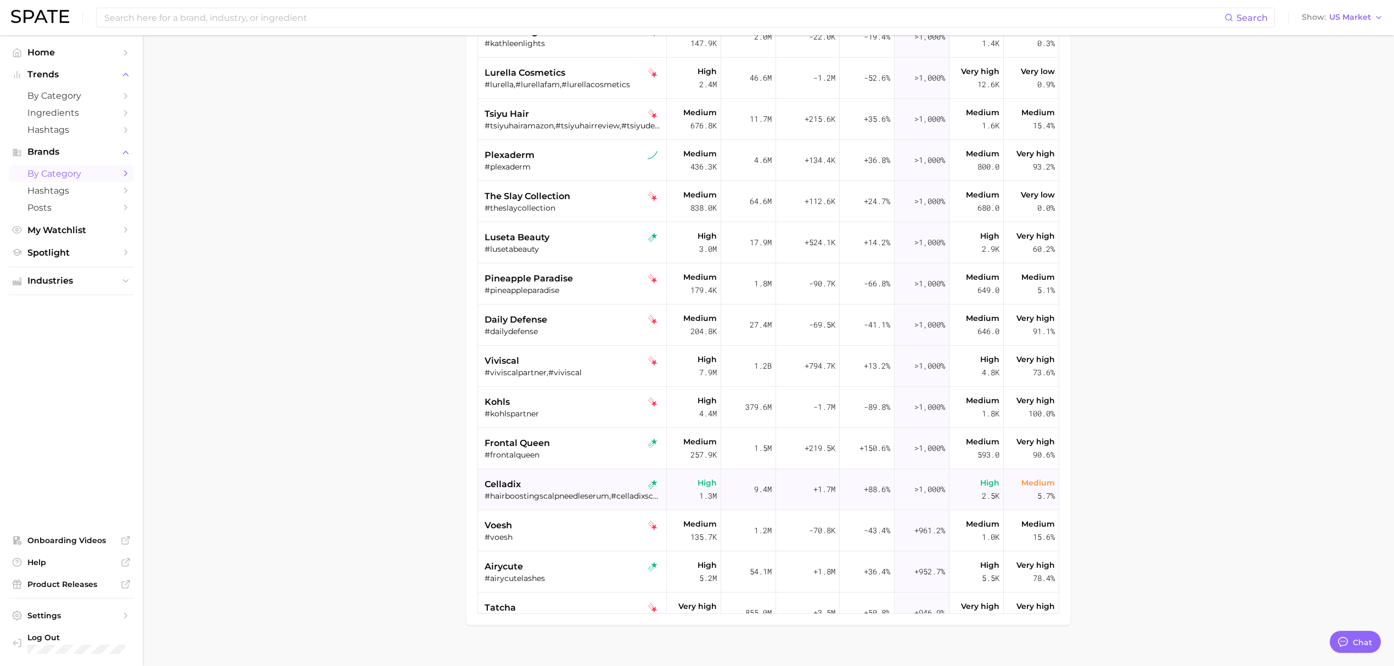
click at [582, 476] on div "celladix #hairboostingscalpneedleserum,#celladixscalpserum,#scalpneedleserum,#c…" at bounding box center [573, 489] width 177 height 41
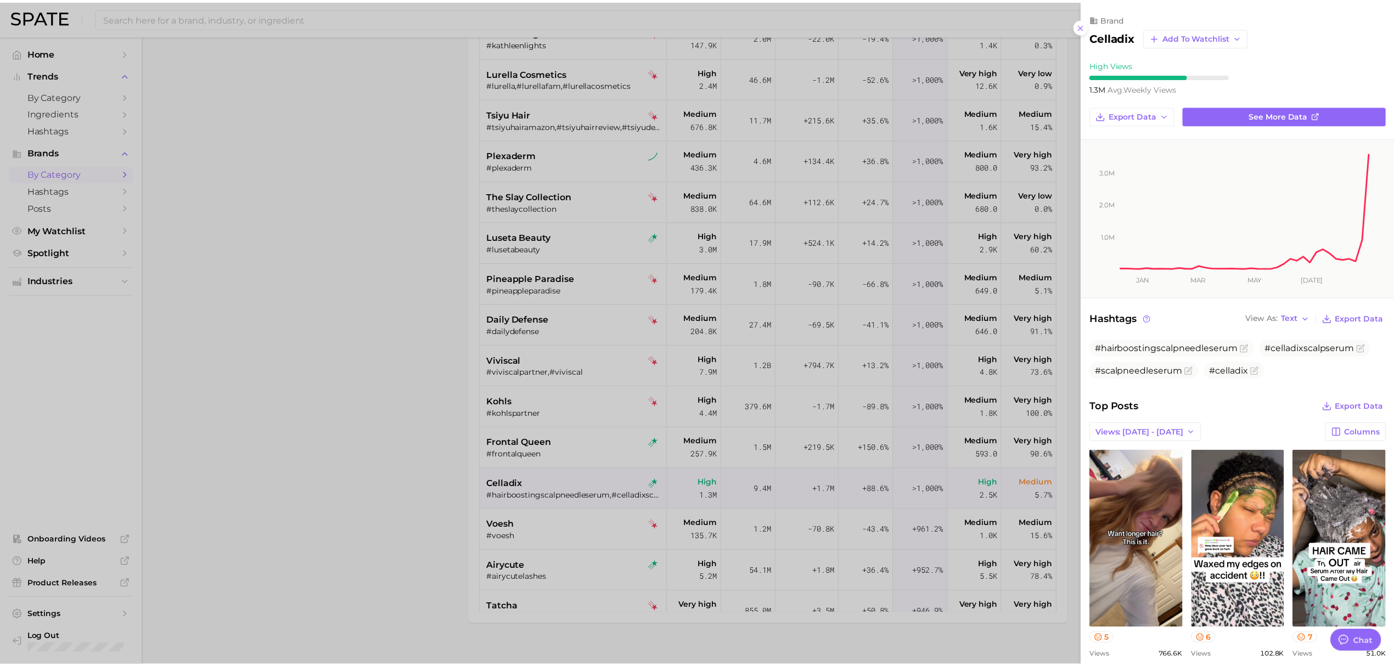
scroll to position [0, 0]
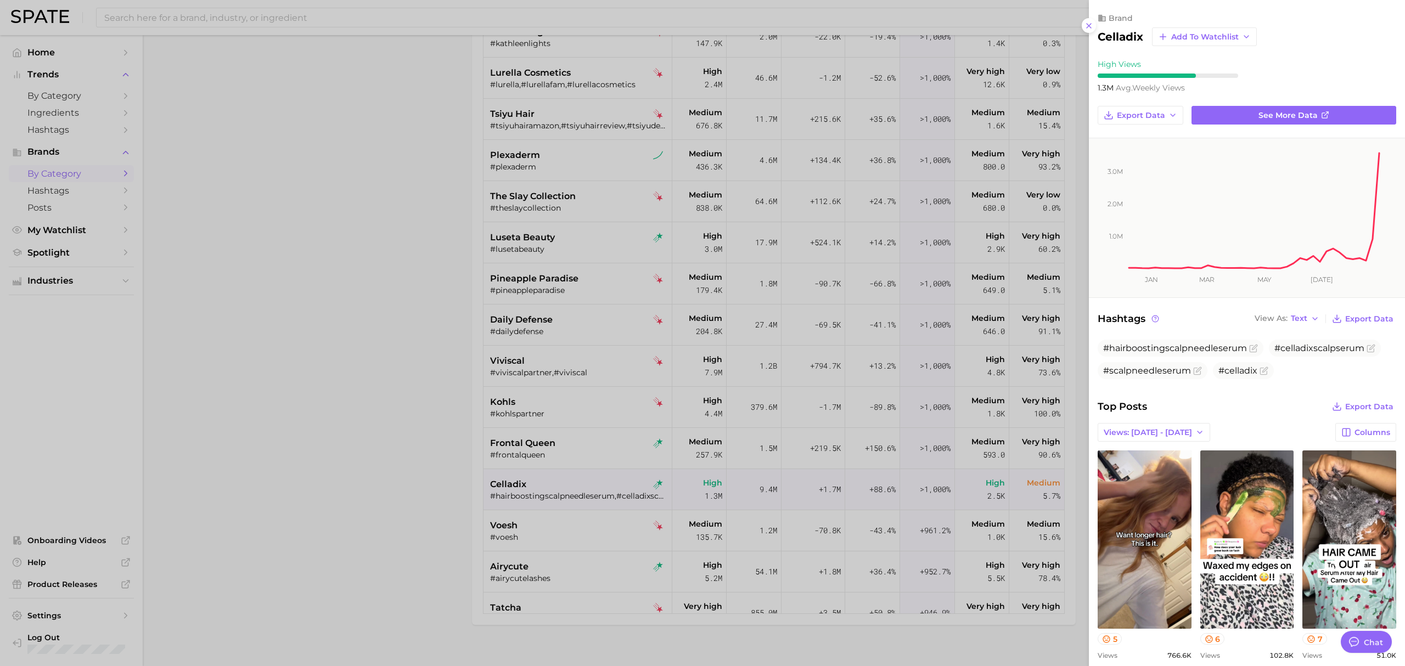
click at [383, 235] on div at bounding box center [702, 333] width 1405 height 666
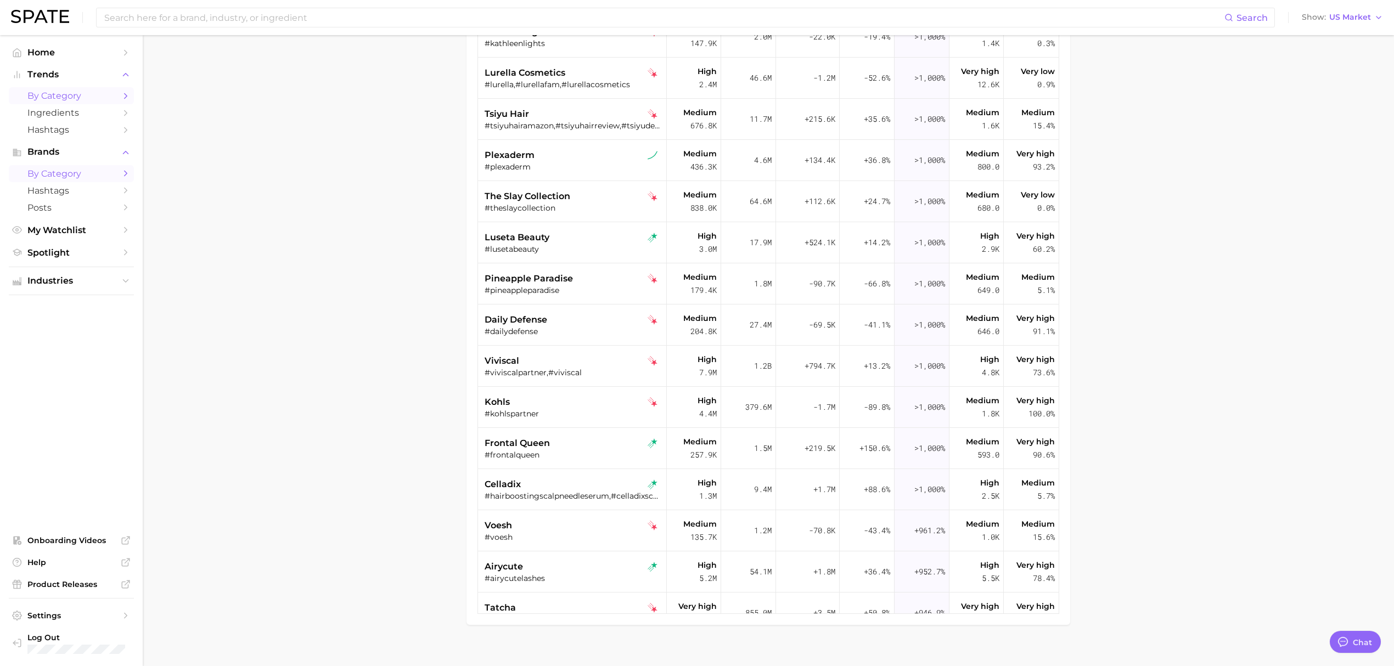
click at [99, 97] on span "by Category" at bounding box center [71, 96] width 88 height 10
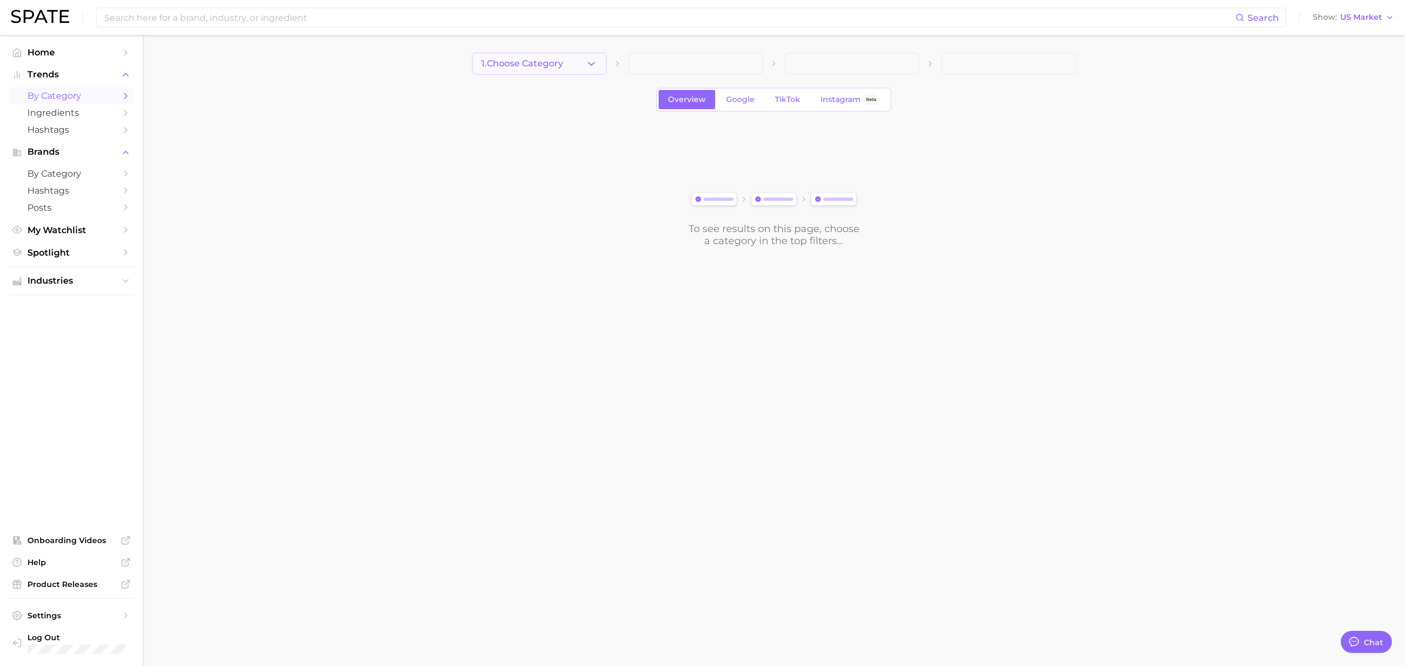
click at [516, 56] on button "1. Choose Category" at bounding box center [539, 64] width 134 height 22
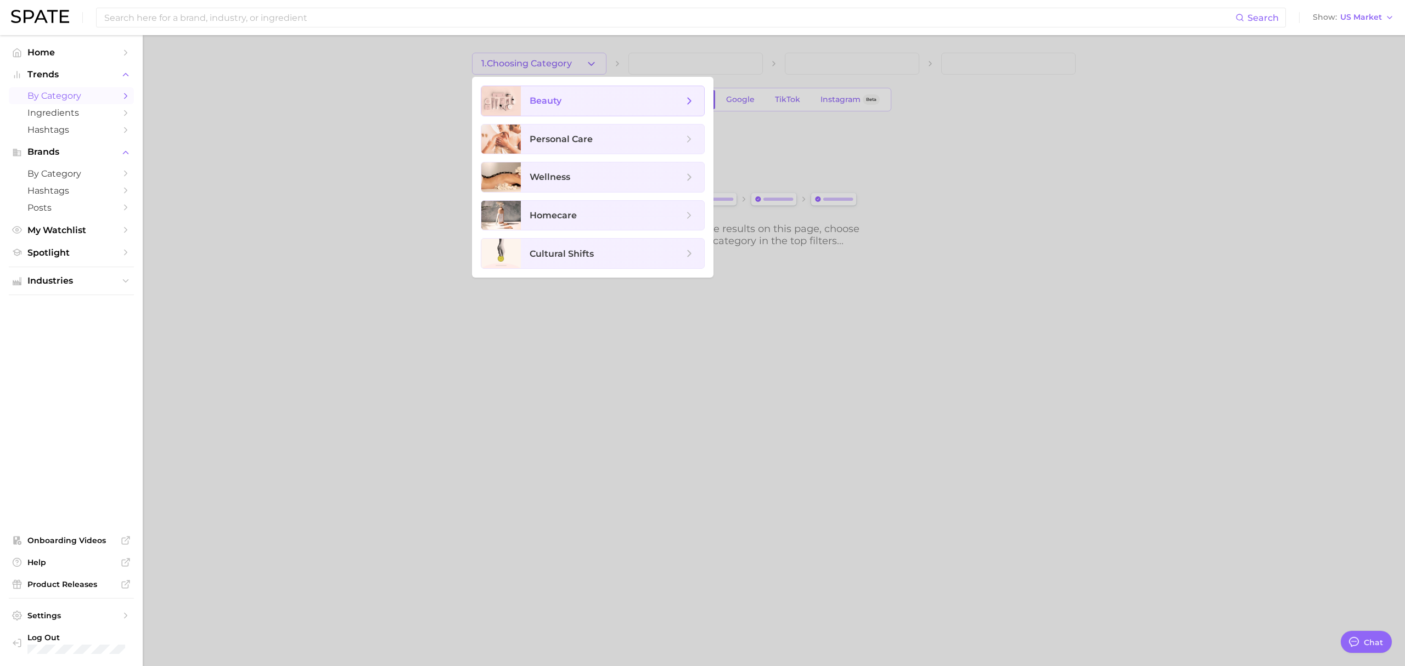
click at [545, 88] on span "beauty" at bounding box center [612, 101] width 183 height 30
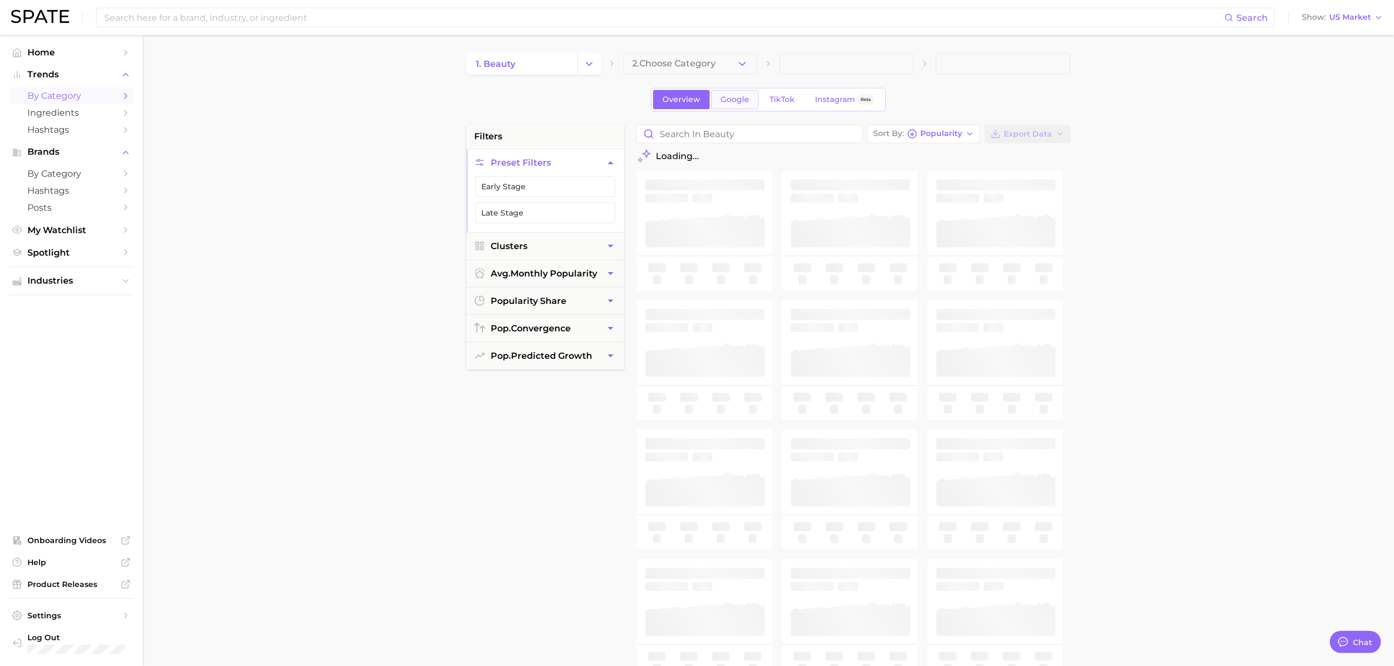
click at [727, 92] on link "Google" at bounding box center [734, 99] width 47 height 19
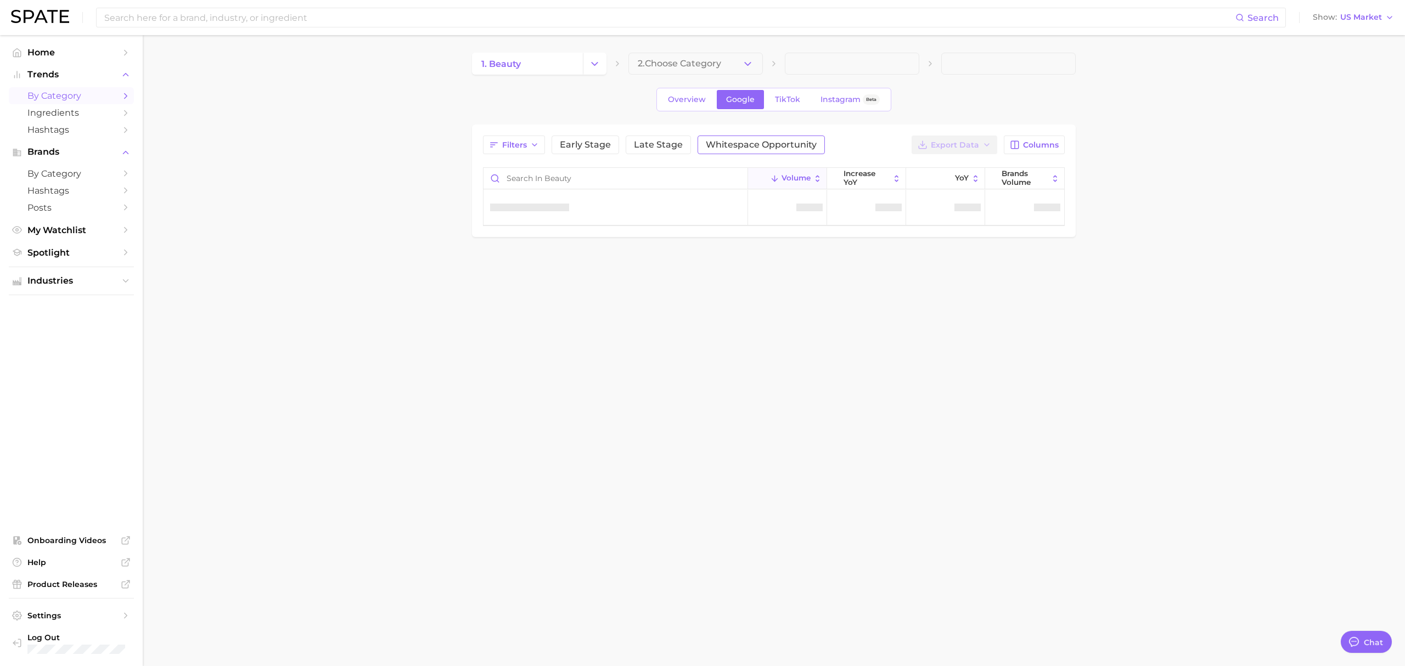
click at [758, 154] on button "Whitespace Opportunity" at bounding box center [760, 145] width 127 height 19
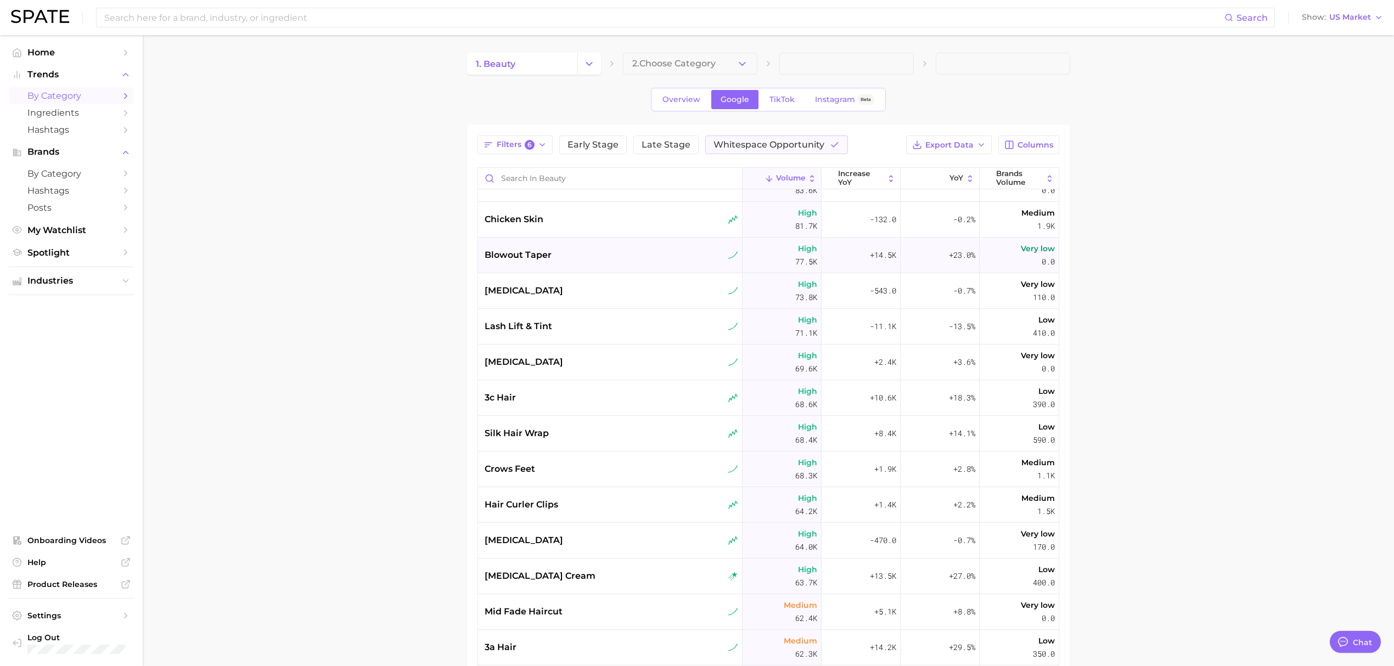
scroll to position [1024, 0]
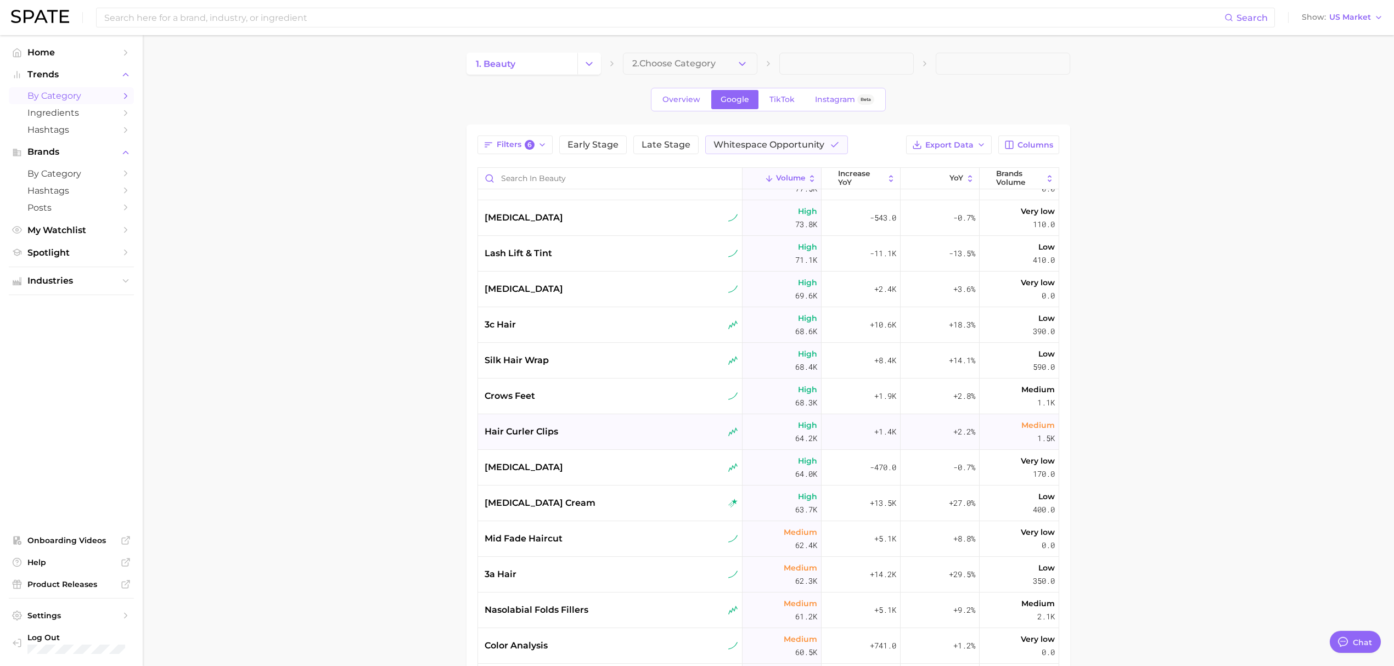
click at [578, 432] on div "hair curler clips" at bounding box center [612, 431] width 254 height 13
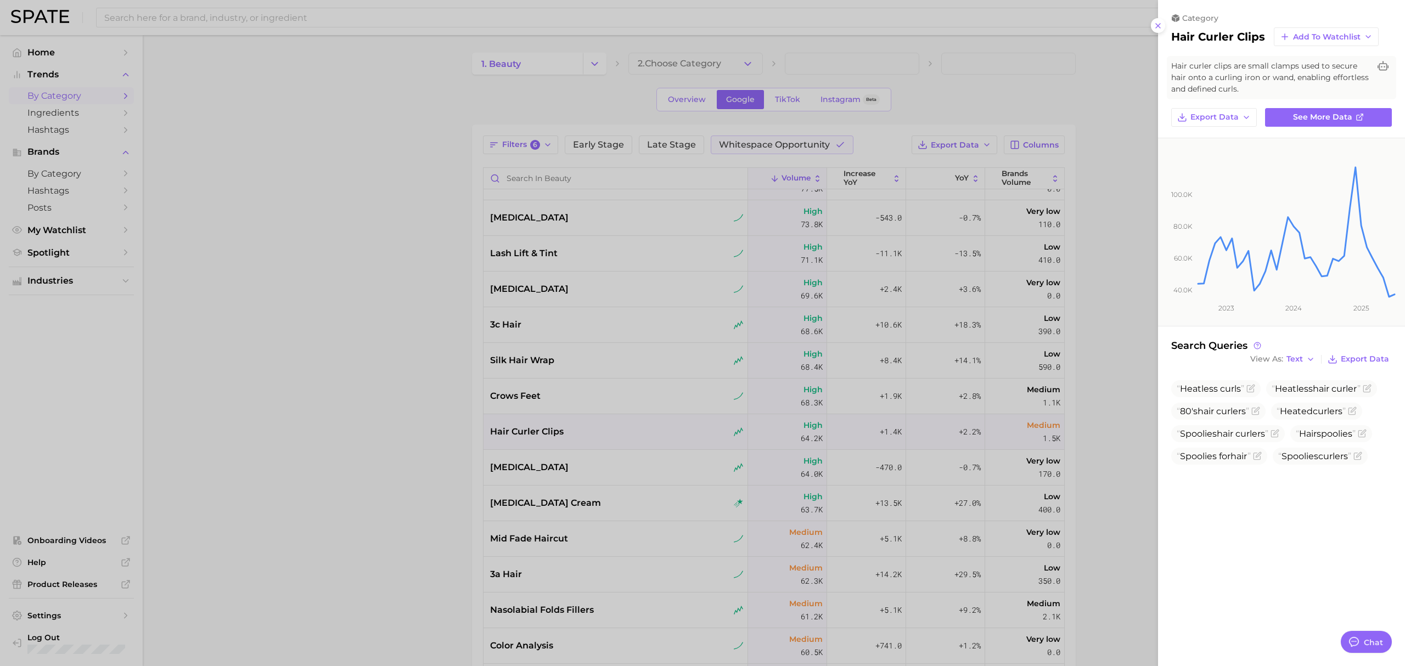
click at [370, 437] on div at bounding box center [702, 333] width 1405 height 666
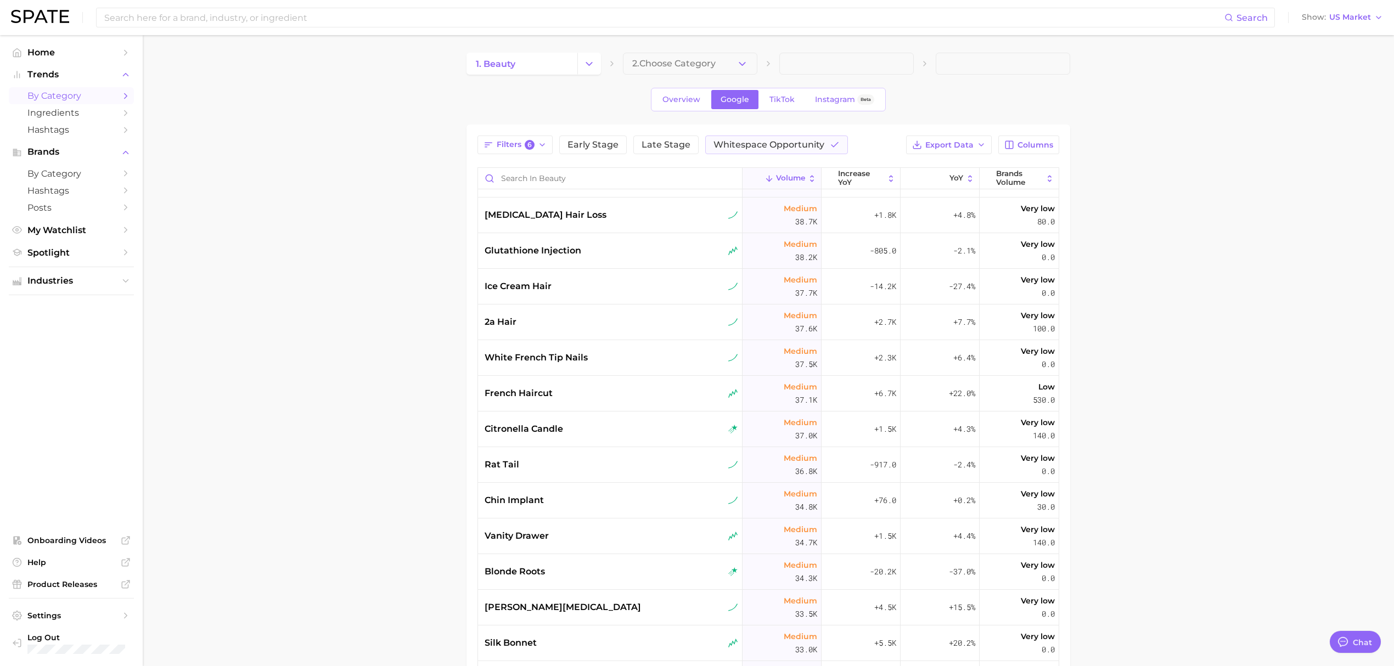
scroll to position [2268, 0]
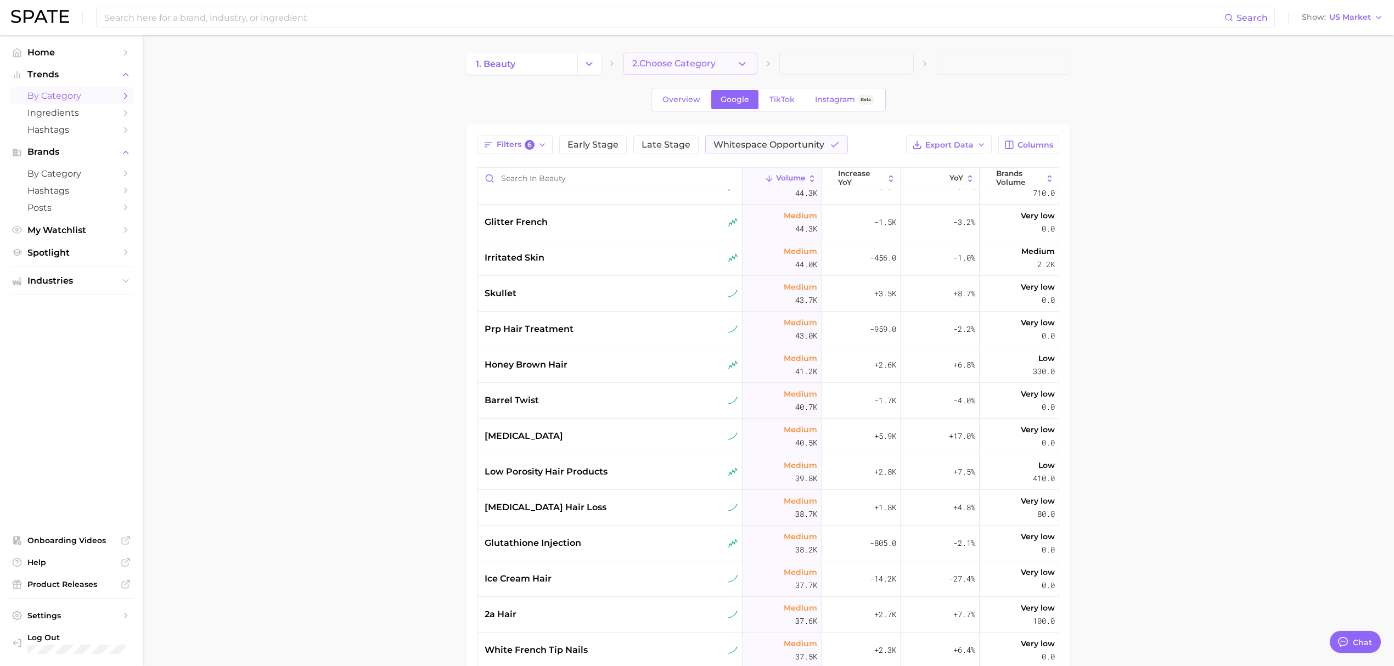
click at [730, 66] on button "2. Choose Category" at bounding box center [690, 64] width 134 height 22
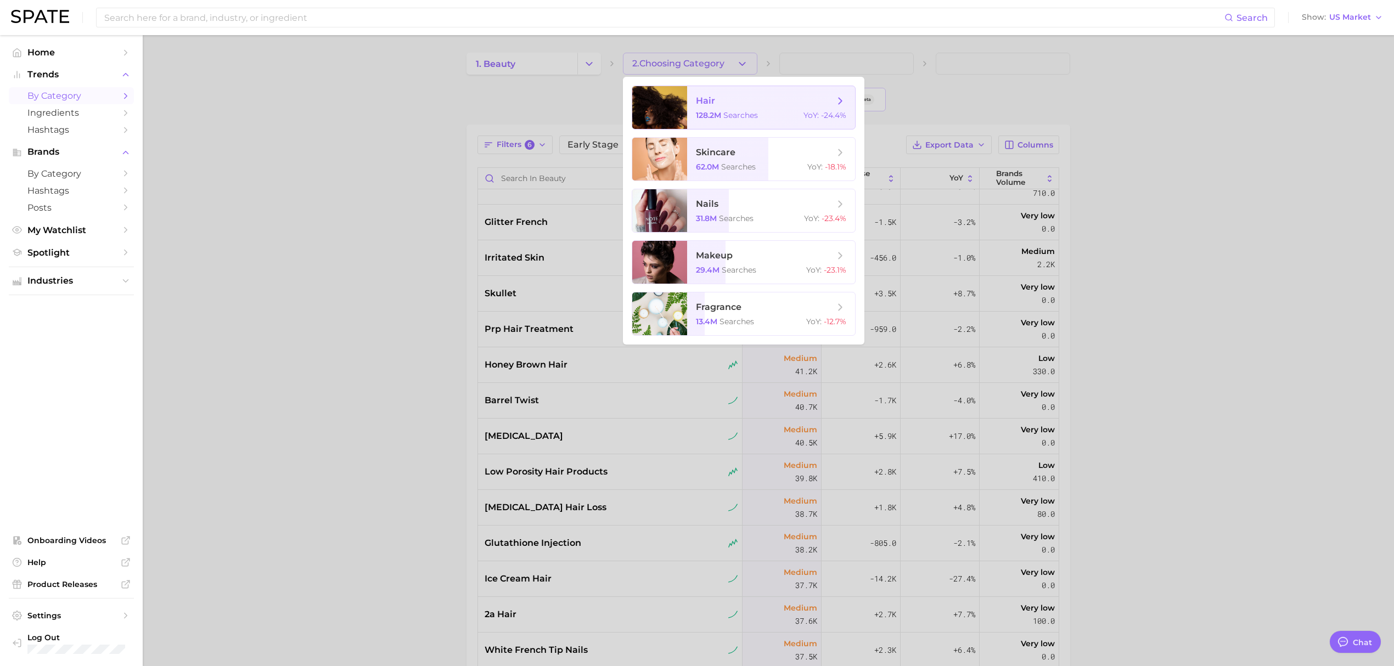
click at [711, 106] on span "hair" at bounding box center [765, 101] width 138 height 12
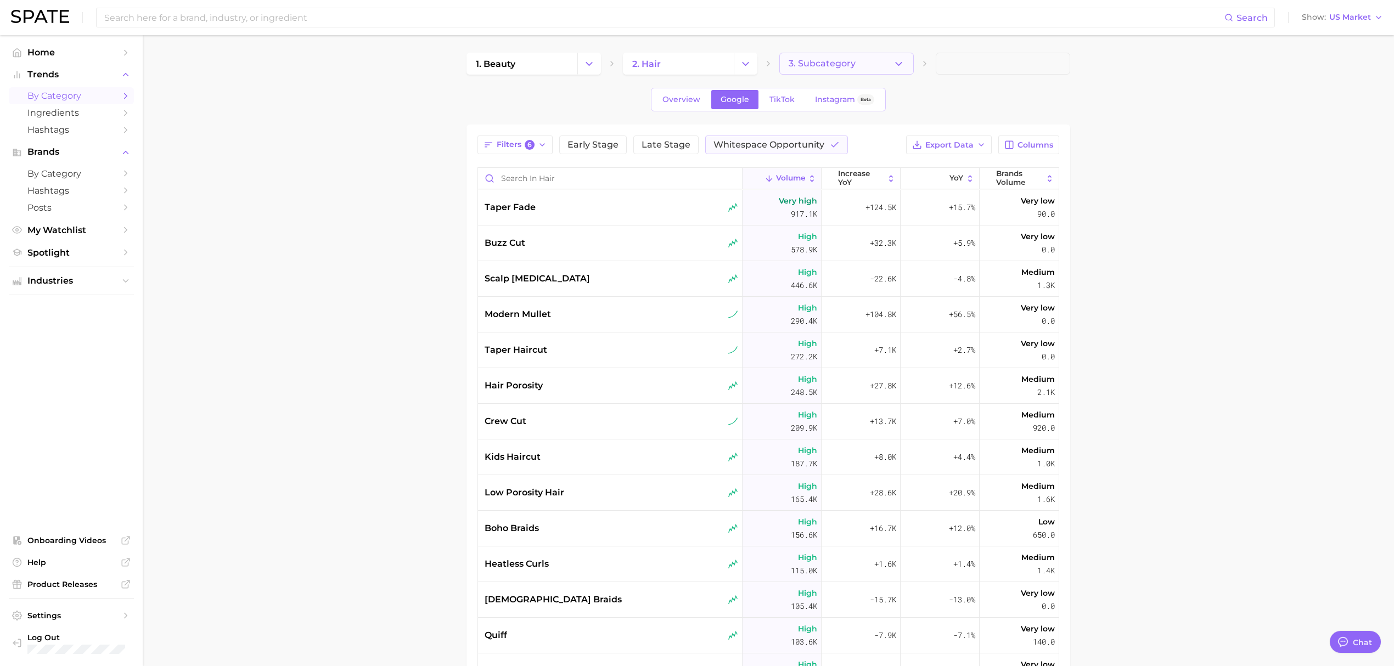
click at [871, 58] on button "3. Subcategory" at bounding box center [846, 64] width 134 height 22
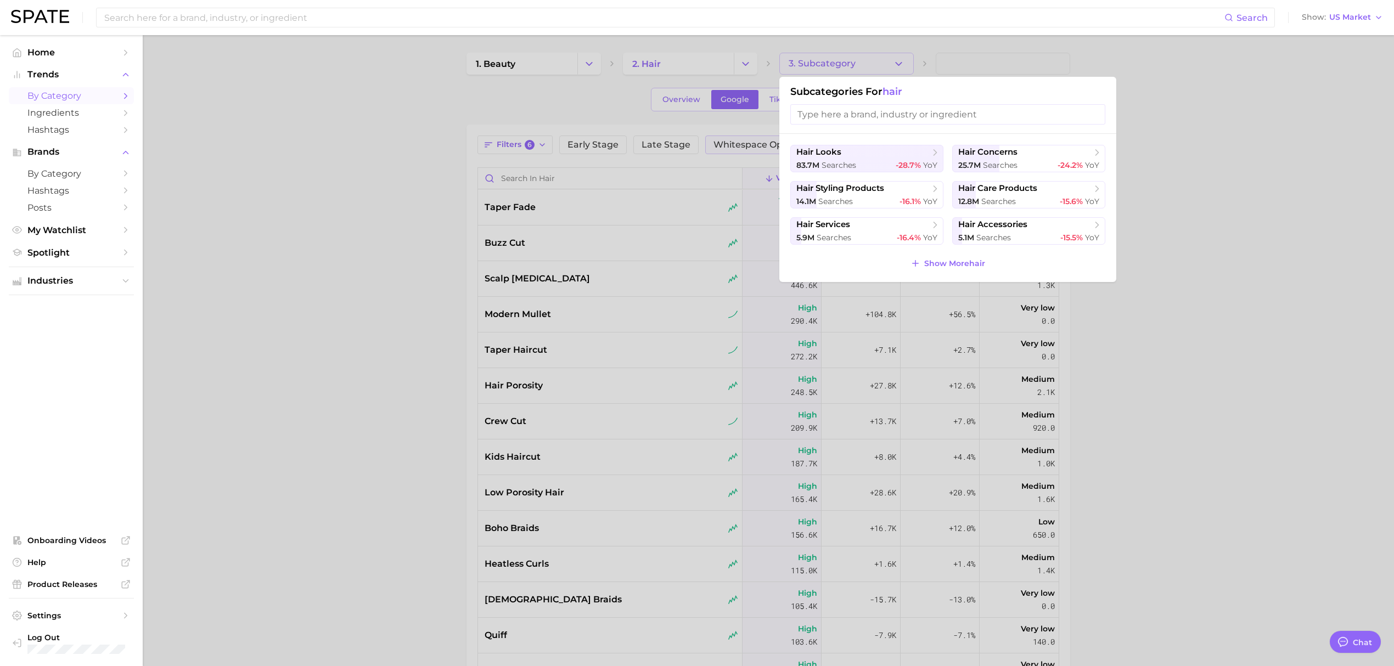
click at [380, 263] on div at bounding box center [697, 333] width 1394 height 666
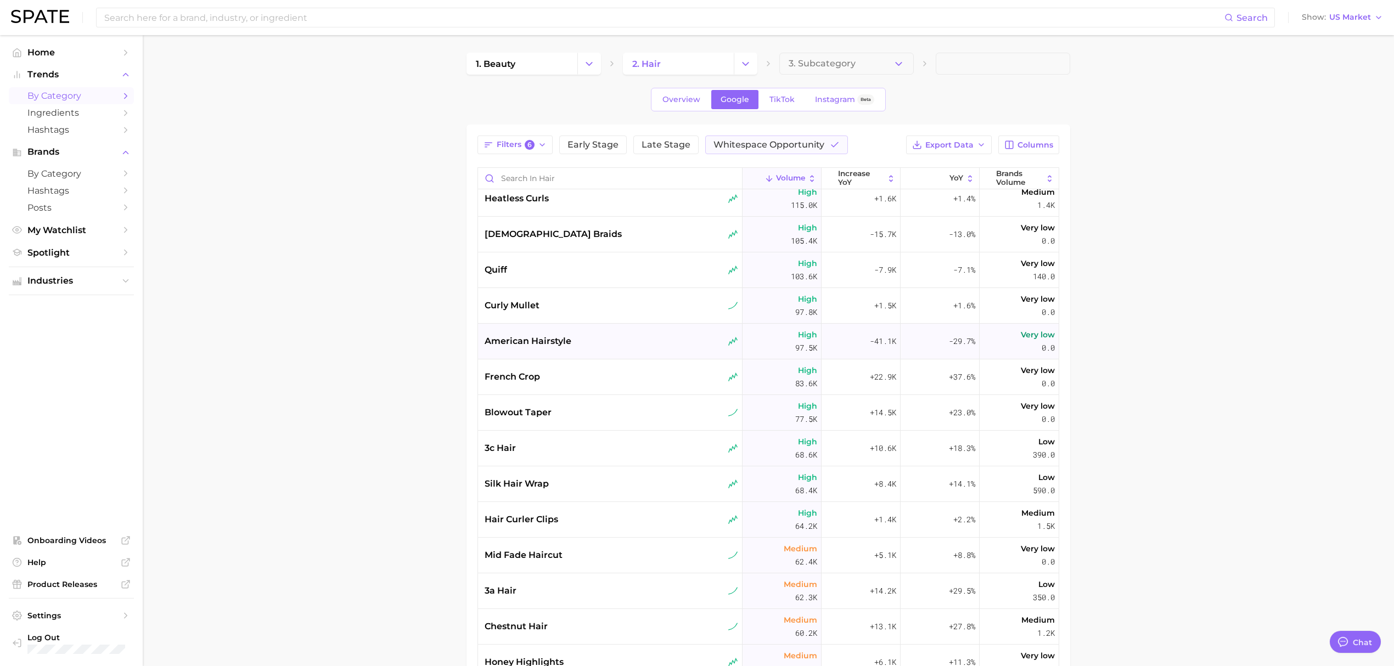
scroll to position [439, 0]
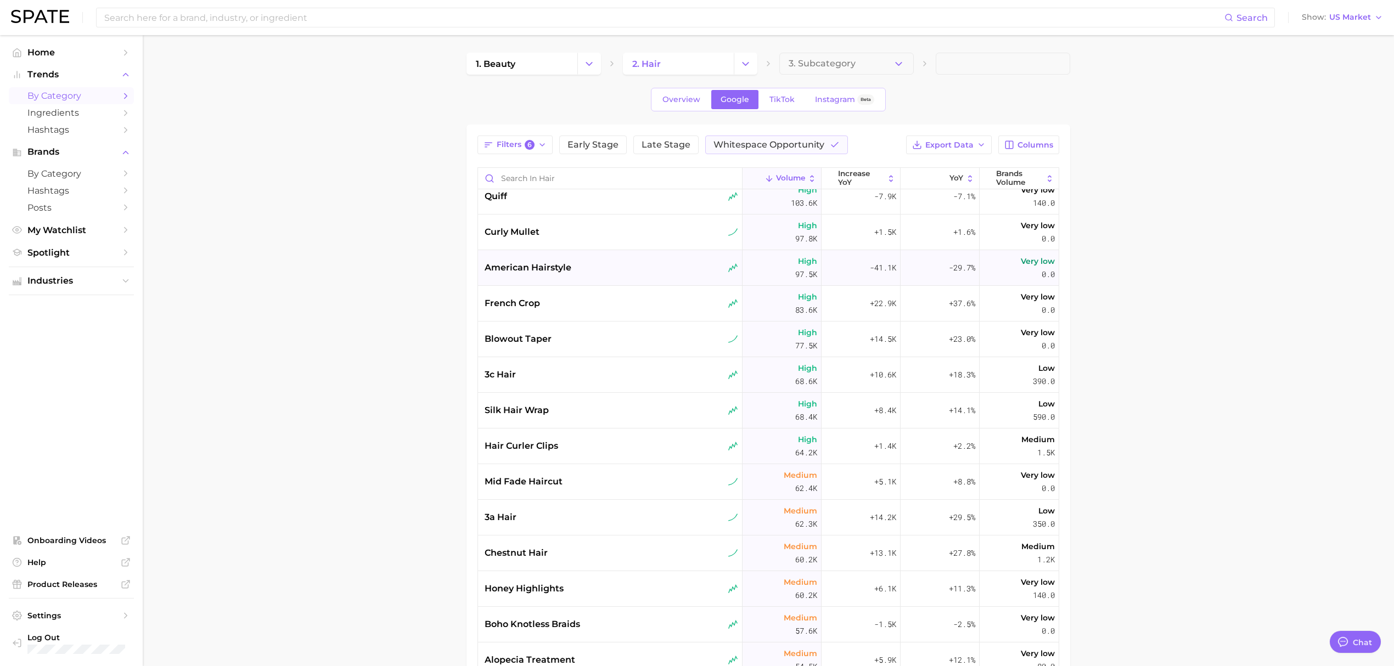
click at [591, 407] on div "silk hair wrap" at bounding box center [612, 410] width 254 height 13
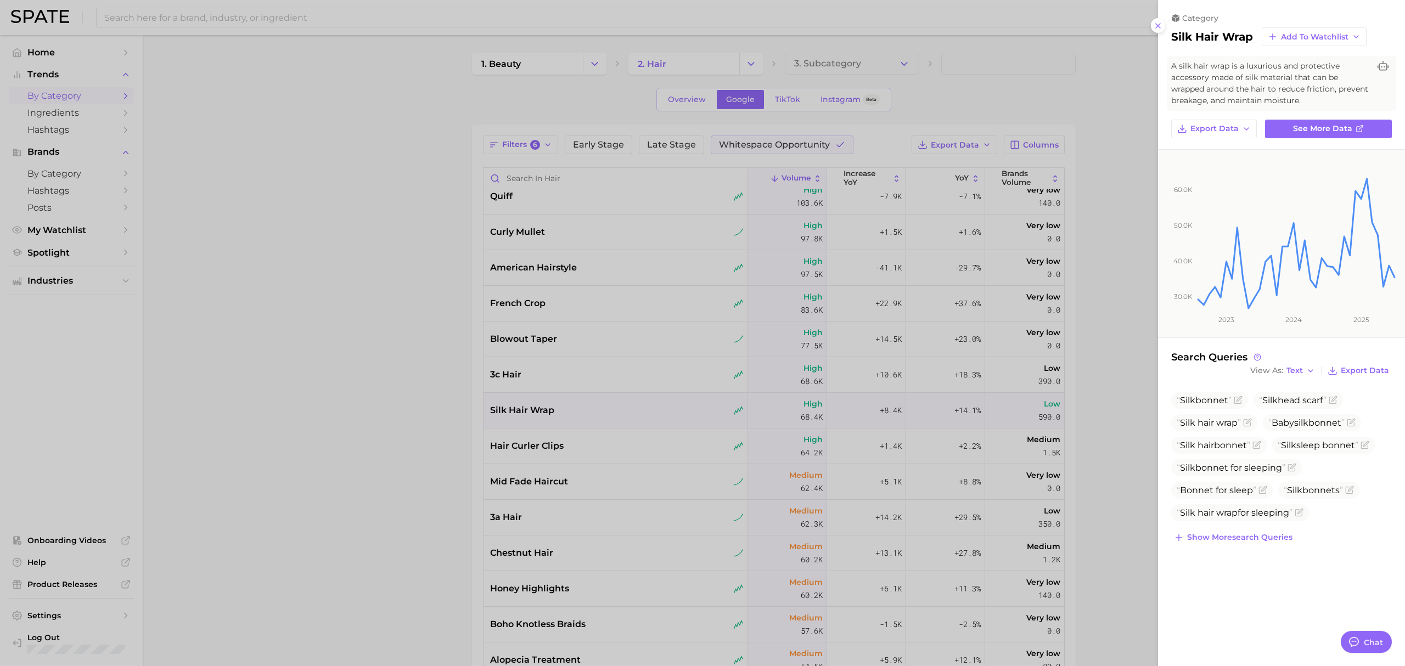
click at [394, 424] on div at bounding box center [702, 333] width 1405 height 666
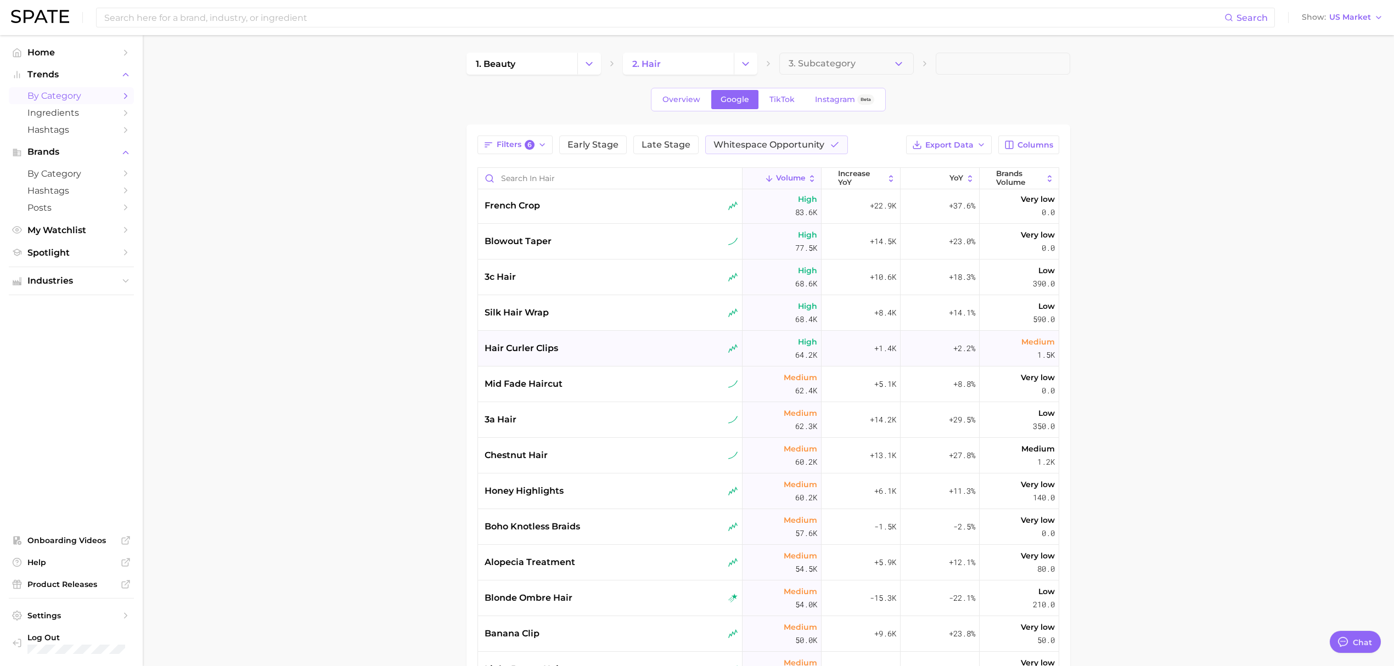
scroll to position [585, 0]
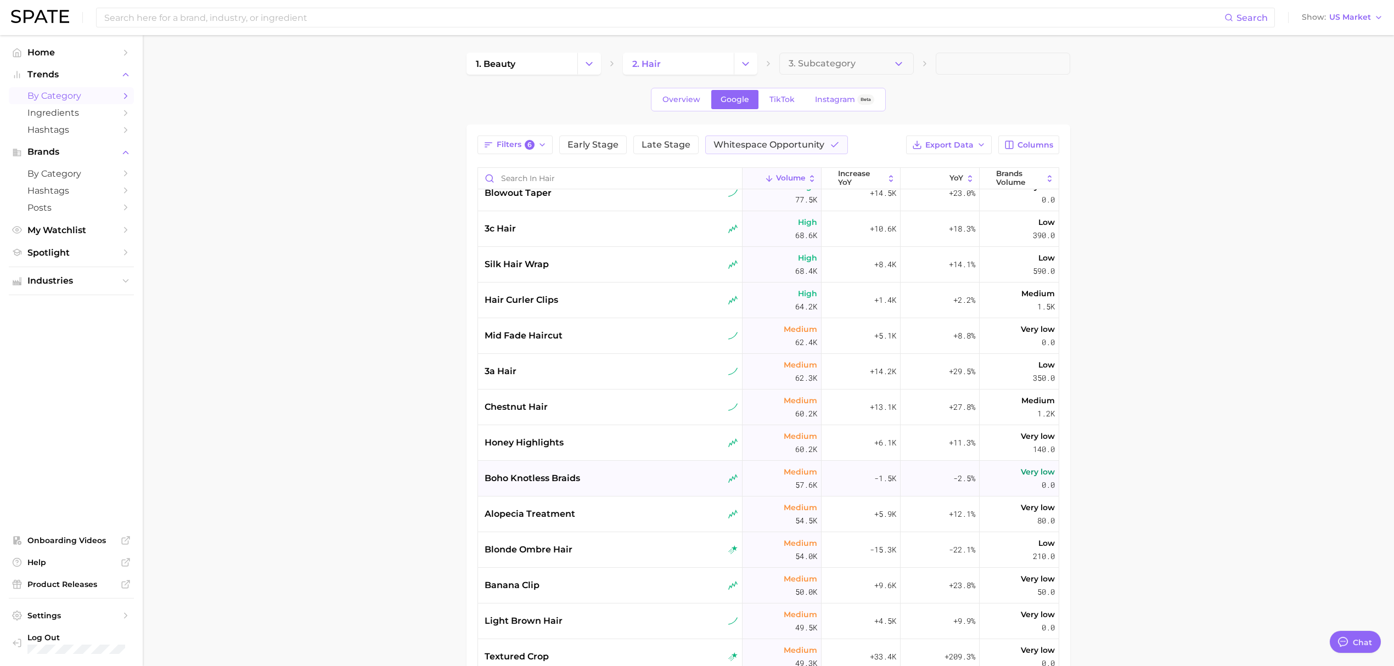
click at [548, 462] on div "boho knotless braids" at bounding box center [610, 479] width 265 height 36
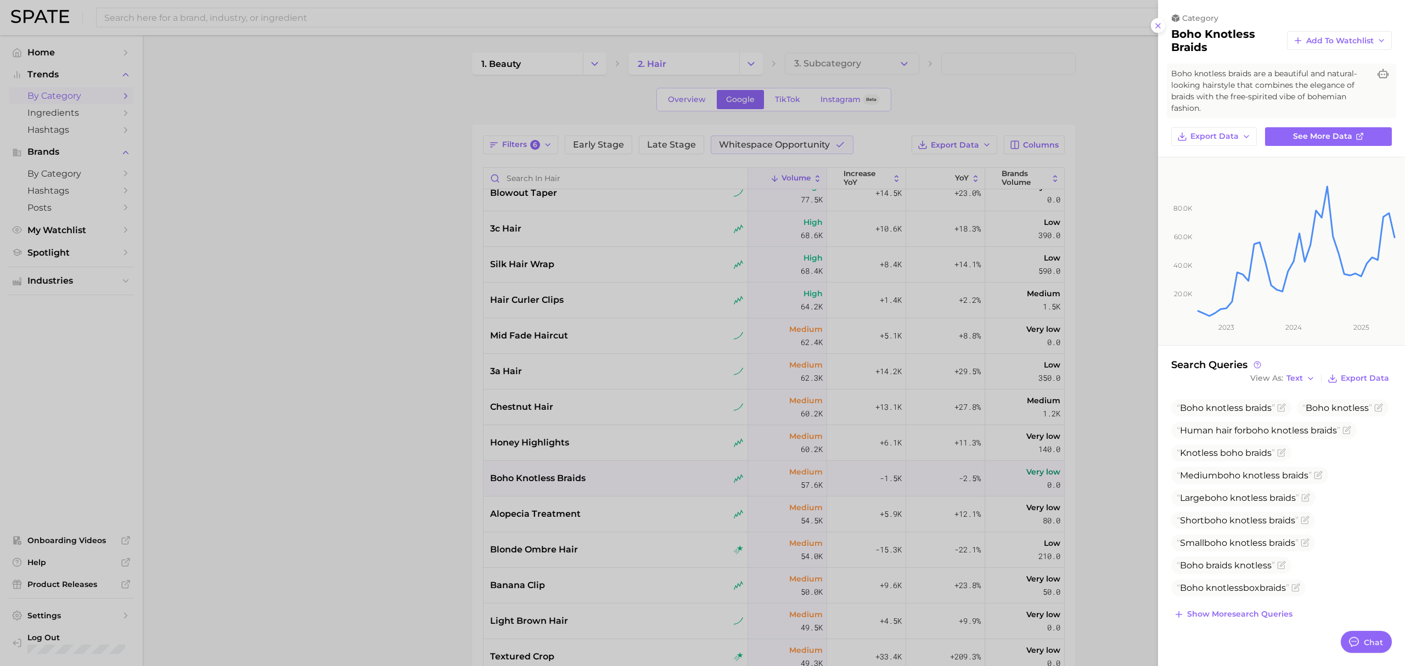
click at [422, 443] on div at bounding box center [702, 333] width 1405 height 666
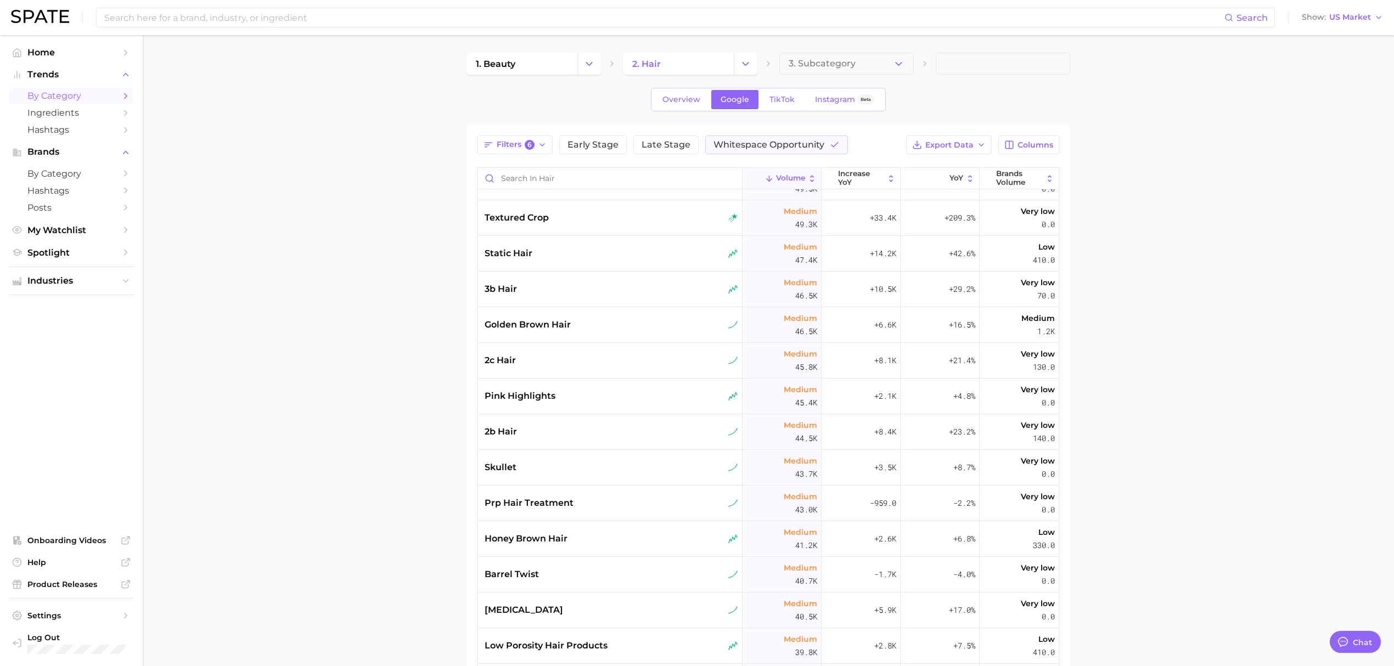
scroll to position [1098, 0]
click at [597, 435] on div "prp hair treatment" at bounding box center [612, 429] width 254 height 13
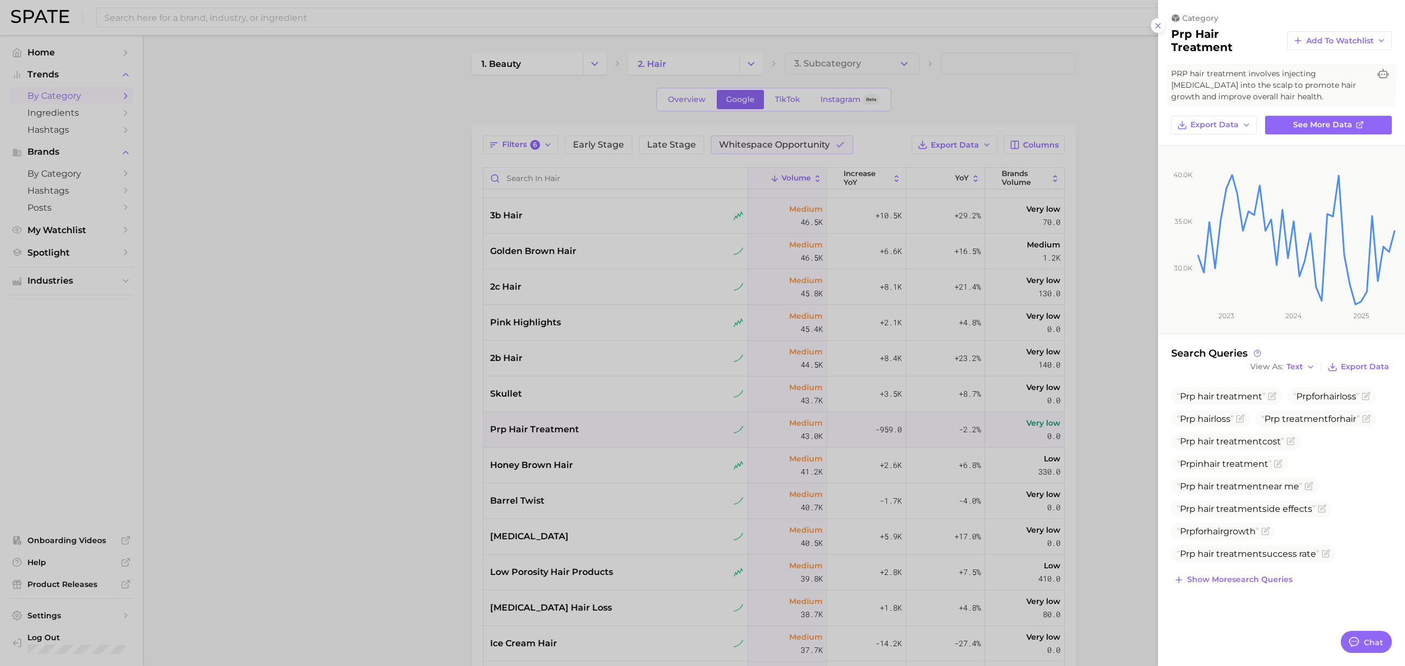
click at [402, 435] on div at bounding box center [702, 333] width 1405 height 666
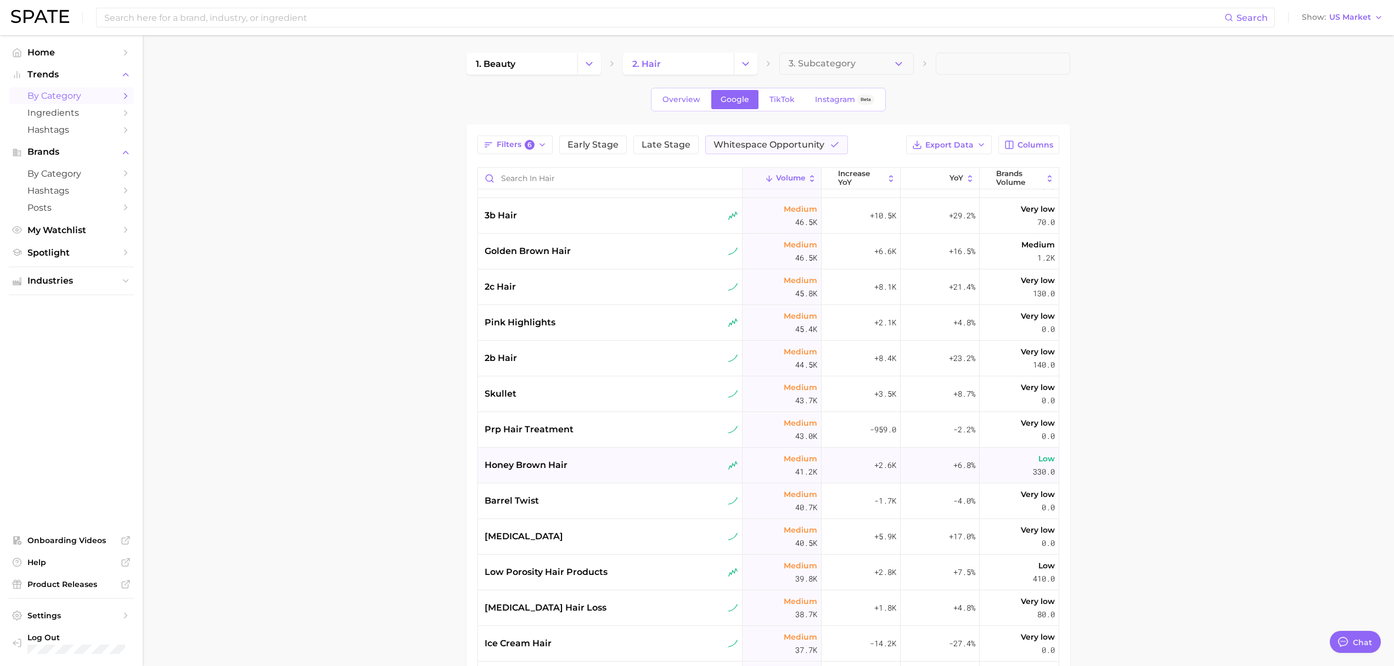
scroll to position [1171, 0]
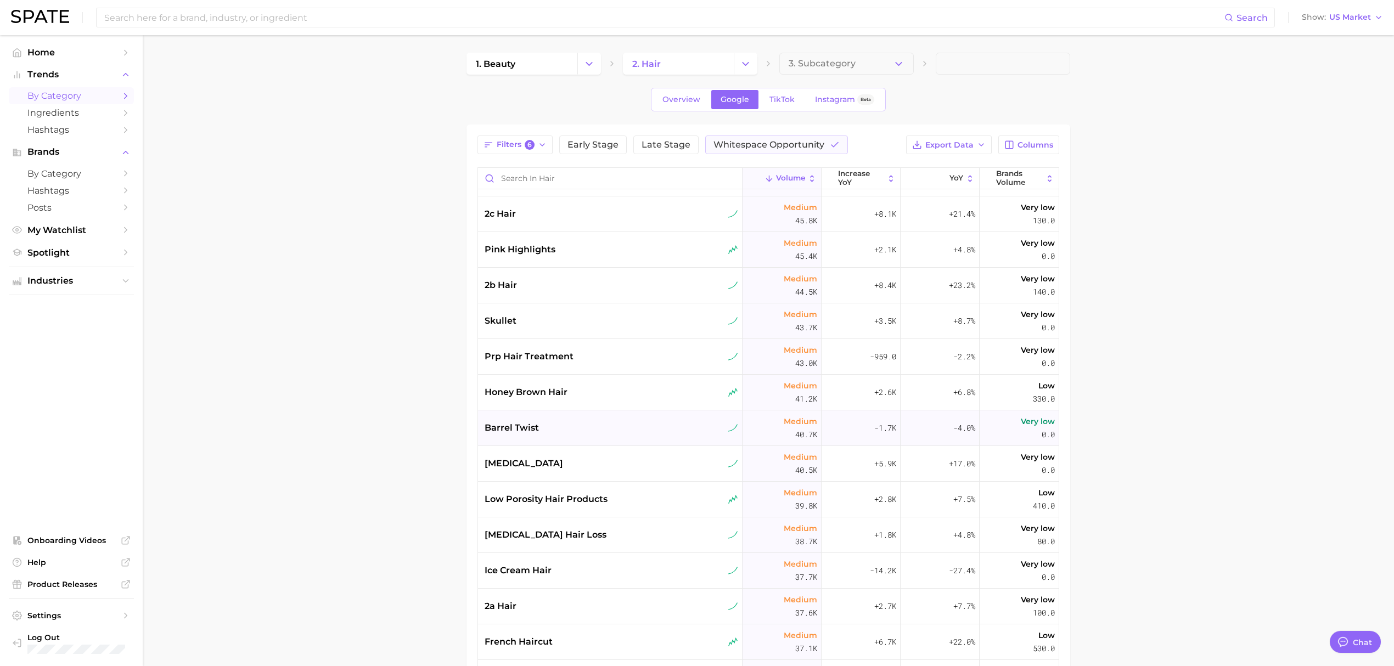
click at [637, 420] on div "barrel twist" at bounding box center [610, 428] width 265 height 36
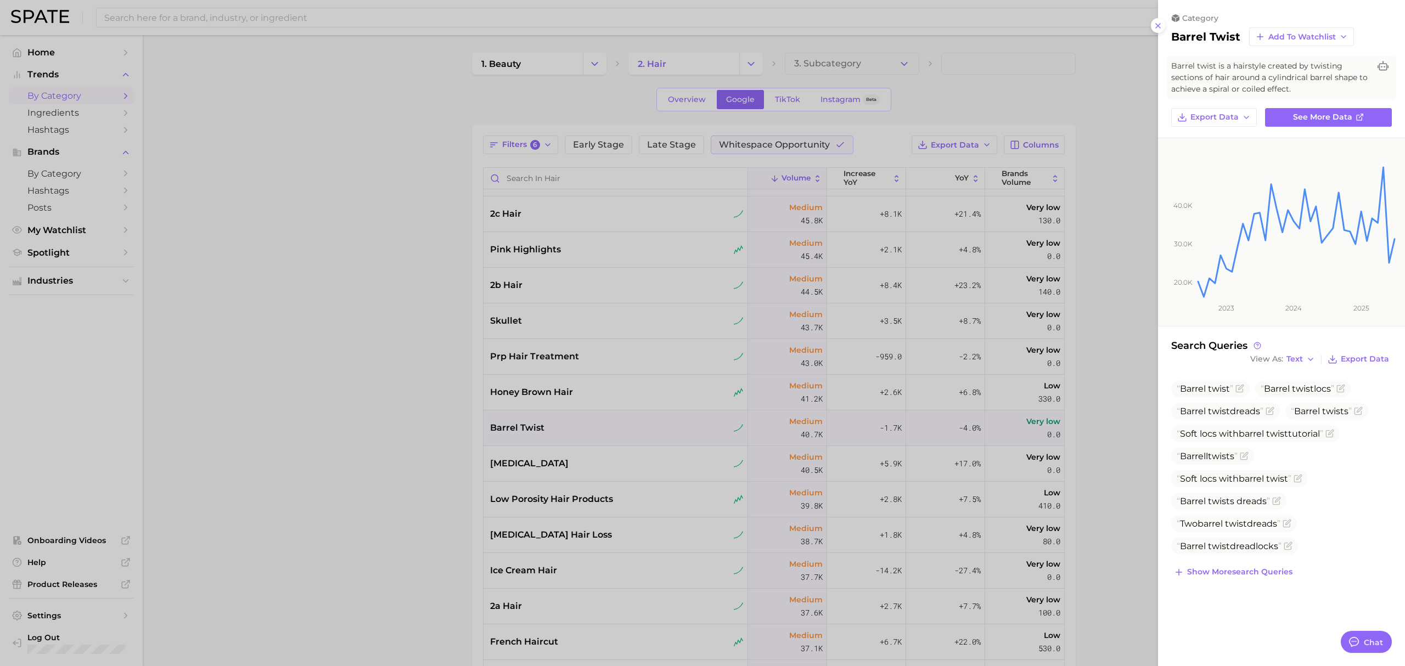
click at [336, 429] on div at bounding box center [702, 333] width 1405 height 666
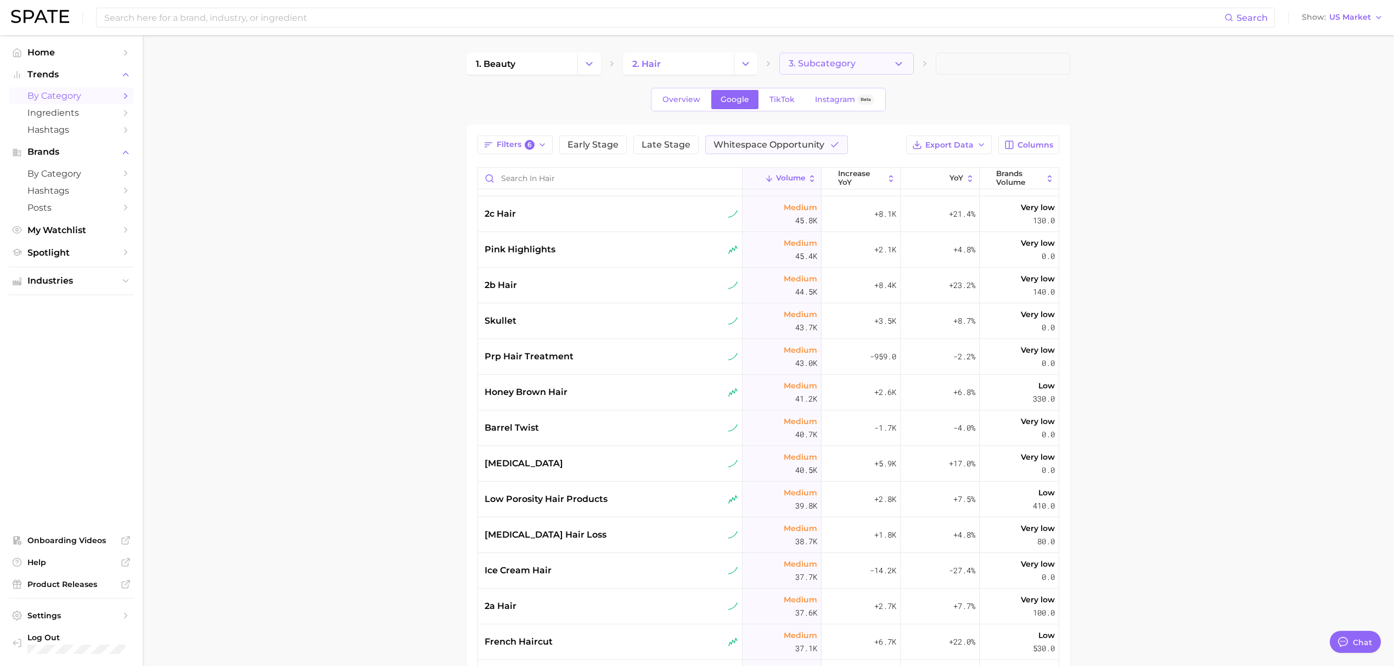
click at [836, 62] on span "3. Subcategory" at bounding box center [822, 64] width 67 height 10
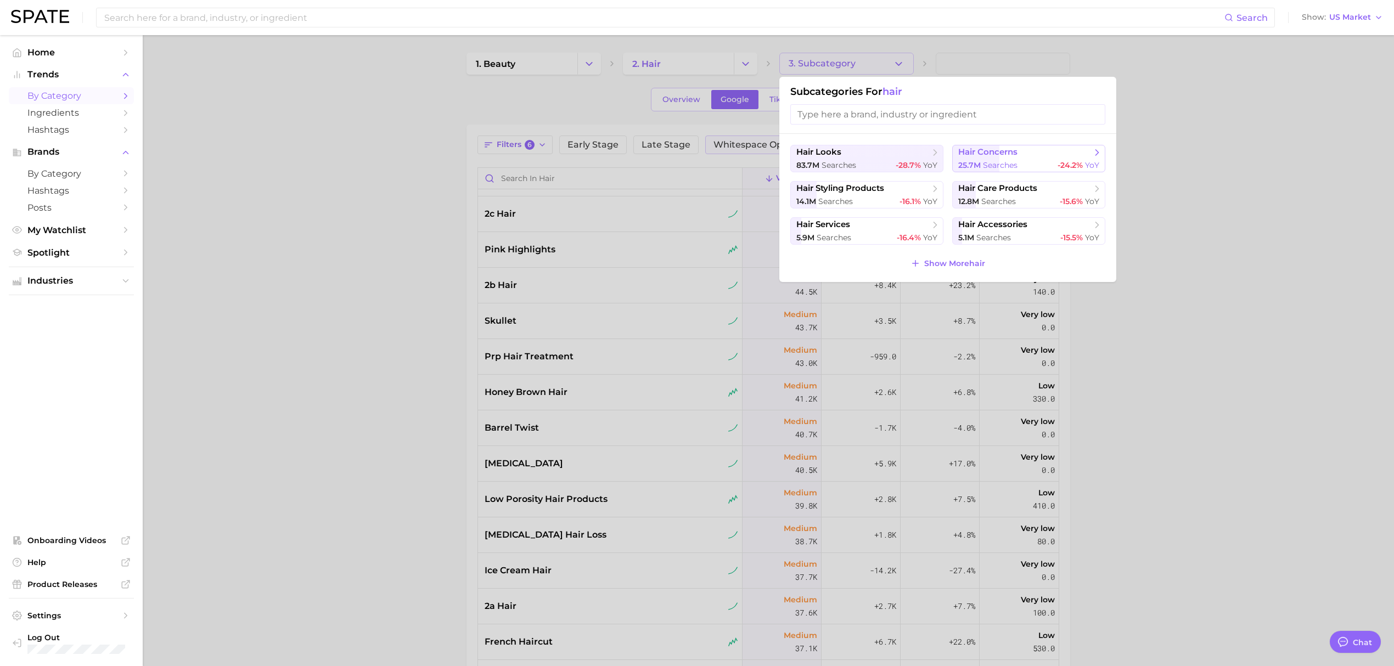
click at [995, 155] on span "hair concerns" at bounding box center [987, 152] width 59 height 10
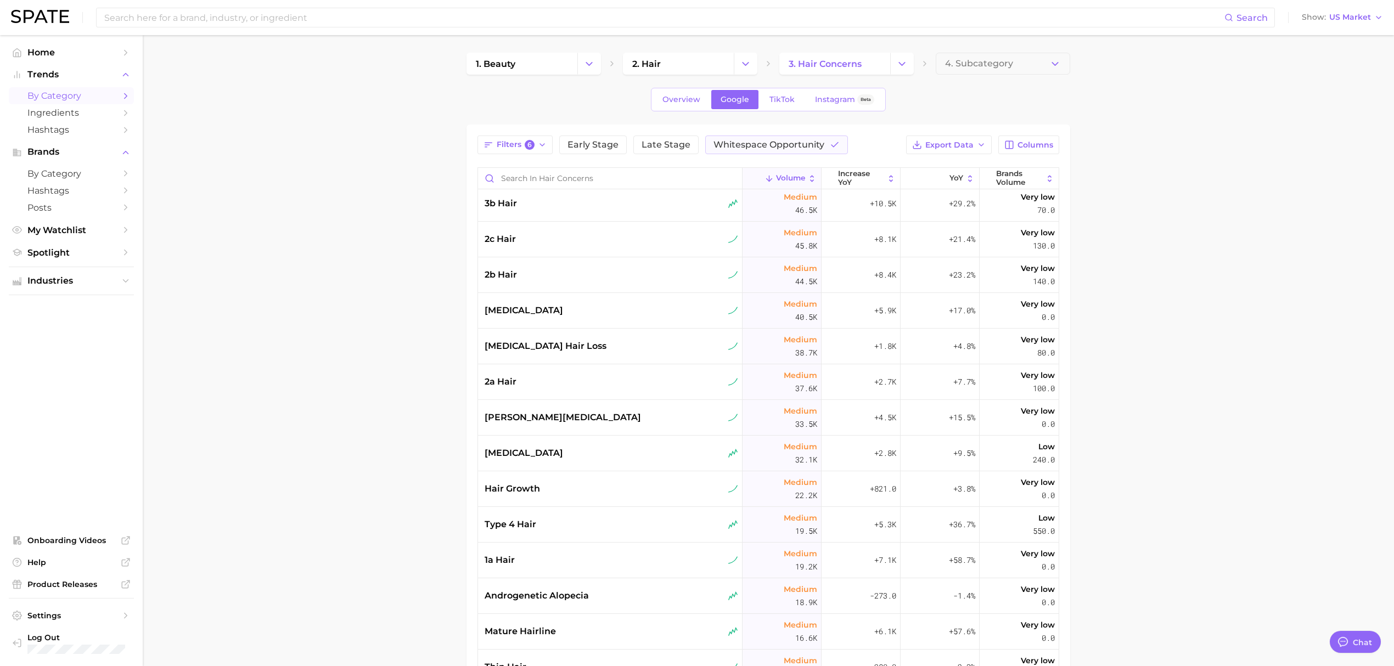
scroll to position [220, 0]
click at [593, 446] on div "[MEDICAL_DATA]" at bounding box center [612, 451] width 254 height 13
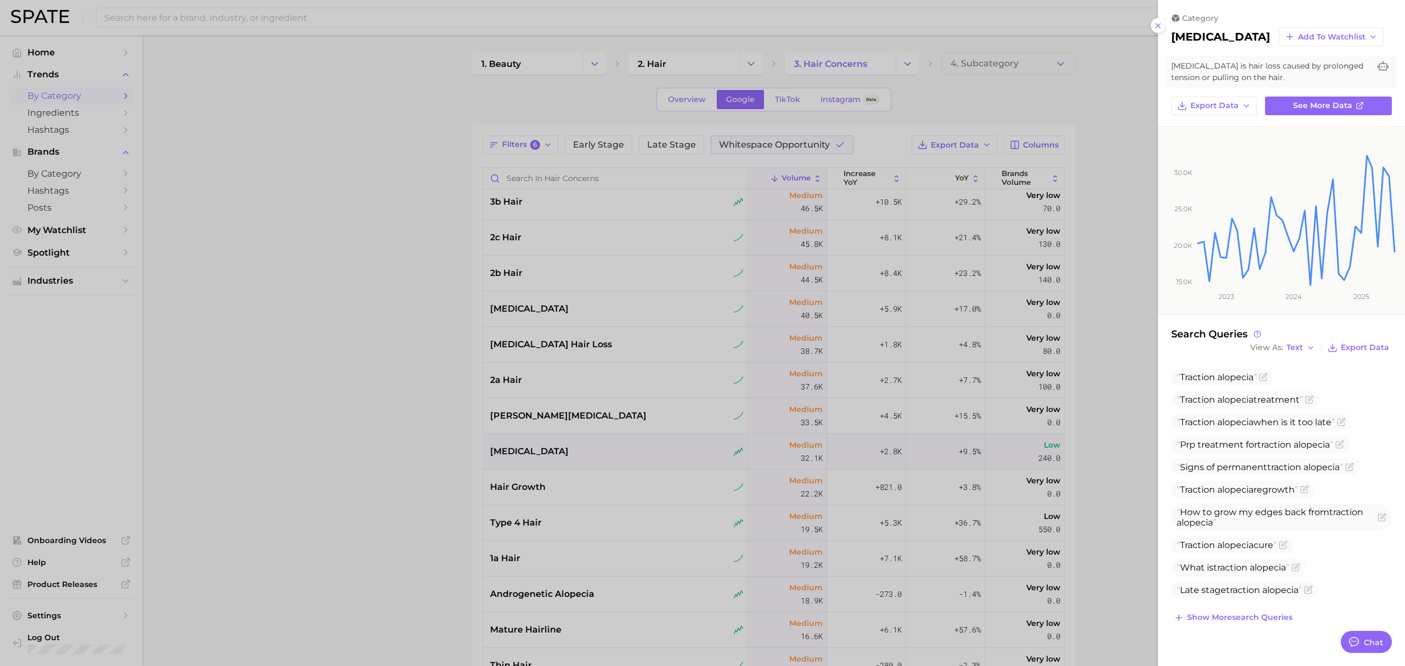
click at [398, 436] on div at bounding box center [702, 333] width 1405 height 666
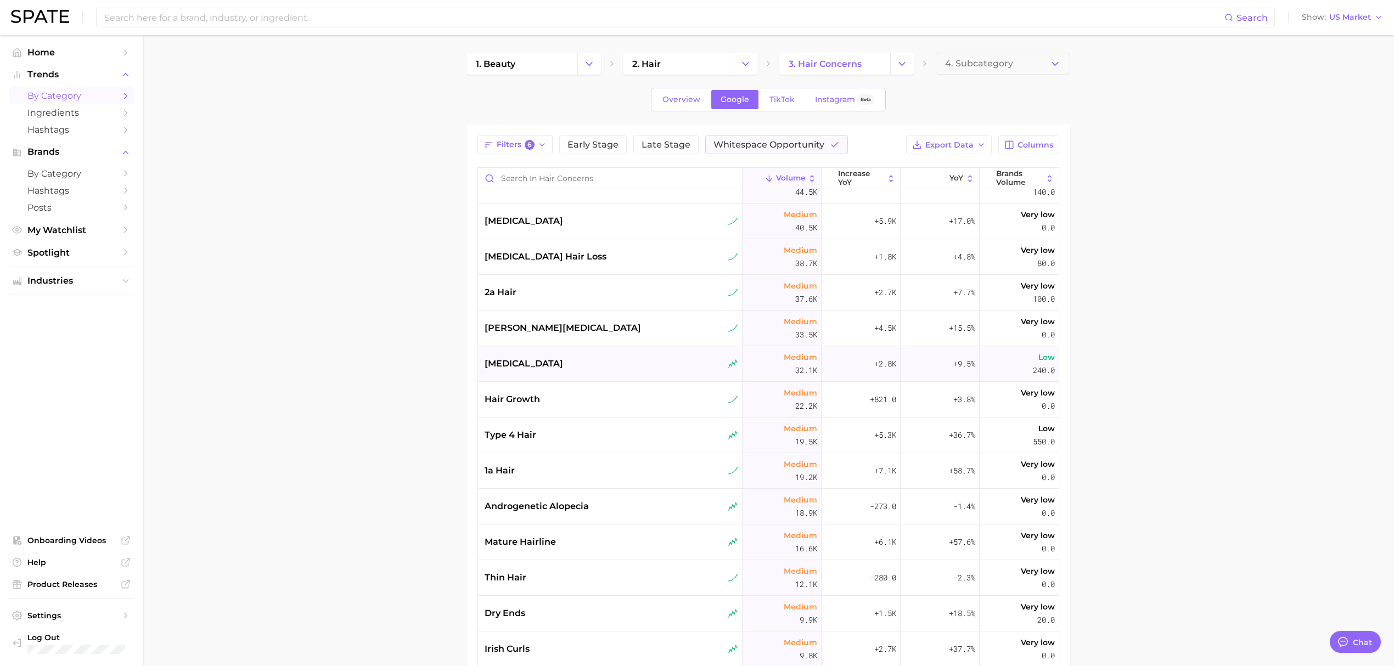
scroll to position [365, 0]
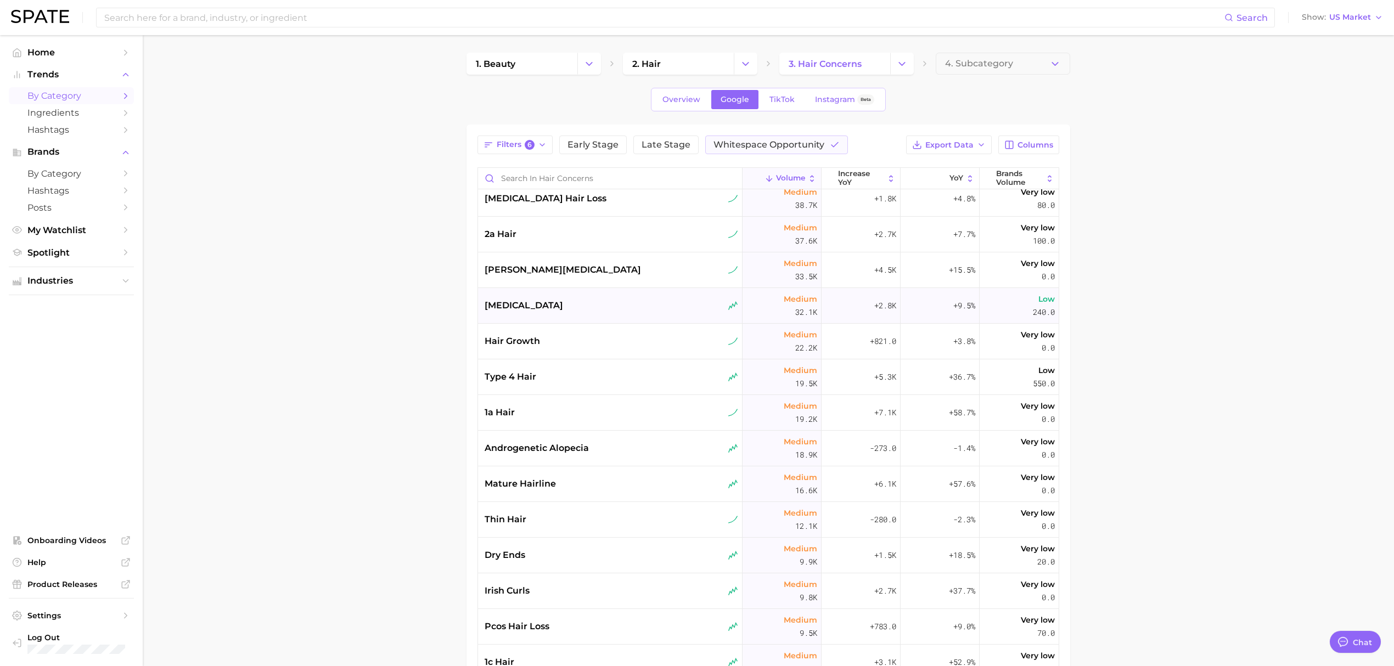
click at [567, 442] on span "androgenetic alopecia" at bounding box center [537, 448] width 104 height 13
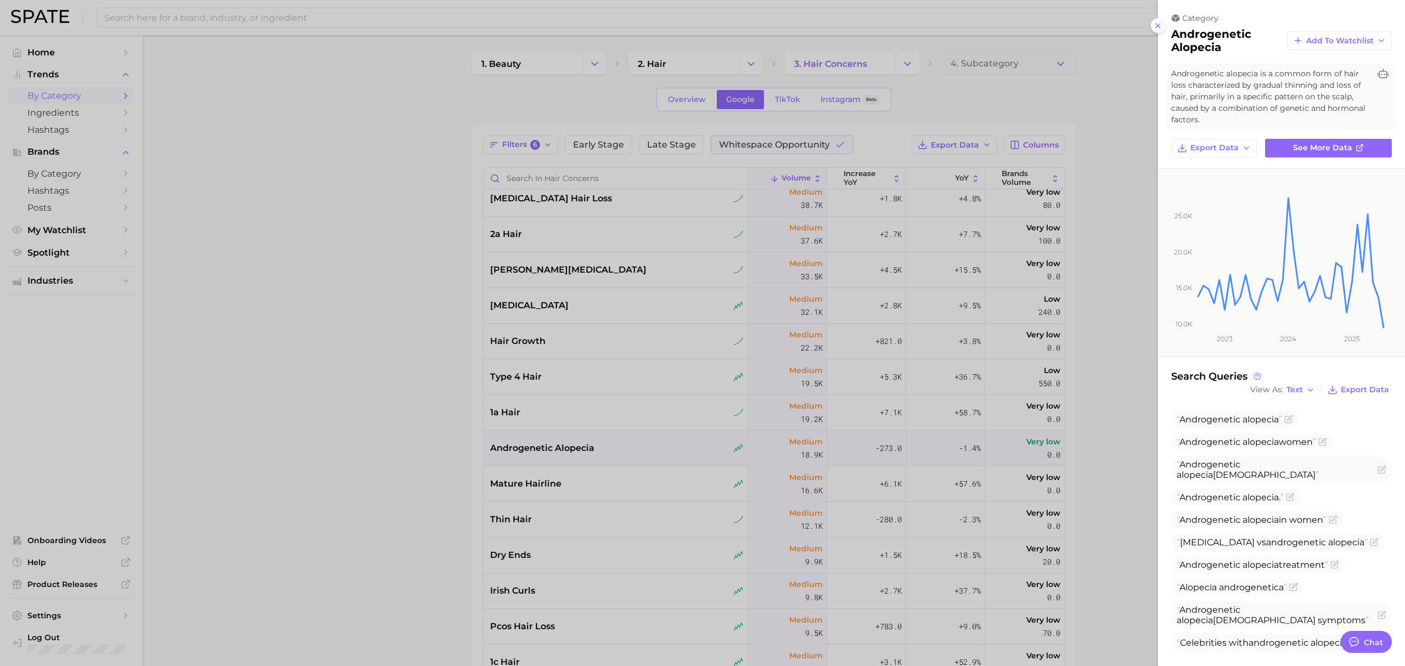
click at [435, 398] on div at bounding box center [702, 333] width 1405 height 666
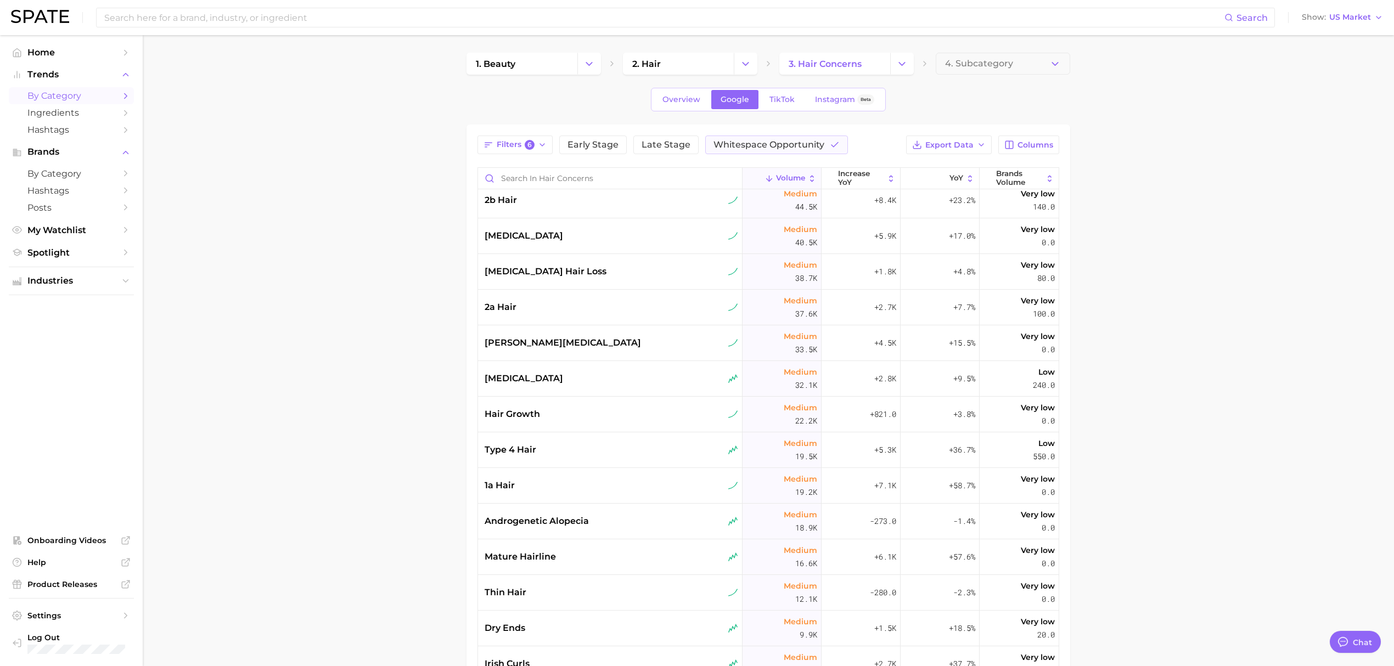
scroll to position [0, 0]
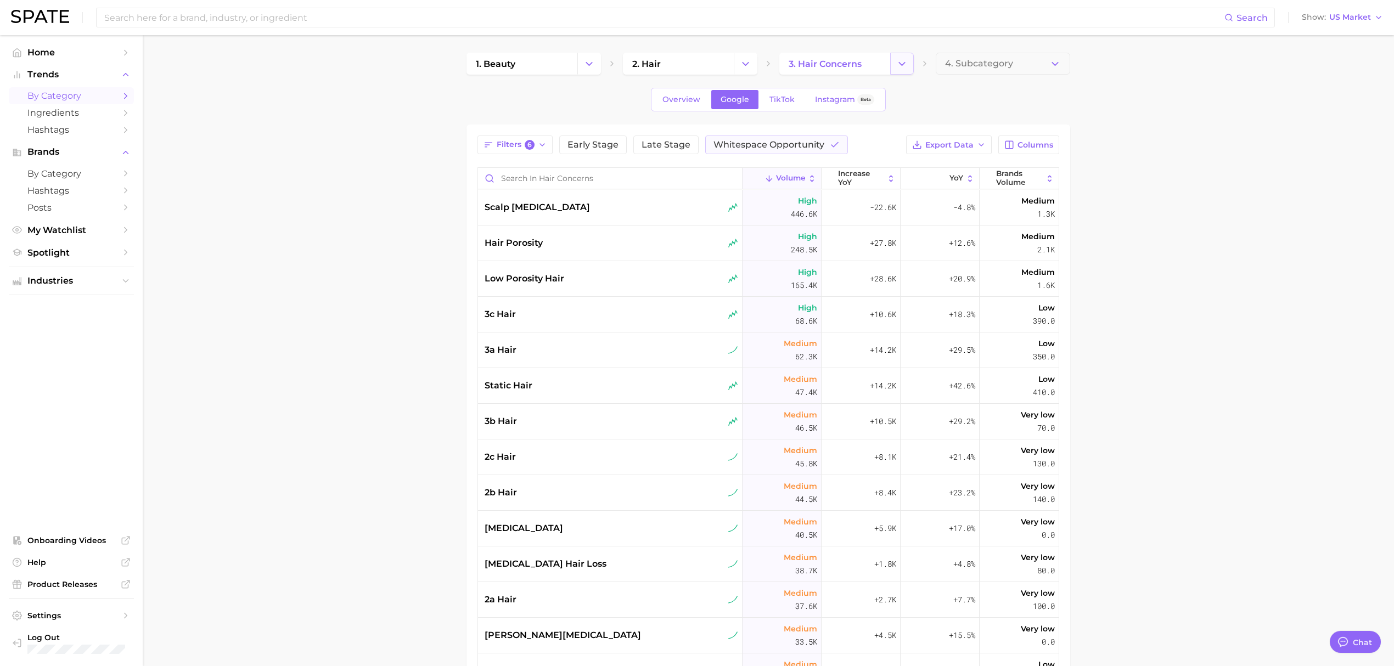
click at [896, 58] on icon "Change Category" at bounding box center [902, 64] width 12 height 12
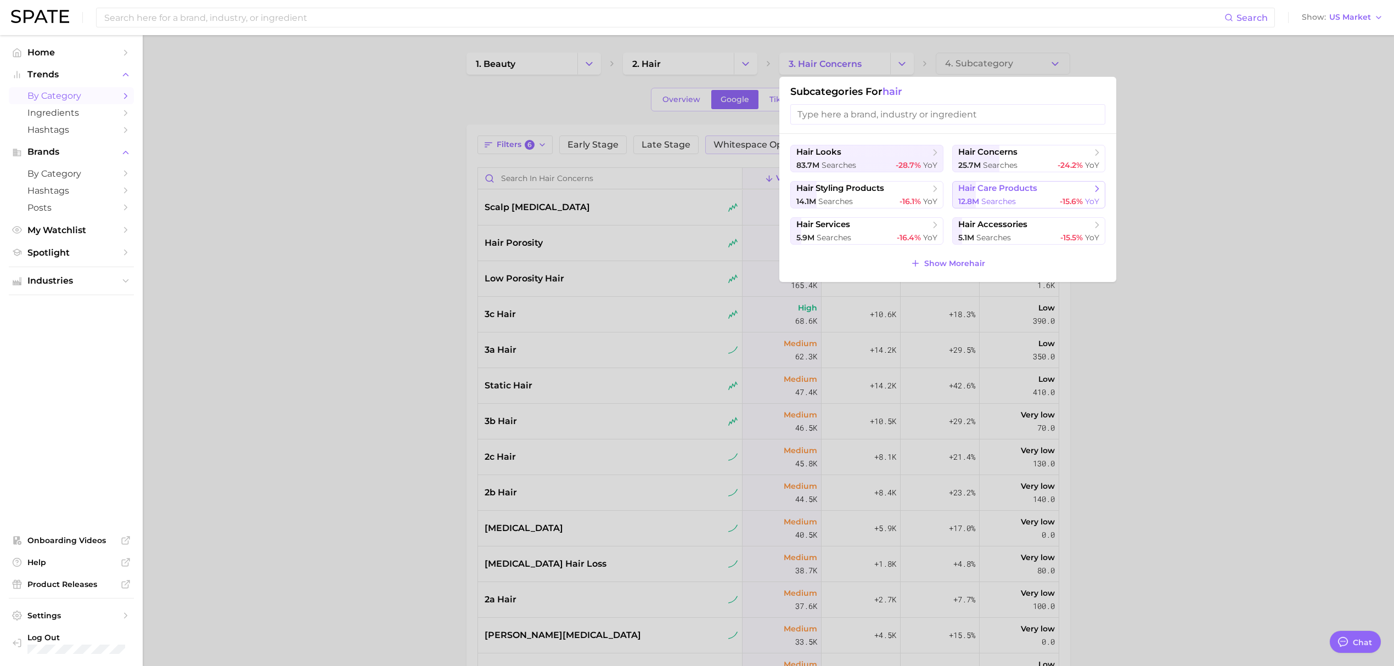
click at [972, 190] on span "hair care products" at bounding box center [997, 188] width 79 height 10
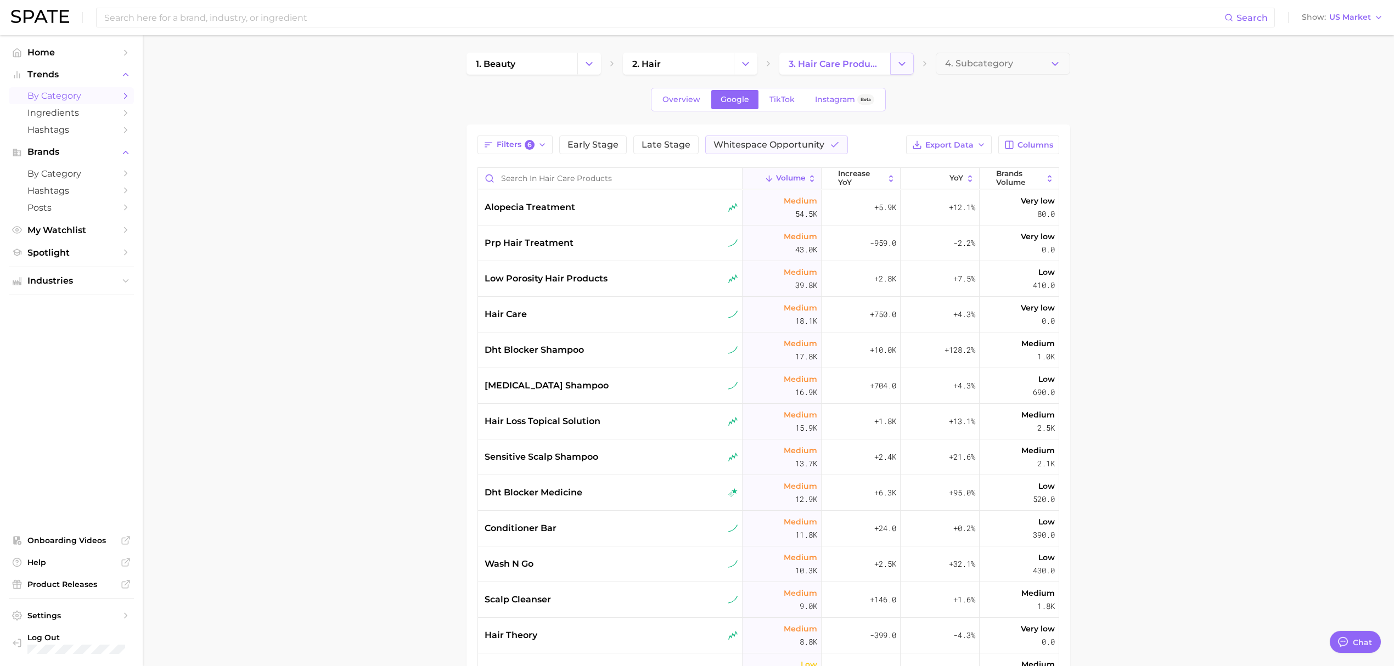
click at [890, 61] on button "Change Category" at bounding box center [902, 64] width 24 height 22
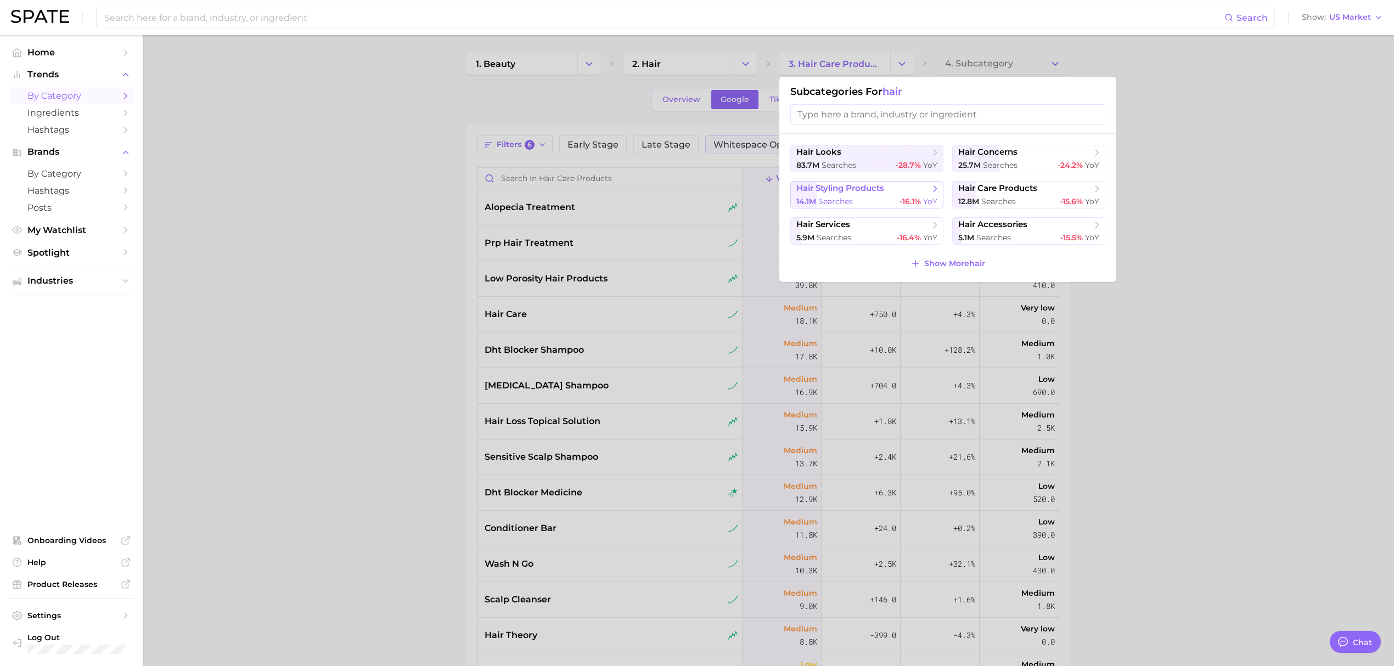
click at [852, 193] on span "hair styling products" at bounding box center [840, 188] width 88 height 10
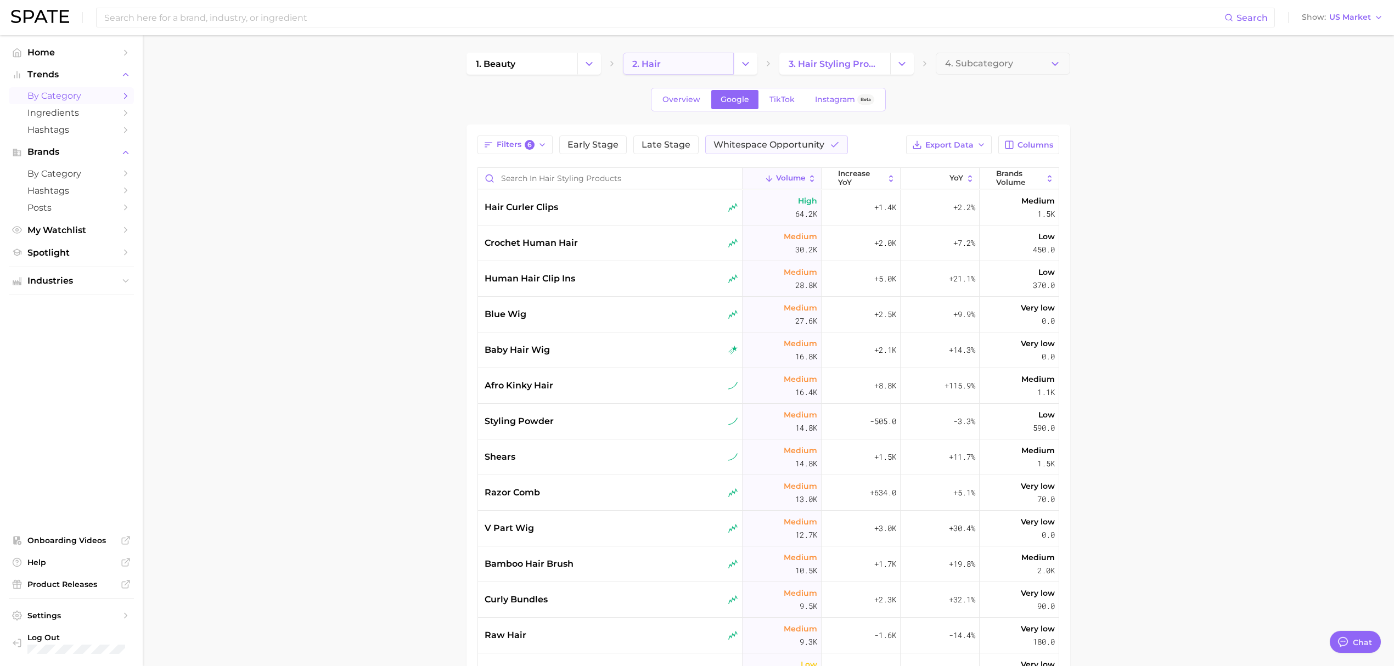
click at [702, 56] on link "2. hair" at bounding box center [678, 64] width 111 height 22
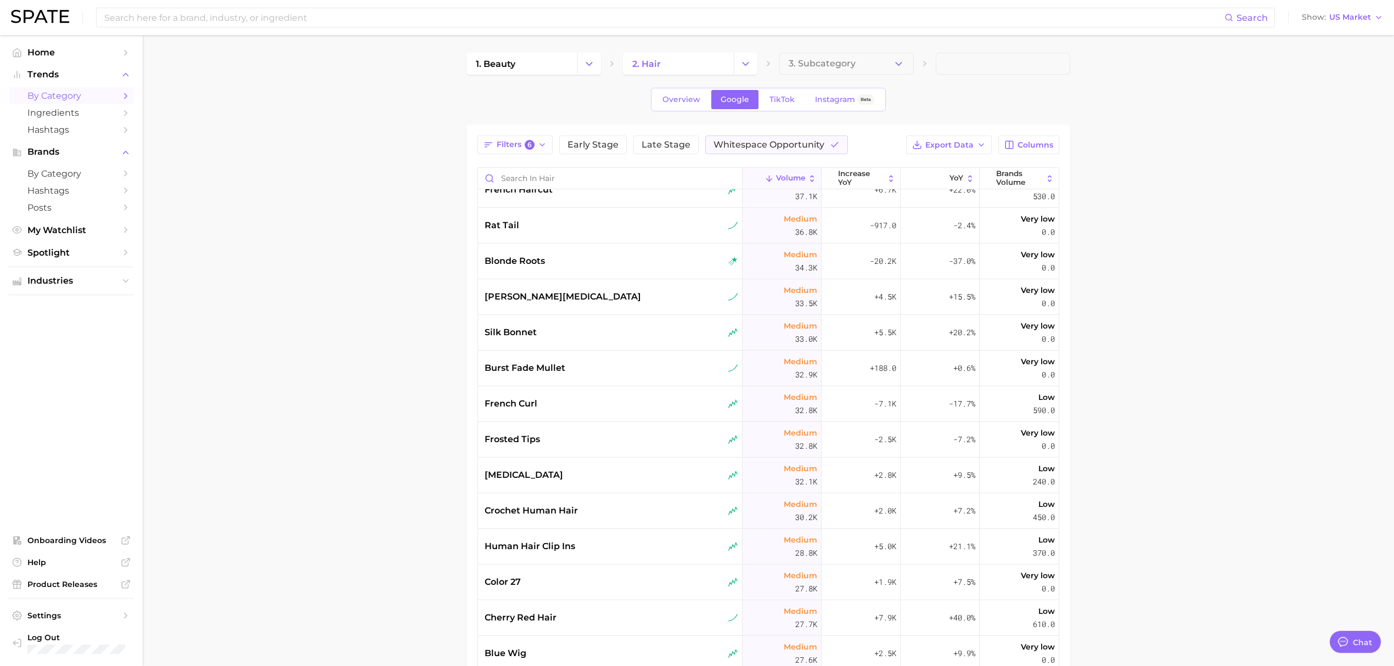
scroll to position [1683, 0]
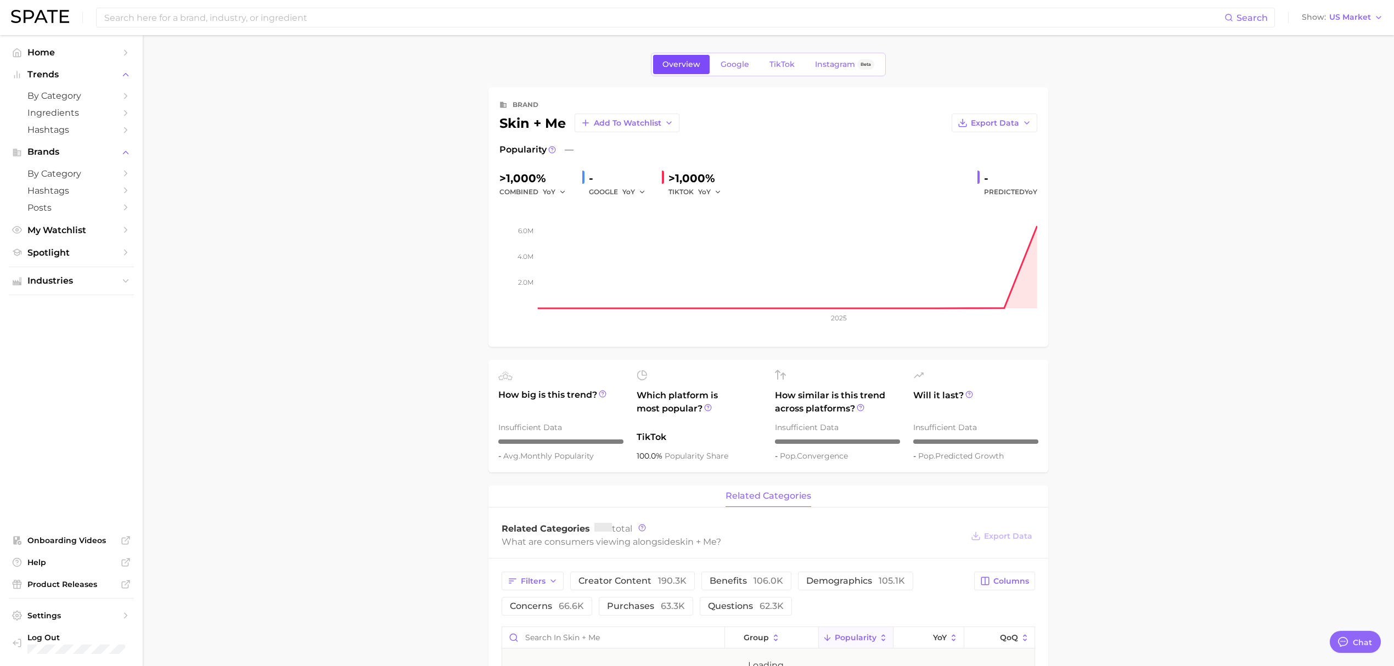
type textarea "x"
click at [723, 62] on span "Google" at bounding box center [735, 64] width 29 height 9
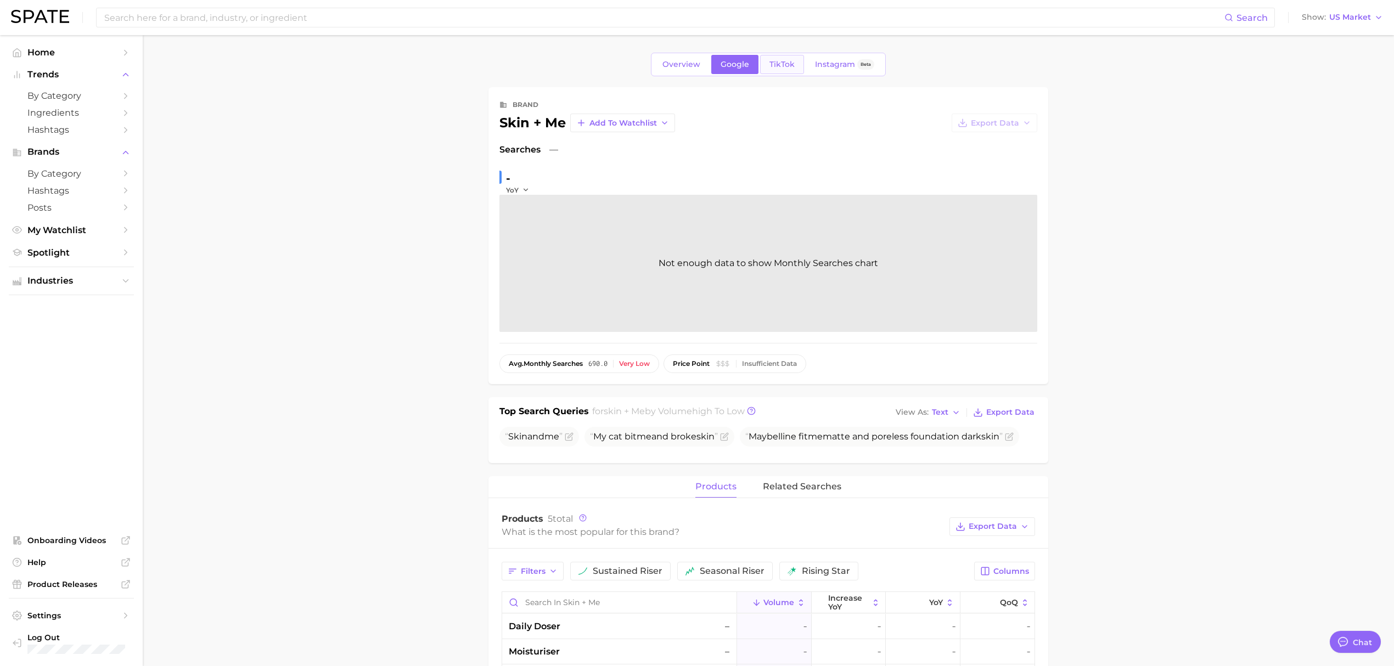
click at [800, 71] on link "TikTok" at bounding box center [782, 64] width 44 height 19
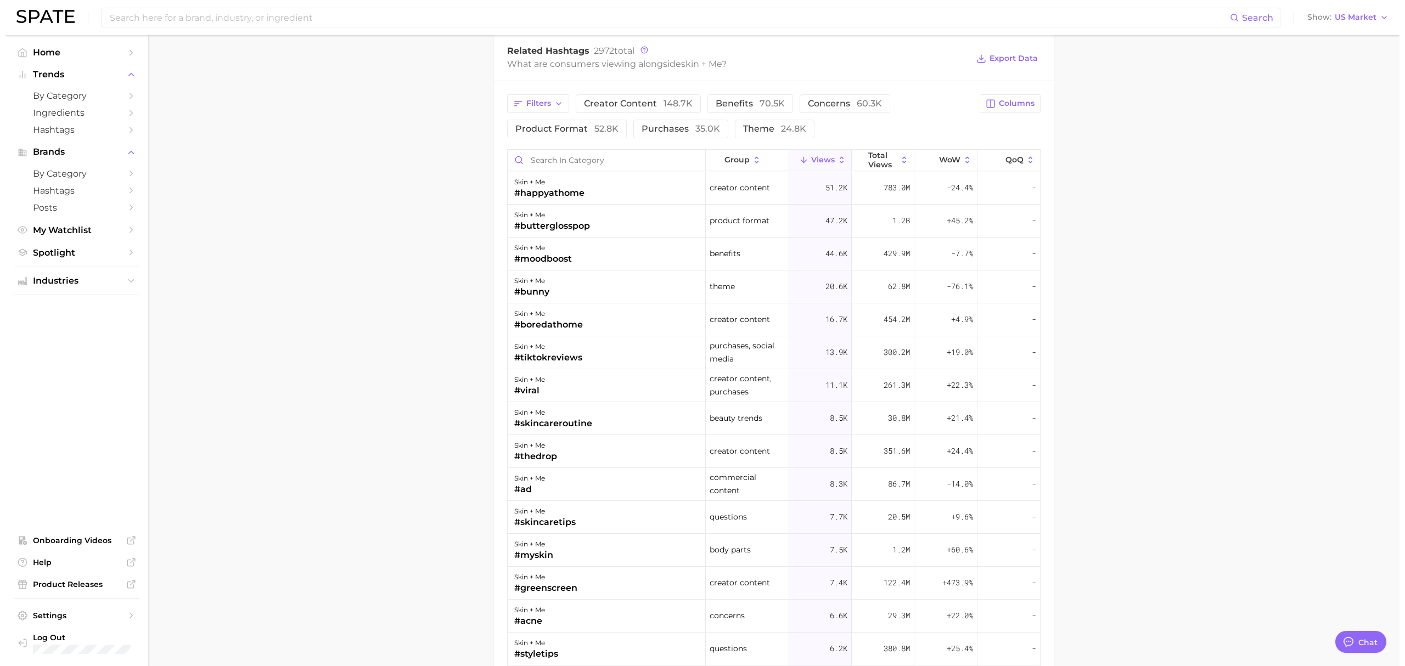
scroll to position [732, 0]
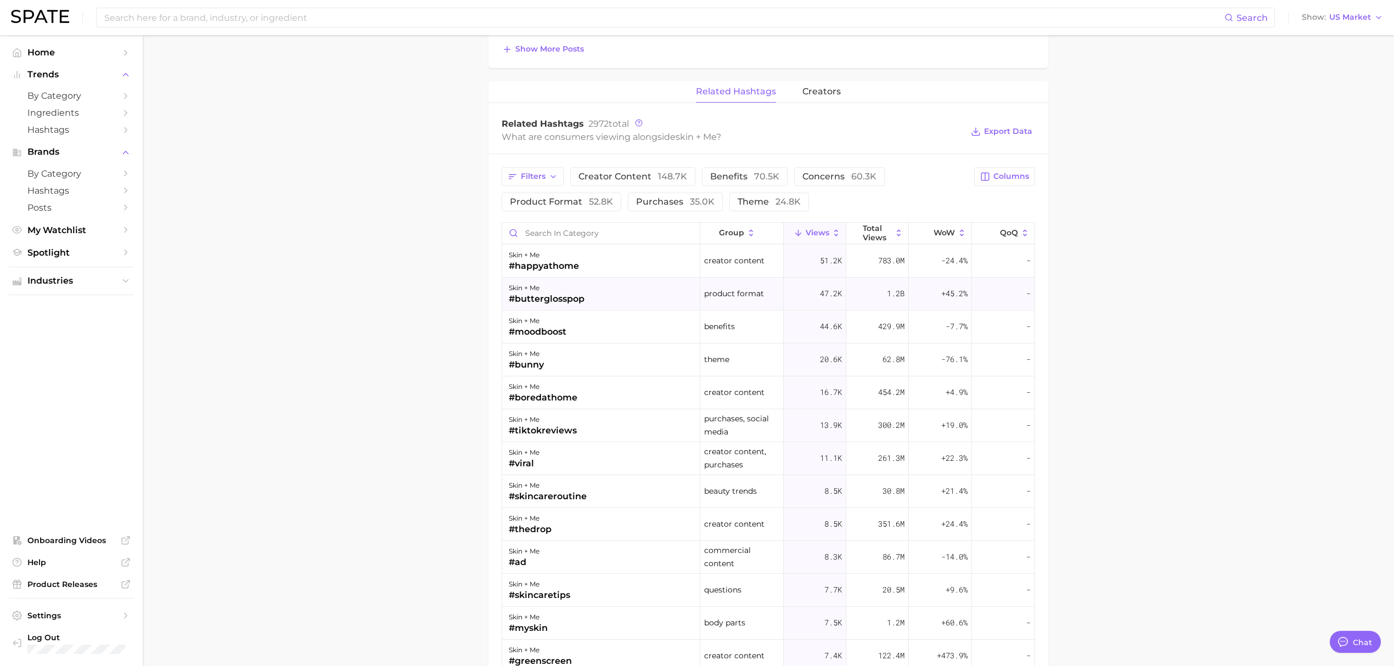
click at [622, 301] on div "skin + me #butterglosspop" at bounding box center [601, 294] width 198 height 33
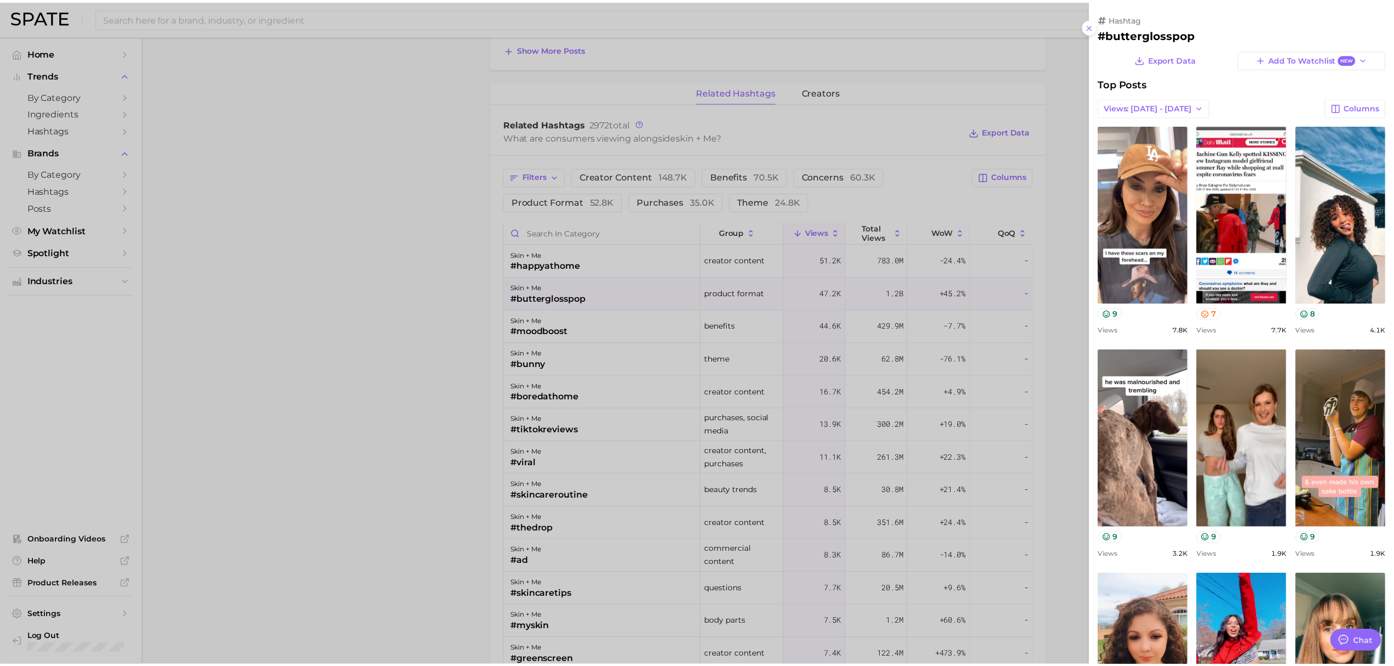
scroll to position [0, 0]
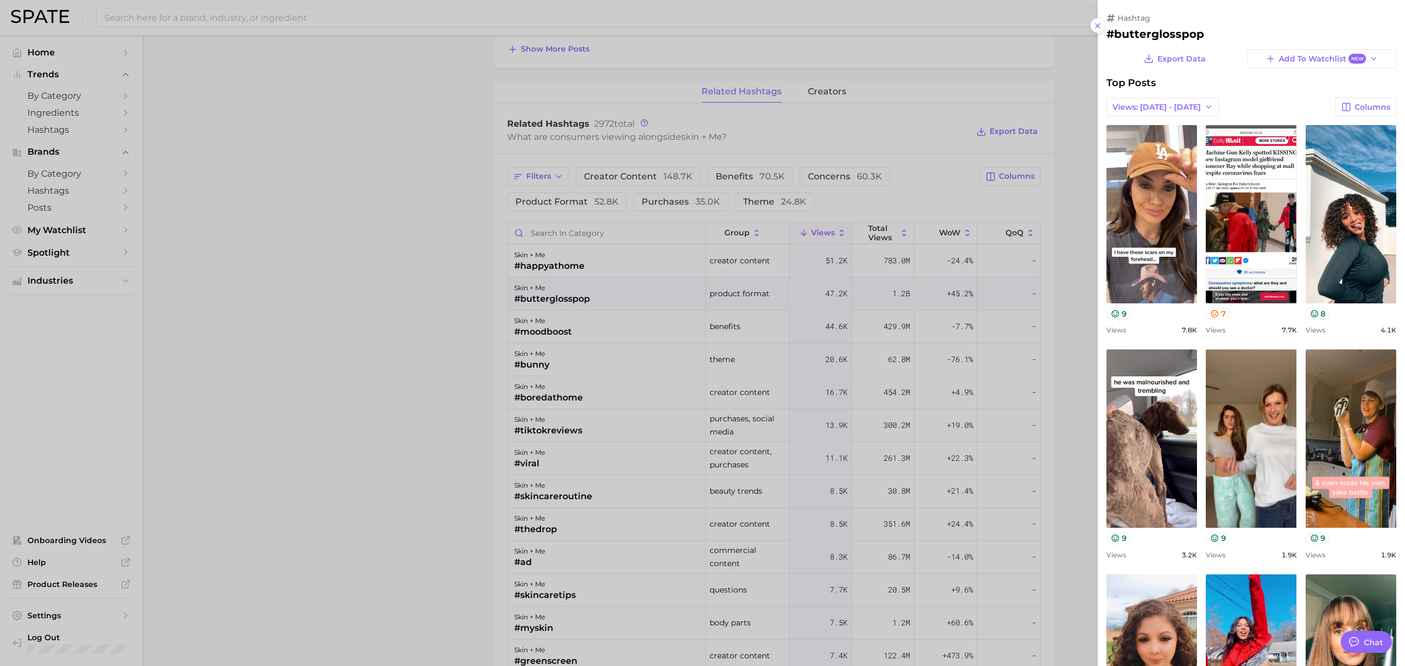
click at [496, 369] on div at bounding box center [702, 333] width 1405 height 666
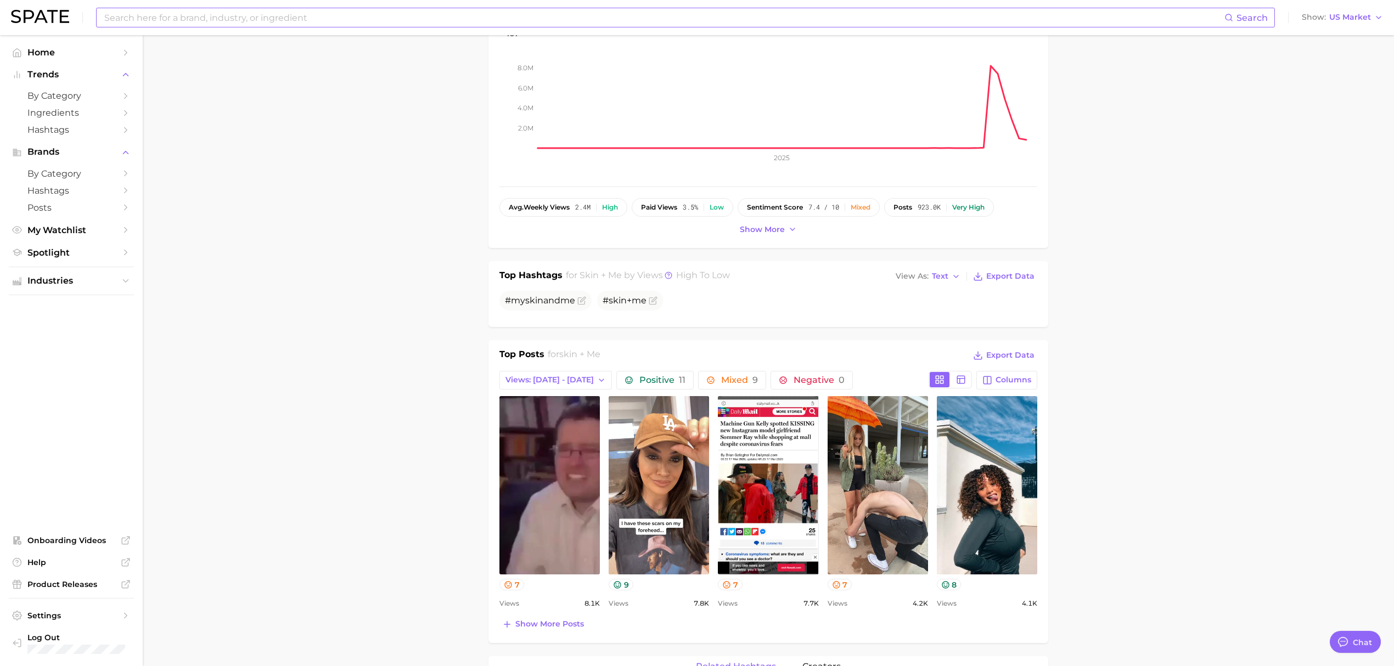
scroll to position [146, 0]
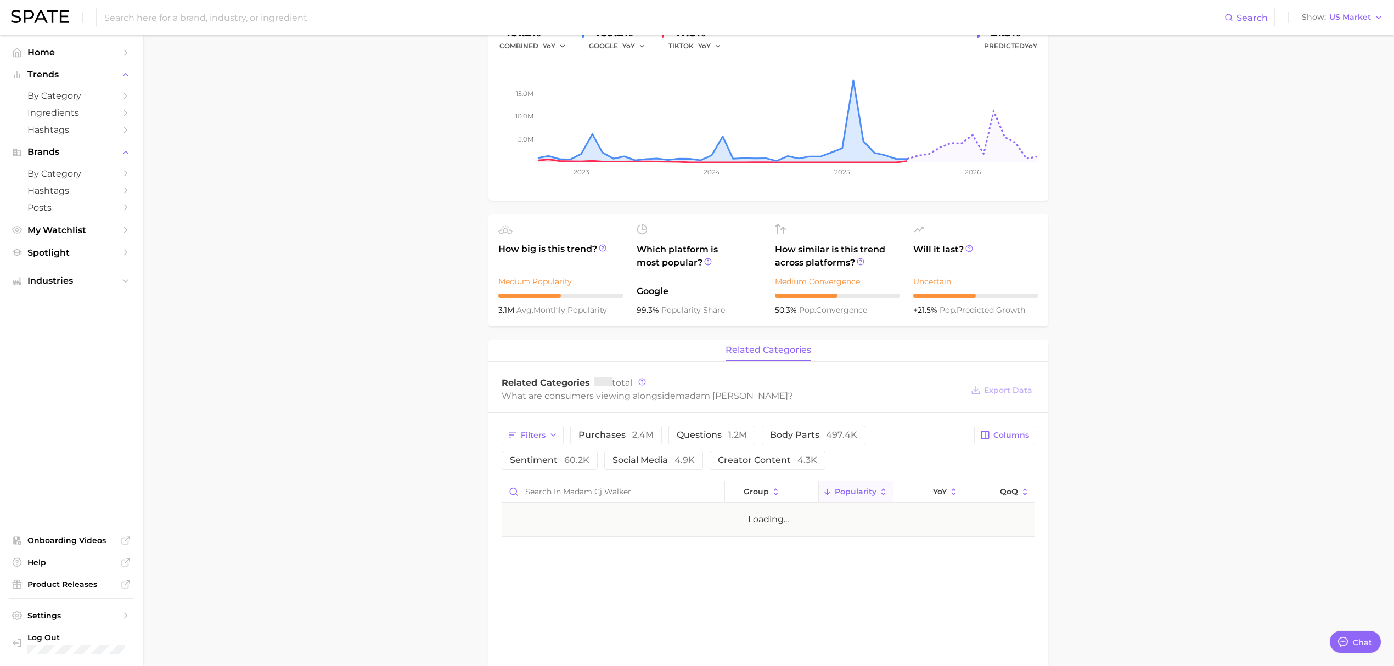
type textarea "x"
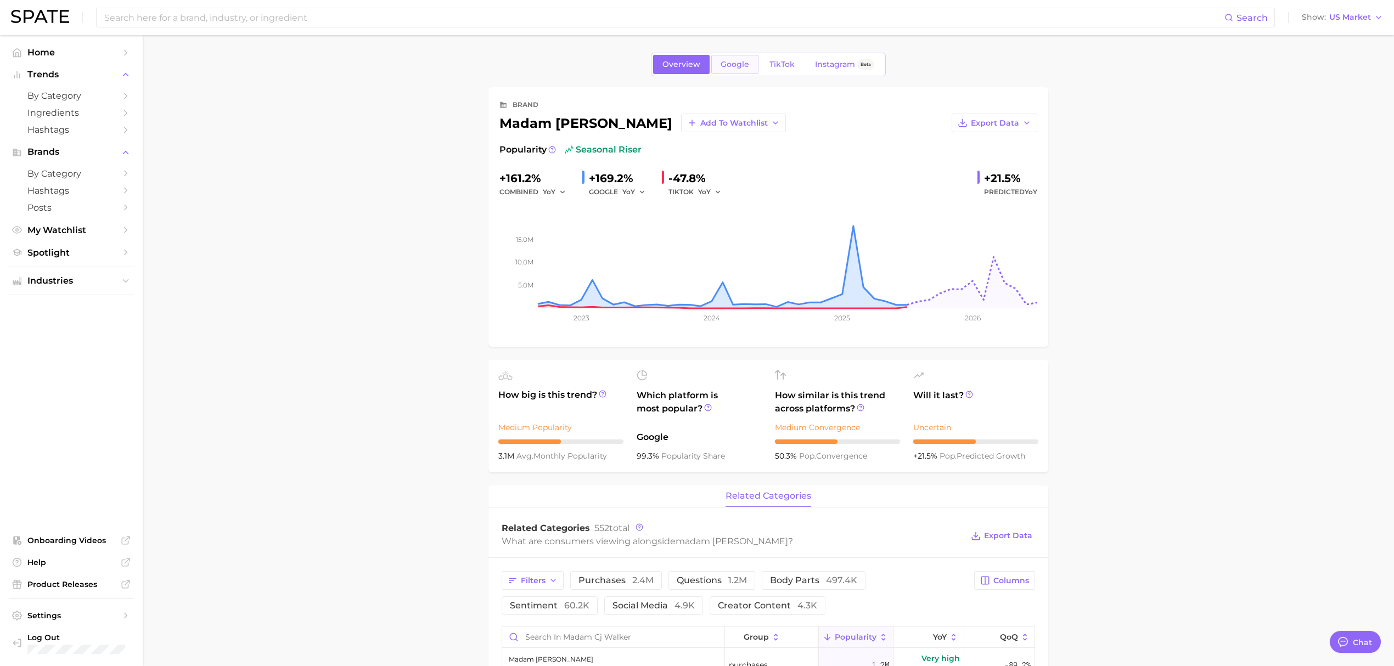
click at [741, 57] on link "Google" at bounding box center [734, 64] width 47 height 19
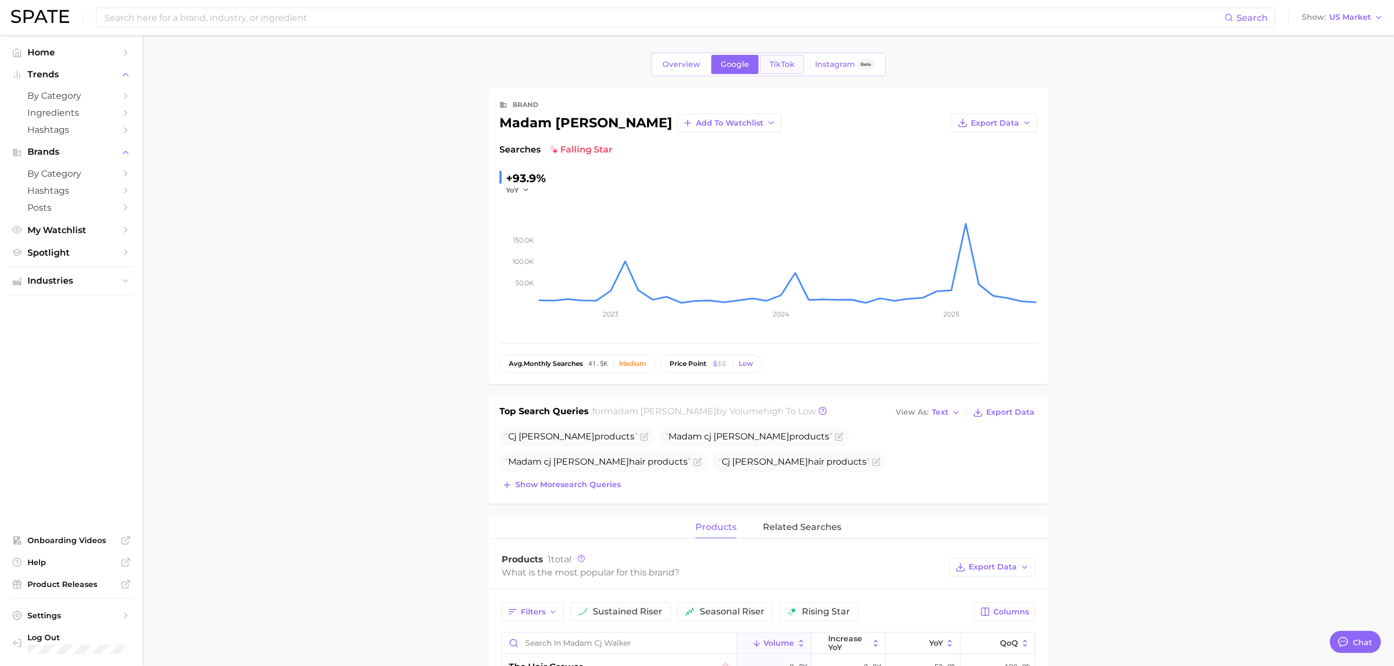
click at [784, 57] on link "TikTok" at bounding box center [782, 64] width 44 height 19
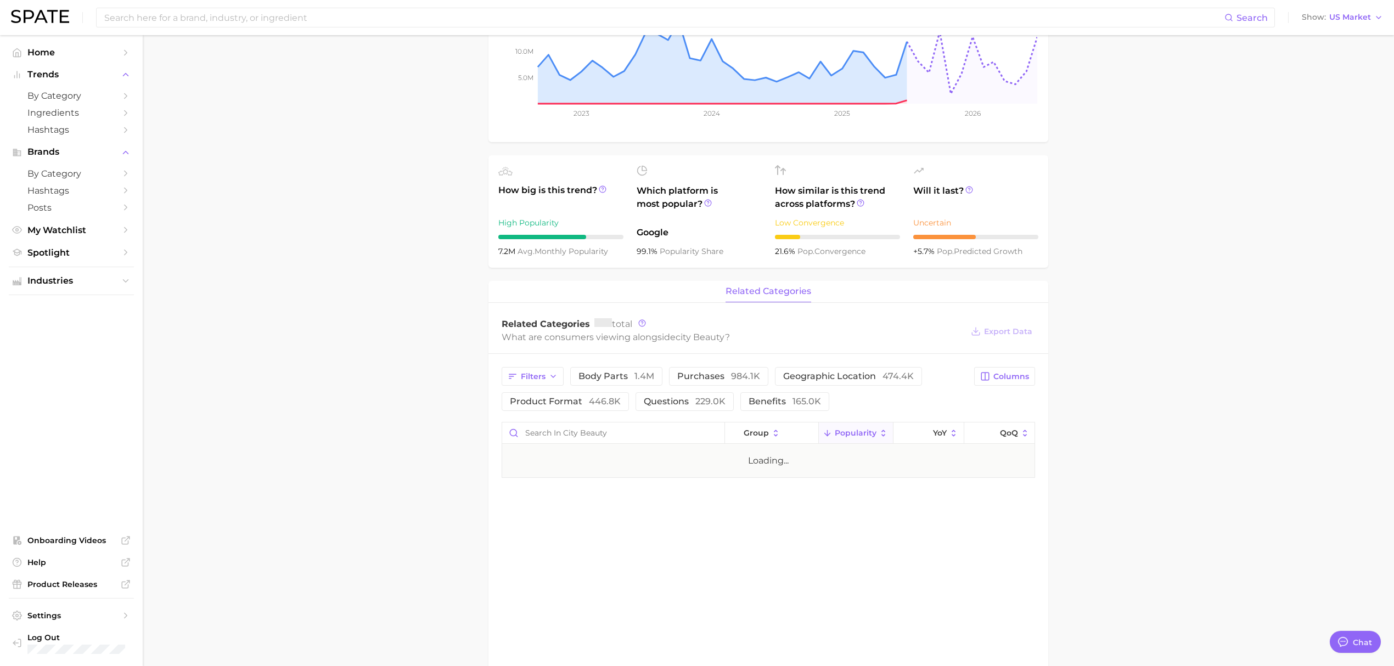
scroll to position [292, 0]
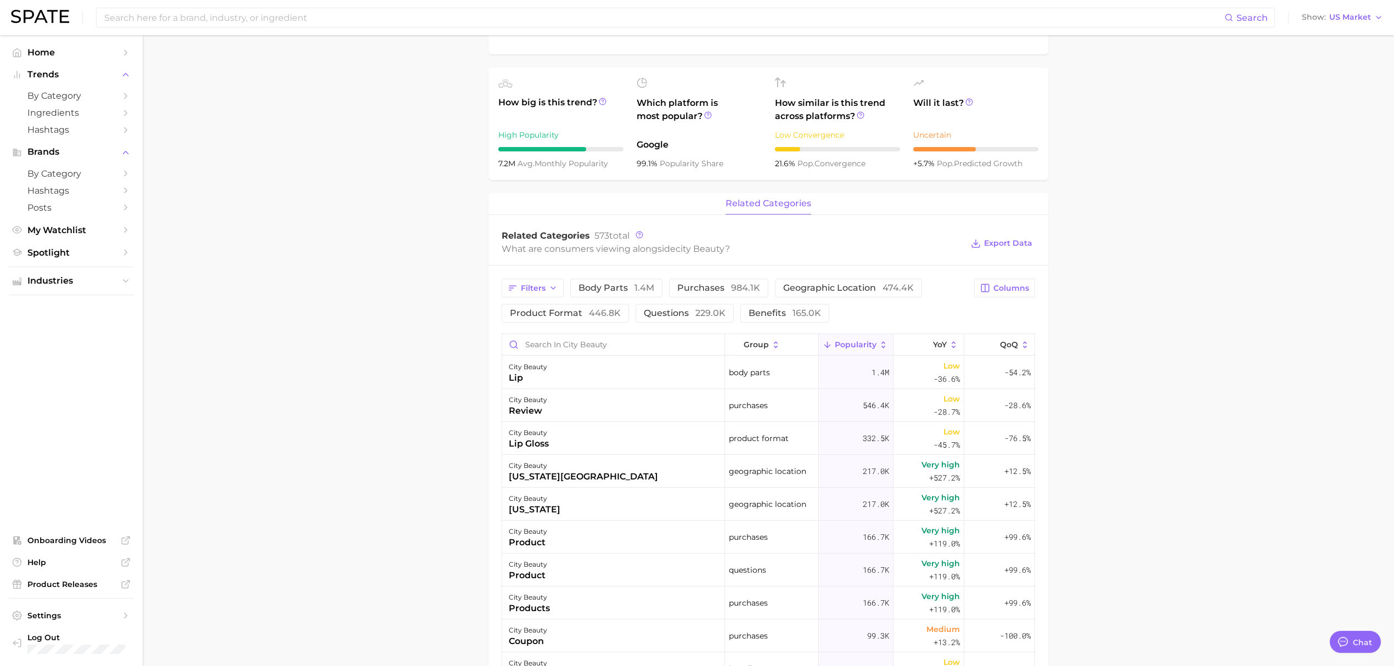
type textarea "x"
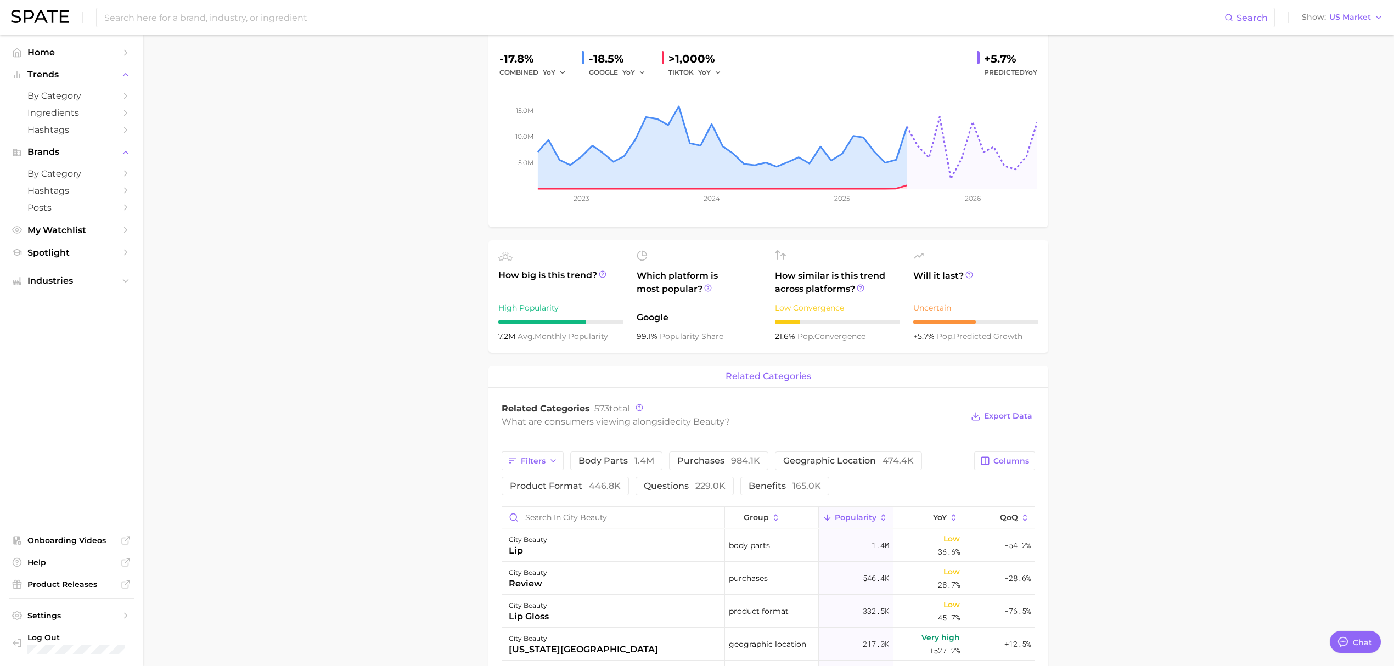
scroll to position [0, 0]
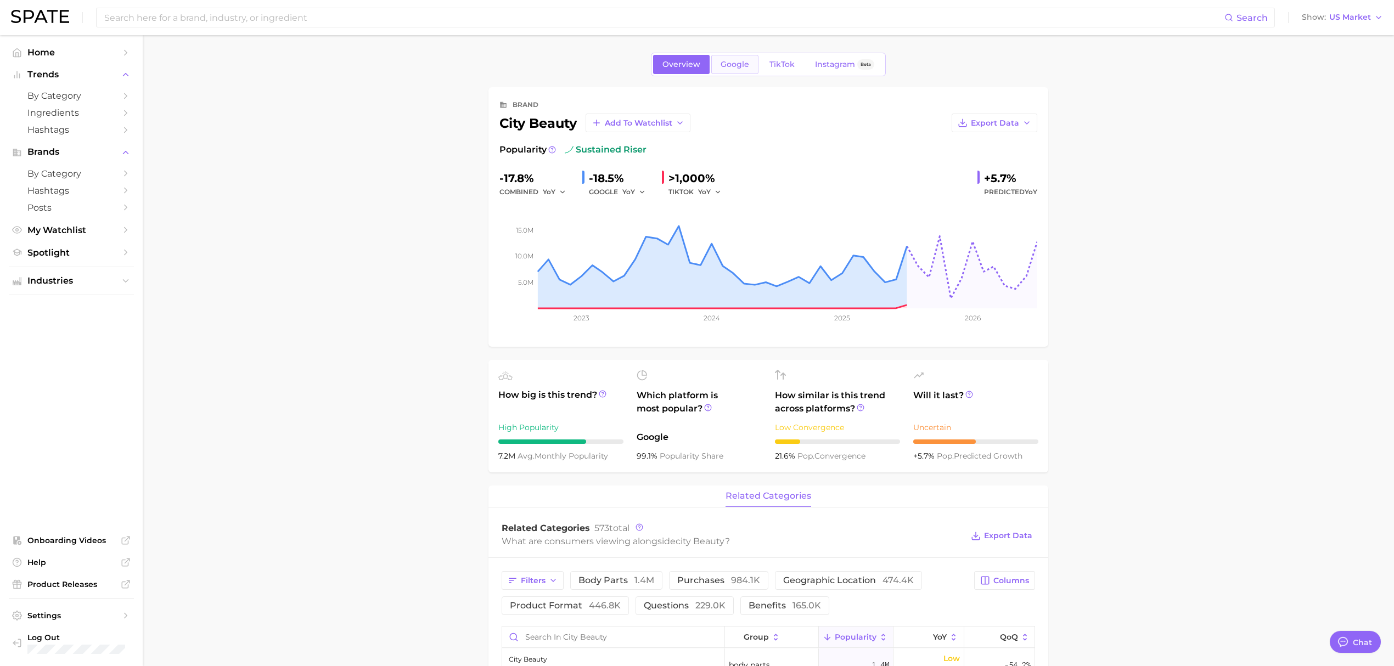
click at [721, 71] on link "Google" at bounding box center [734, 64] width 47 height 19
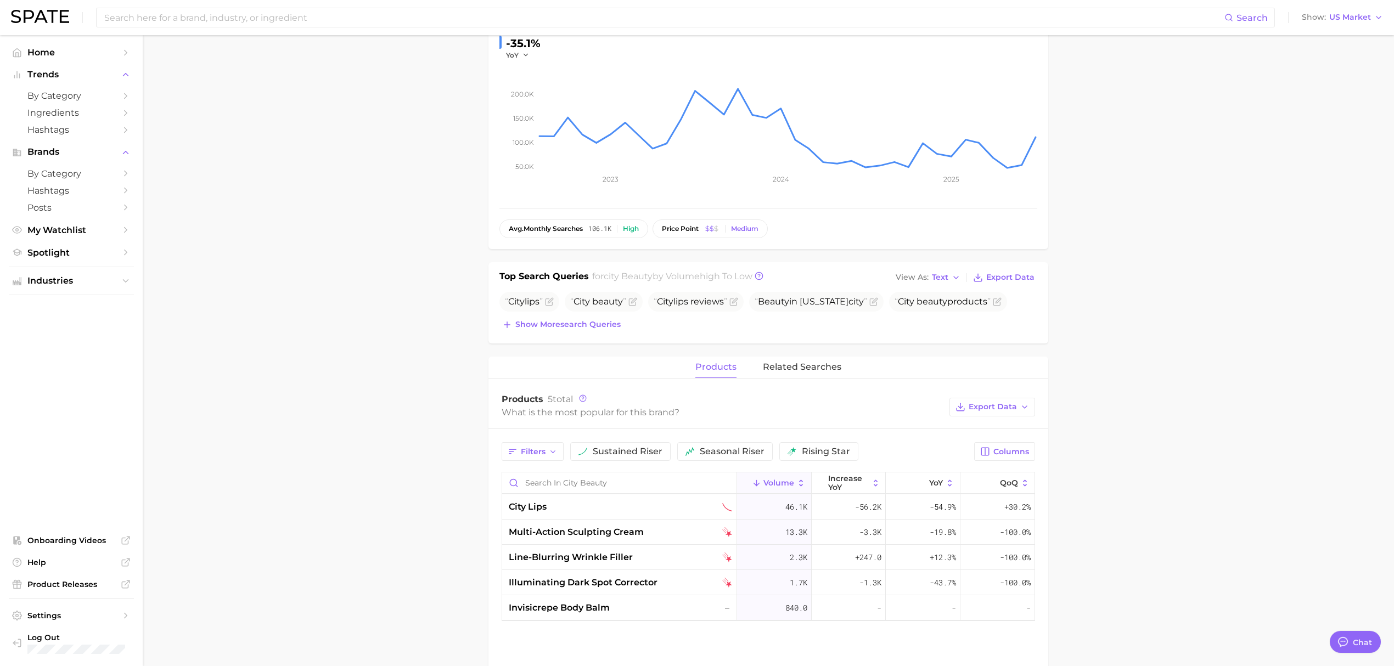
scroll to position [146, 0]
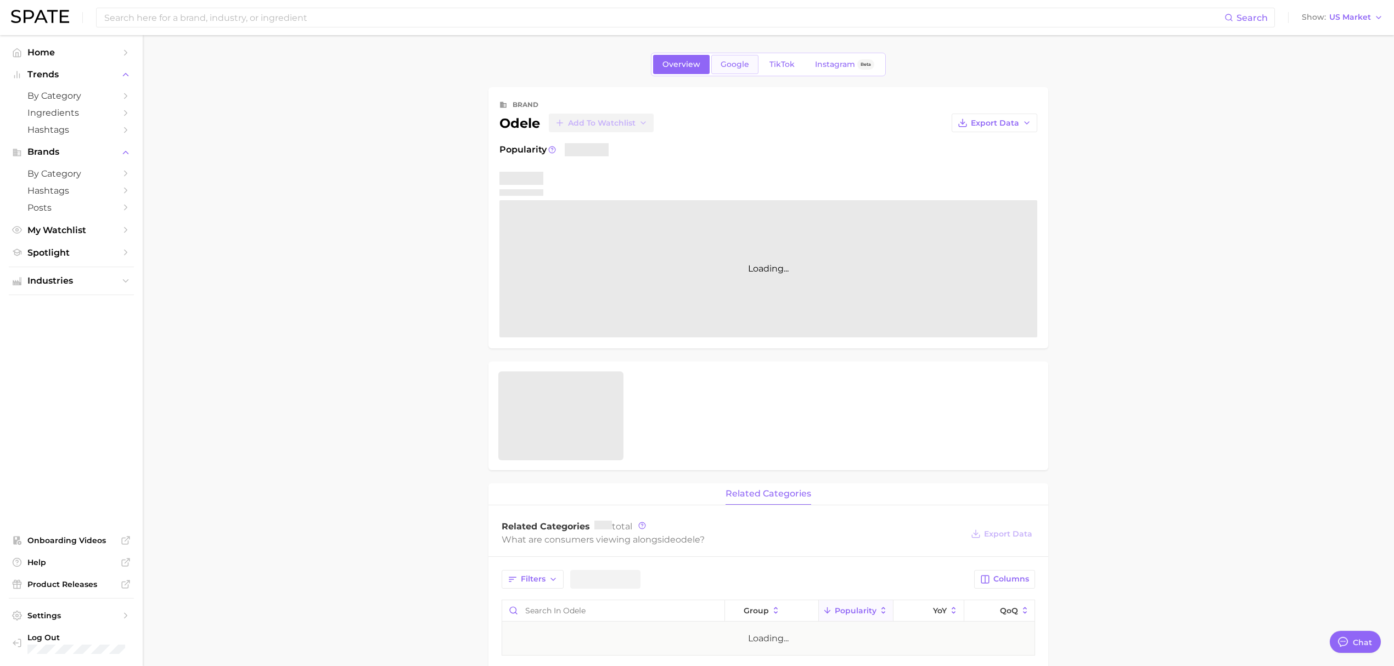
click at [734, 61] on span "Google" at bounding box center [735, 64] width 29 height 9
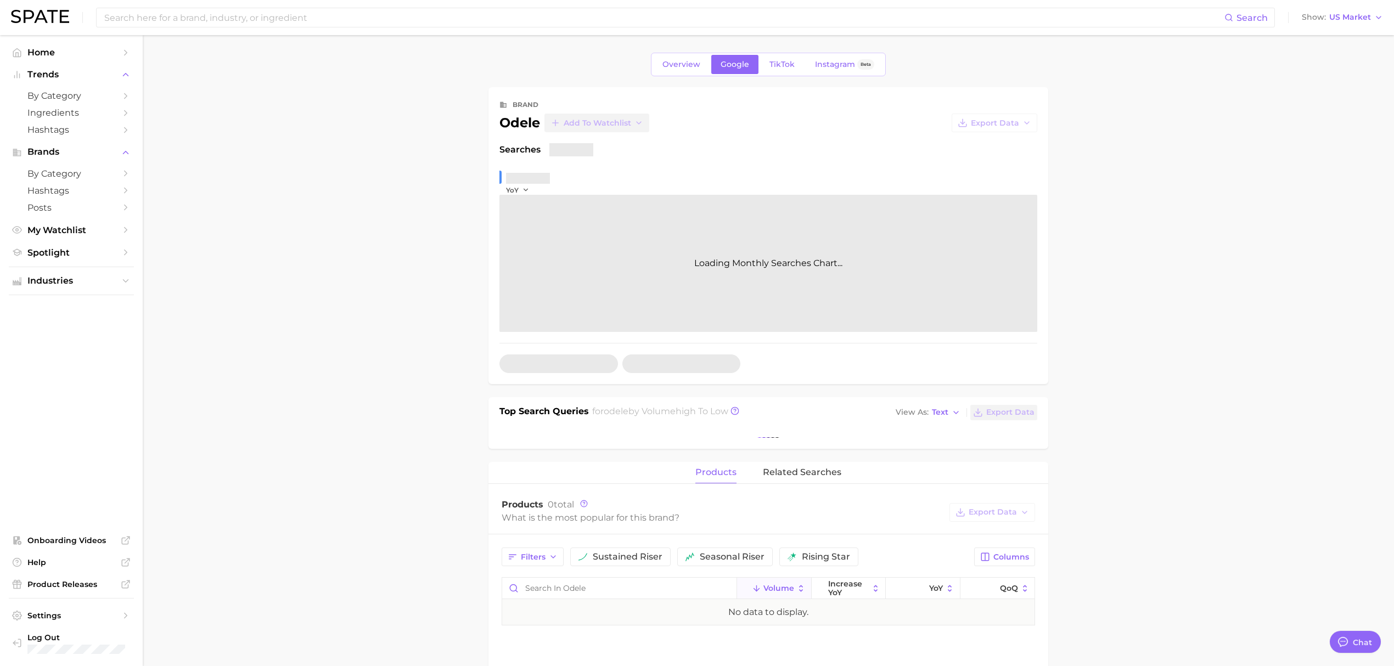
type textarea "x"
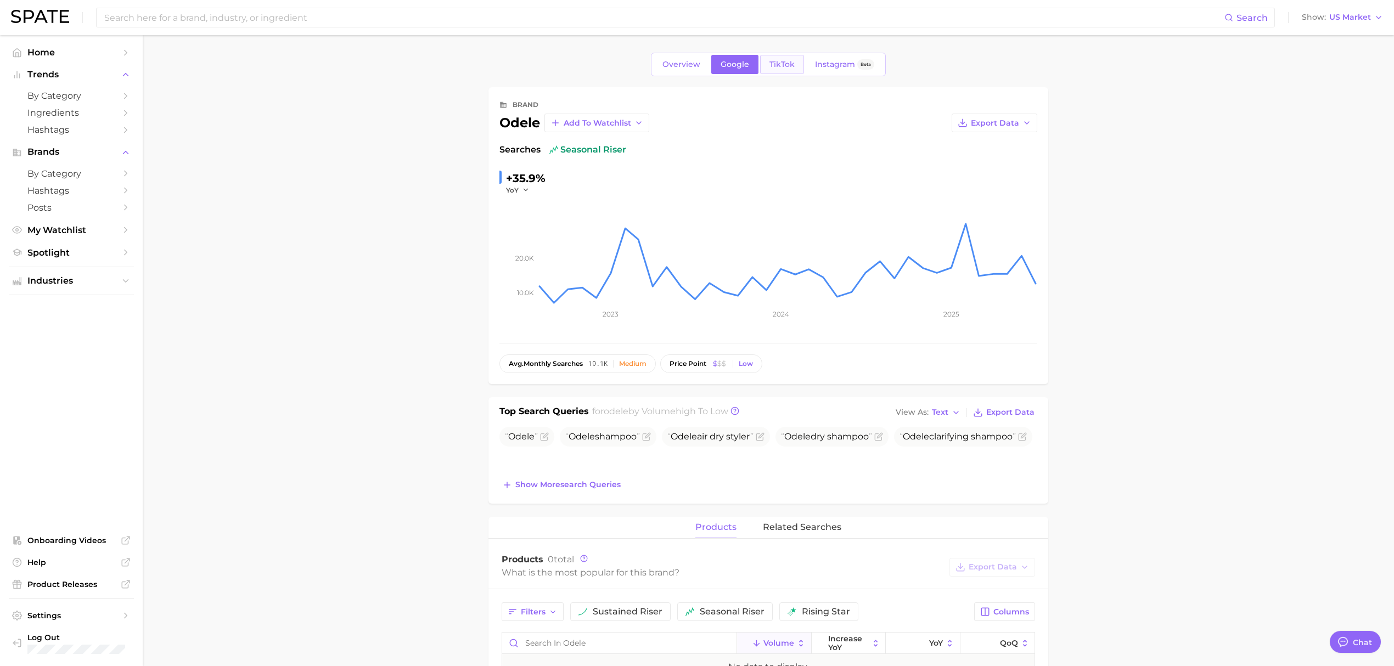
click at [776, 69] on span "TikTok" at bounding box center [781, 64] width 25 height 9
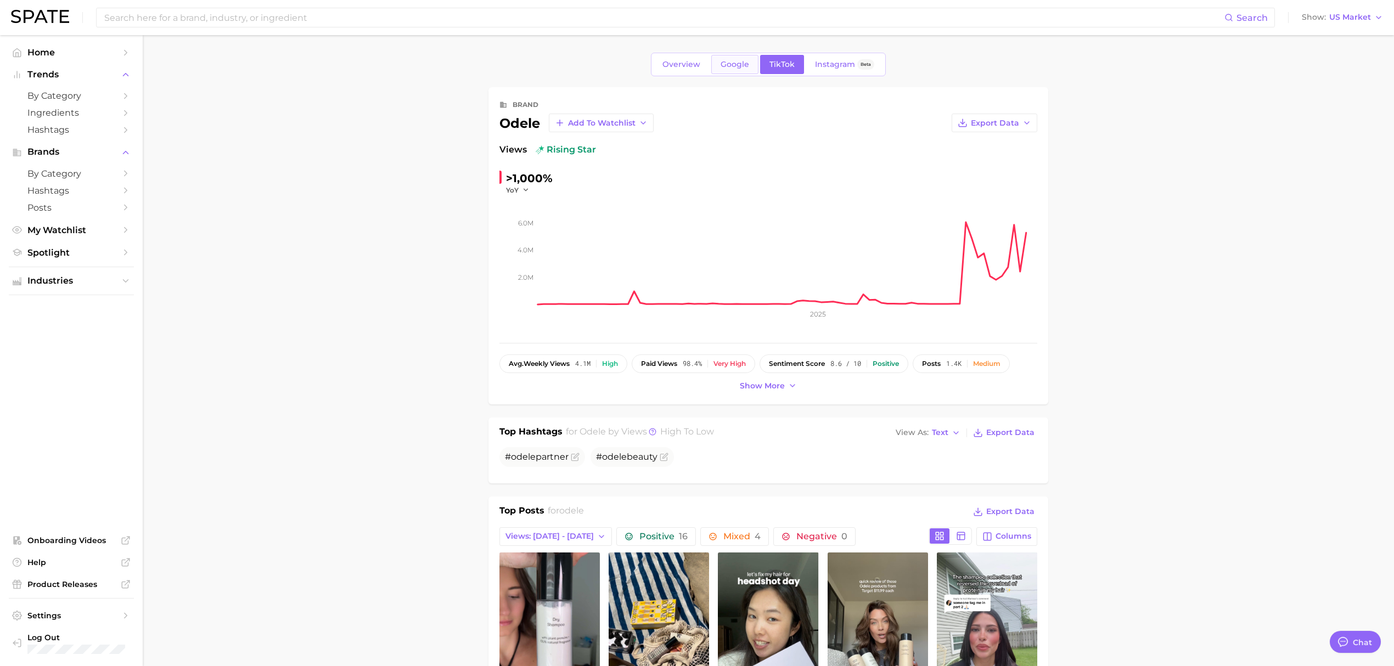
click at [719, 57] on link "Google" at bounding box center [734, 64] width 47 height 19
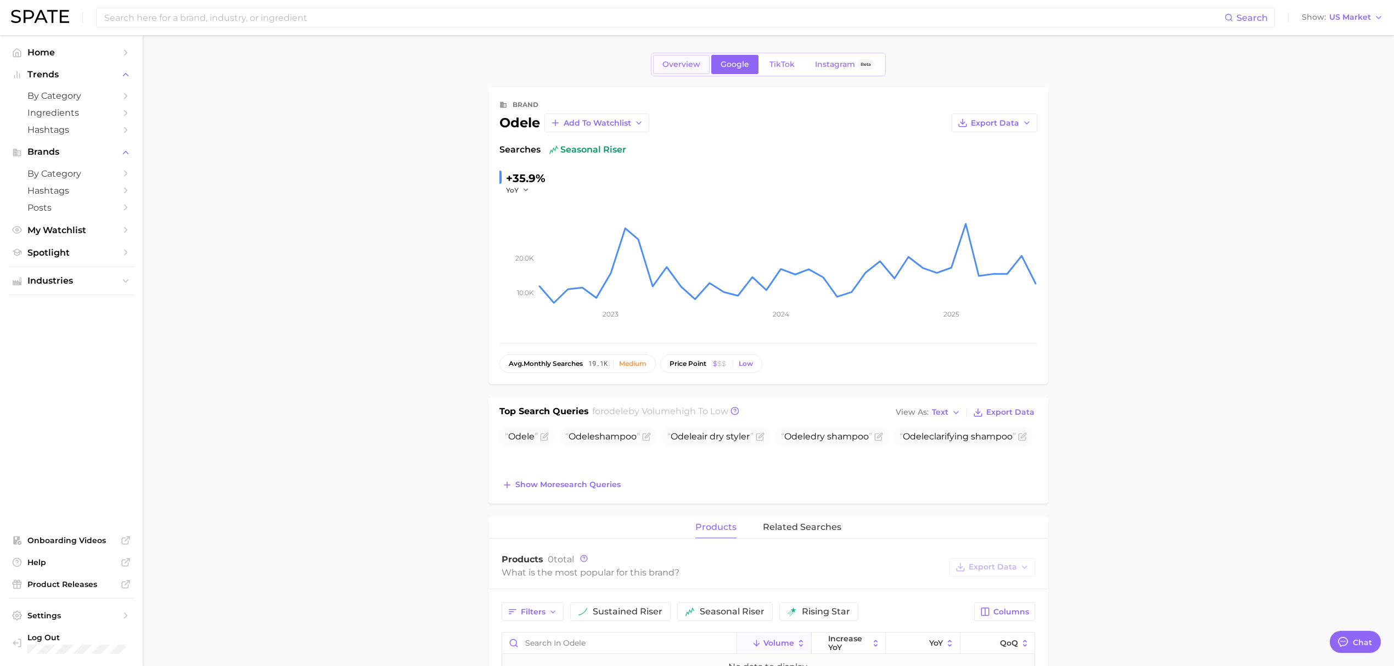
click at [672, 64] on span "Overview" at bounding box center [681, 64] width 38 height 9
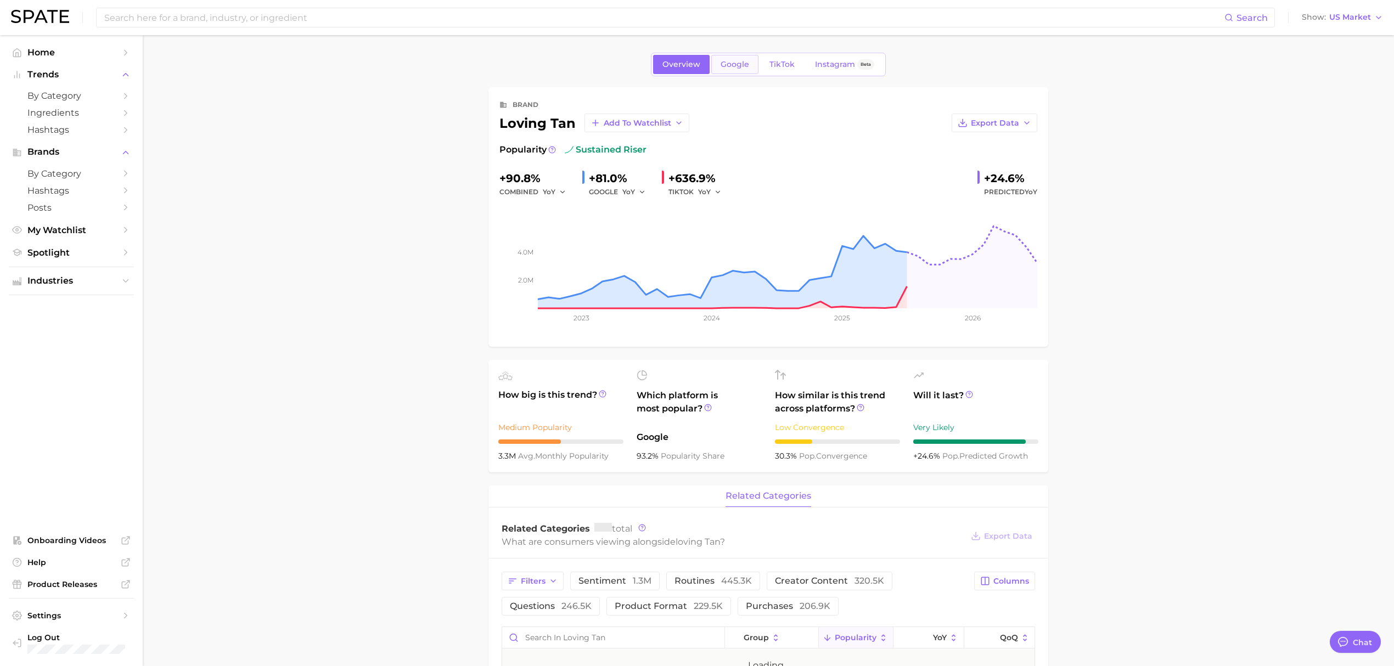
type textarea "x"
click at [733, 67] on span "Google" at bounding box center [735, 64] width 29 height 9
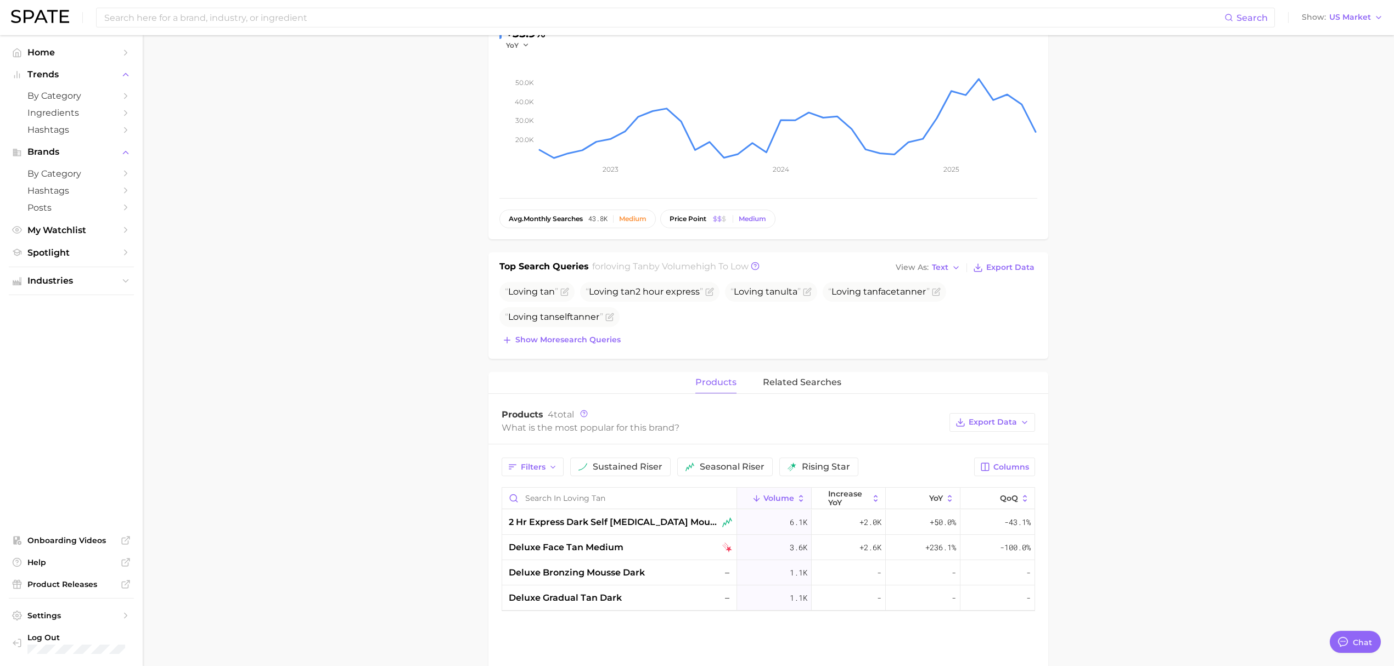
scroll to position [146, 0]
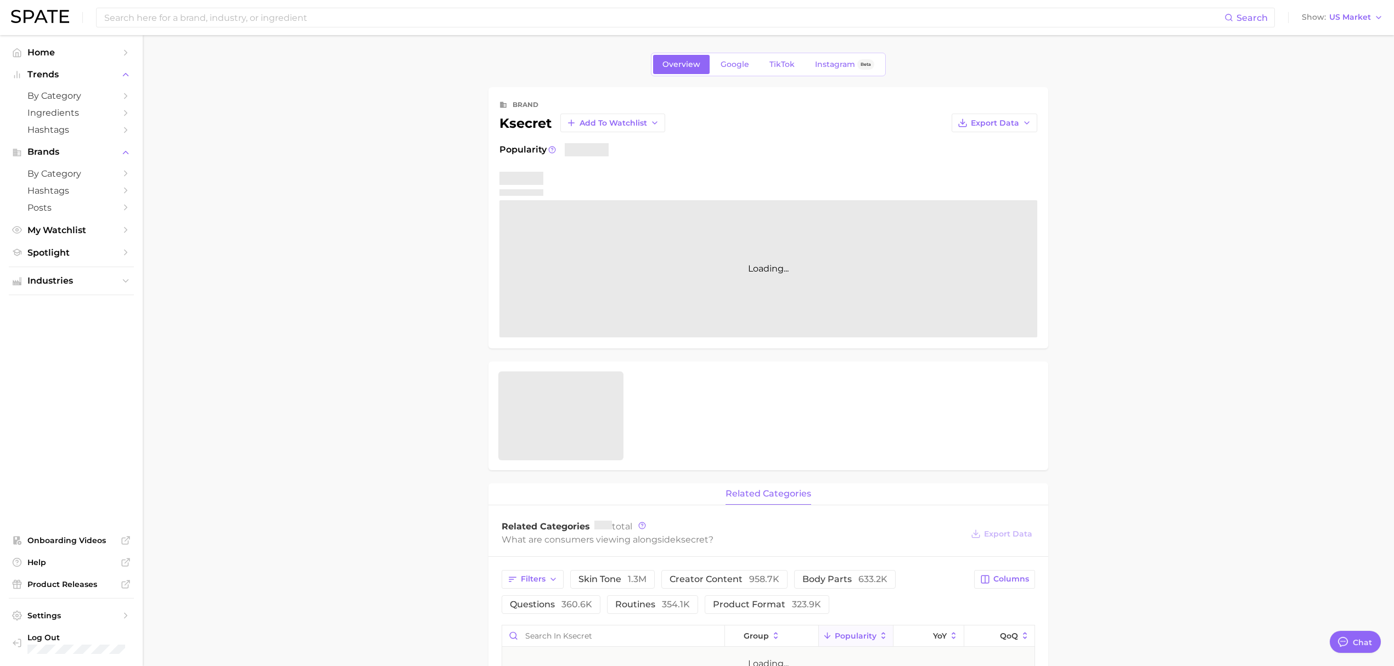
type textarea "x"
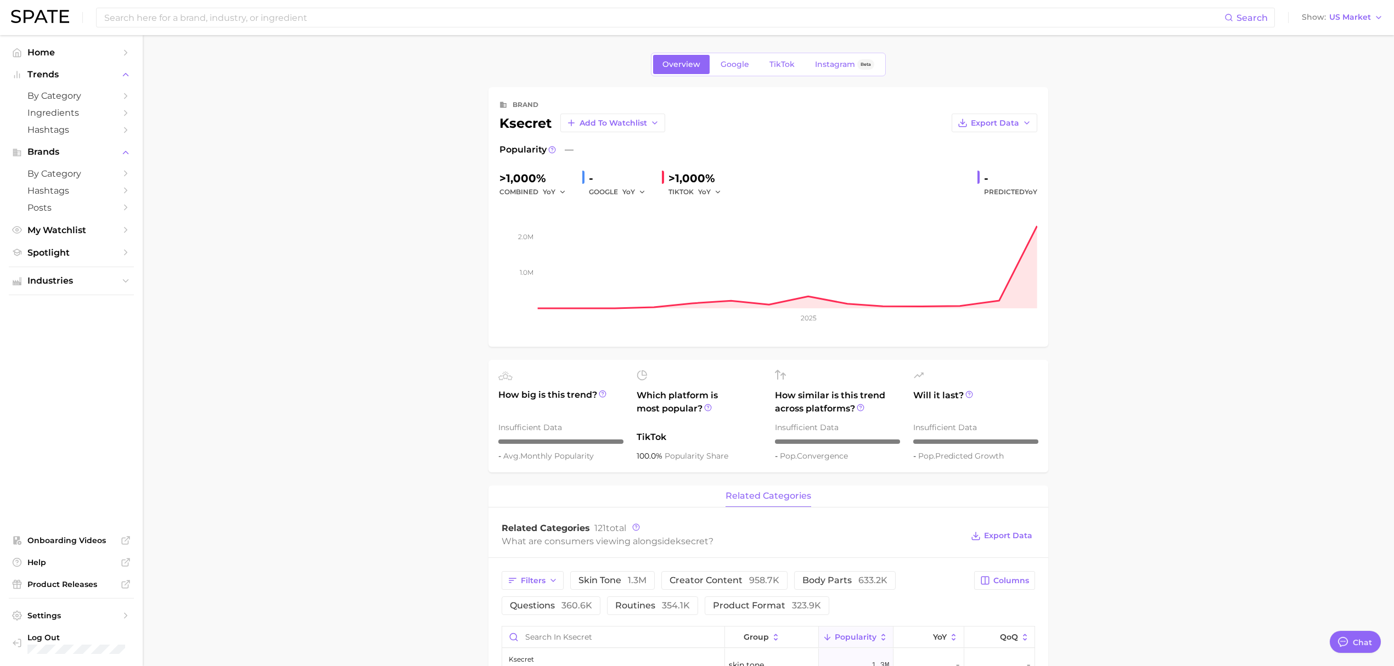
click at [744, 54] on div "Overview Google TikTok Instagram Beta" at bounding box center [768, 65] width 235 height 24
click at [740, 64] on span "Google" at bounding box center [735, 64] width 29 height 9
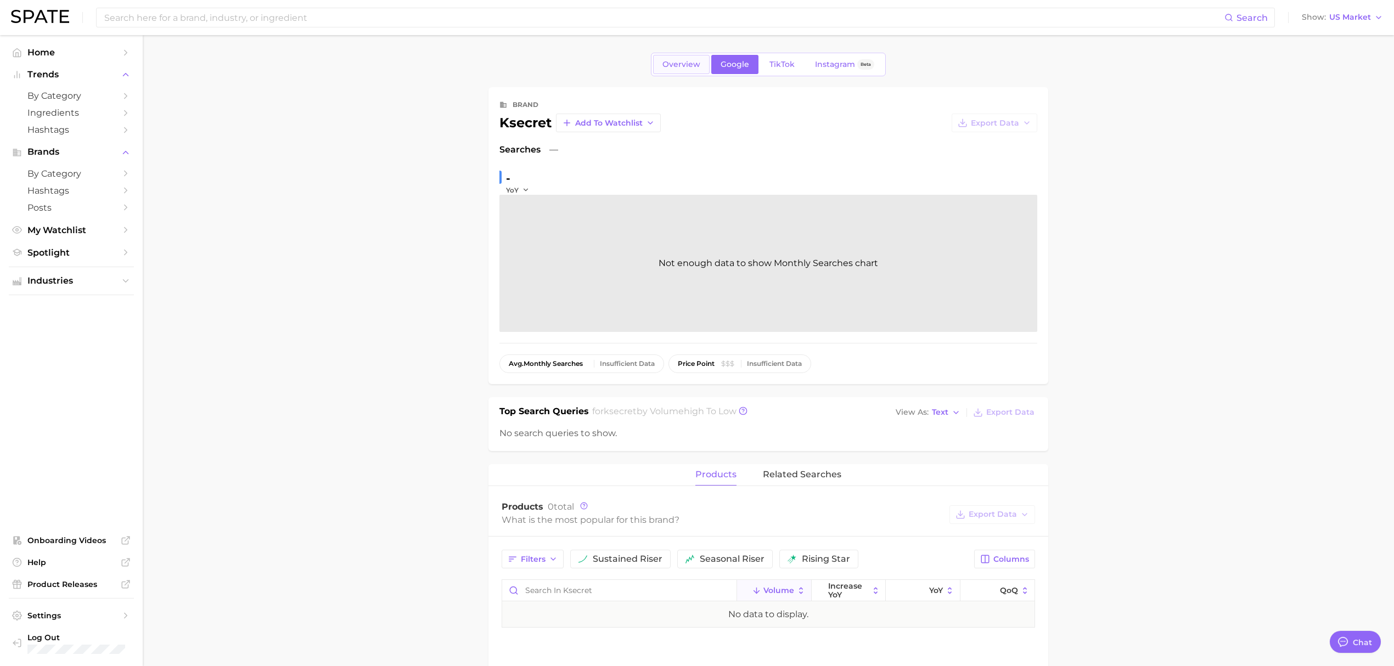
click at [682, 64] on span "Overview" at bounding box center [681, 64] width 38 height 9
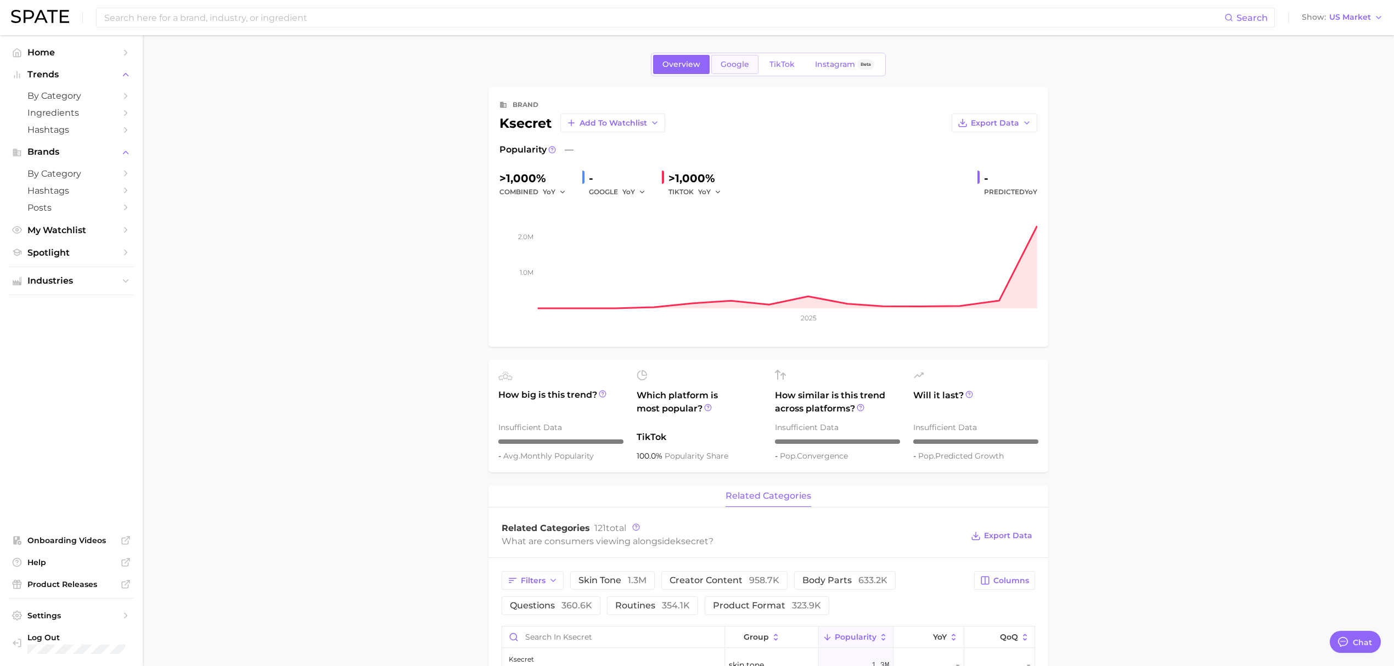
click at [728, 57] on link "Google" at bounding box center [734, 64] width 47 height 19
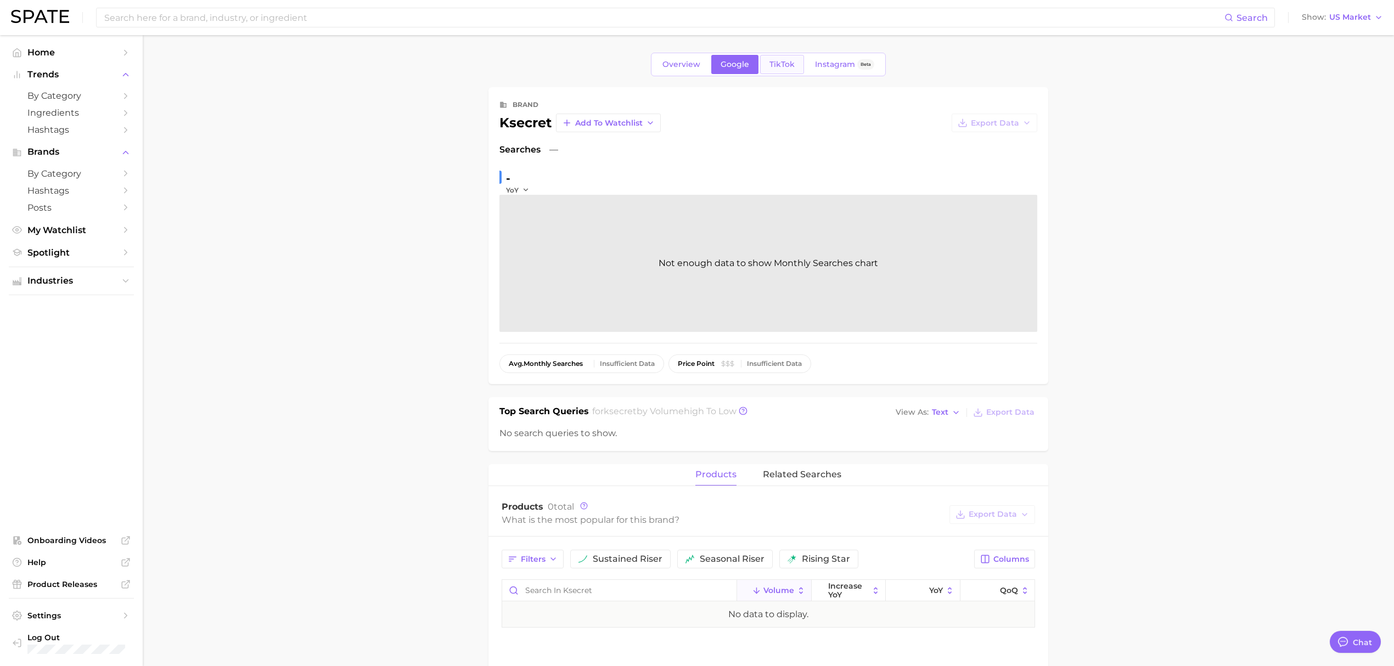
click at [774, 64] on span "TikTok" at bounding box center [781, 64] width 25 height 9
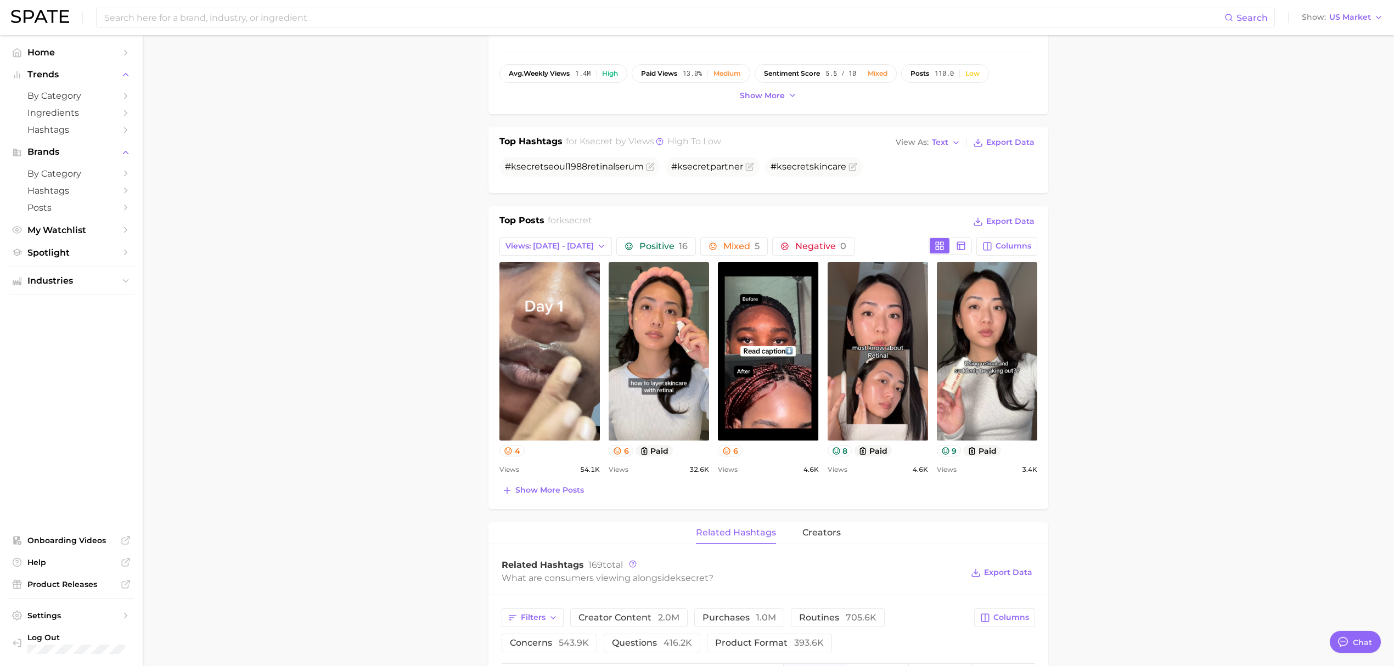
scroll to position [292, 0]
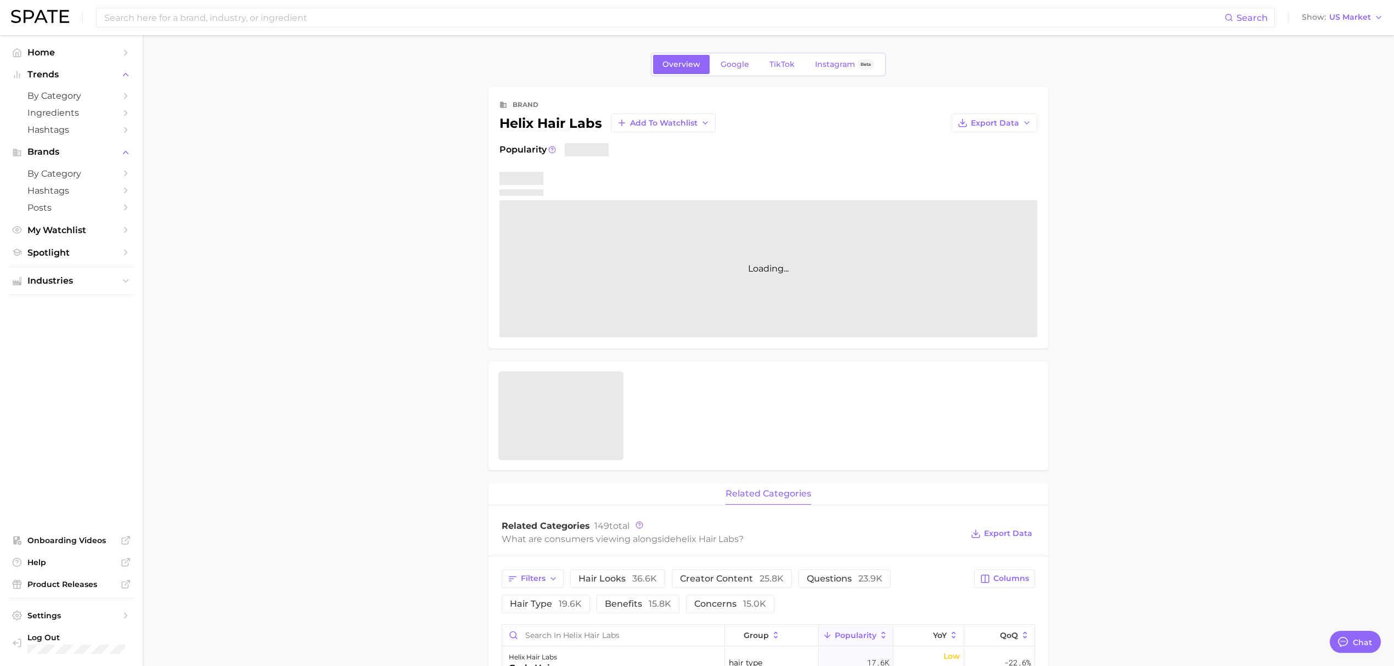
type textarea "x"
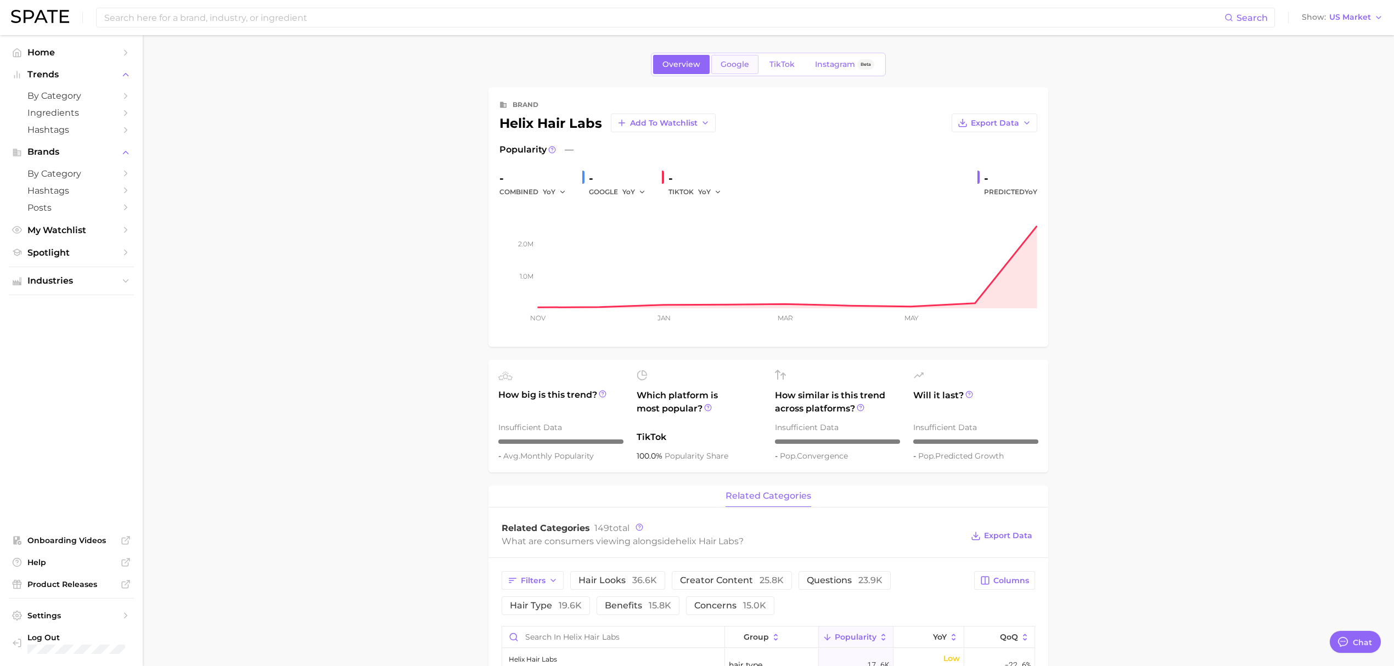
click at [734, 58] on link "Google" at bounding box center [734, 64] width 47 height 19
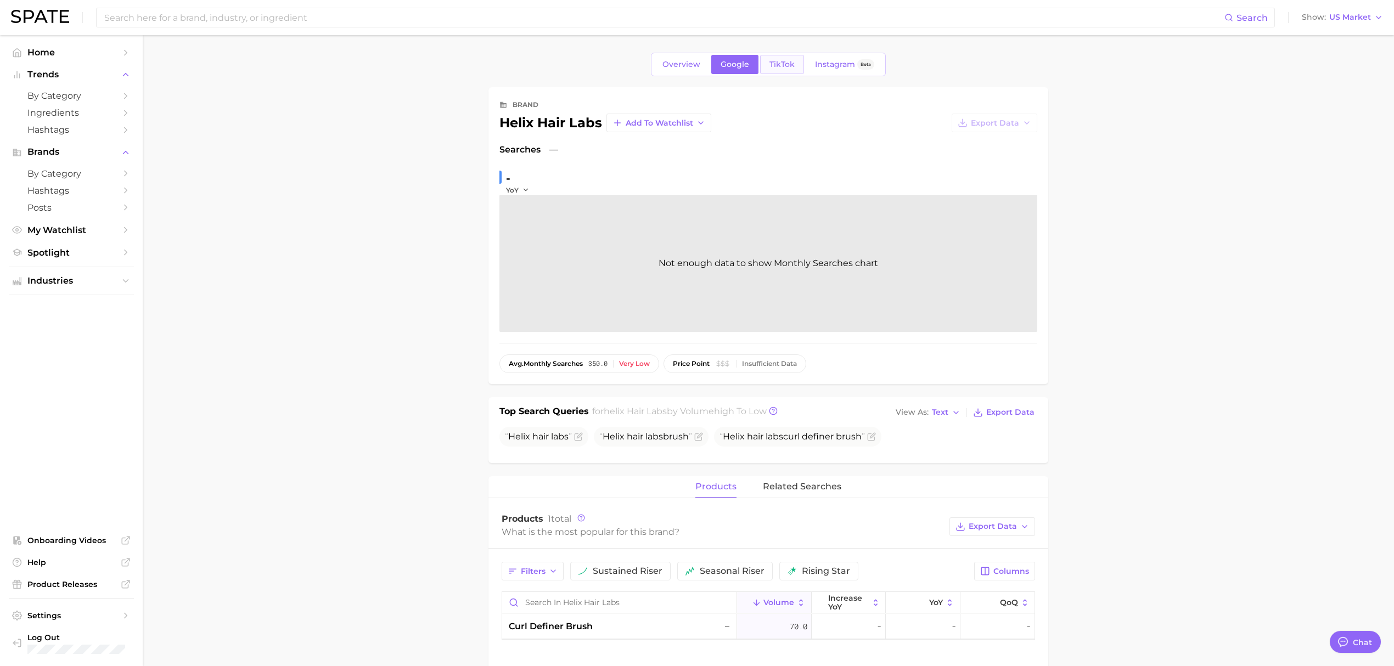
click at [785, 60] on span "TikTok" at bounding box center [781, 64] width 25 height 9
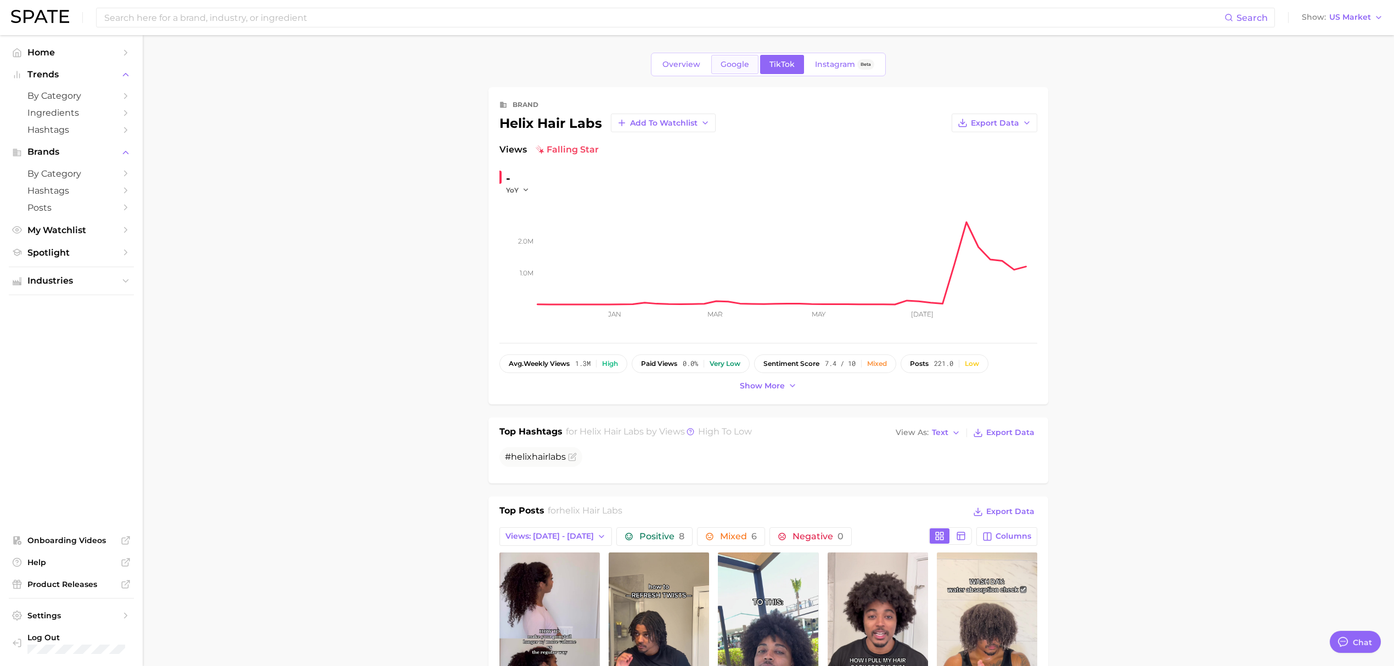
click at [741, 64] on span "Google" at bounding box center [735, 64] width 29 height 9
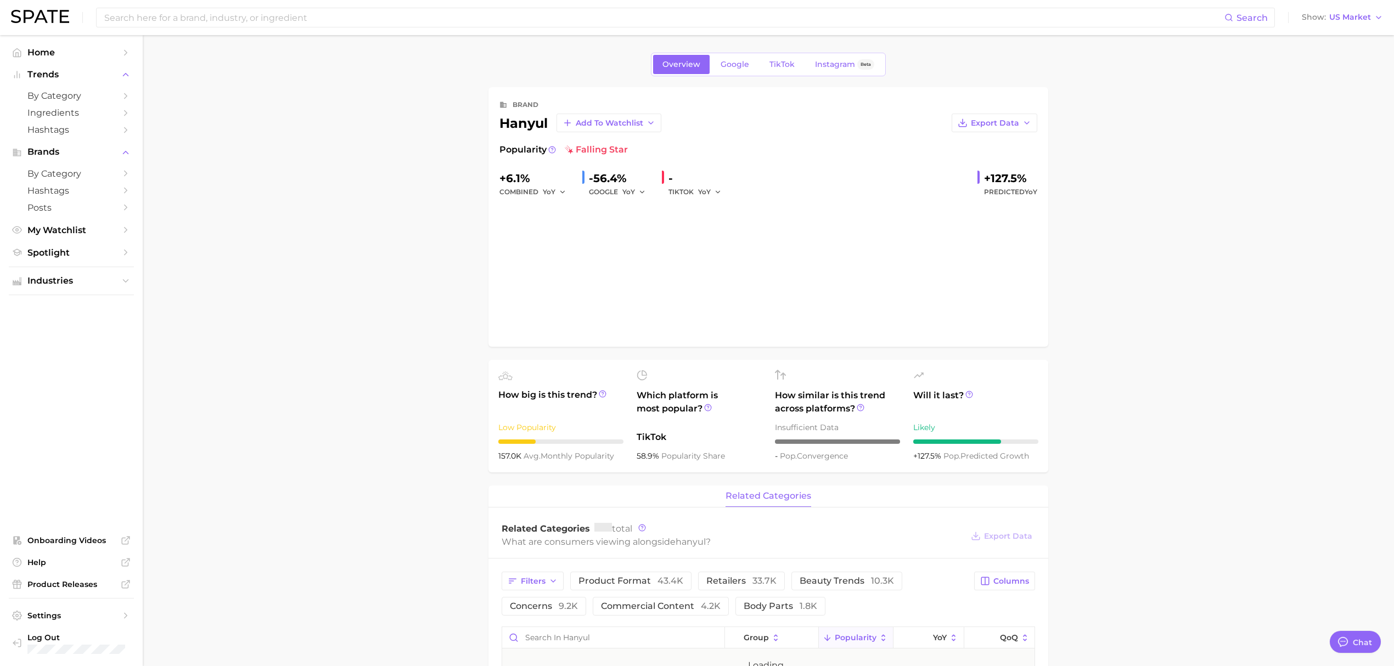
type textarea "x"
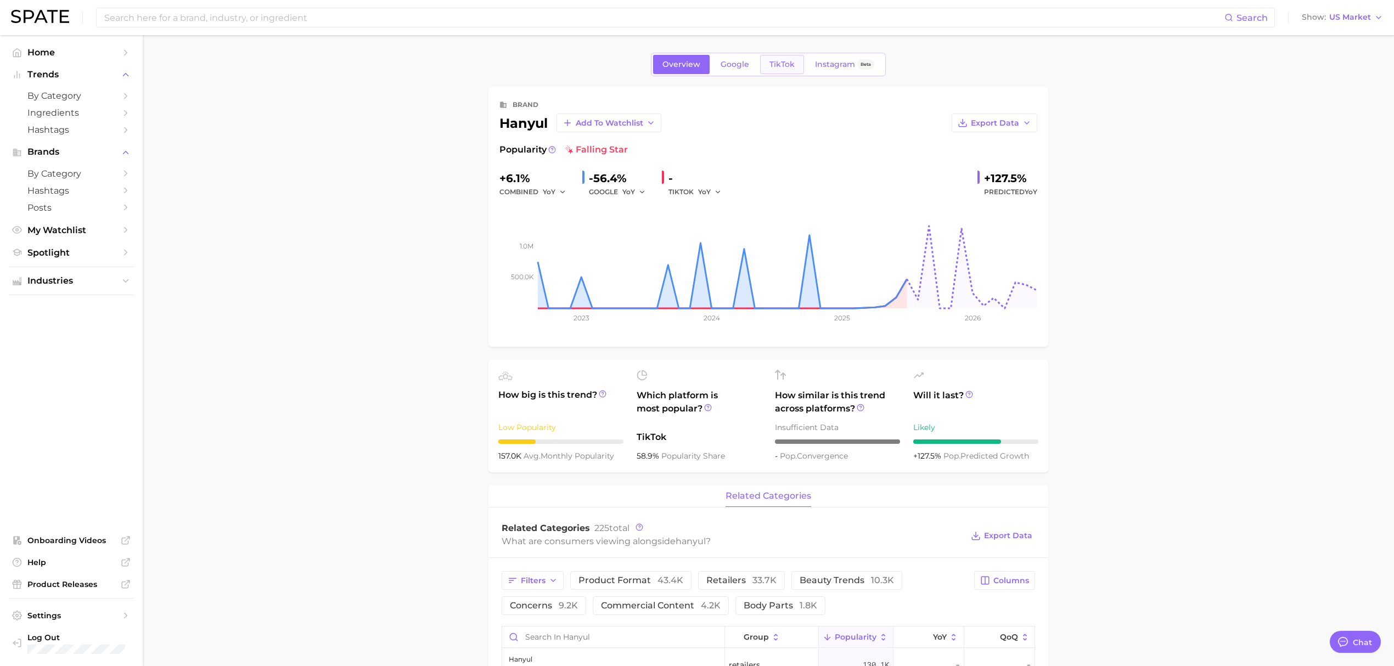
click at [780, 55] on link "TikTok" at bounding box center [782, 64] width 44 height 19
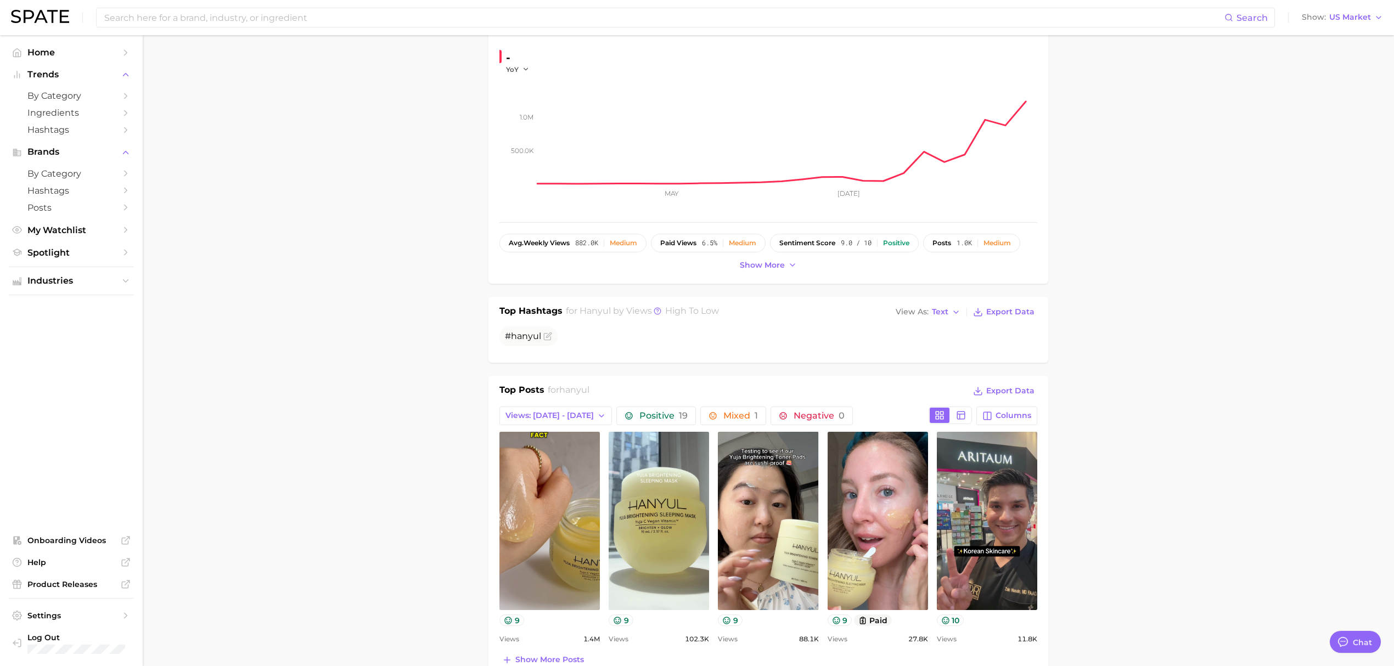
scroll to position [292, 0]
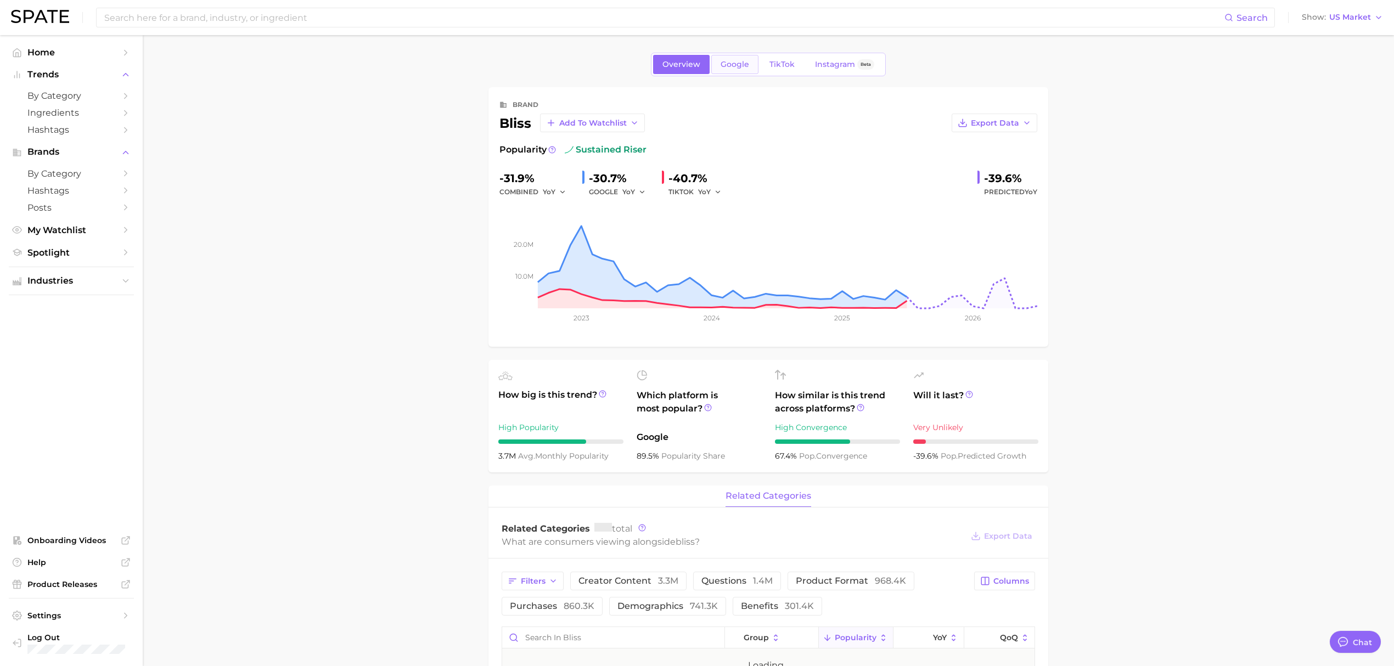
click at [734, 60] on span "Google" at bounding box center [735, 64] width 29 height 9
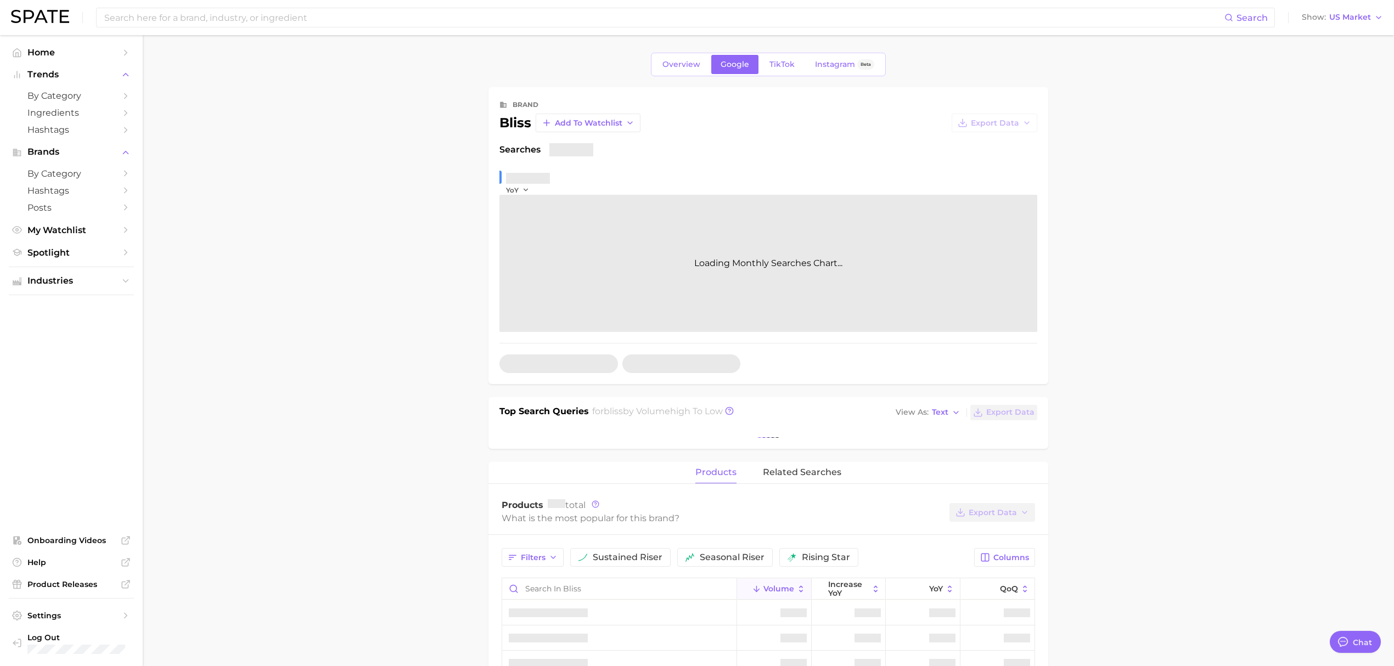
type textarea "x"
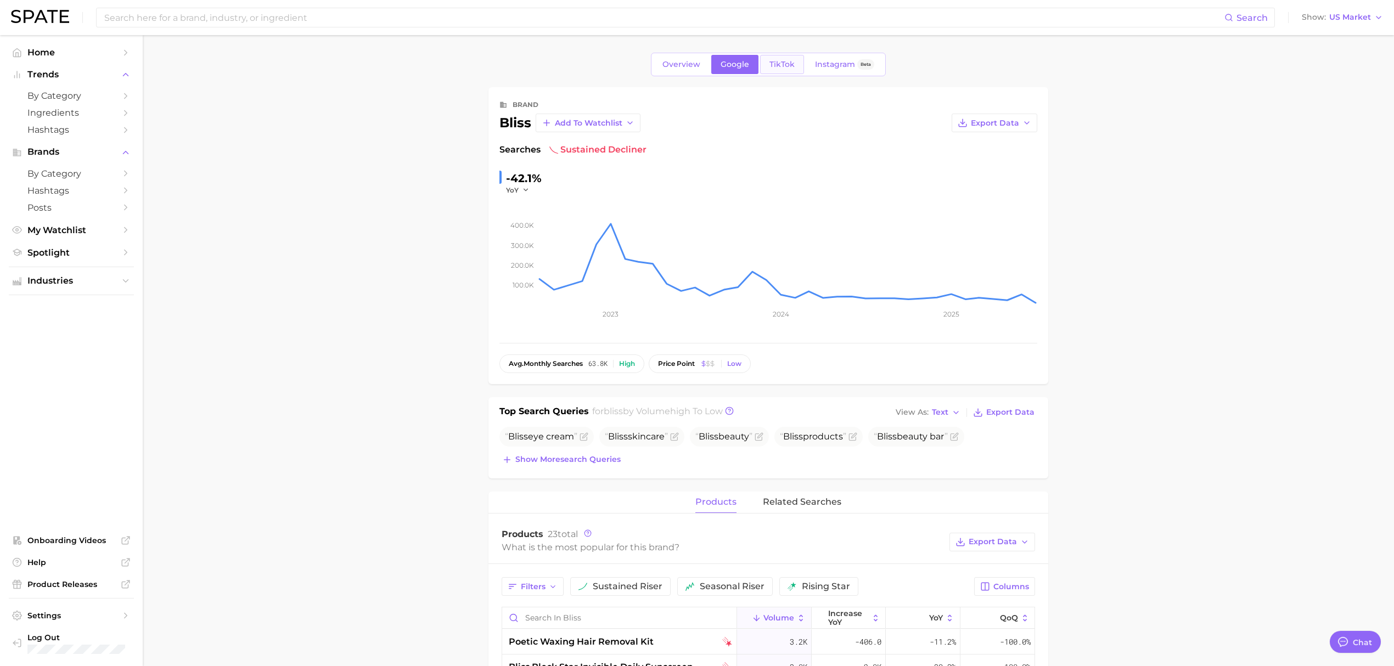
click at [789, 60] on span "TikTok" at bounding box center [781, 64] width 25 height 9
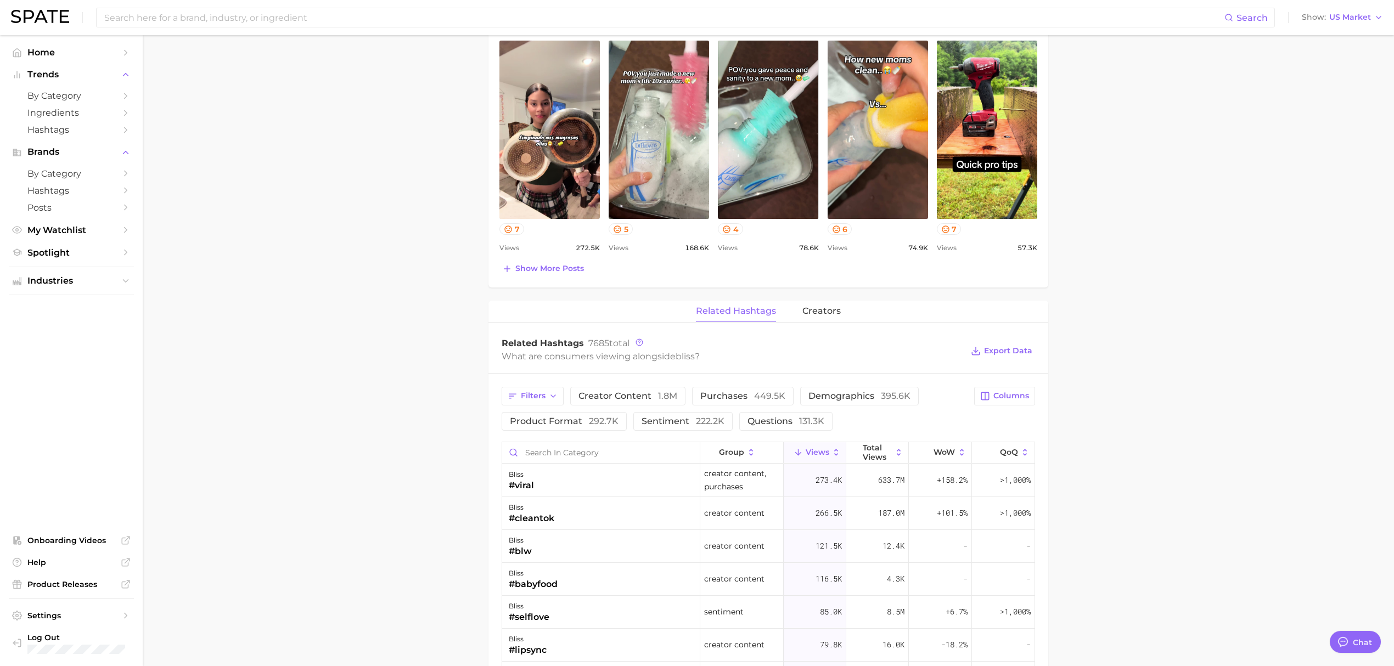
scroll to position [292, 0]
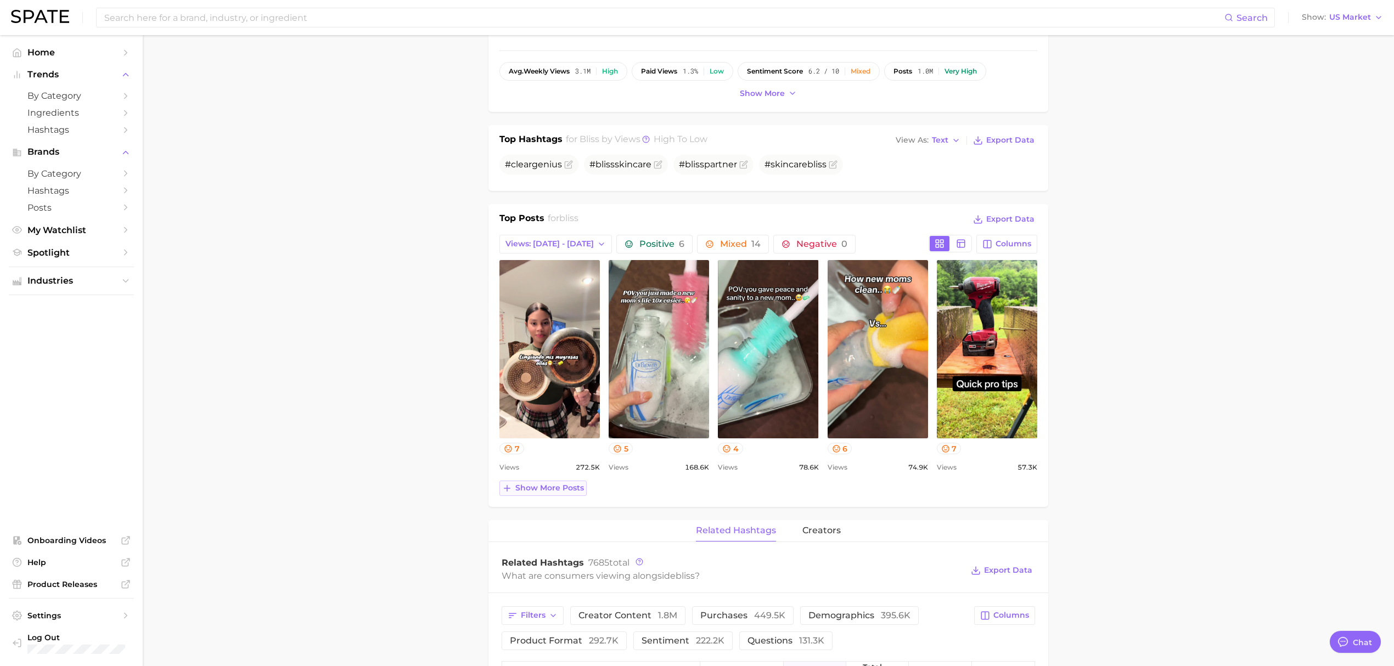
click at [530, 483] on button "Show more posts" at bounding box center [542, 488] width 87 height 15
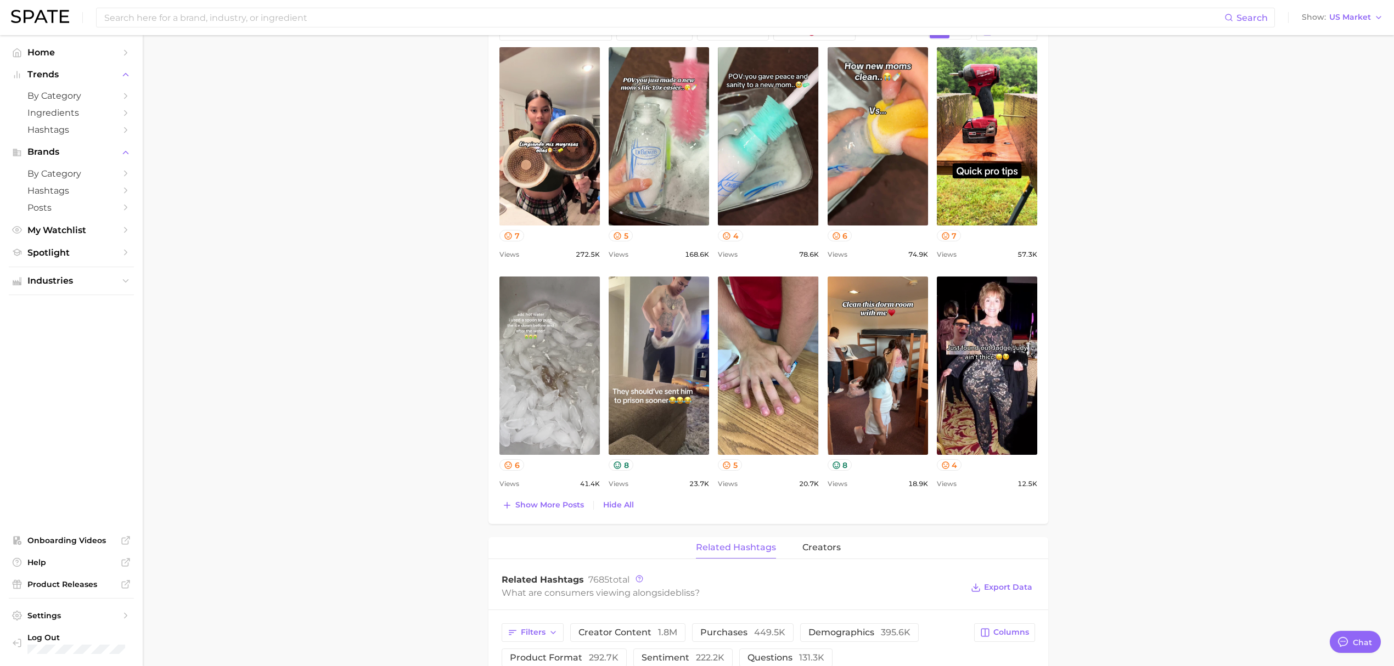
scroll to position [585, 0]
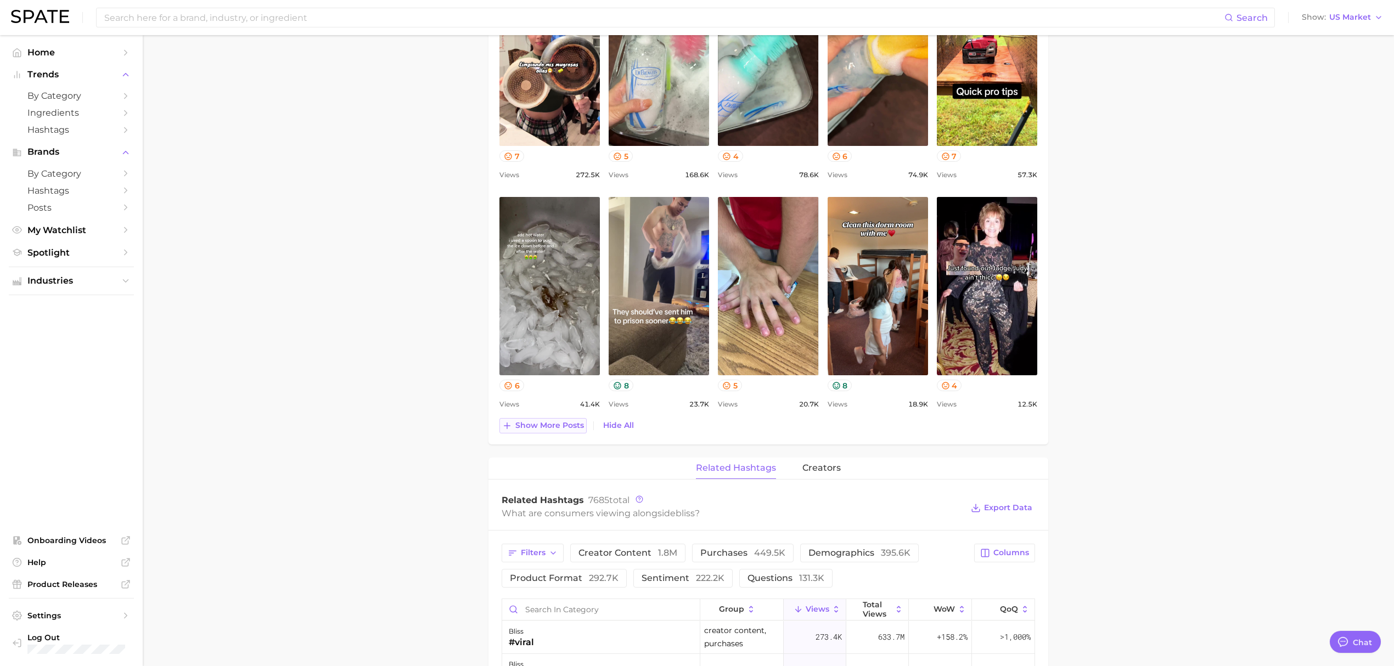
click at [543, 424] on span "Show more posts" at bounding box center [549, 425] width 69 height 9
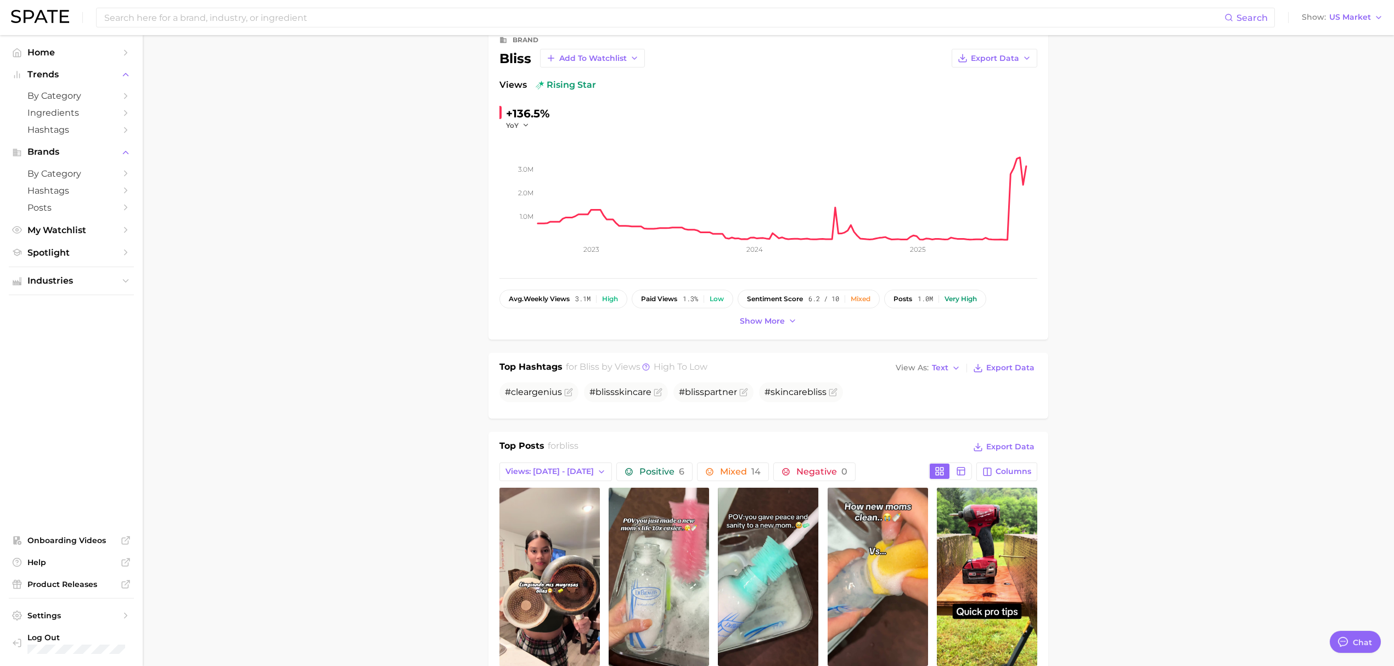
scroll to position [0, 0]
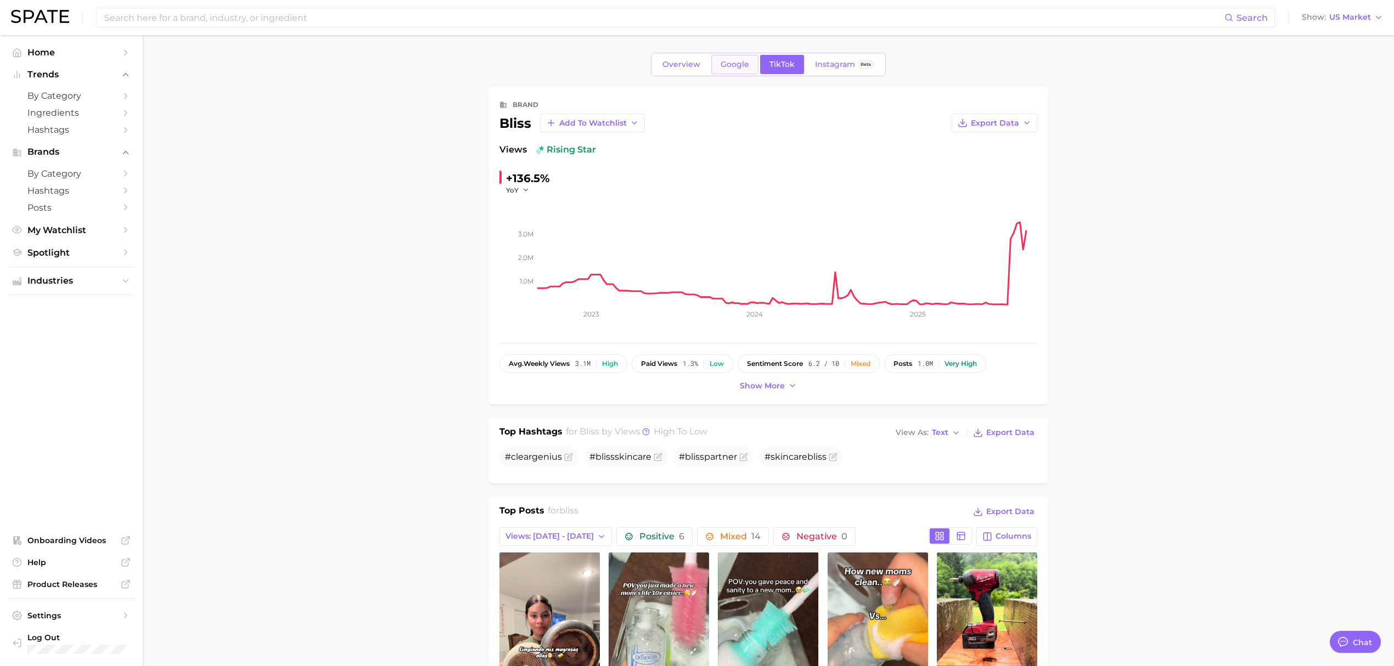
click at [728, 61] on span "Google" at bounding box center [735, 64] width 29 height 9
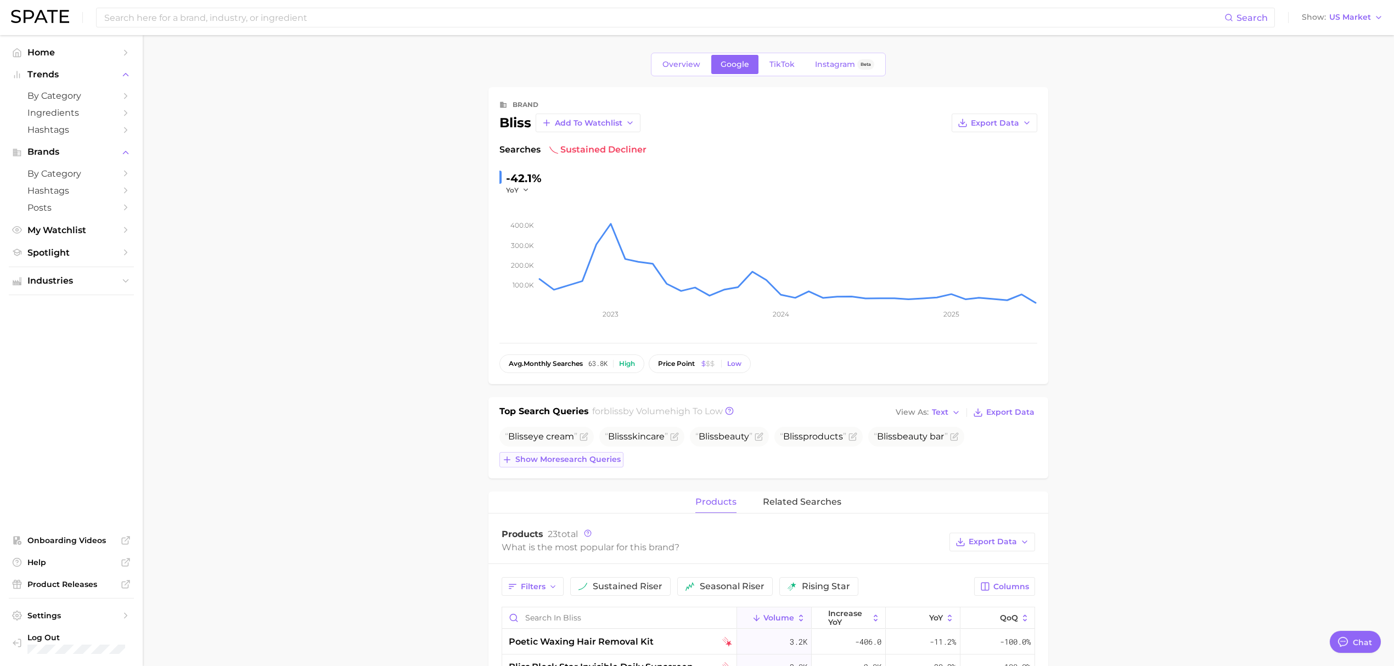
click at [512, 455] on icon at bounding box center [507, 460] width 10 height 10
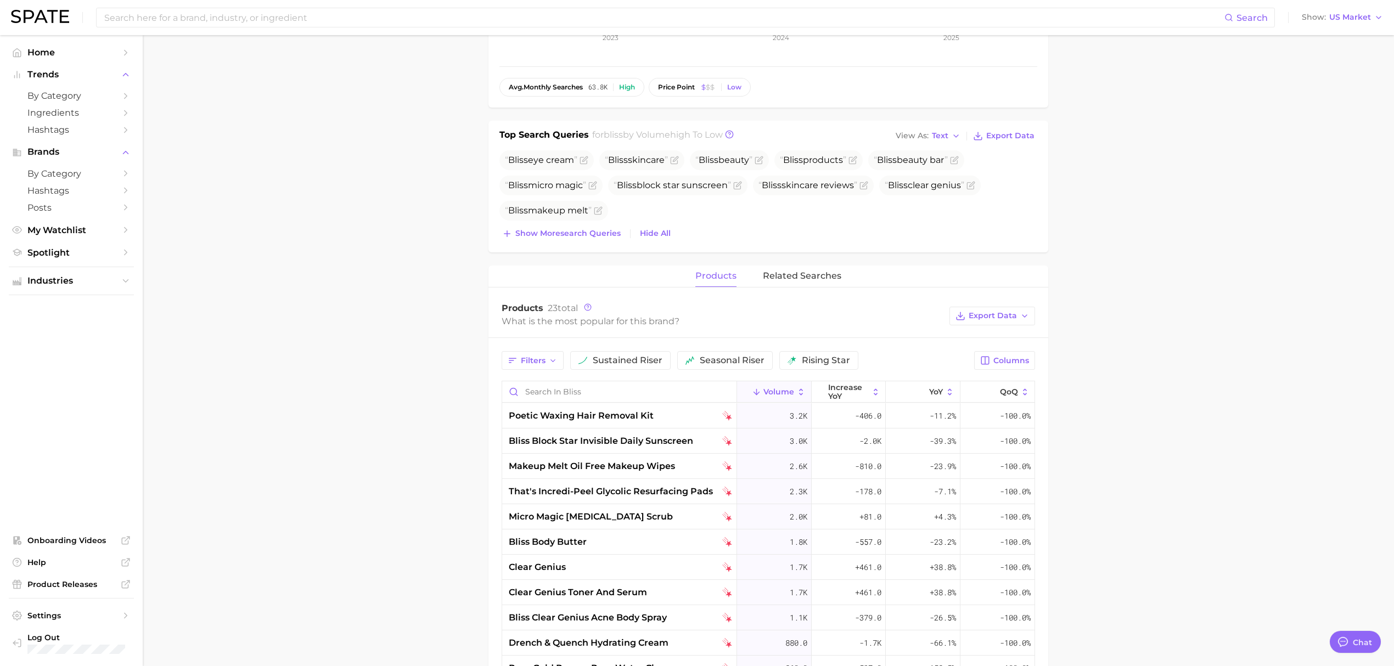
scroll to position [292, 0]
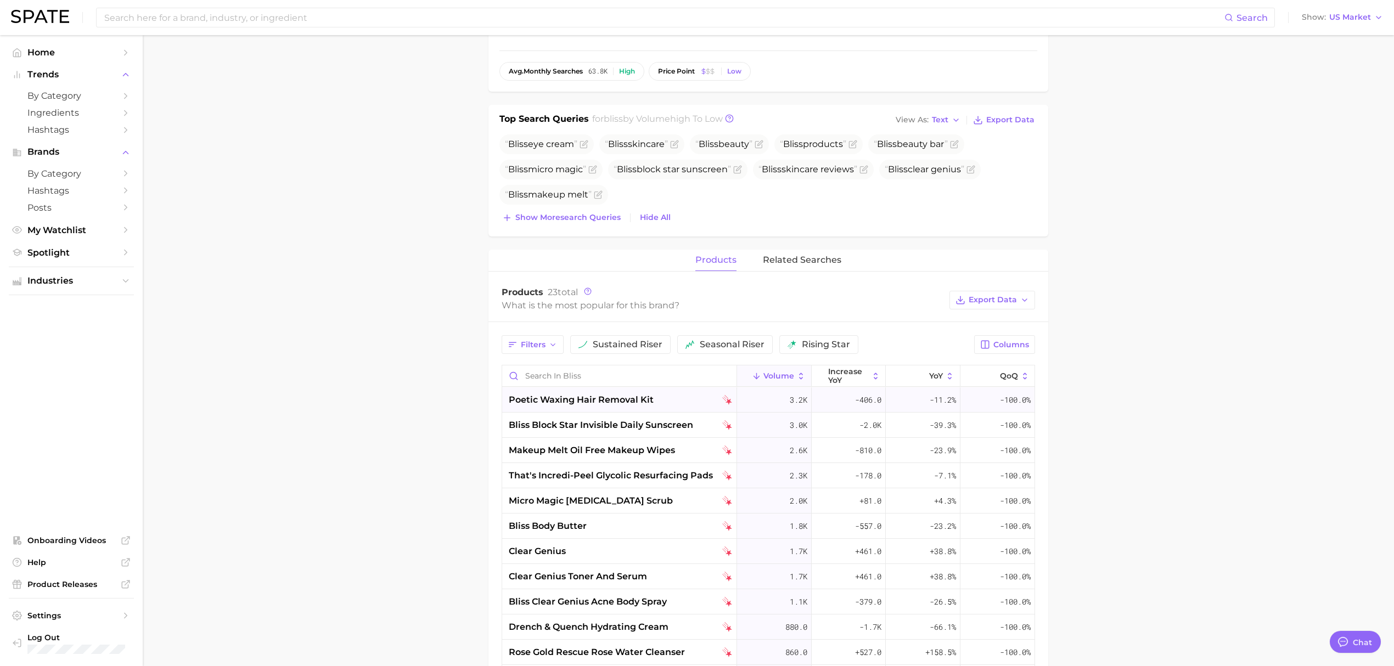
click at [599, 404] on span "poetic waxing hair removal kit" at bounding box center [581, 399] width 145 height 13
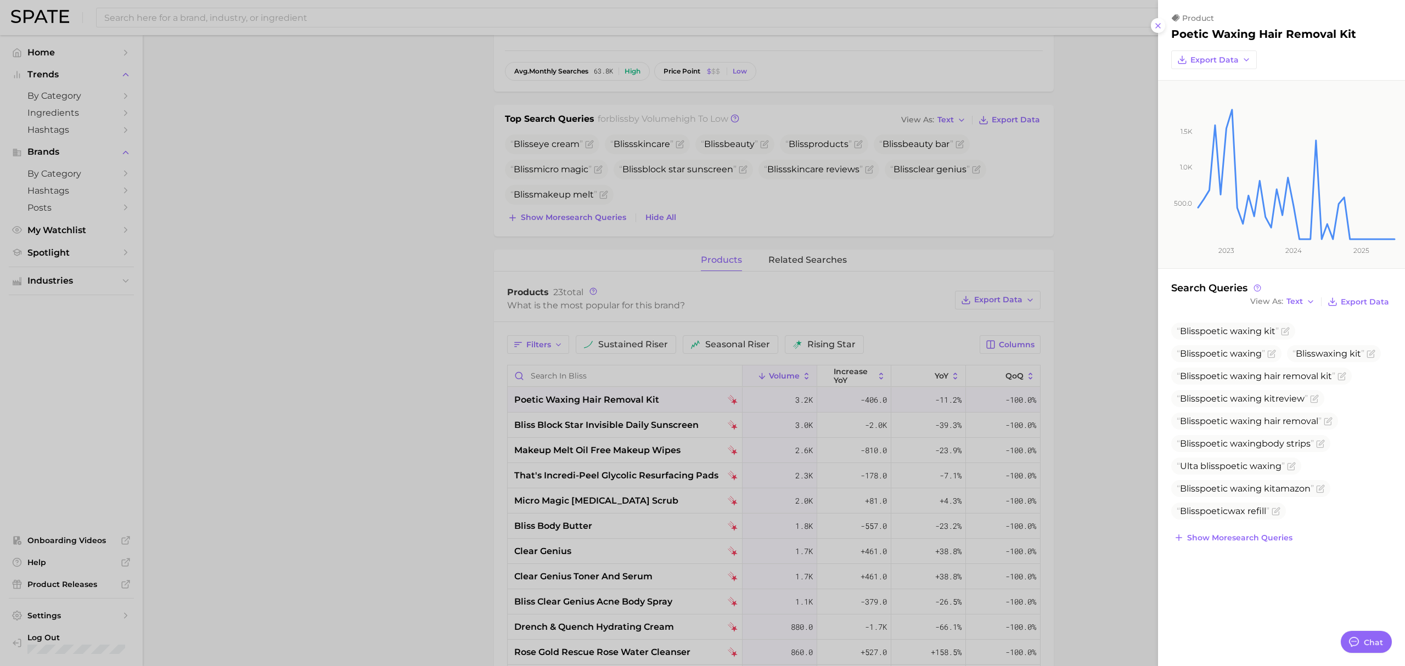
click at [468, 408] on div at bounding box center [702, 333] width 1405 height 666
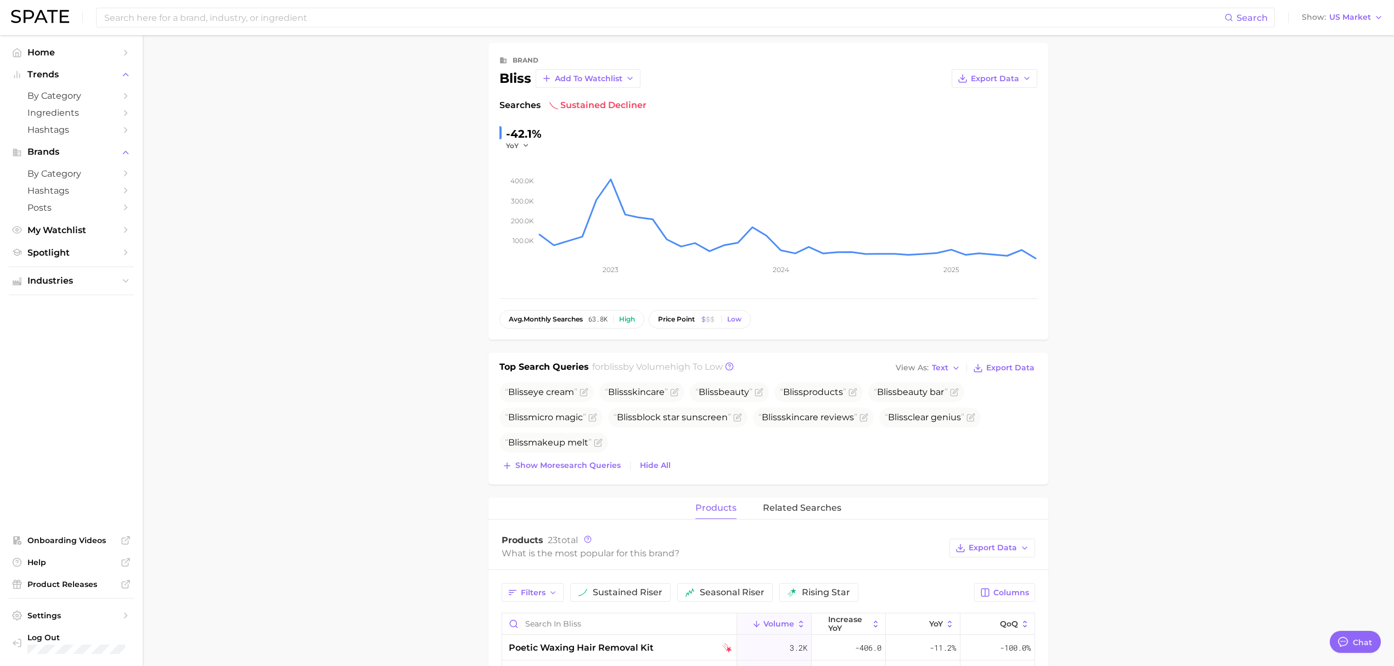
scroll to position [0, 0]
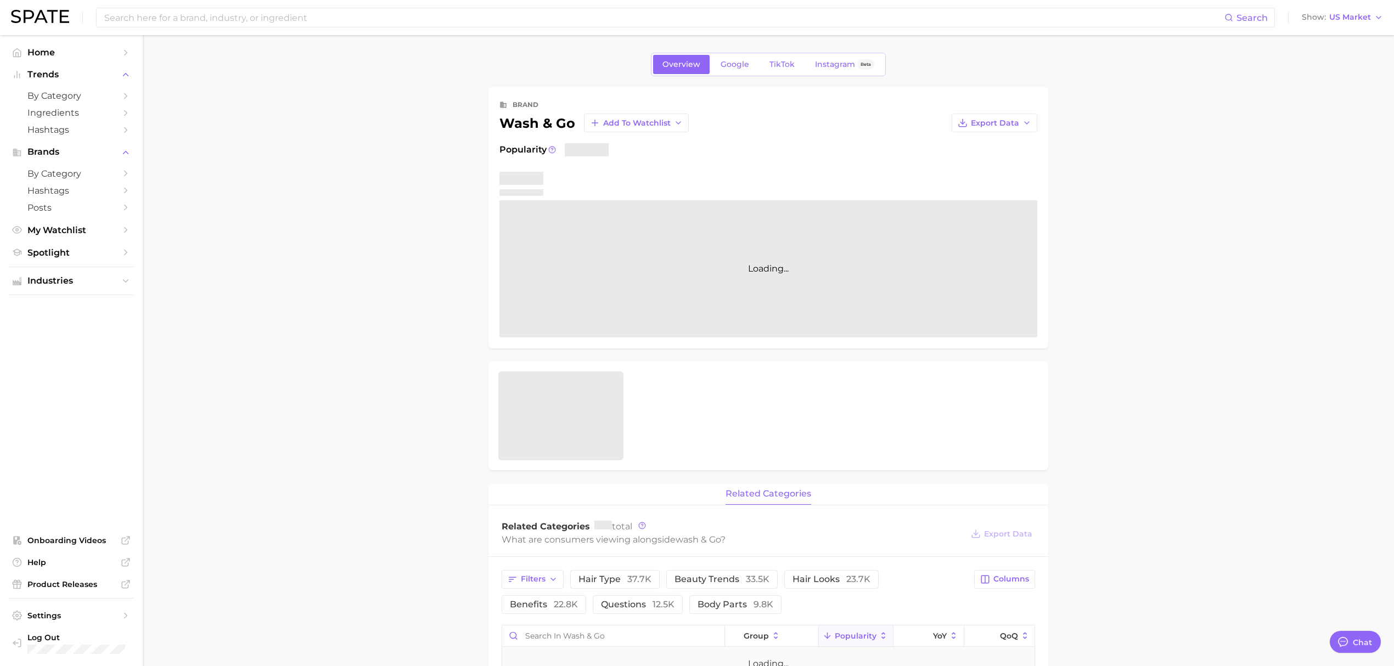
type textarea "x"
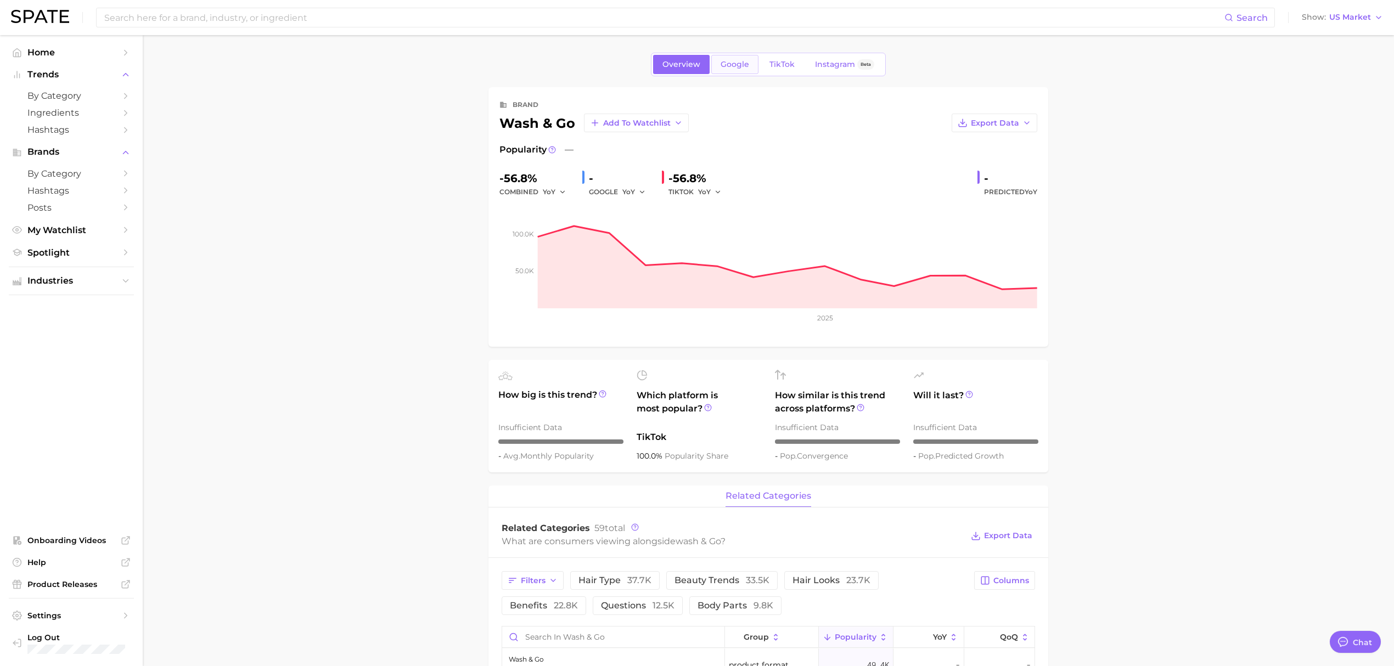
click at [740, 69] on span "Google" at bounding box center [735, 64] width 29 height 9
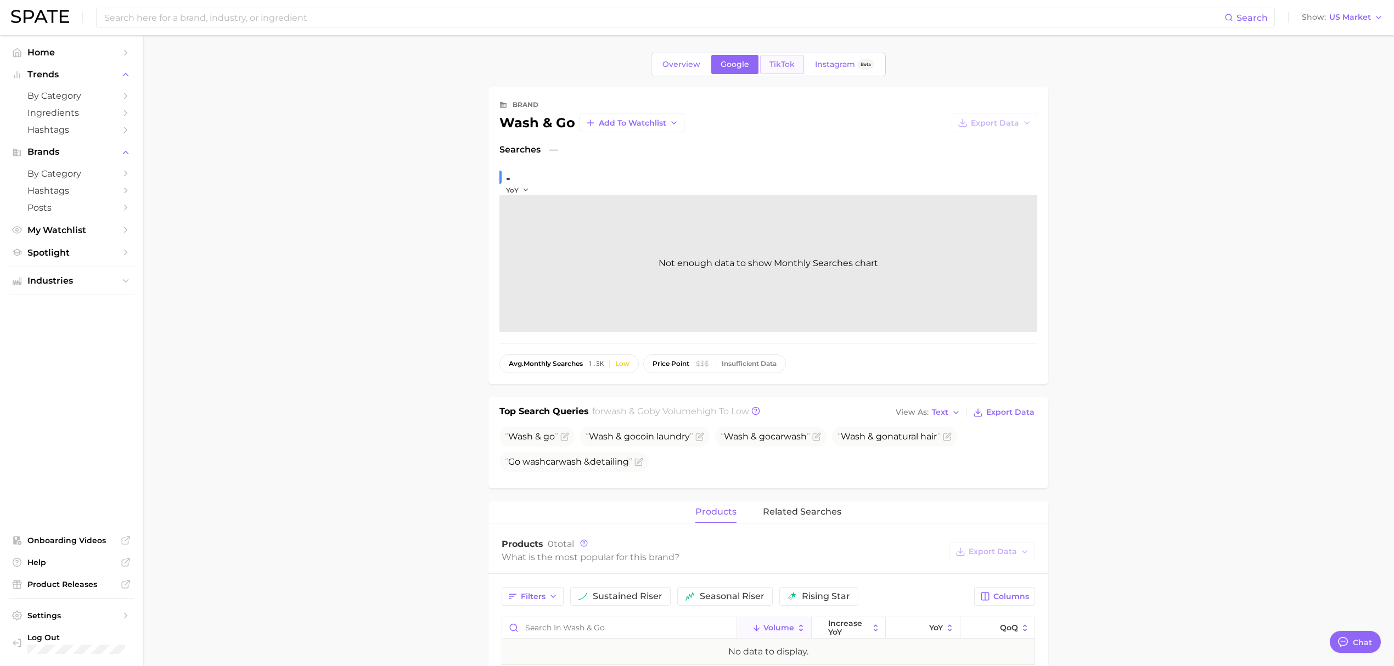
click at [773, 65] on span "TikTok" at bounding box center [781, 64] width 25 height 9
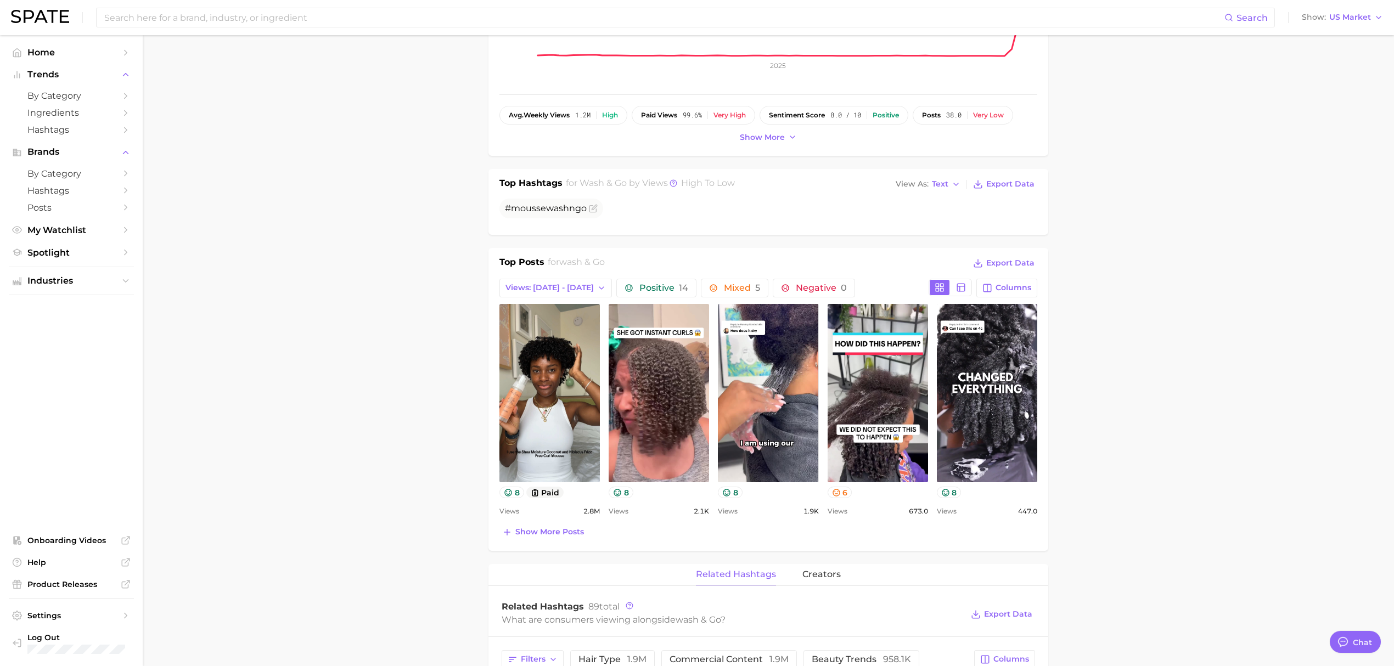
scroll to position [292, 0]
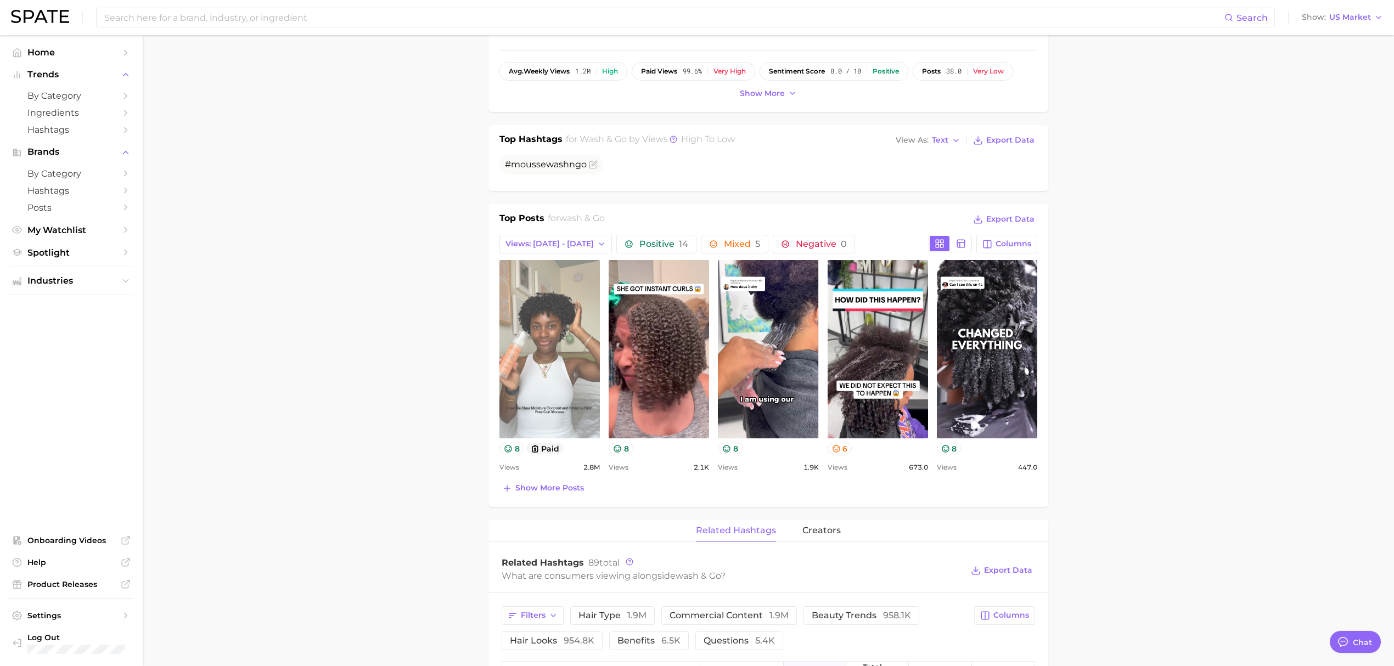
click at [561, 347] on link "view post on TikTok" at bounding box center [549, 349] width 100 height 178
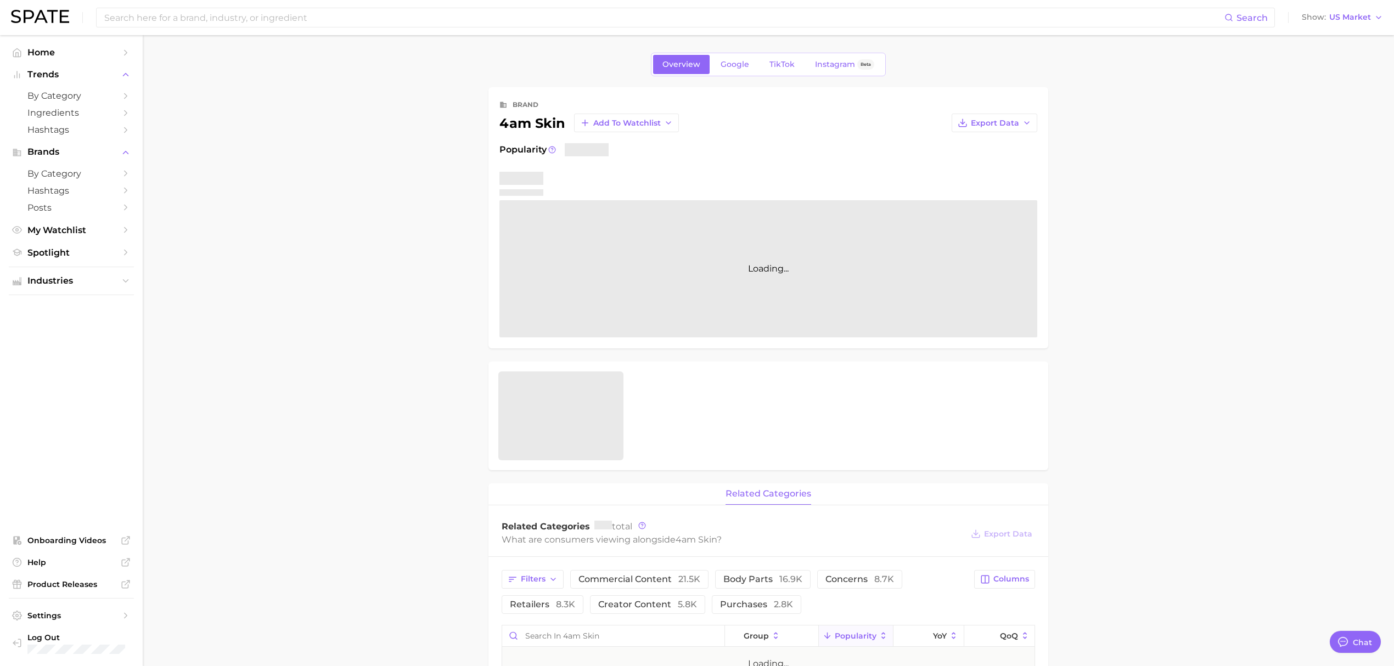
type textarea "x"
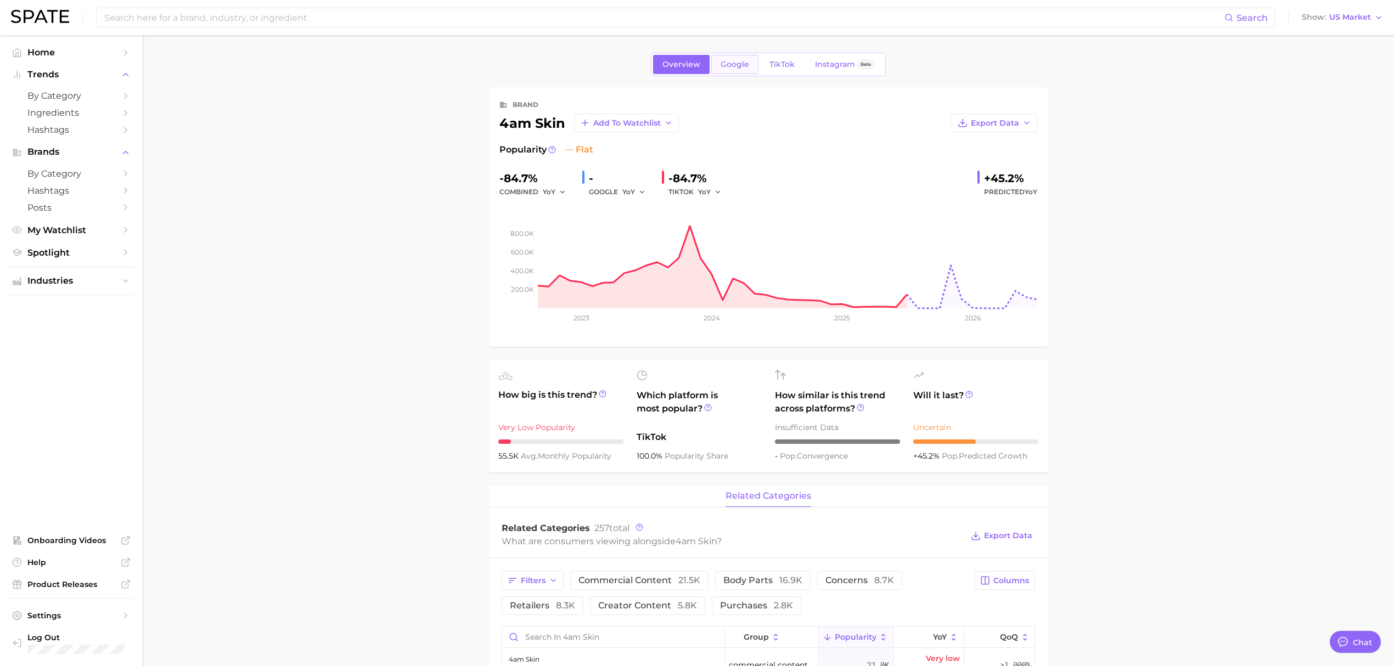
click at [723, 62] on span "Google" at bounding box center [735, 64] width 29 height 9
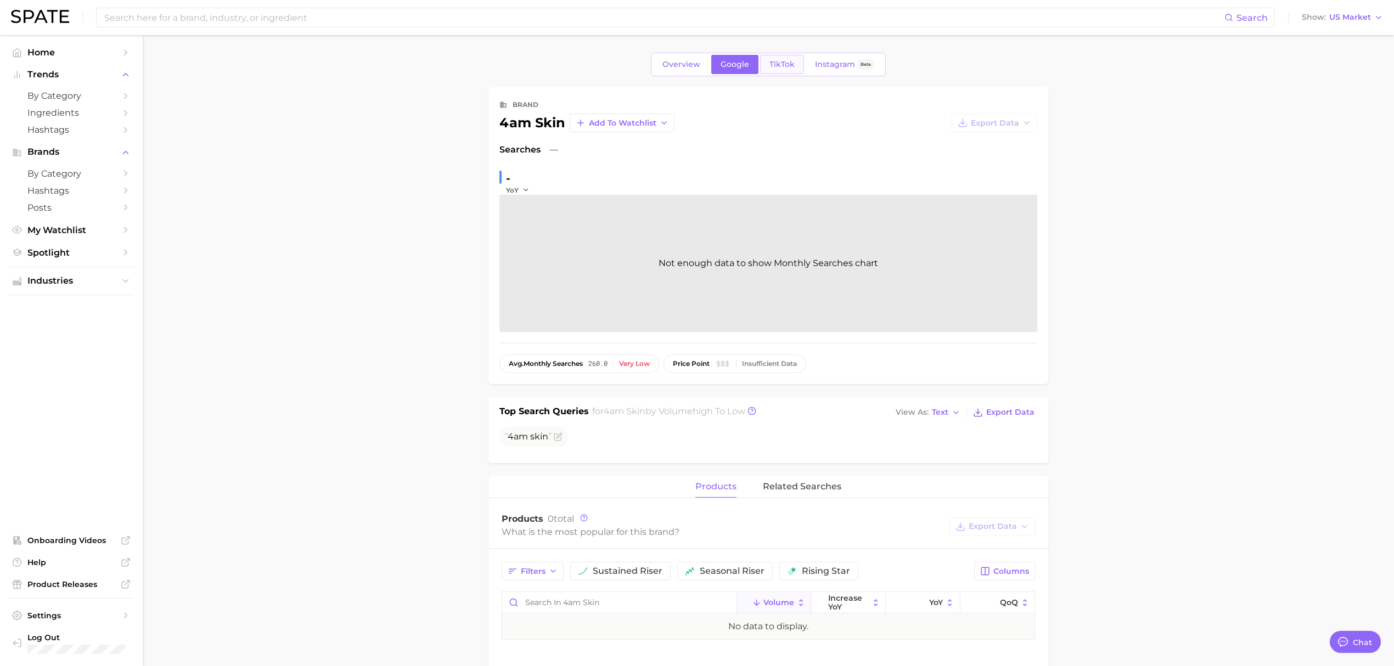
click at [791, 61] on span "TikTok" at bounding box center [781, 64] width 25 height 9
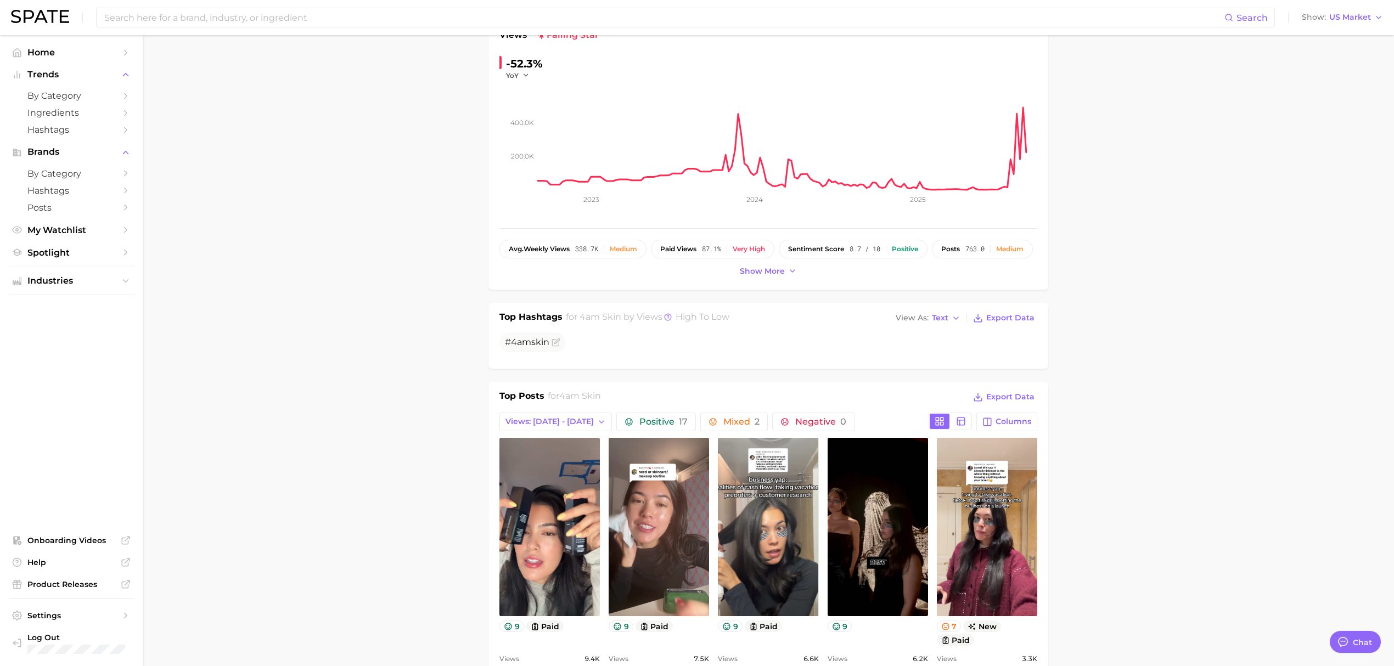
scroll to position [292, 0]
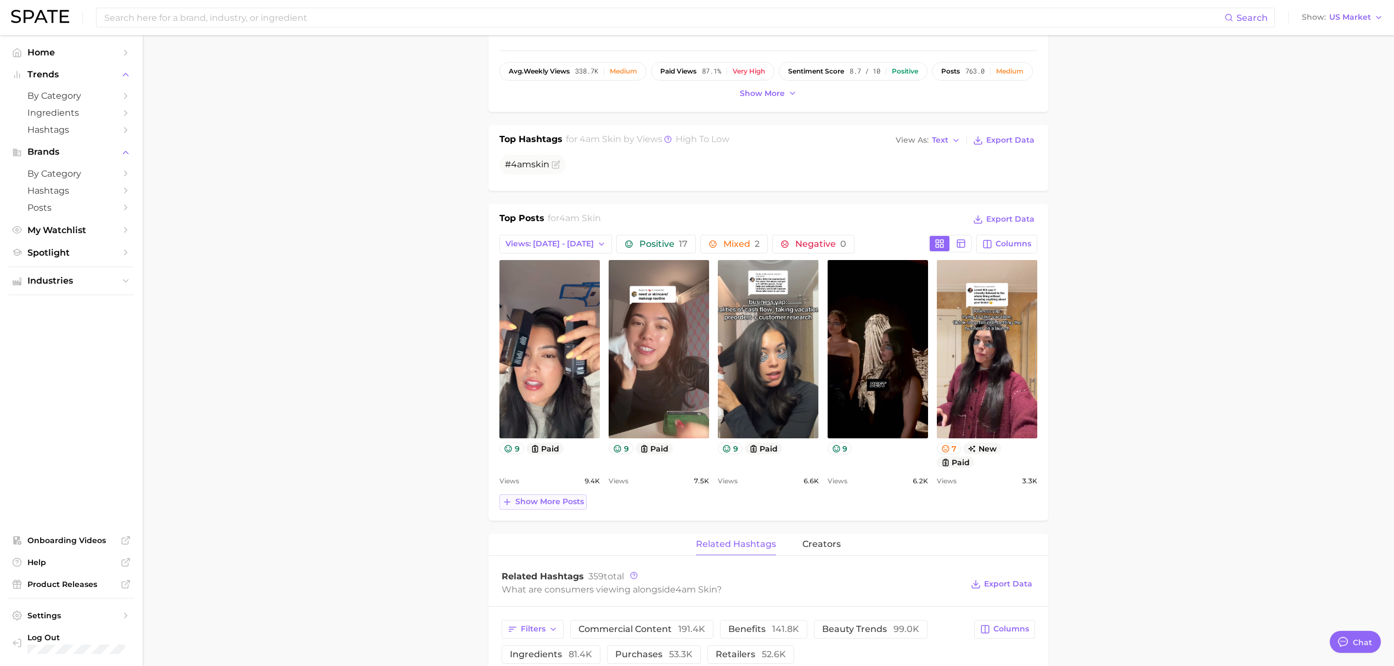
click at [532, 496] on button "Show more posts" at bounding box center [542, 501] width 87 height 15
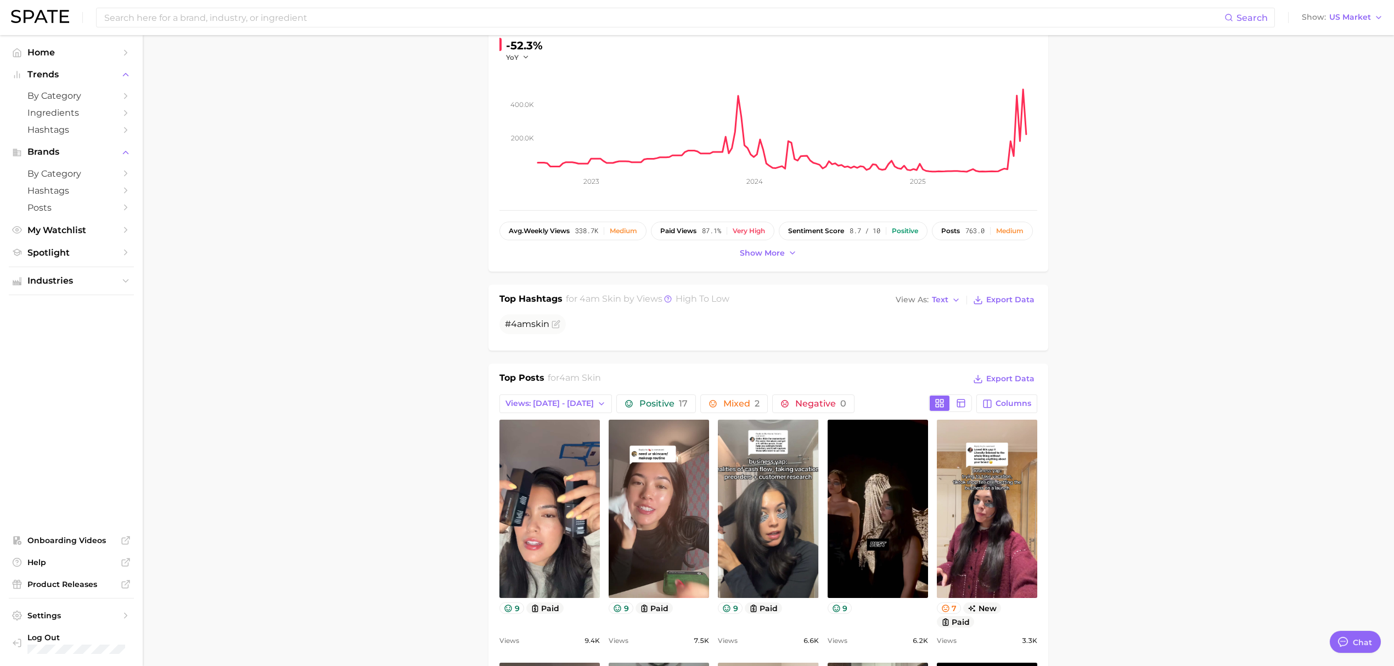
scroll to position [0, 0]
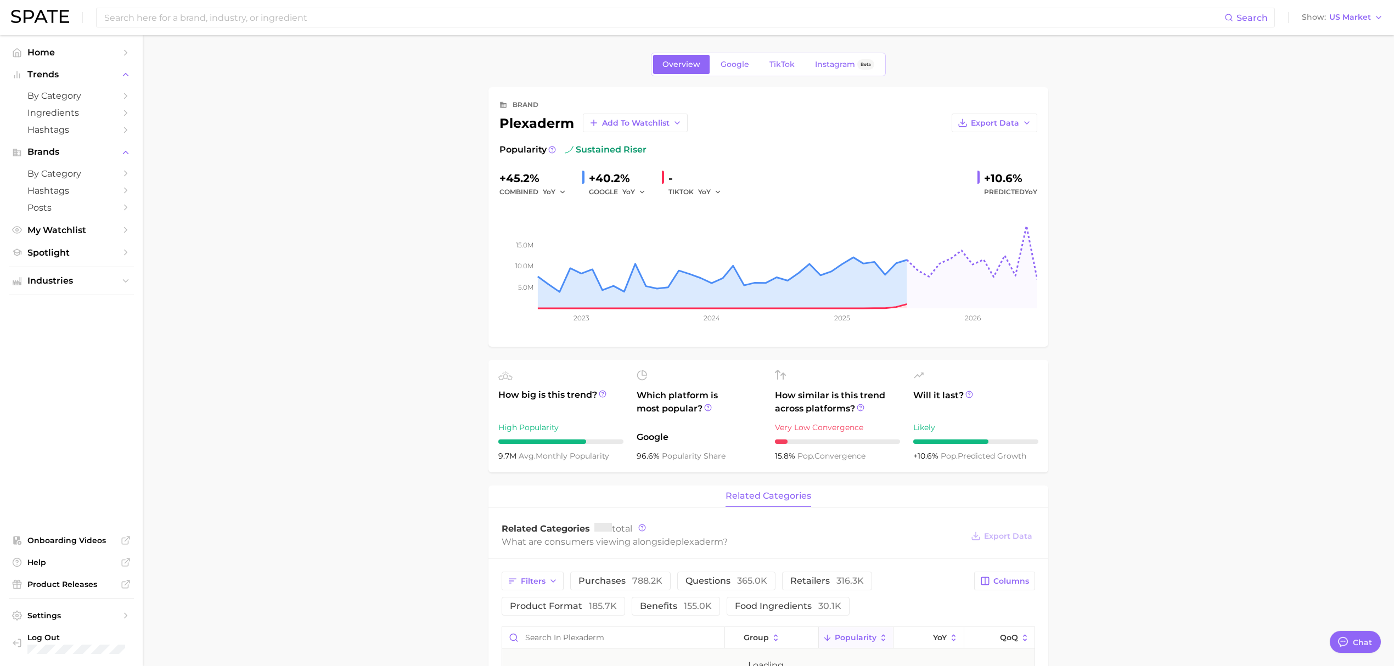
type textarea "x"
click at [746, 58] on link "Google" at bounding box center [734, 64] width 47 height 19
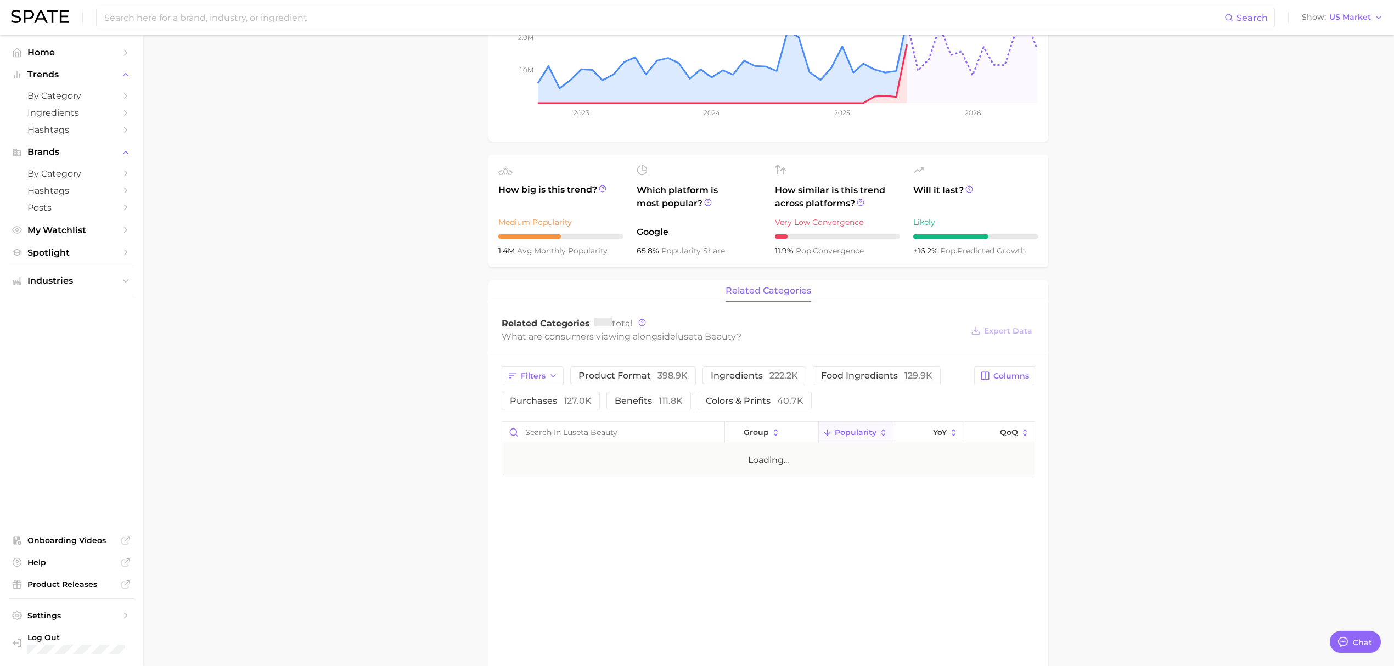
scroll to position [220, 0]
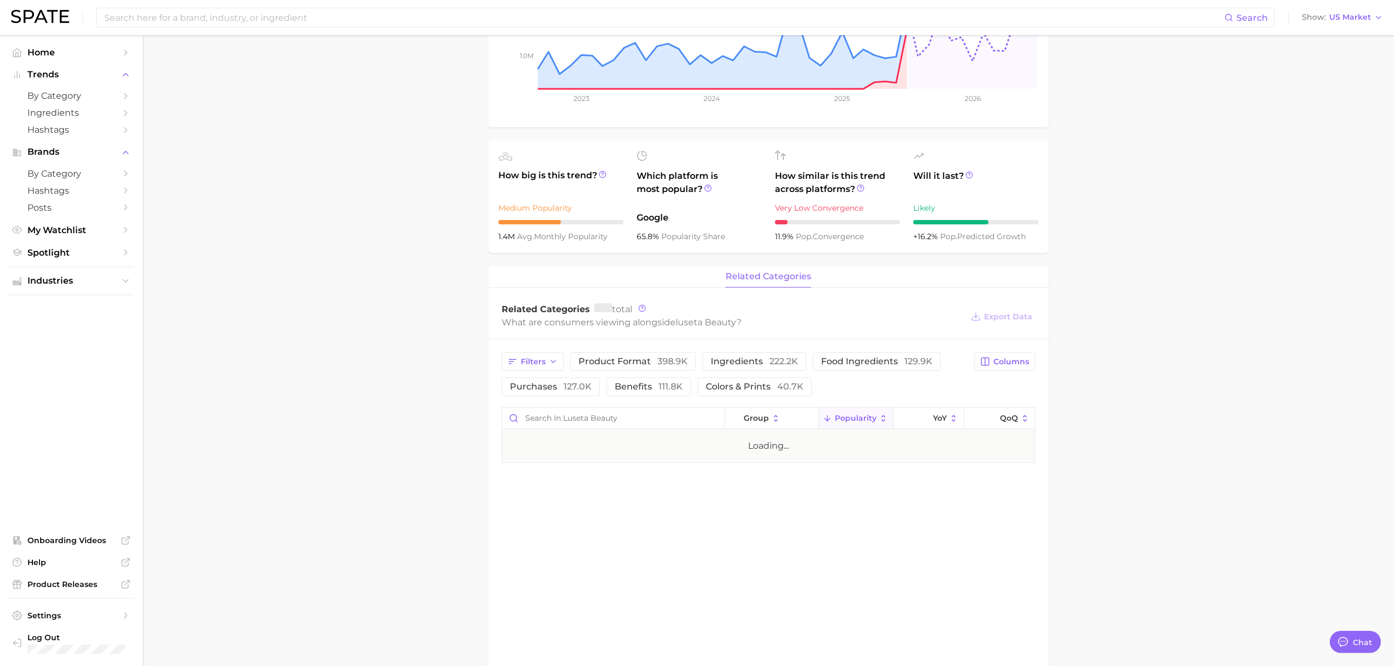
type textarea "x"
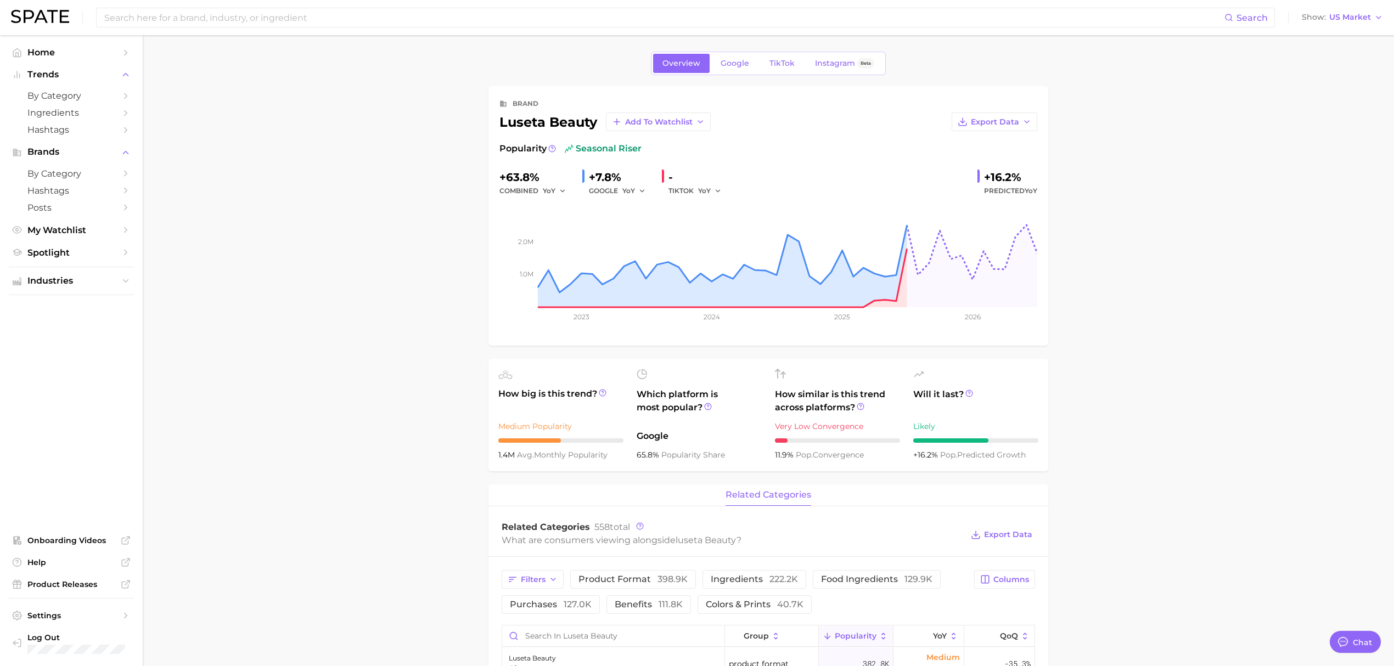
scroll to position [0, 0]
click at [740, 65] on span "Google" at bounding box center [735, 64] width 29 height 9
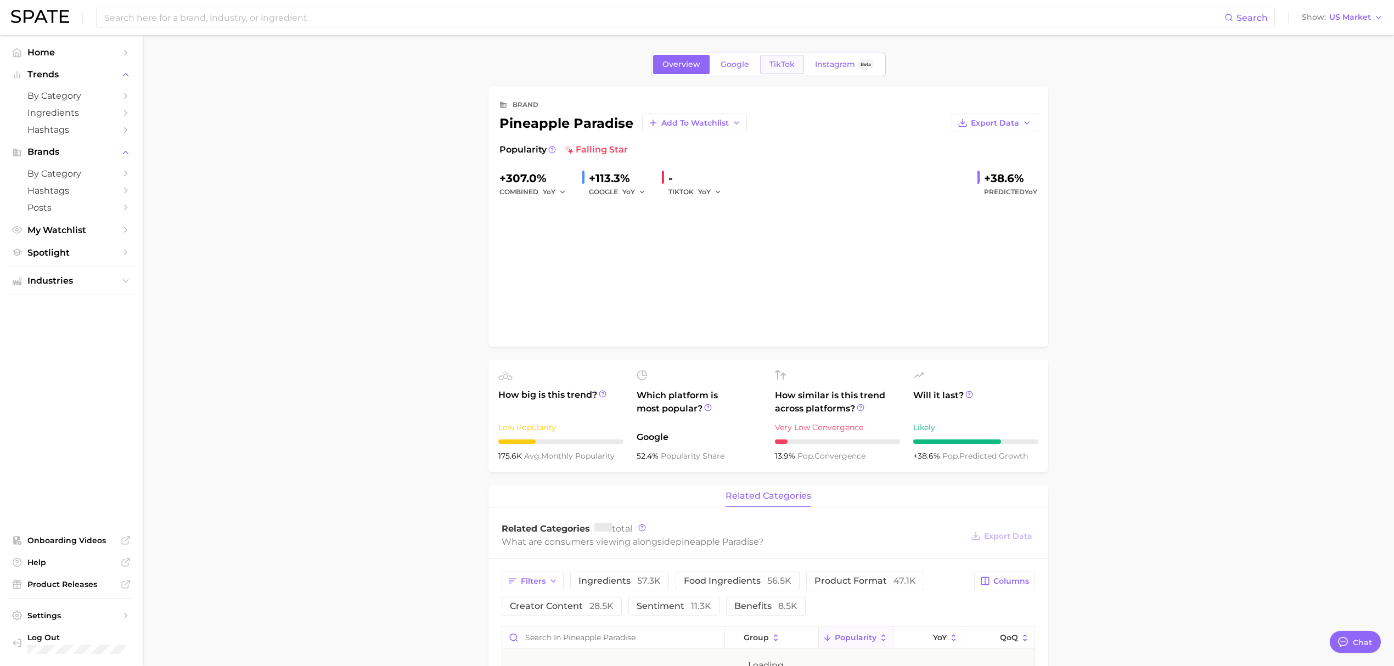
type textarea "x"
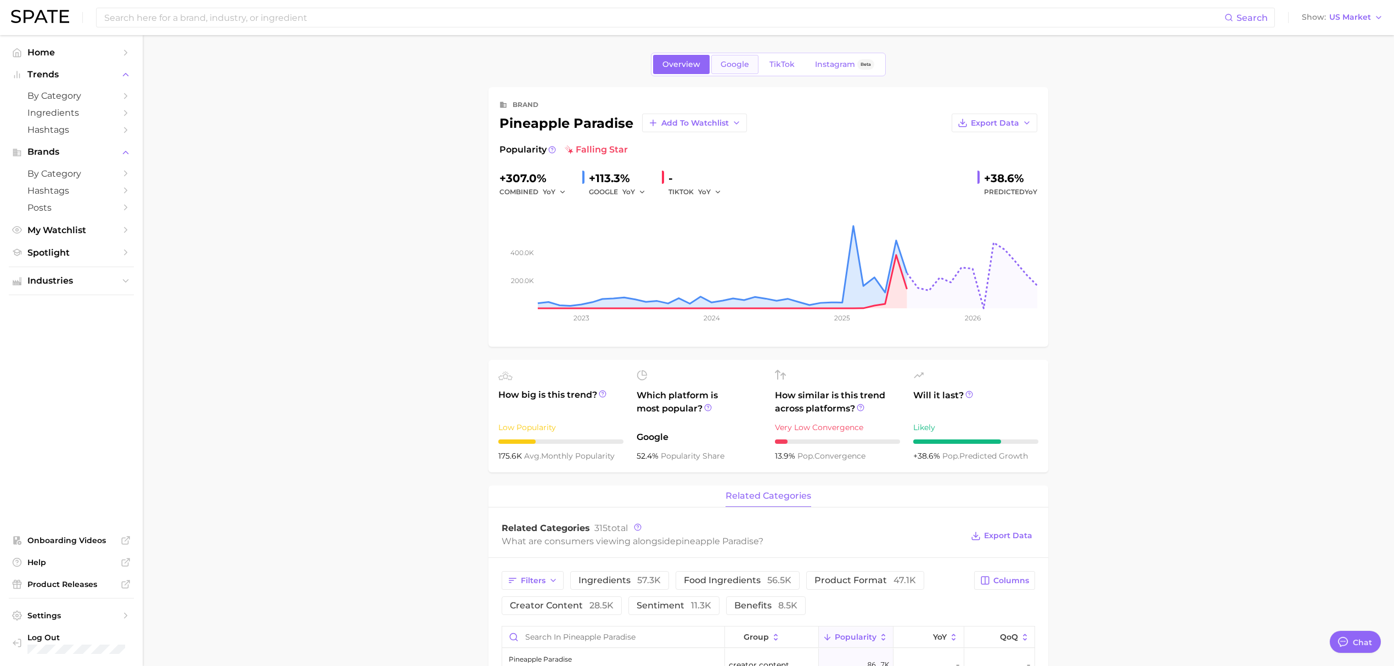
click at [741, 61] on span "Google" at bounding box center [735, 64] width 29 height 9
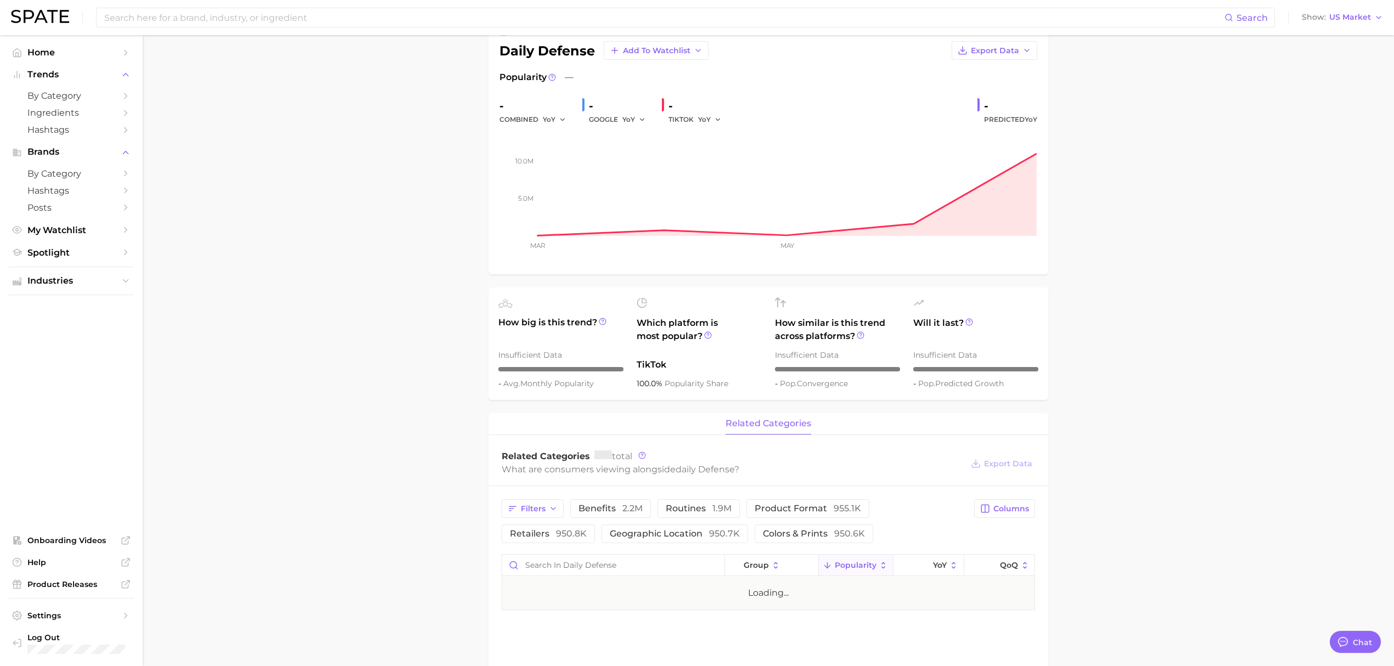
type textarea "x"
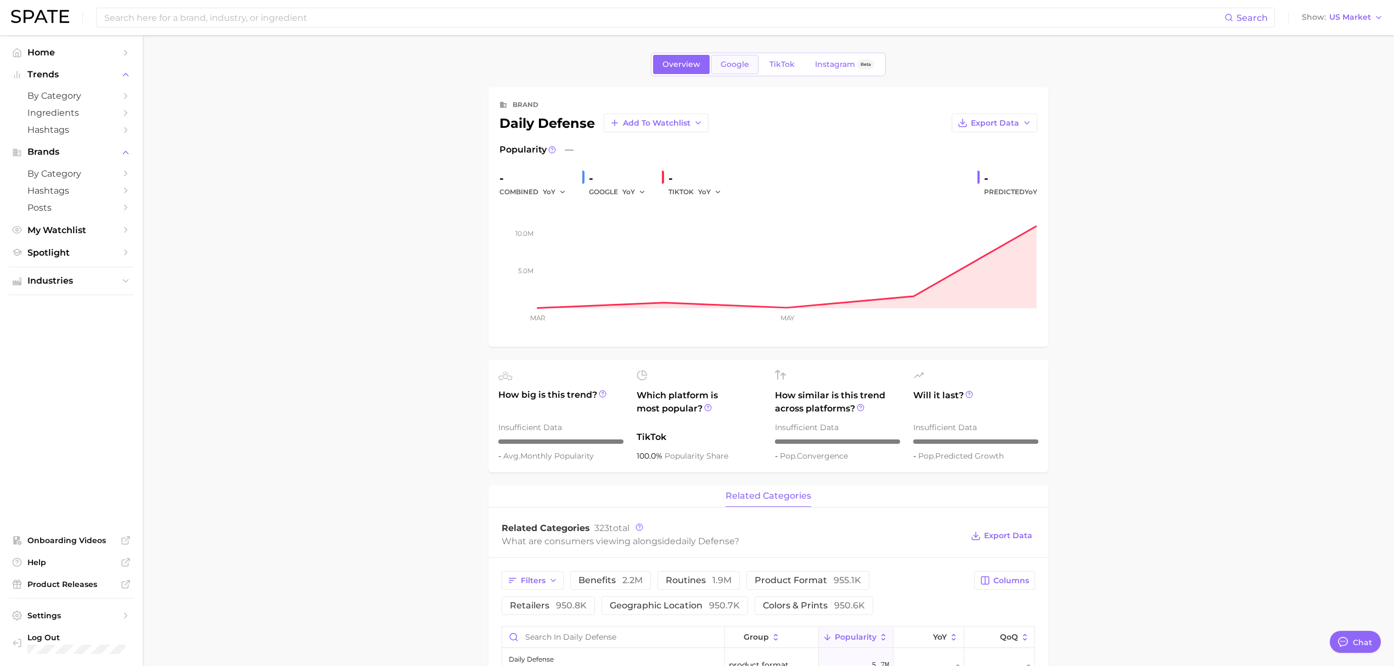
click at [754, 66] on link "Google" at bounding box center [734, 64] width 47 height 19
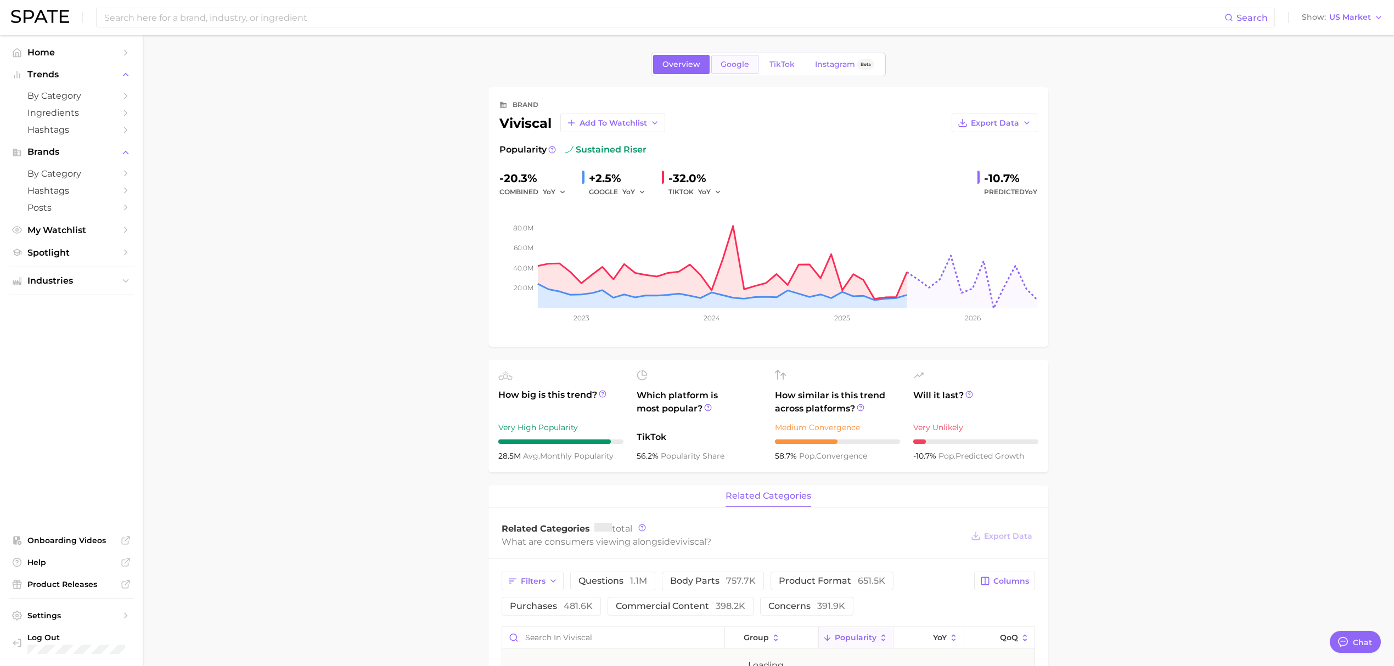
type textarea "x"
click at [740, 60] on span "Google" at bounding box center [735, 64] width 29 height 9
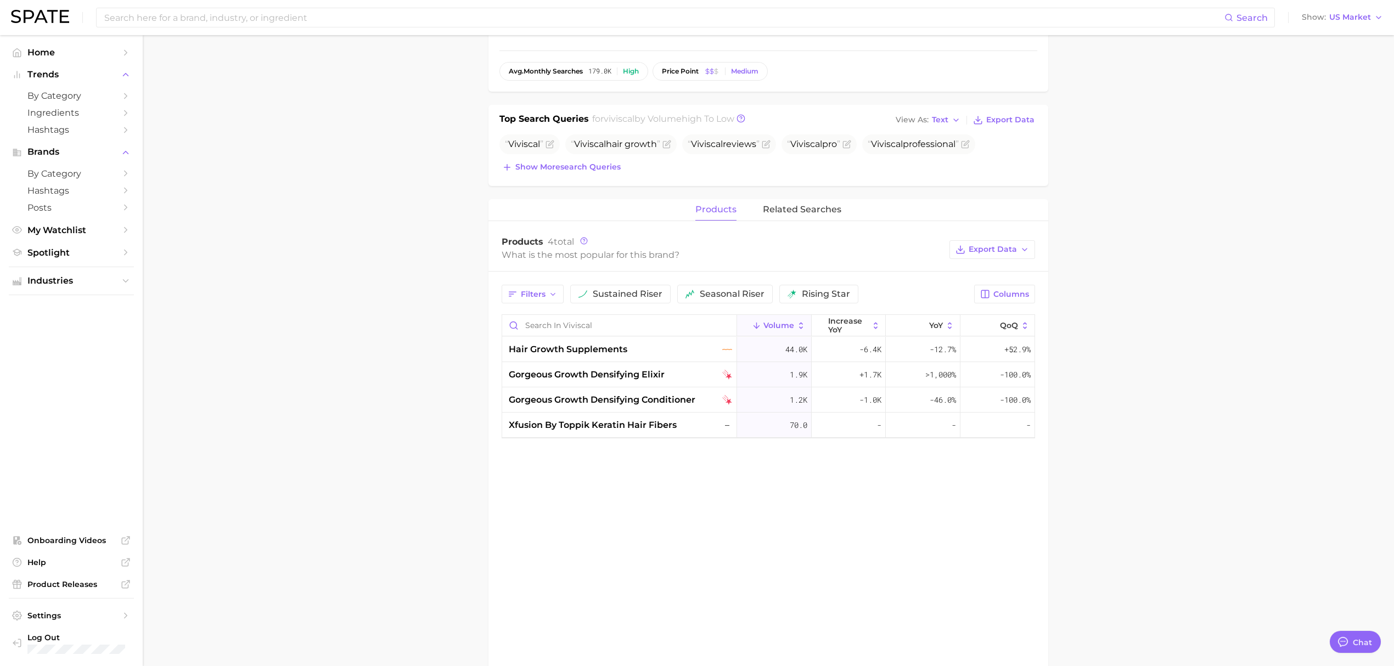
scroll to position [220, 0]
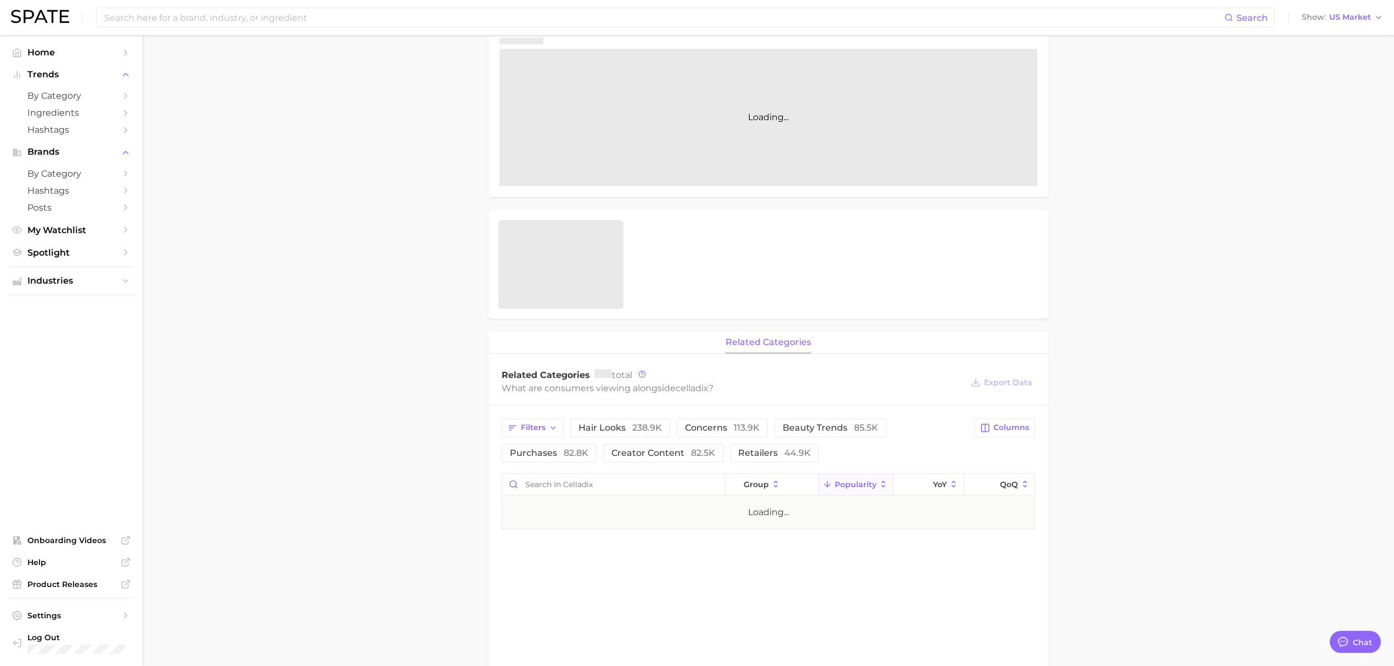
scroll to position [220, 0]
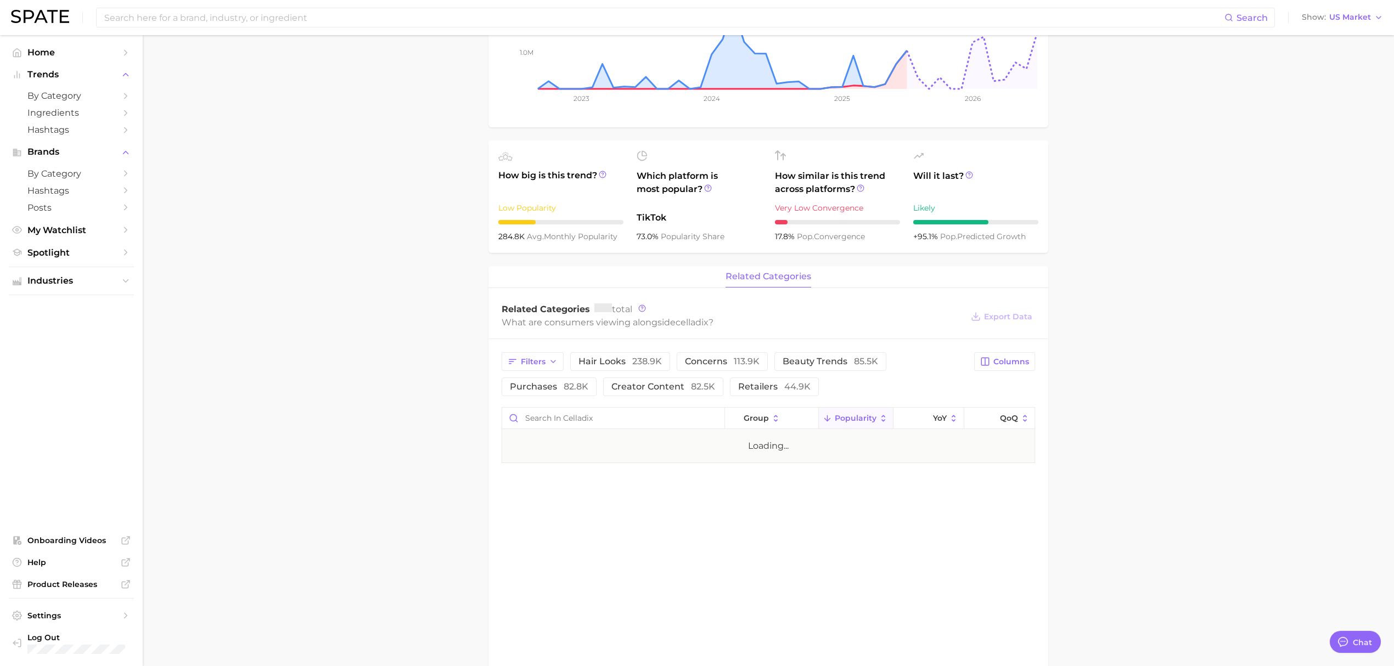
type textarea "x"
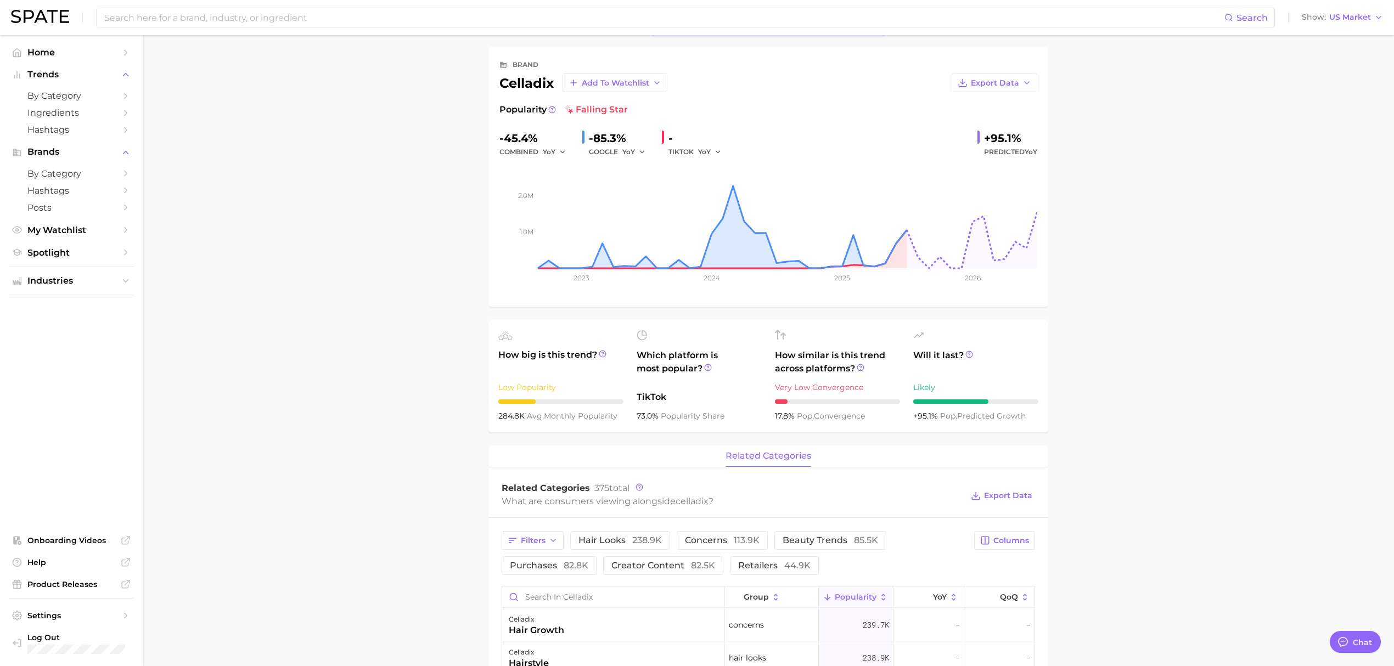
scroll to position [0, 0]
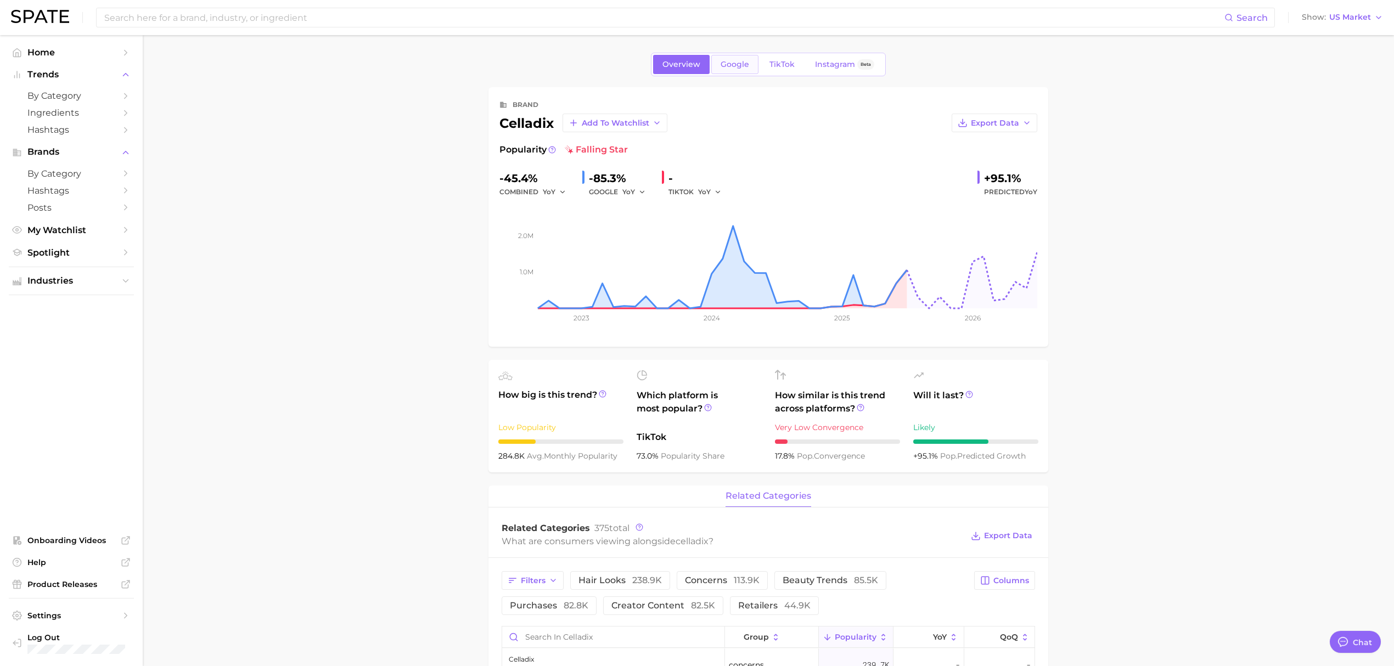
click at [738, 66] on span "Google" at bounding box center [735, 64] width 29 height 9
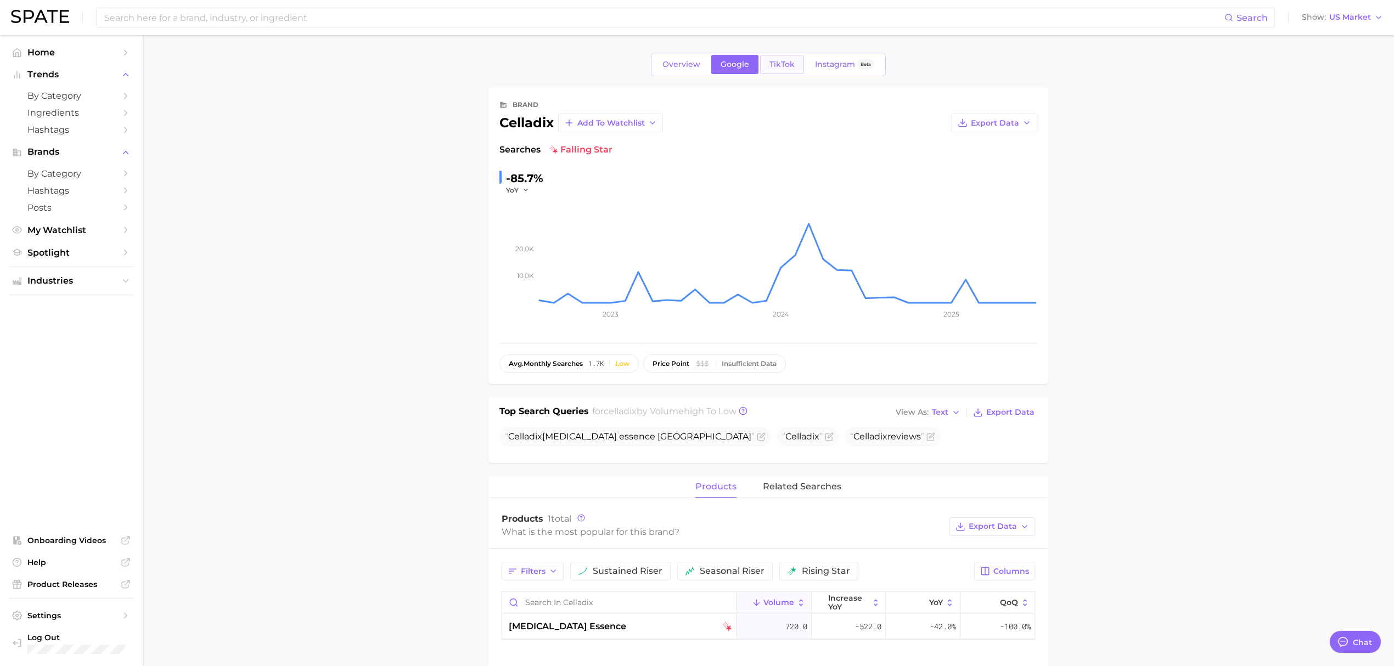
click at [780, 55] on link "TikTok" at bounding box center [782, 64] width 44 height 19
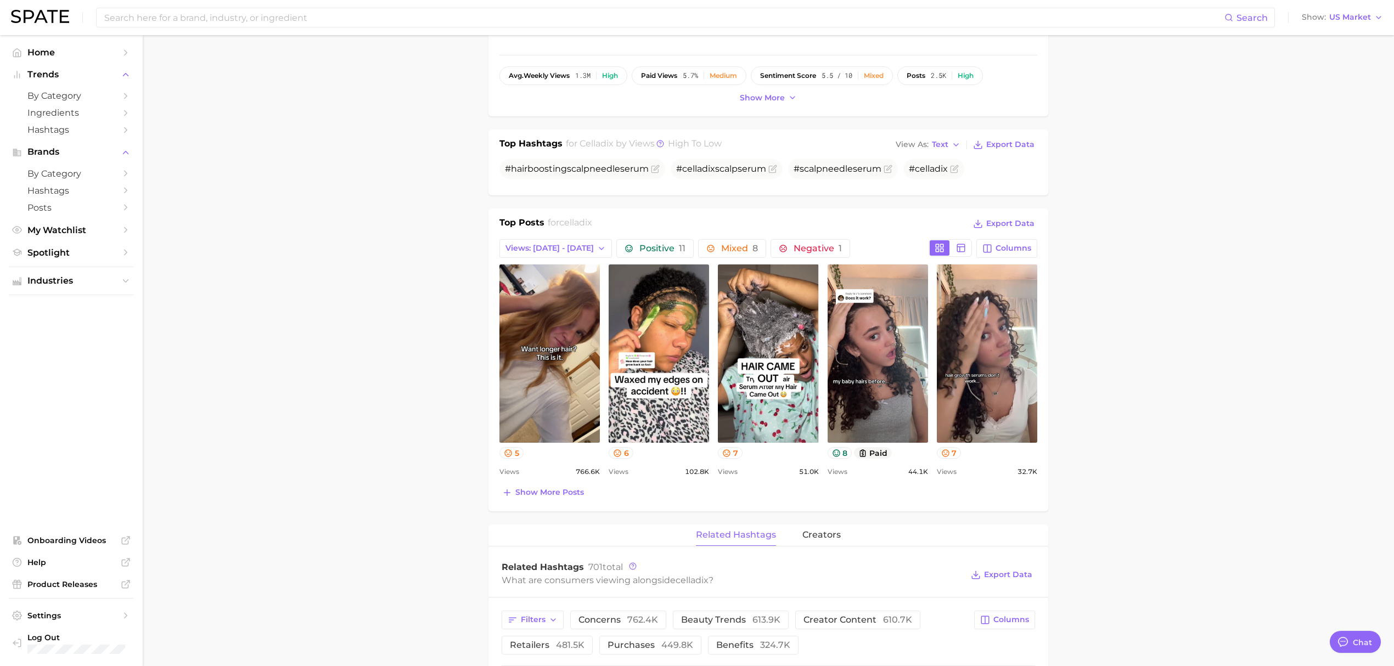
scroll to position [73, 0]
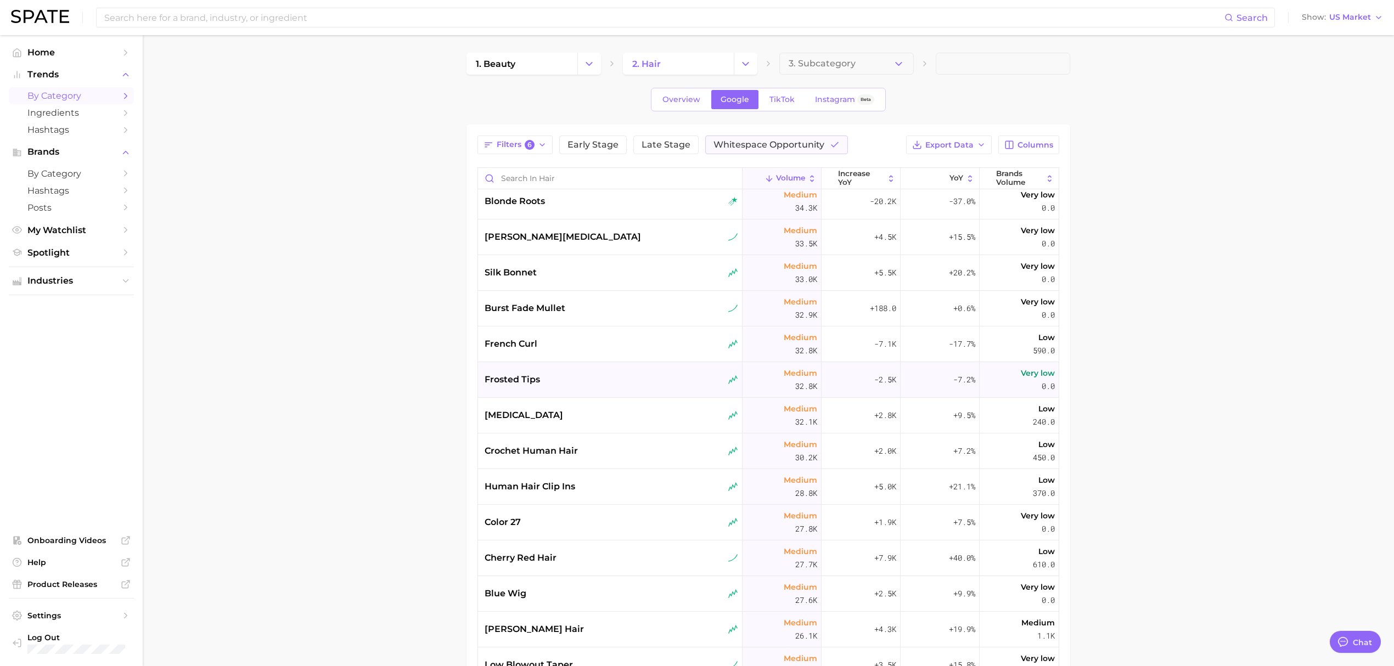
scroll to position [1756, 0]
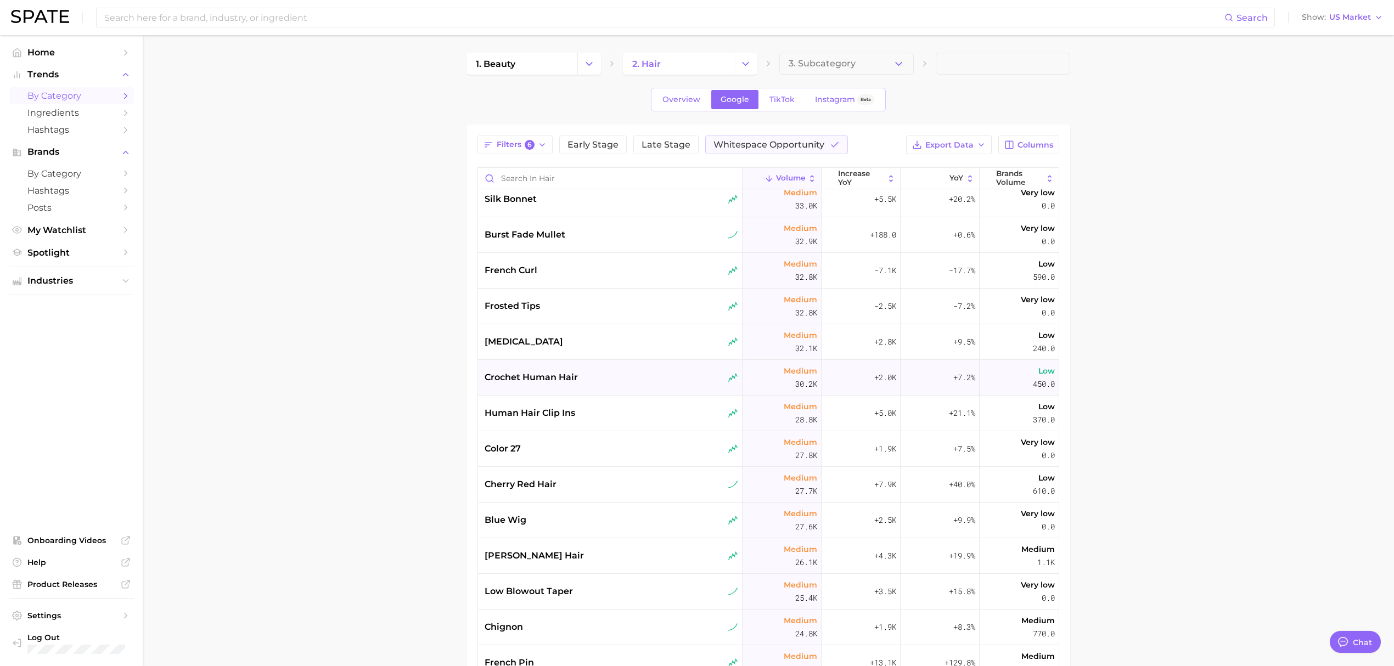
click at [567, 380] on span "crochet human hair" at bounding box center [531, 377] width 93 height 13
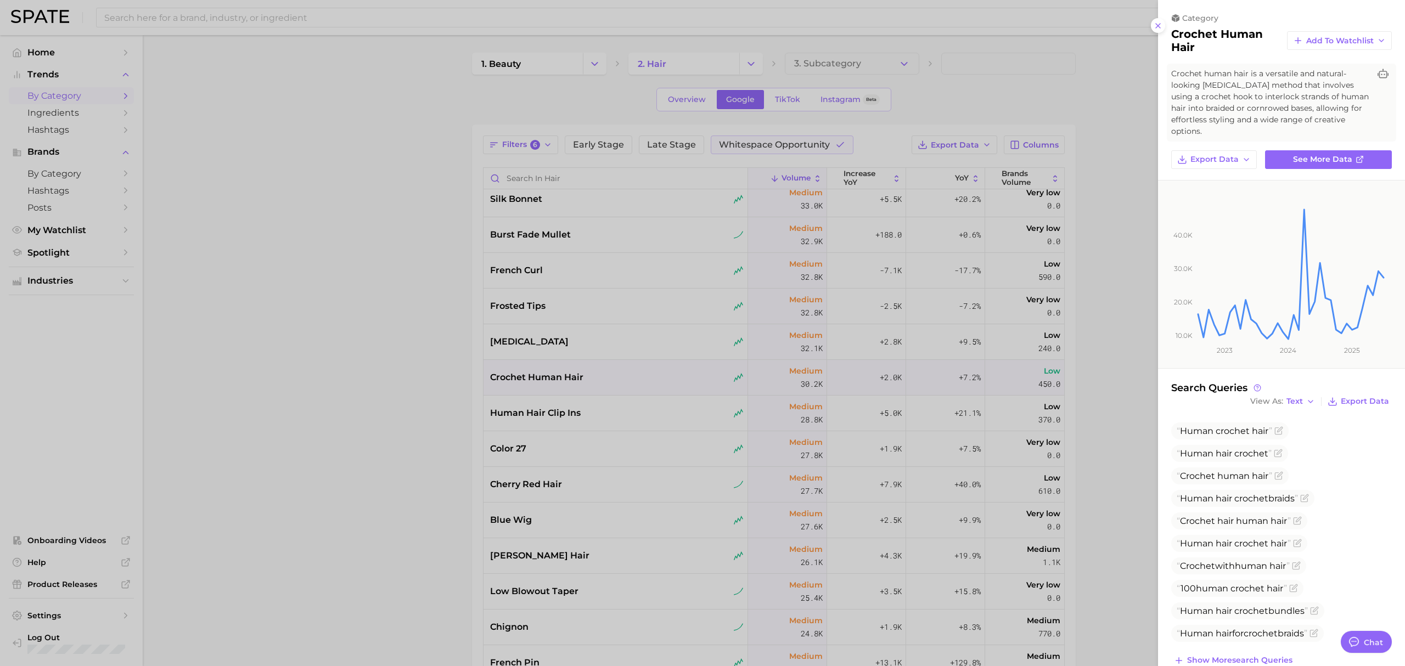
click at [437, 385] on div at bounding box center [702, 333] width 1405 height 666
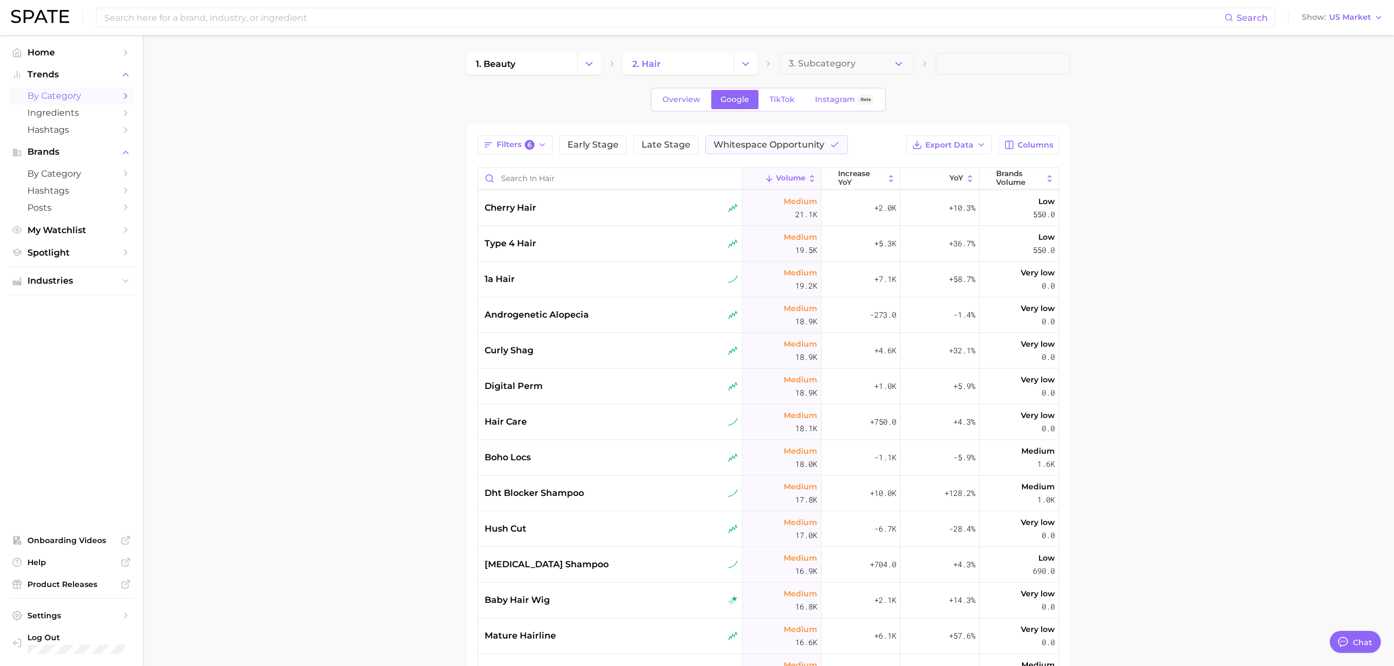
scroll to position [2415, 0]
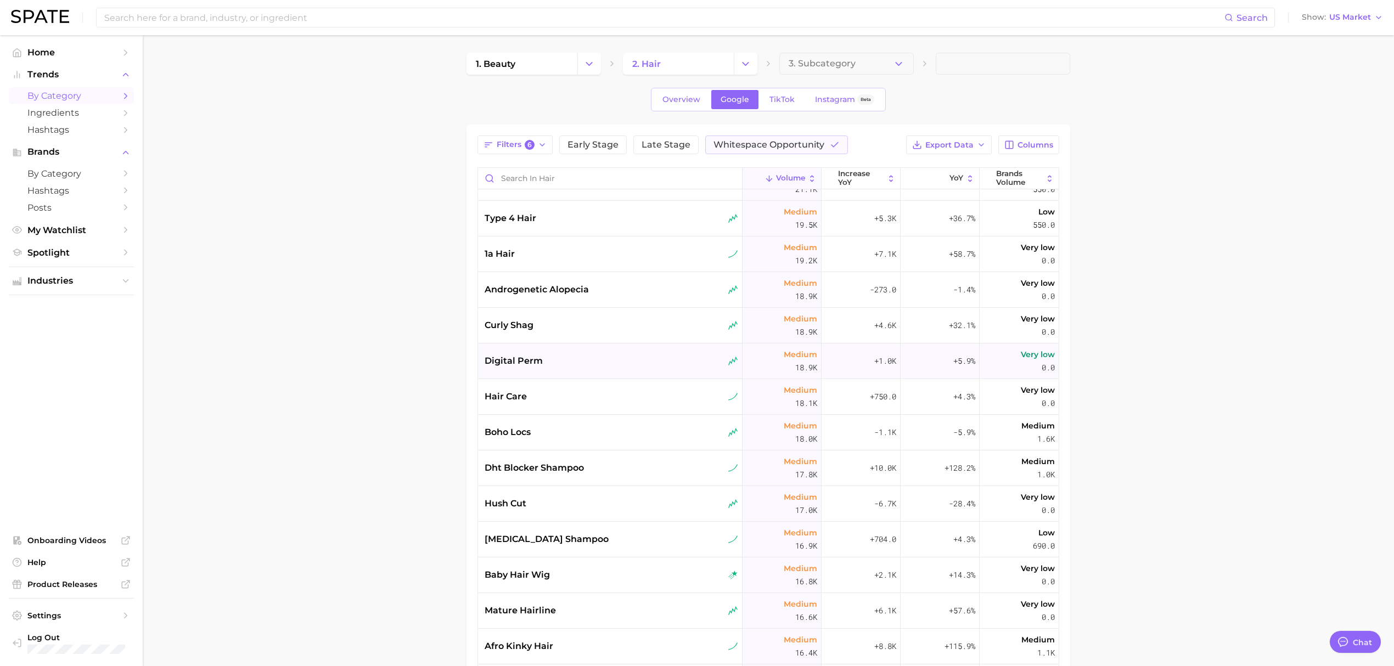
click at [593, 371] on div "digital perm" at bounding box center [610, 362] width 265 height 36
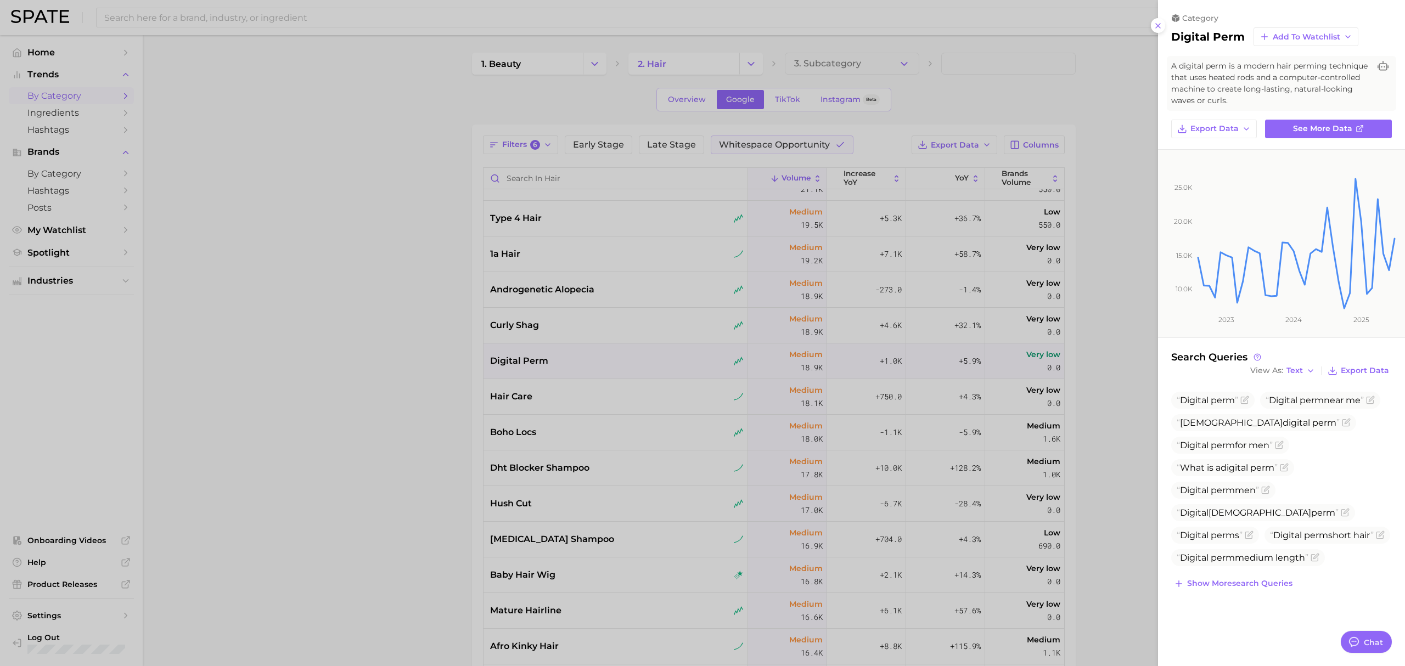
click at [383, 374] on div at bounding box center [702, 333] width 1405 height 666
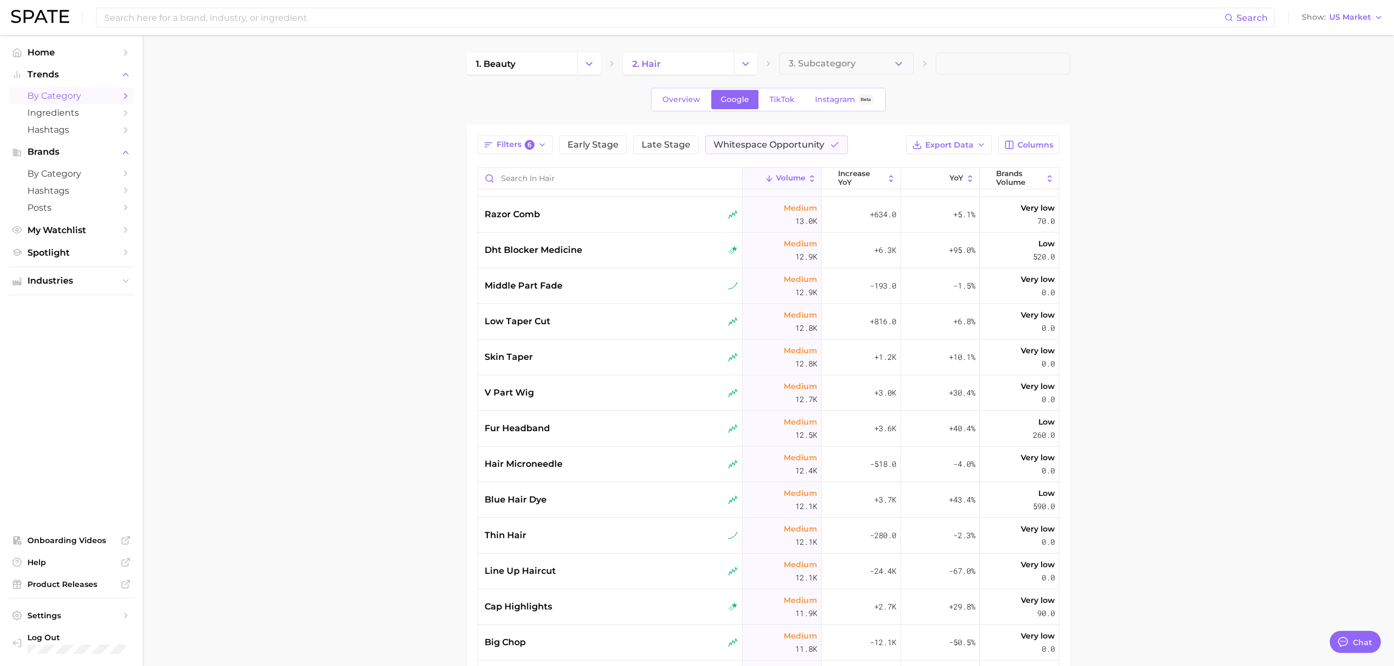
scroll to position [3366, 0]
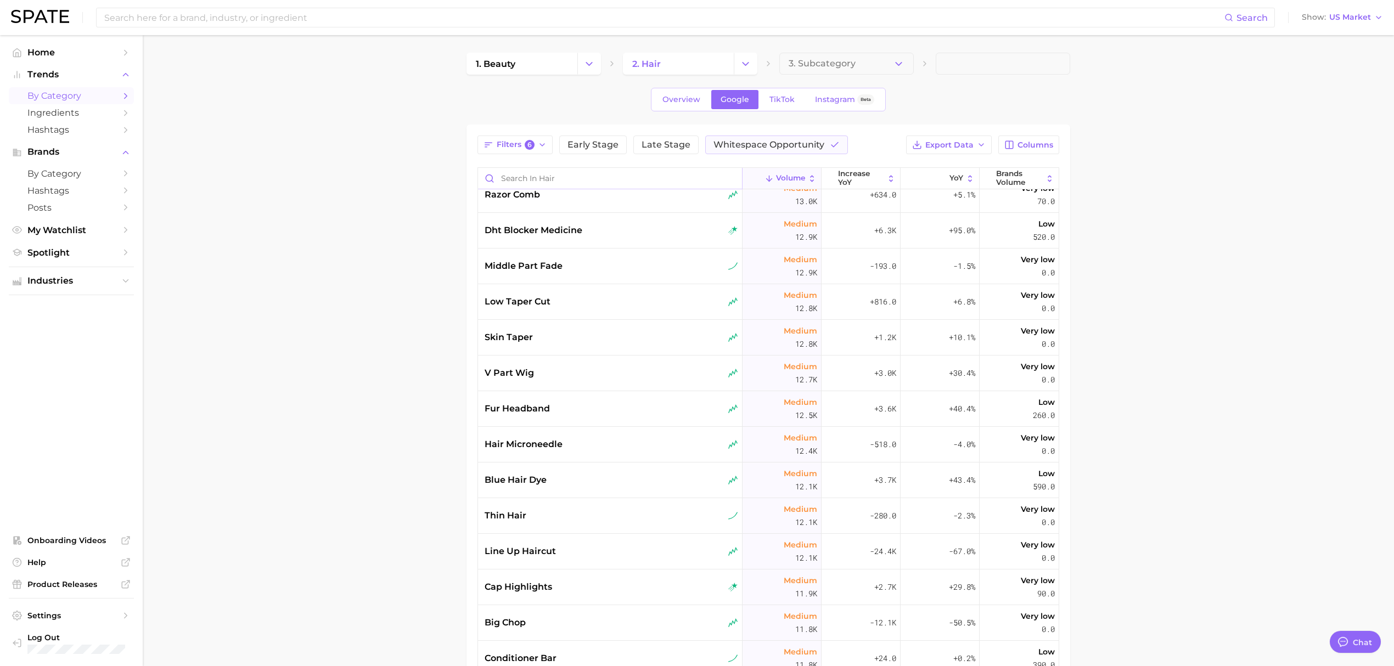
click at [576, 170] on input "Search in hair" at bounding box center [610, 178] width 264 height 21
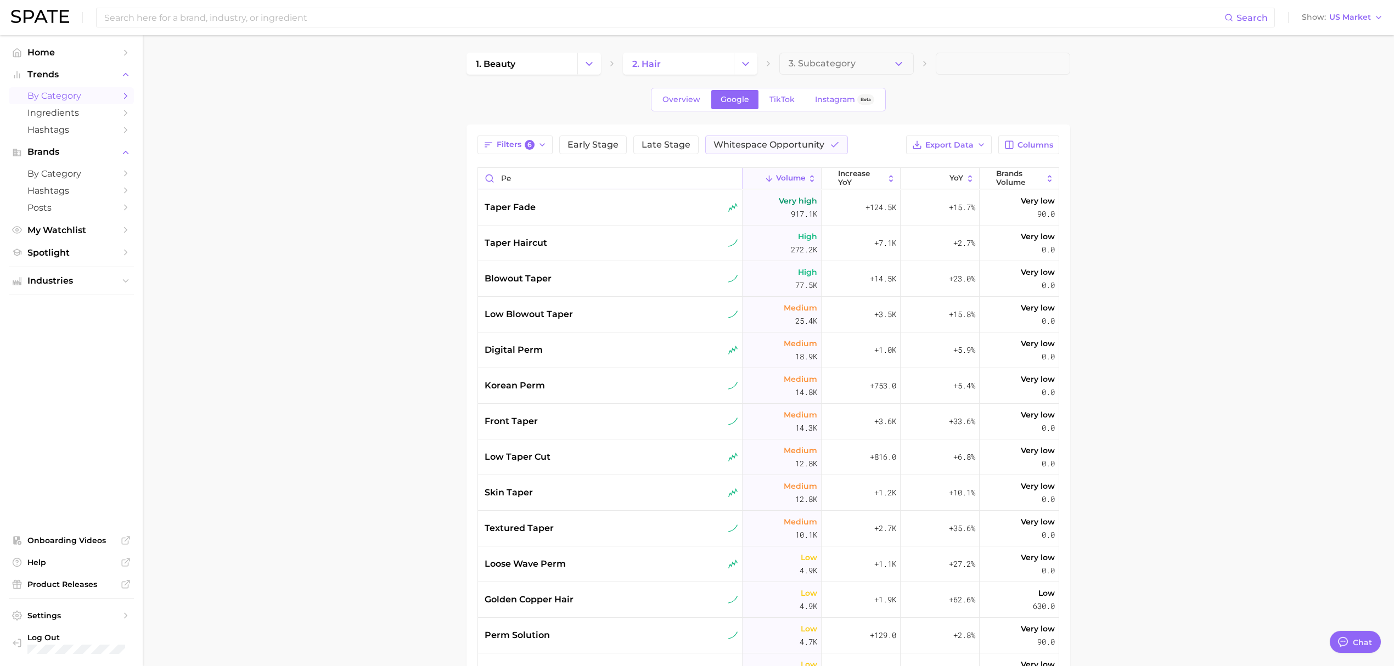
type input "p"
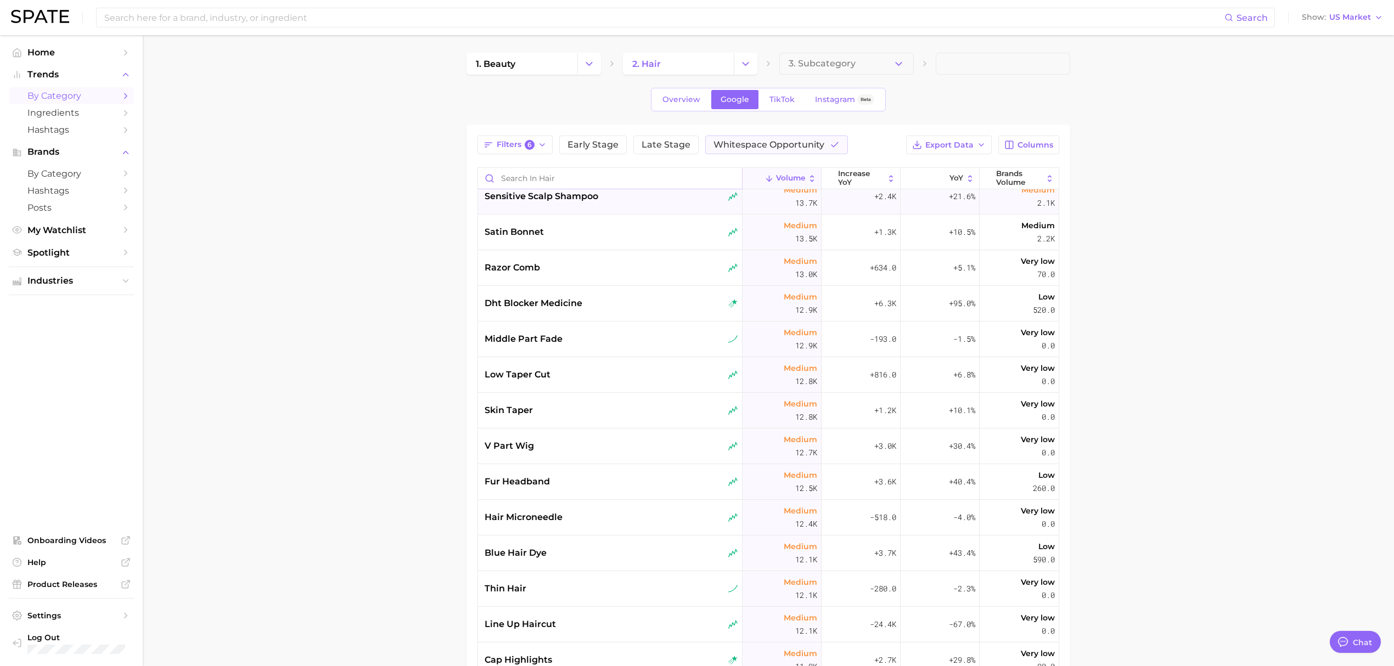
scroll to position [3366, 0]
click at [549, 444] on span "hair microneedle" at bounding box center [524, 444] width 78 height 13
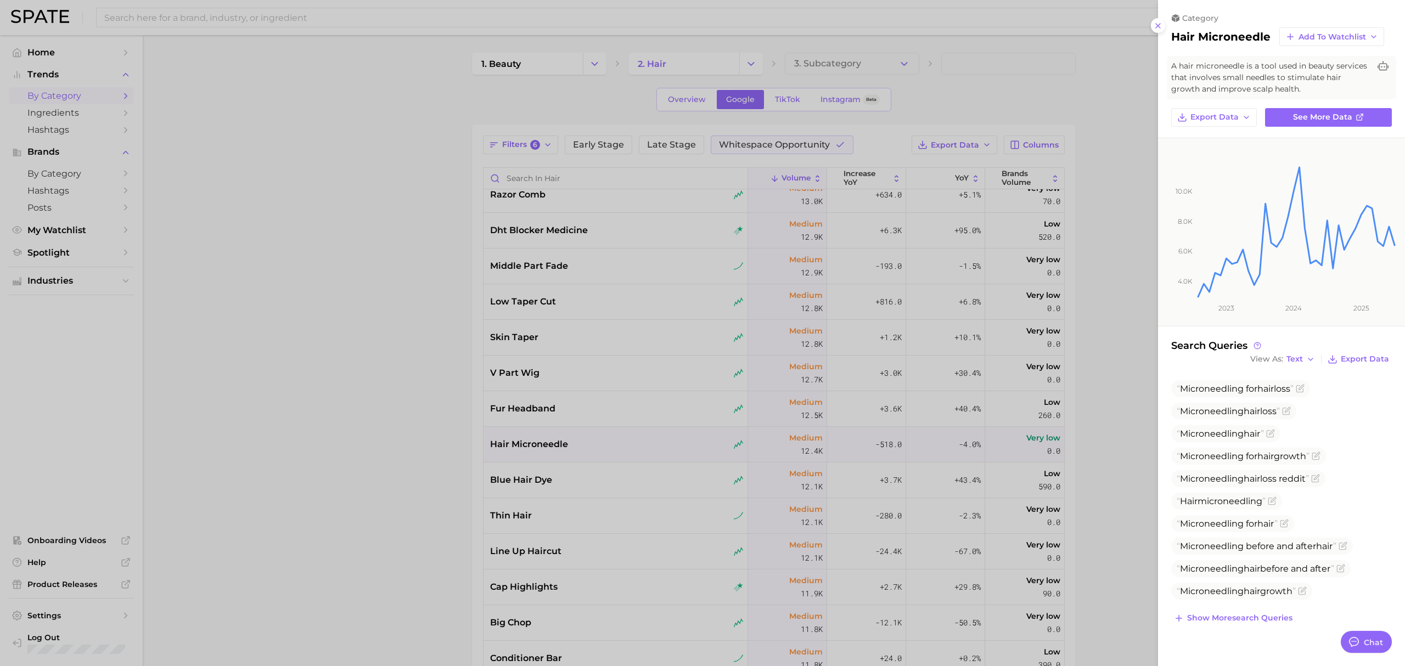
click at [374, 434] on div at bounding box center [702, 333] width 1405 height 666
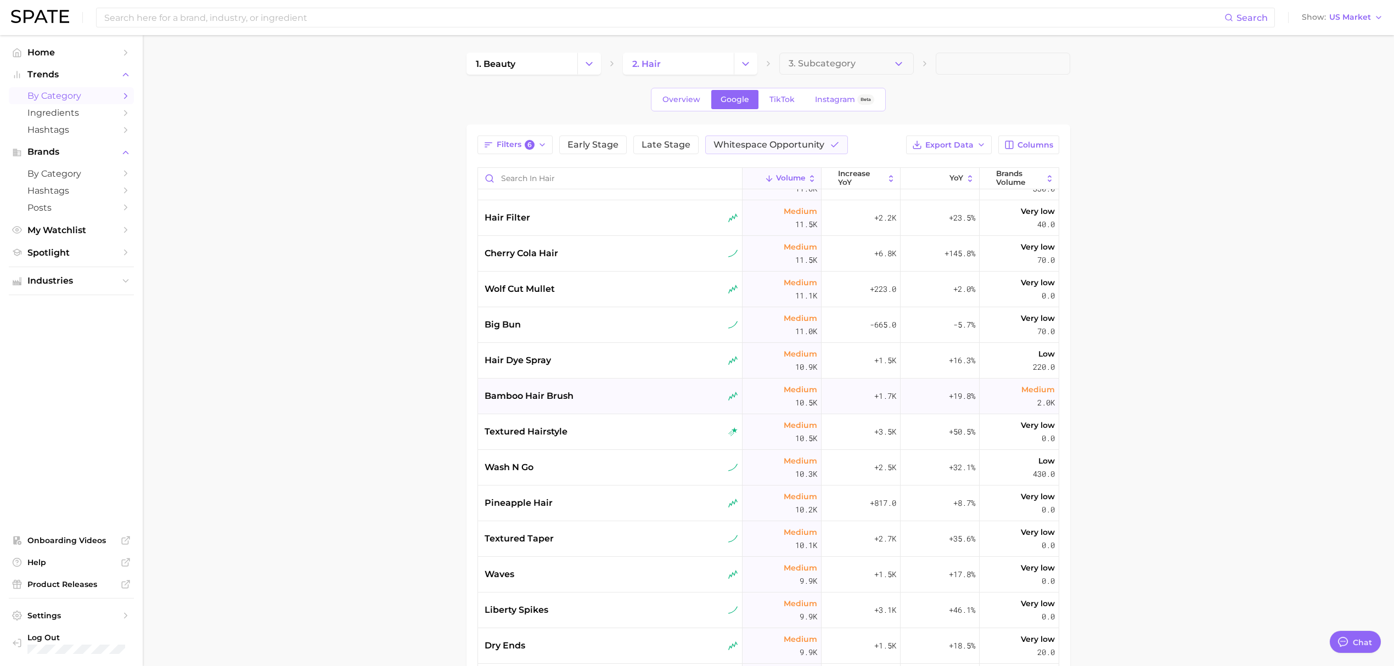
scroll to position [3951, 0]
click at [604, 438] on div "pineapple hair" at bounding box center [610, 430] width 265 height 36
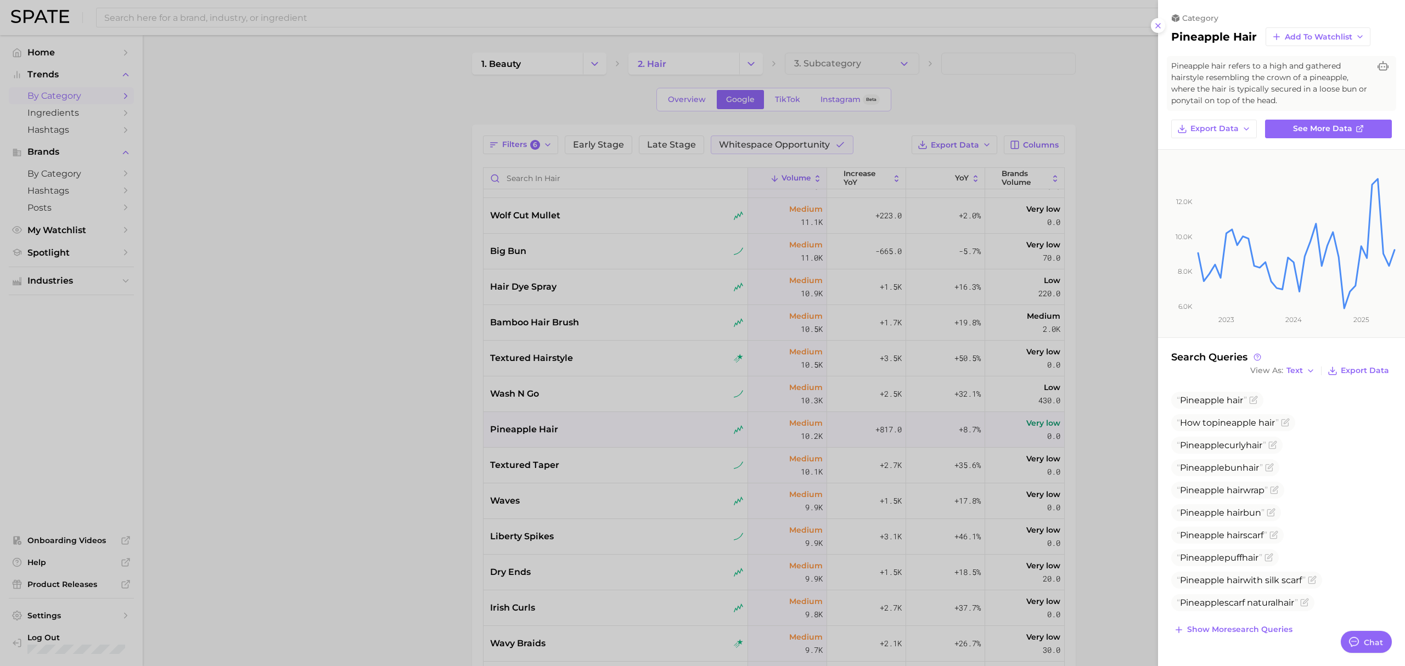
click at [404, 430] on div at bounding box center [702, 333] width 1405 height 666
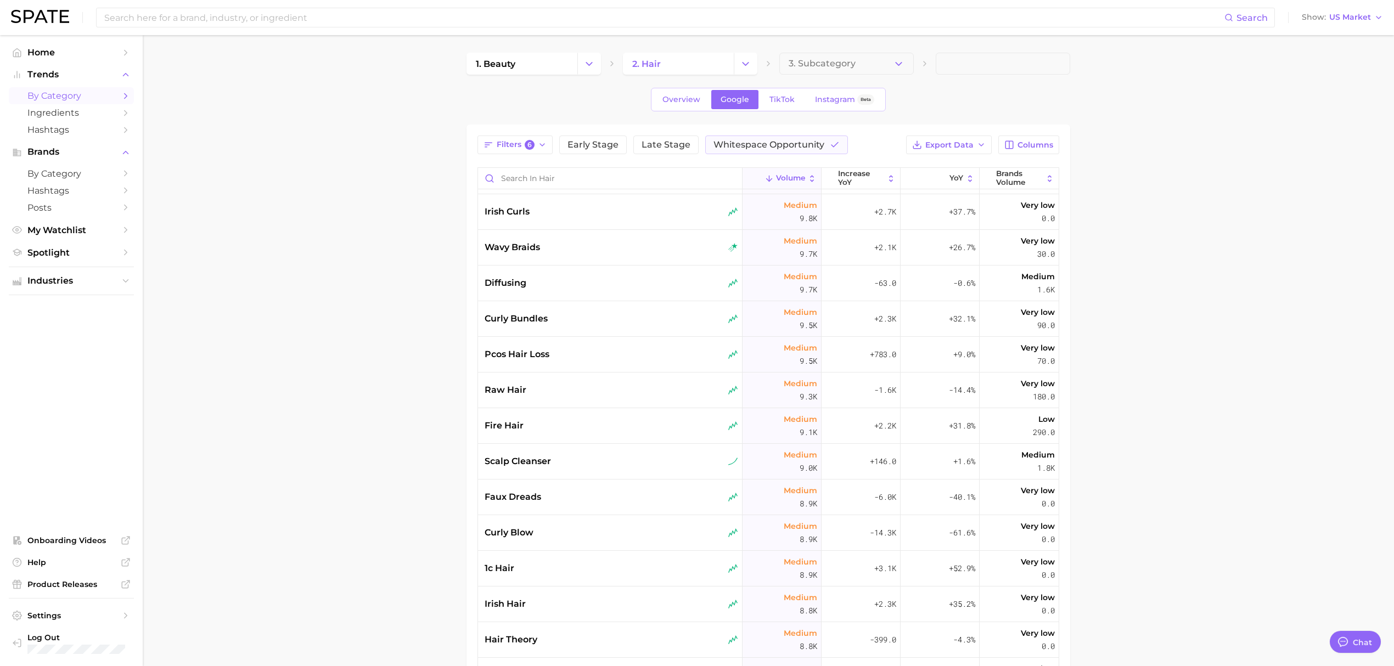
scroll to position [4390, 0]
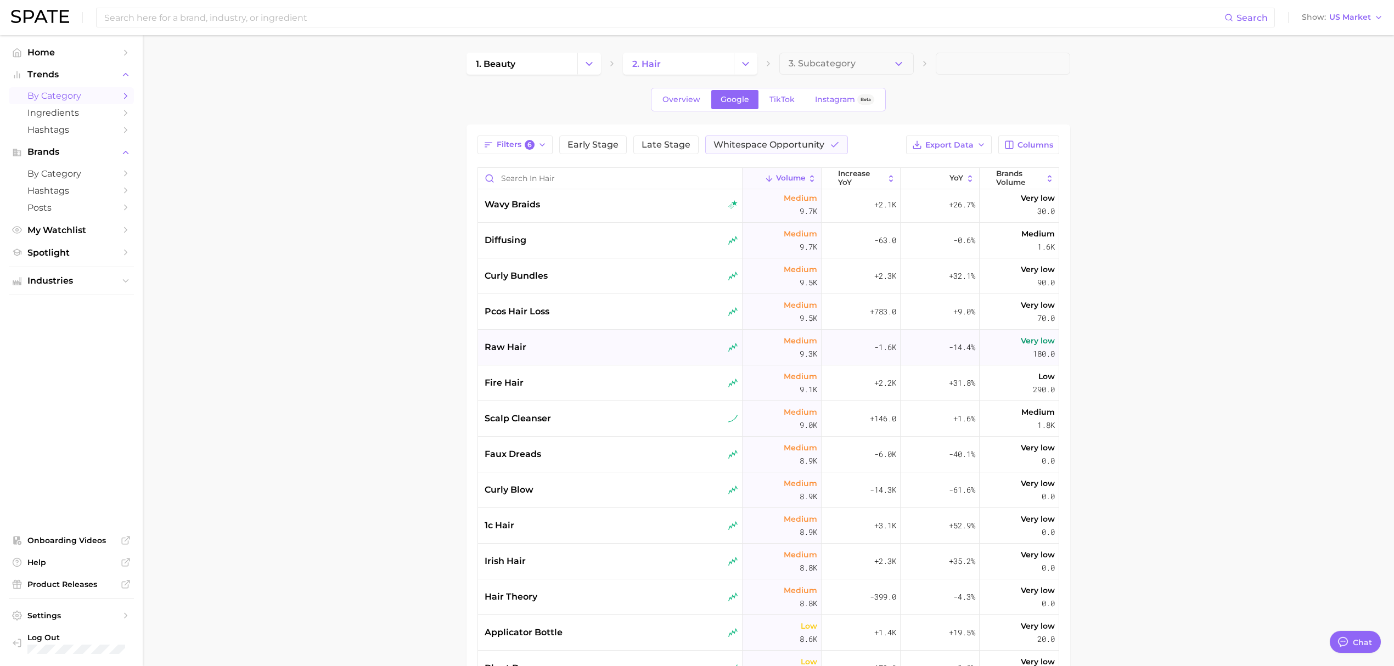
click at [583, 356] on div "raw hair" at bounding box center [610, 348] width 265 height 36
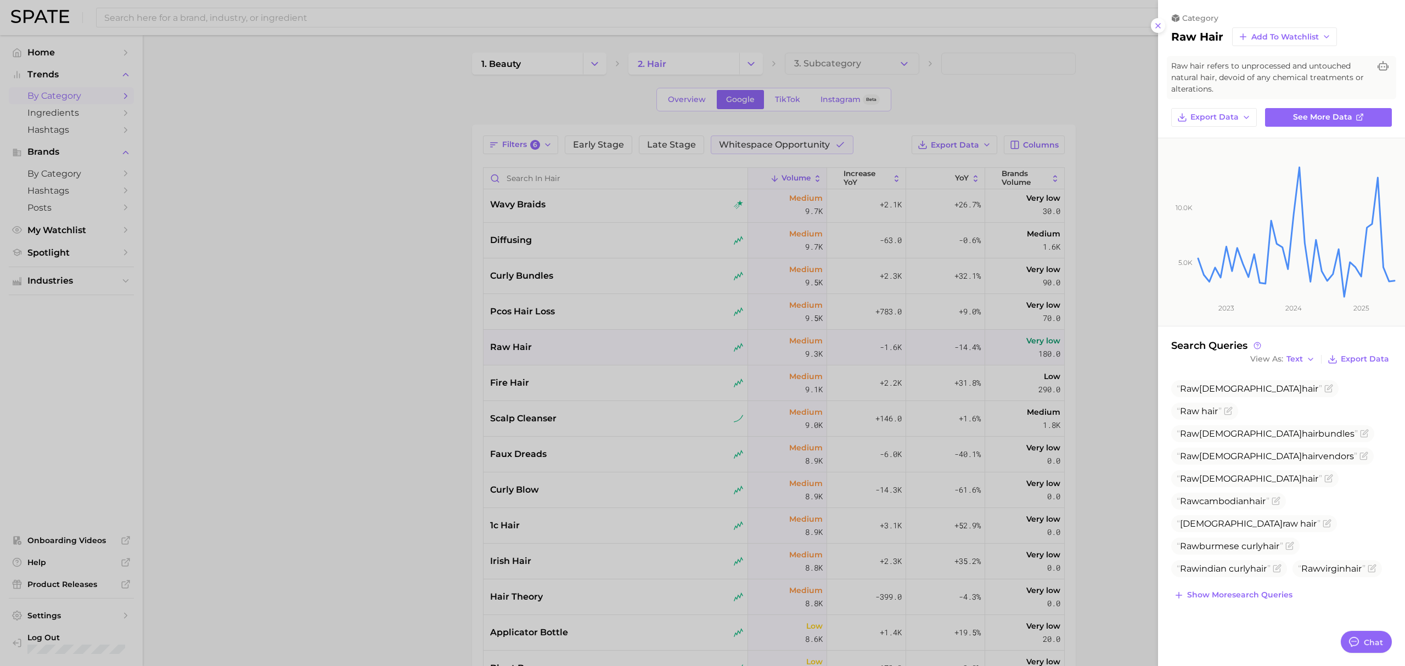
click at [422, 361] on div at bounding box center [702, 333] width 1405 height 666
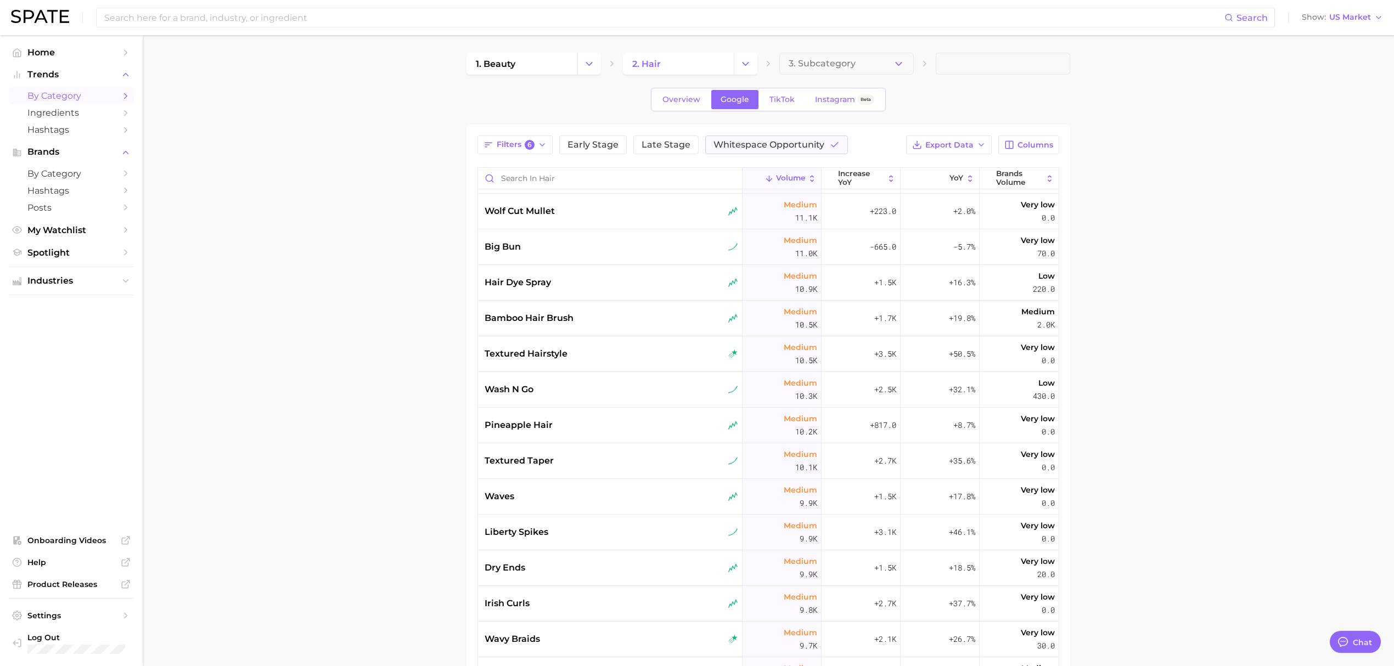
scroll to position [3951, 0]
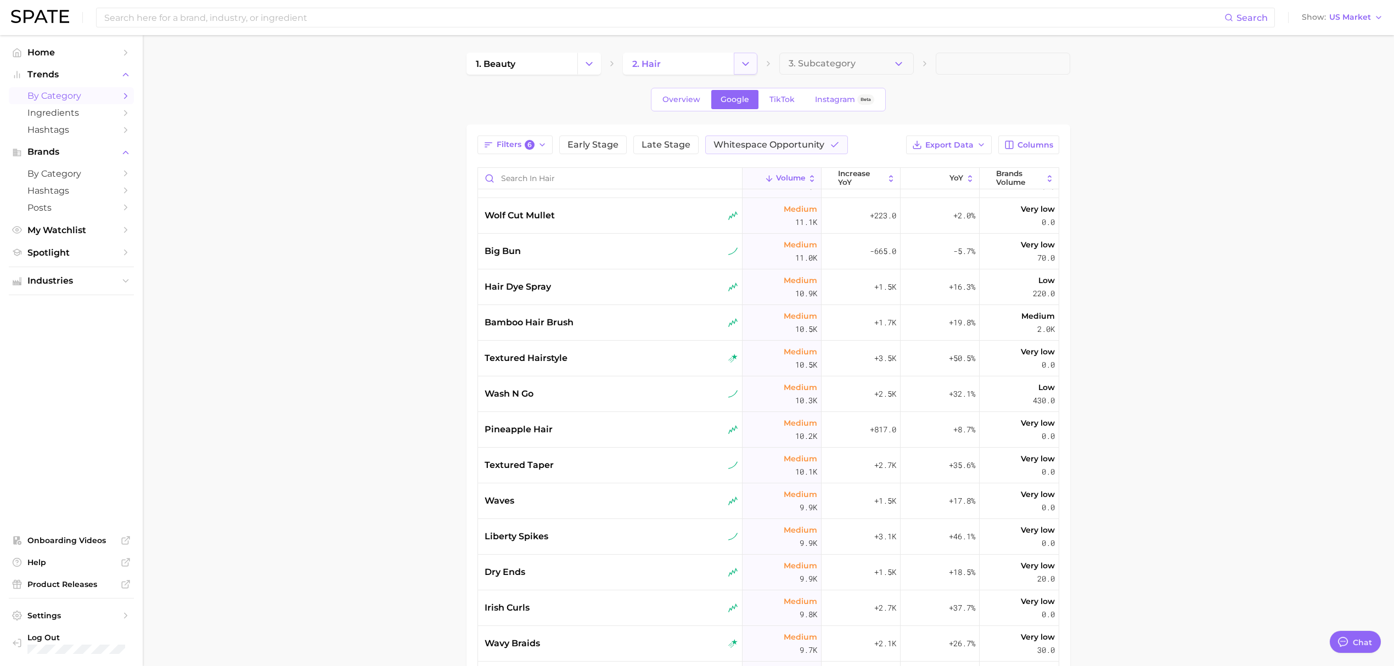
click at [745, 55] on button "Change Category" at bounding box center [746, 64] width 24 height 22
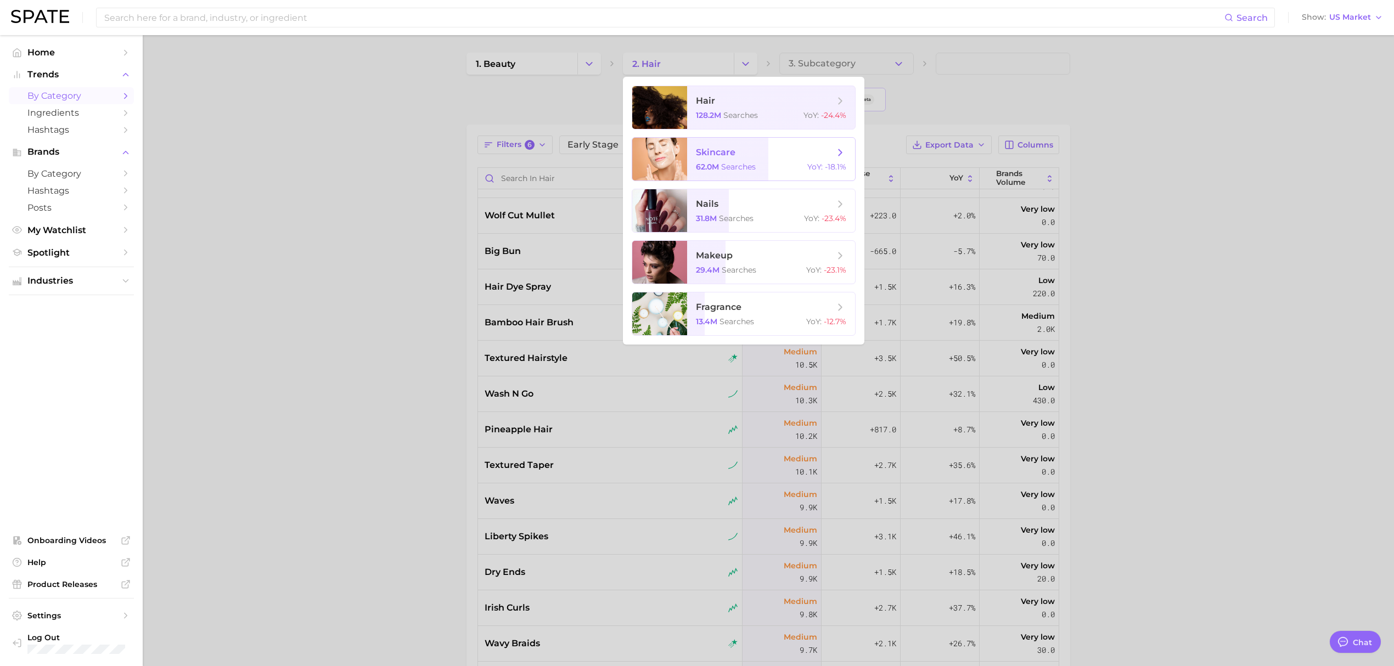
click at [747, 154] on span "skincare" at bounding box center [765, 153] width 138 height 12
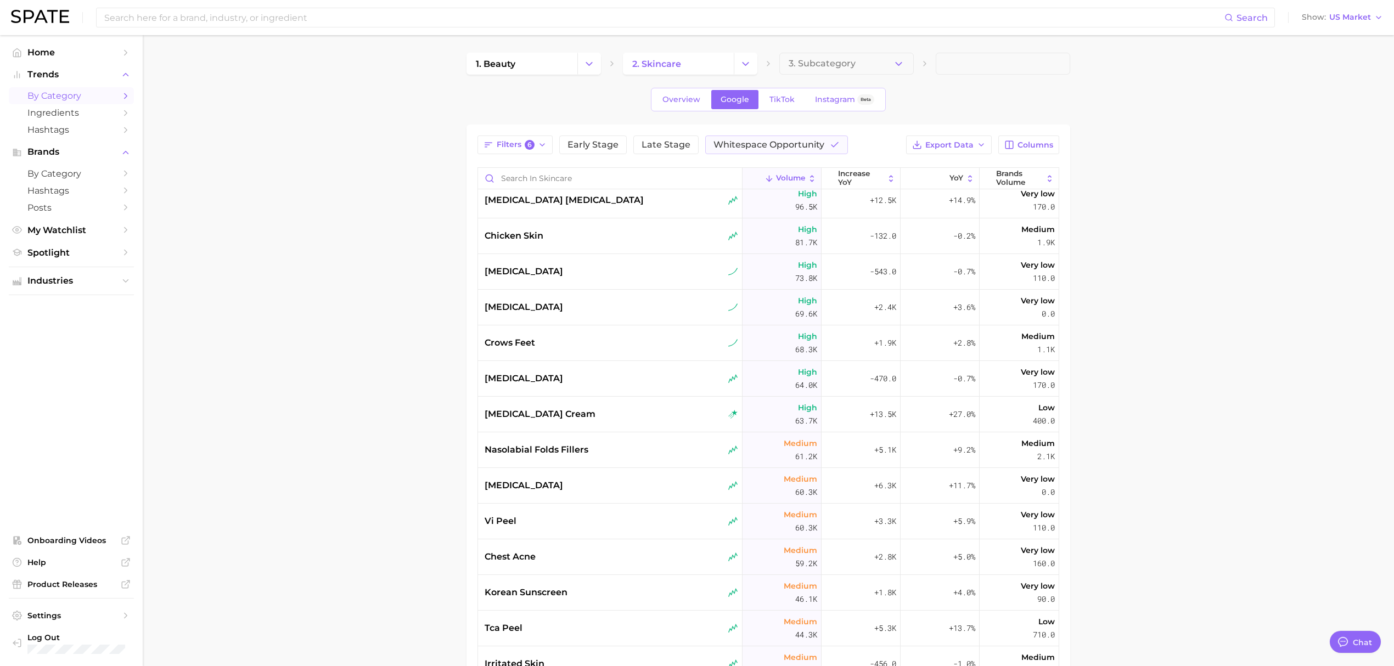
scroll to position [365, 0]
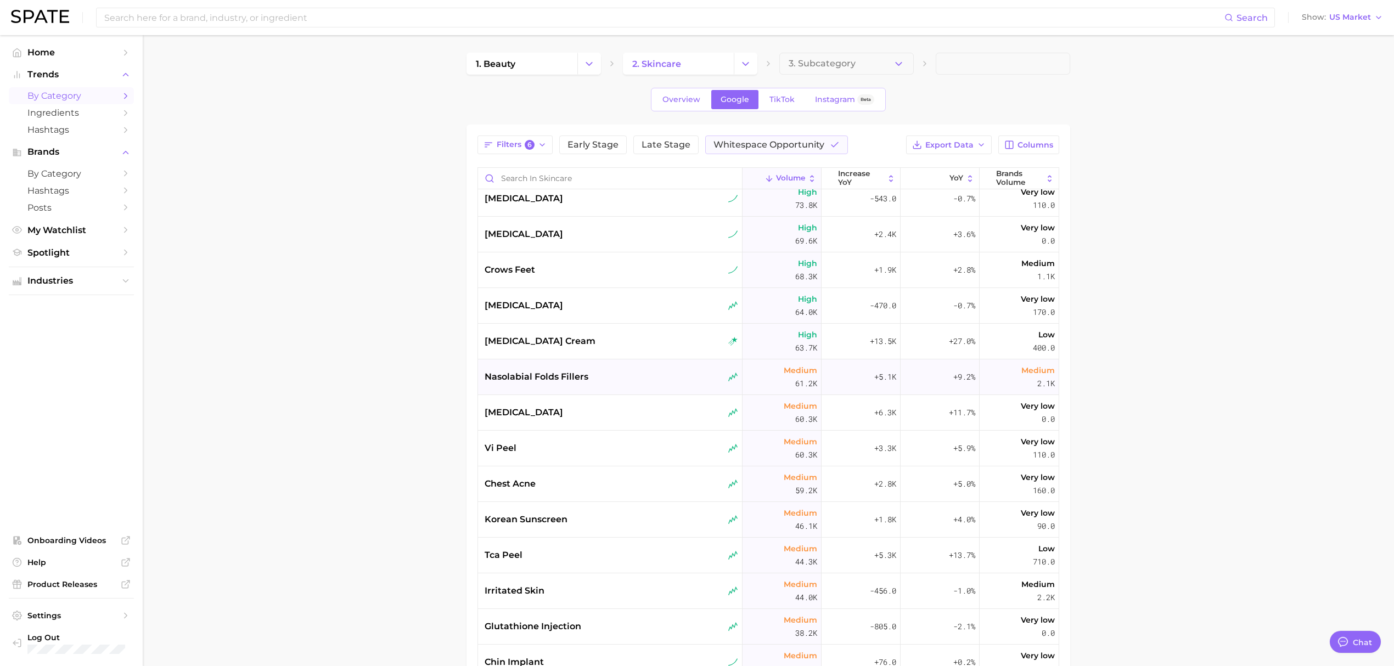
click at [589, 367] on div "nasolabial folds fillers" at bounding box center [610, 377] width 265 height 36
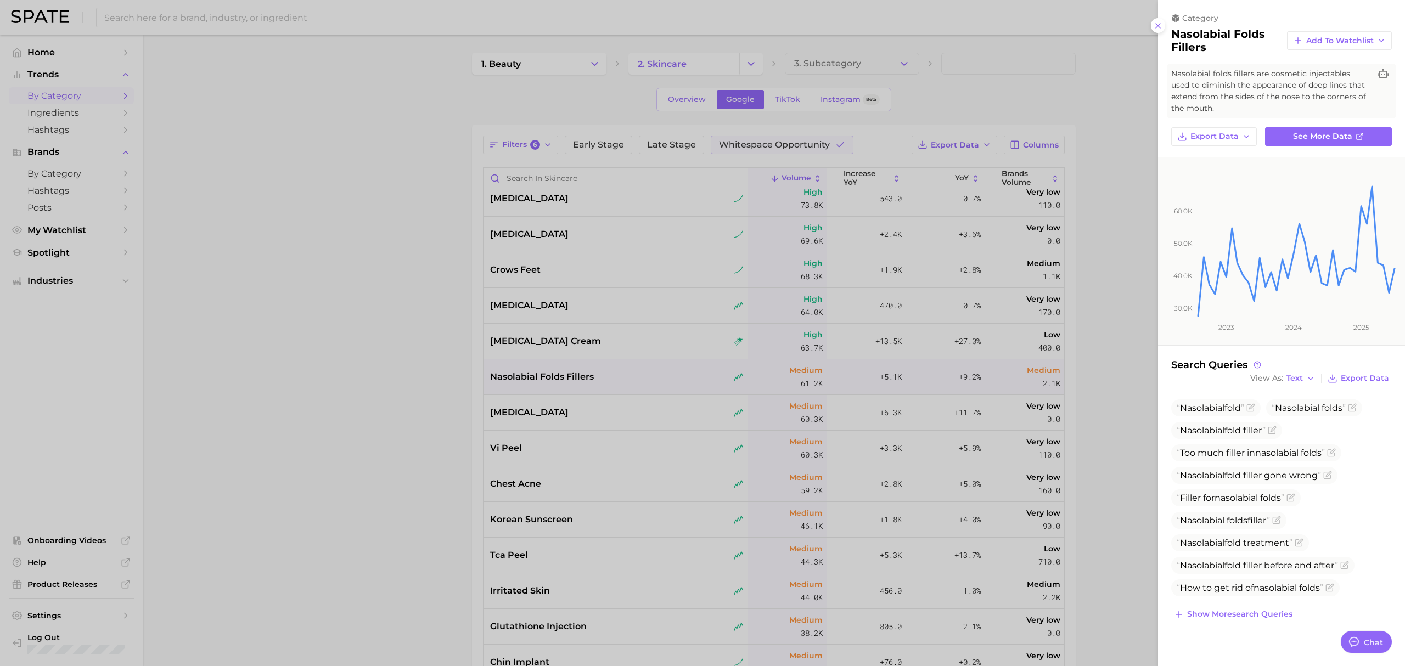
click at [395, 353] on div at bounding box center [702, 333] width 1405 height 666
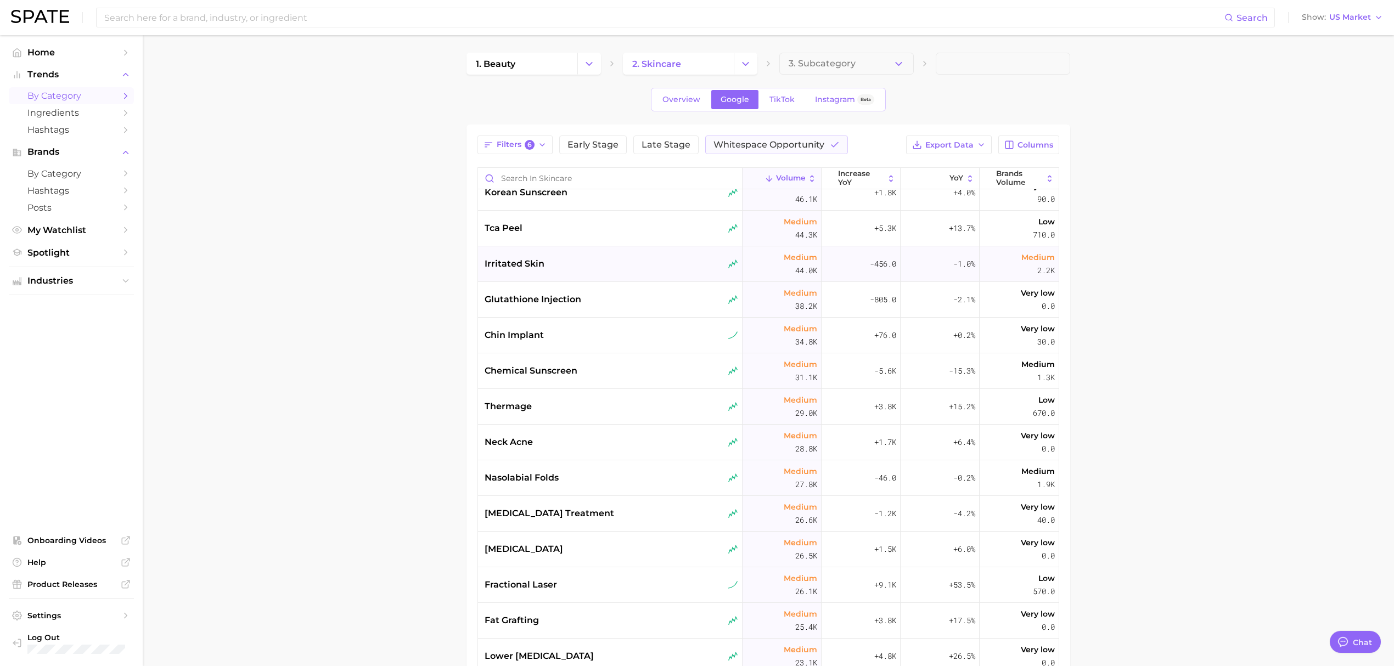
scroll to position [732, 0]
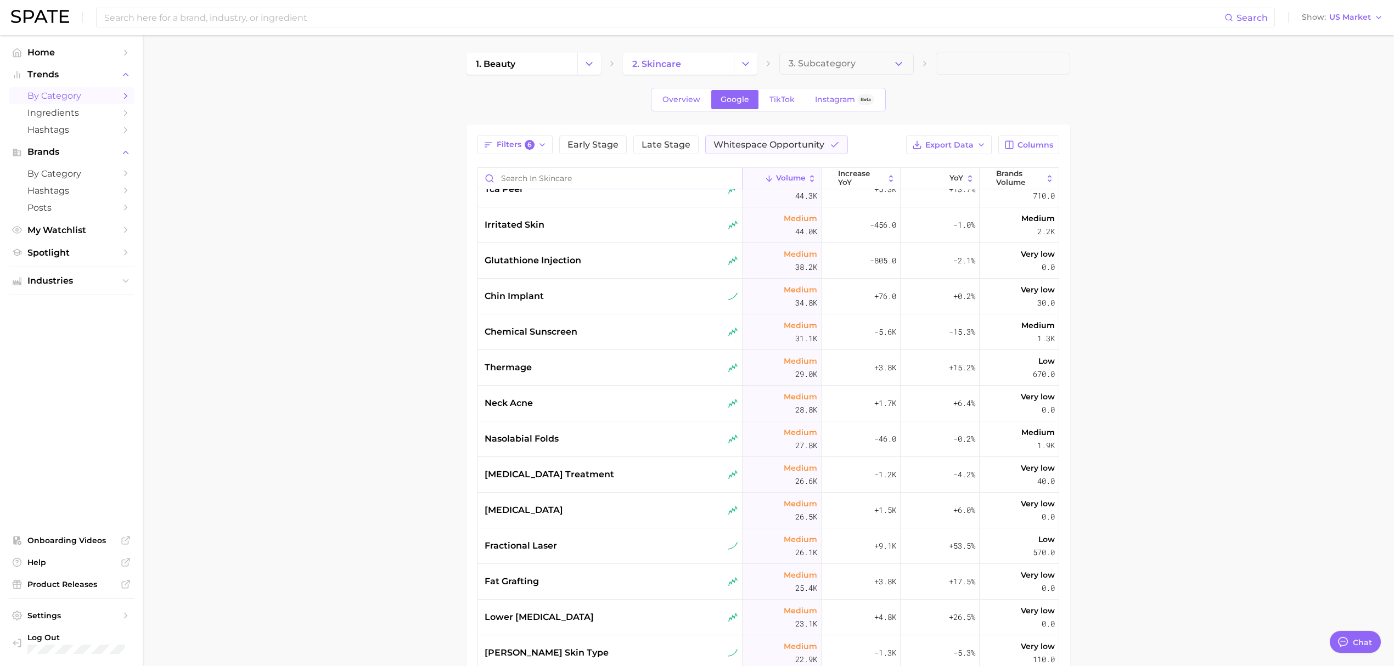
click at [579, 183] on input "Search in skincare" at bounding box center [610, 178] width 264 height 21
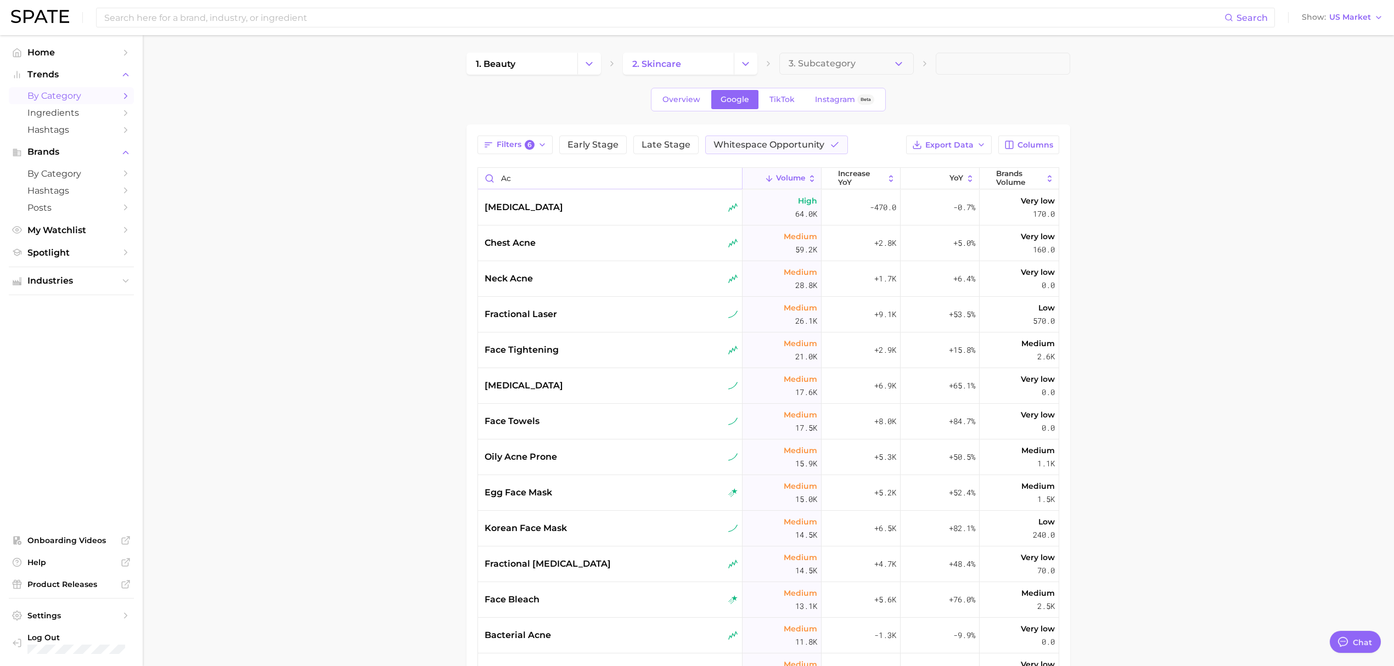
type input "a"
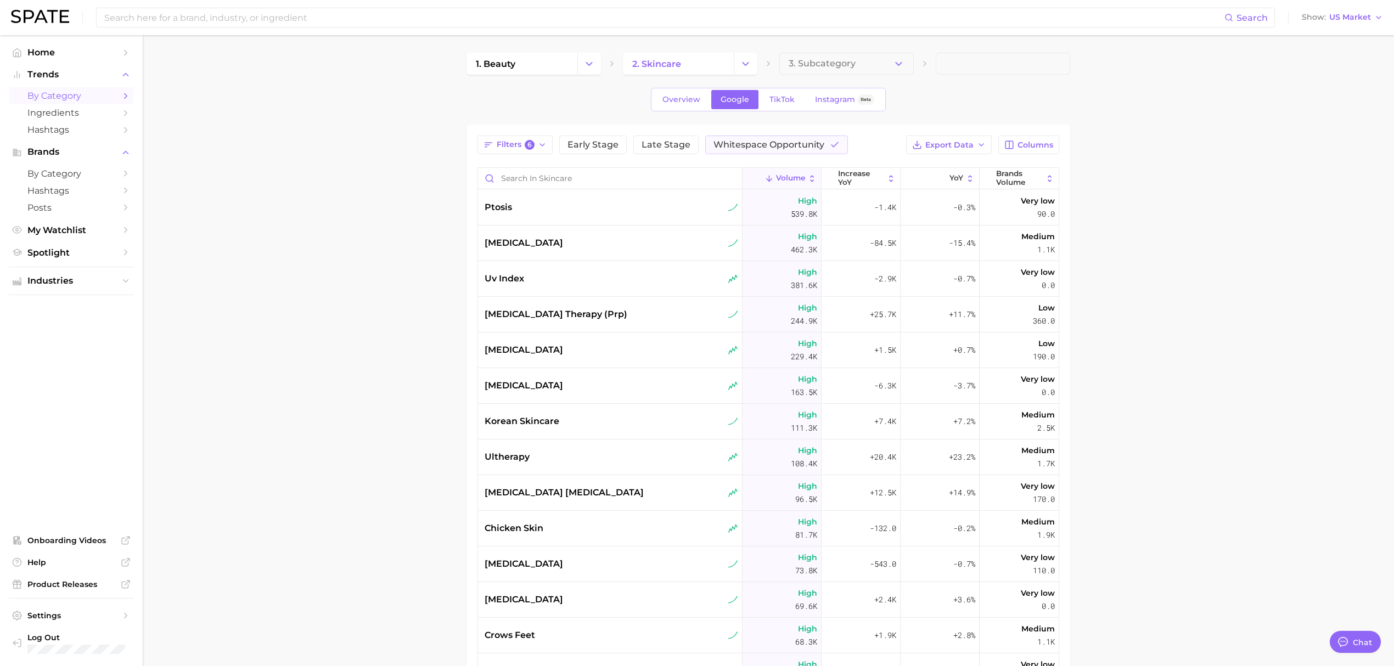
click at [435, 248] on main "1. beauty 2. skincare 3. Subcategory Overview Google TikTok Instagram Beta Filt…" at bounding box center [768, 467] width 1251 height 864
